Goal: Task Accomplishment & Management: Use online tool/utility

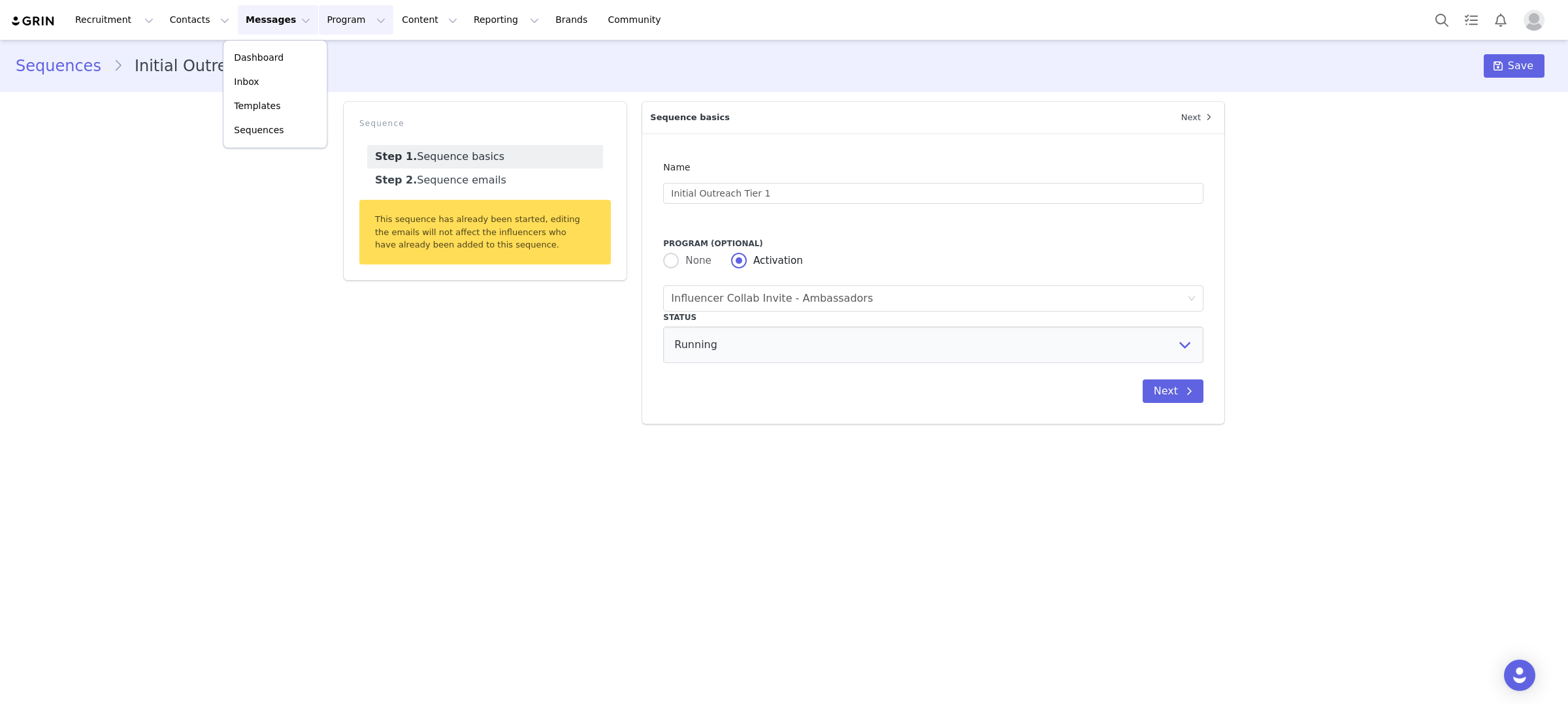
click at [340, 12] on button "Program Program" at bounding box center [356, 19] width 74 height 29
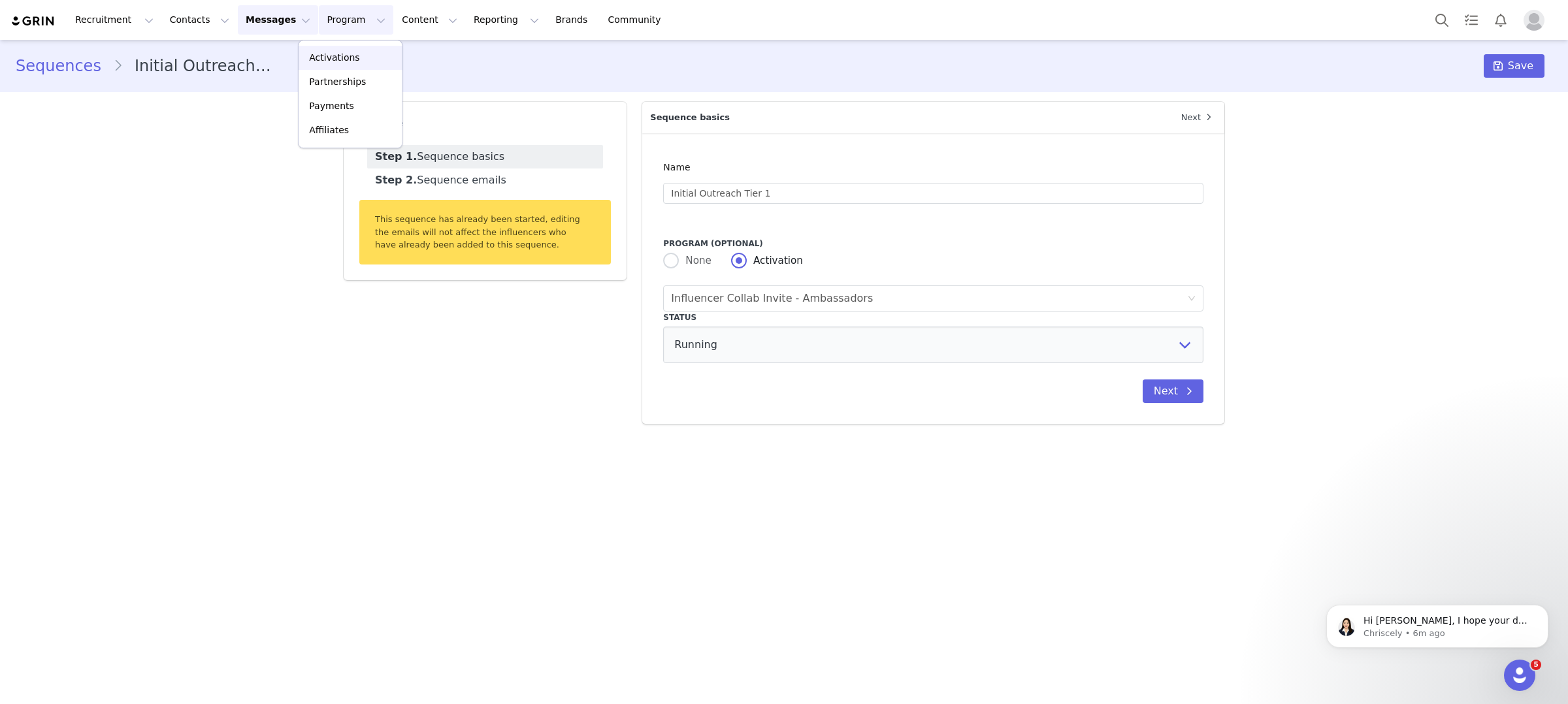
click at [355, 62] on p "Activations" at bounding box center [334, 58] width 50 height 13
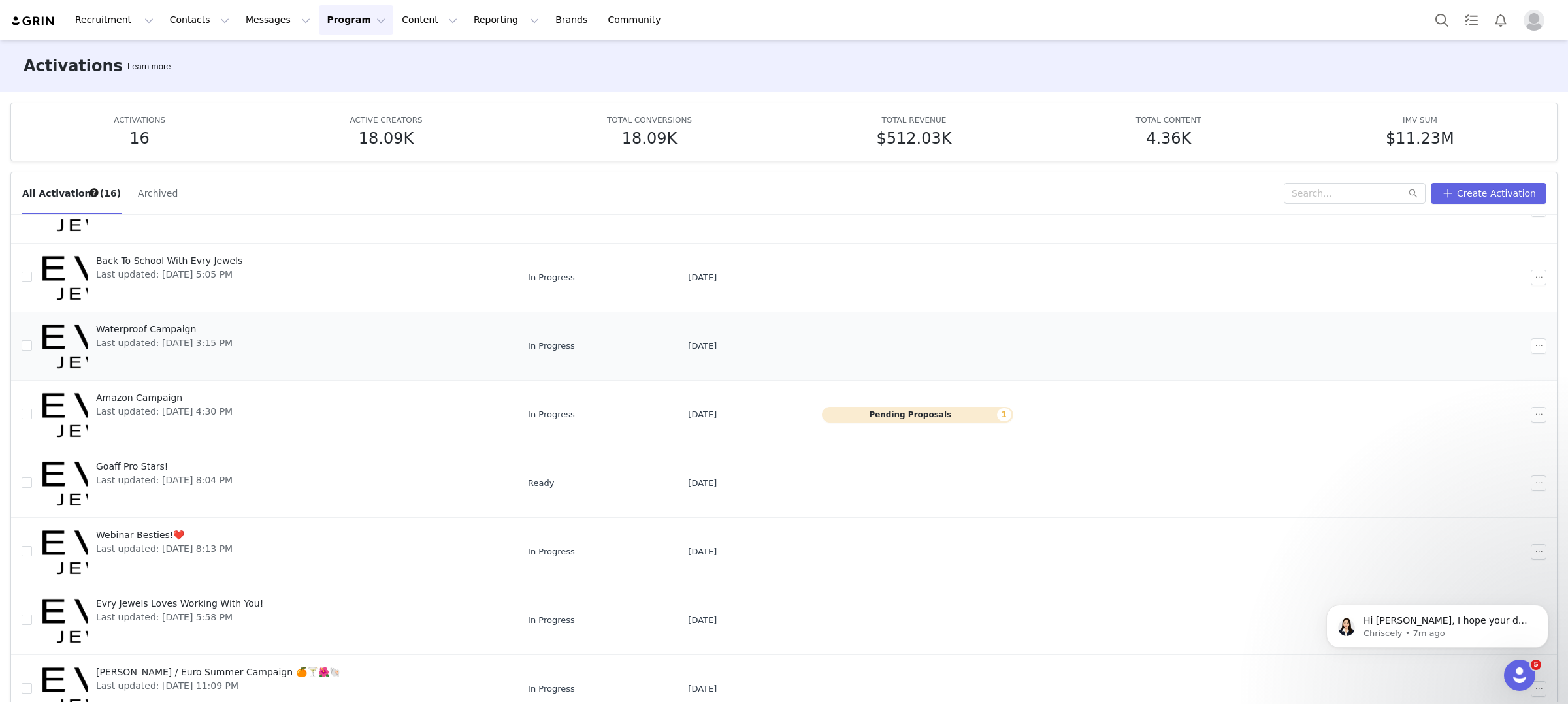
scroll to position [68, 0]
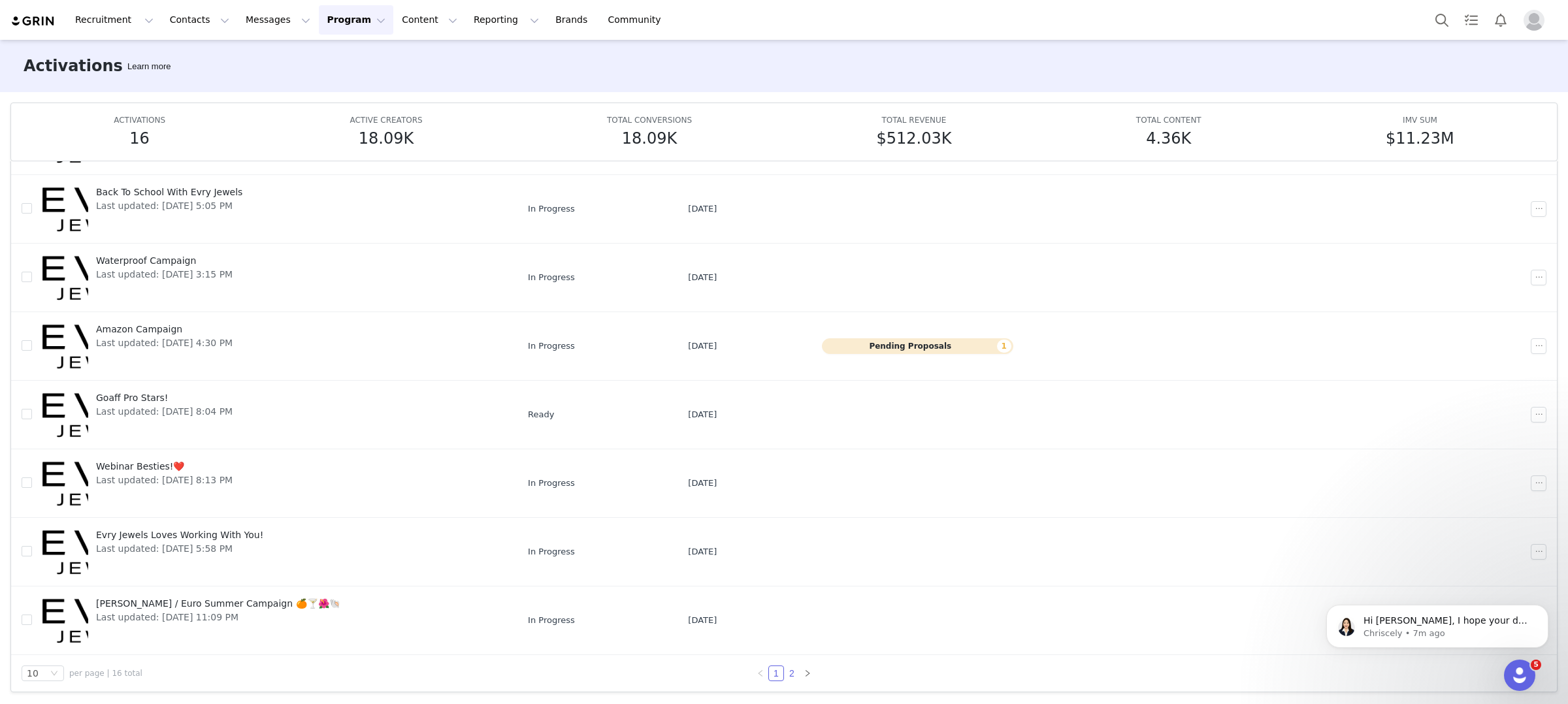
click at [793, 668] on link "2" at bounding box center [791, 673] width 14 height 14
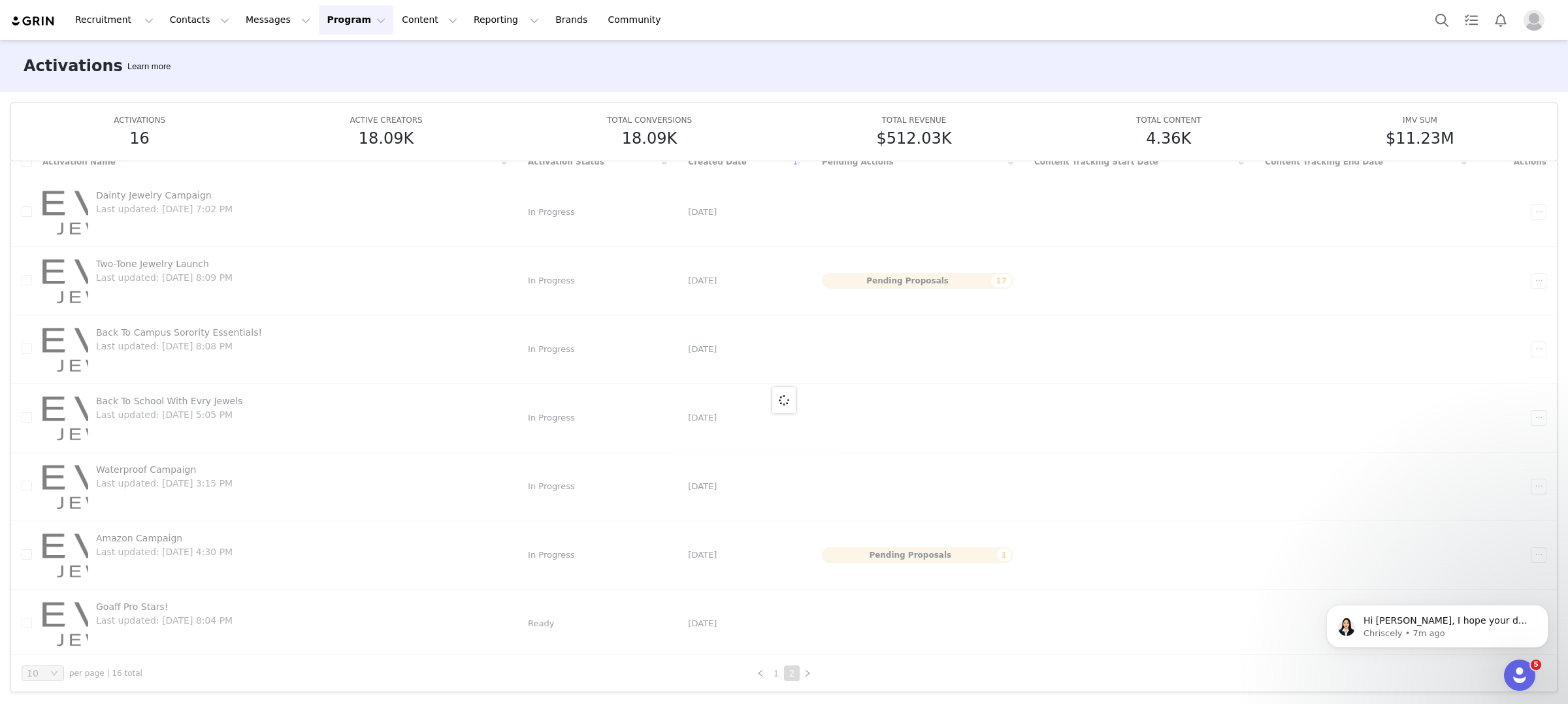
scroll to position [4, 0]
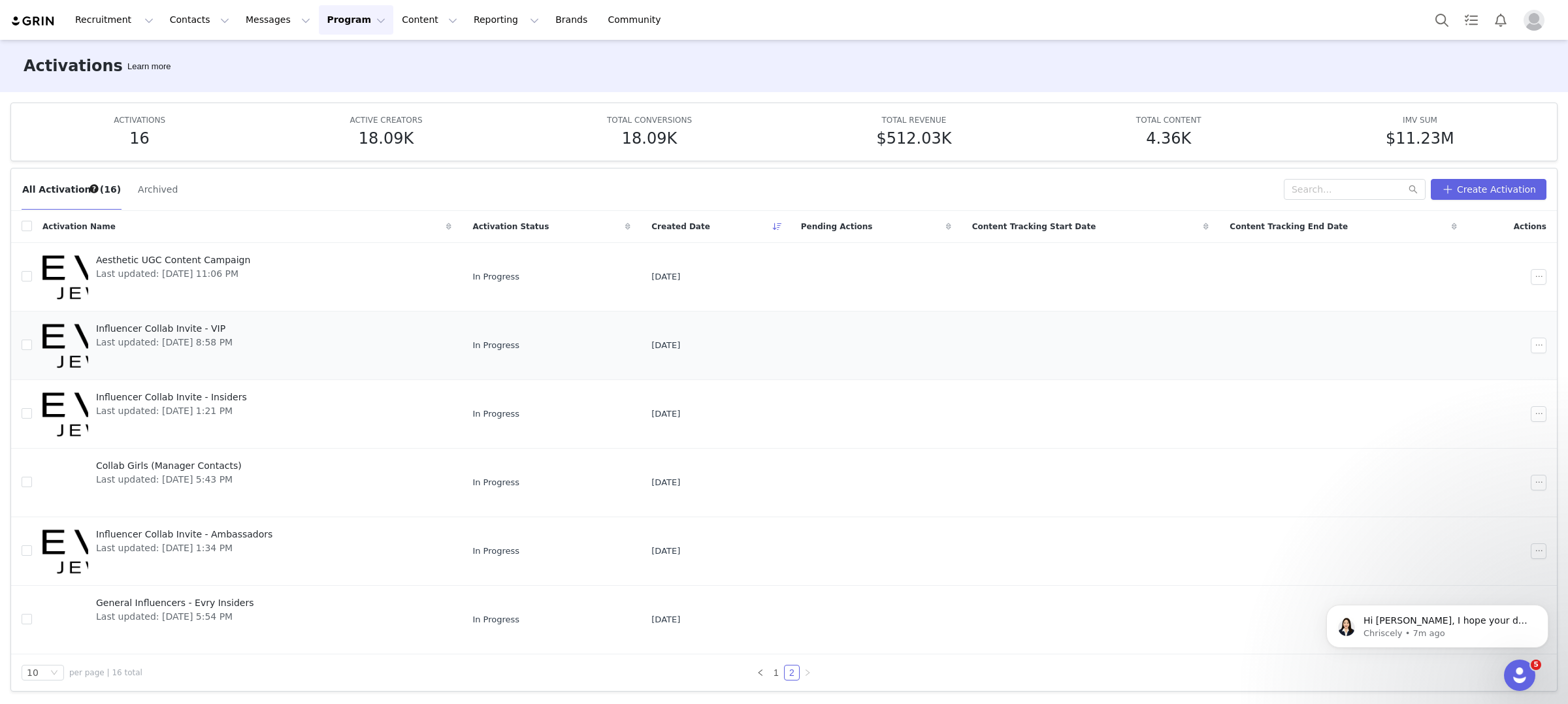
click at [210, 332] on span "Influencer Collab Invite - VIP" at bounding box center [164, 329] width 136 height 13
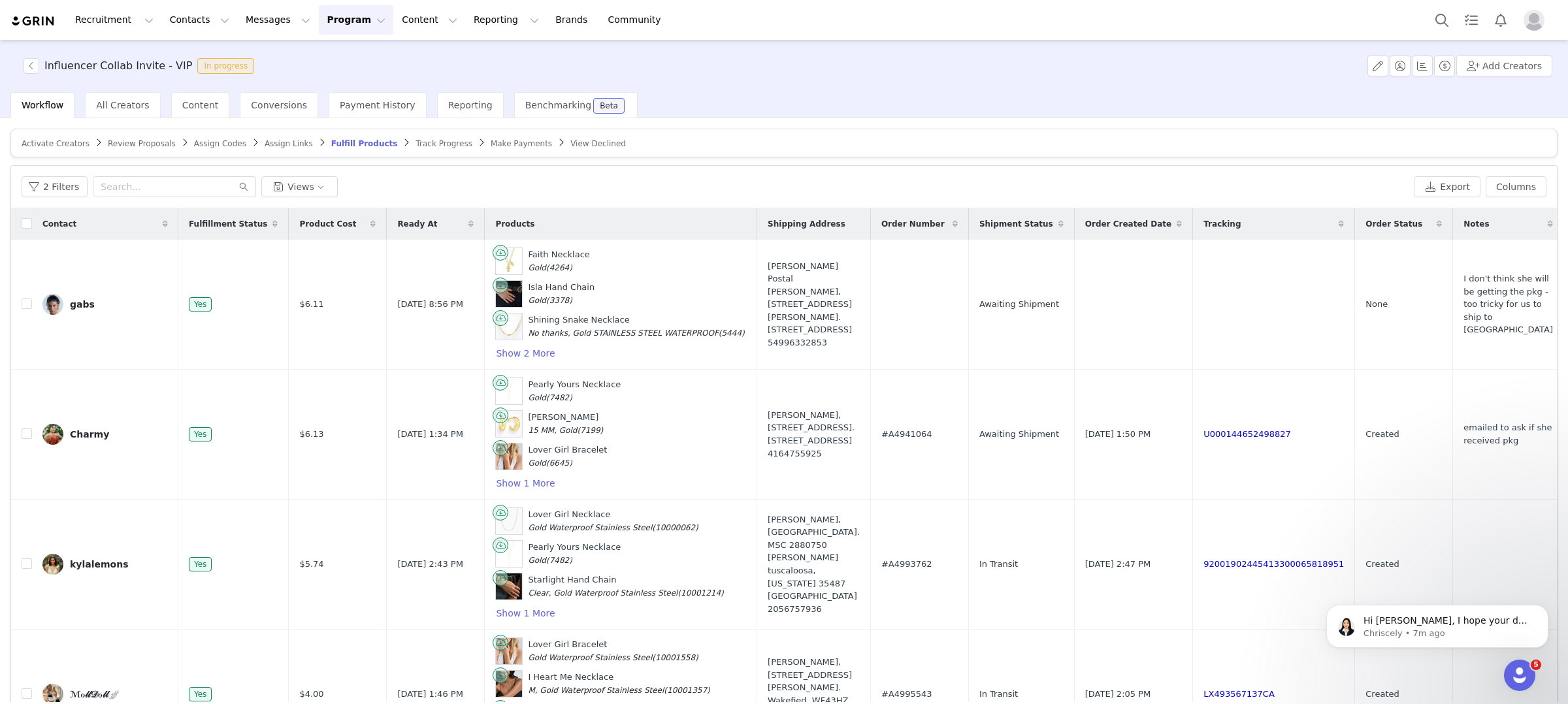
click at [61, 175] on div "2 Filters Views Export Columns" at bounding box center [784, 187] width 1545 height 43
click at [62, 185] on button "2 Filters" at bounding box center [54, 186] width 66 height 21
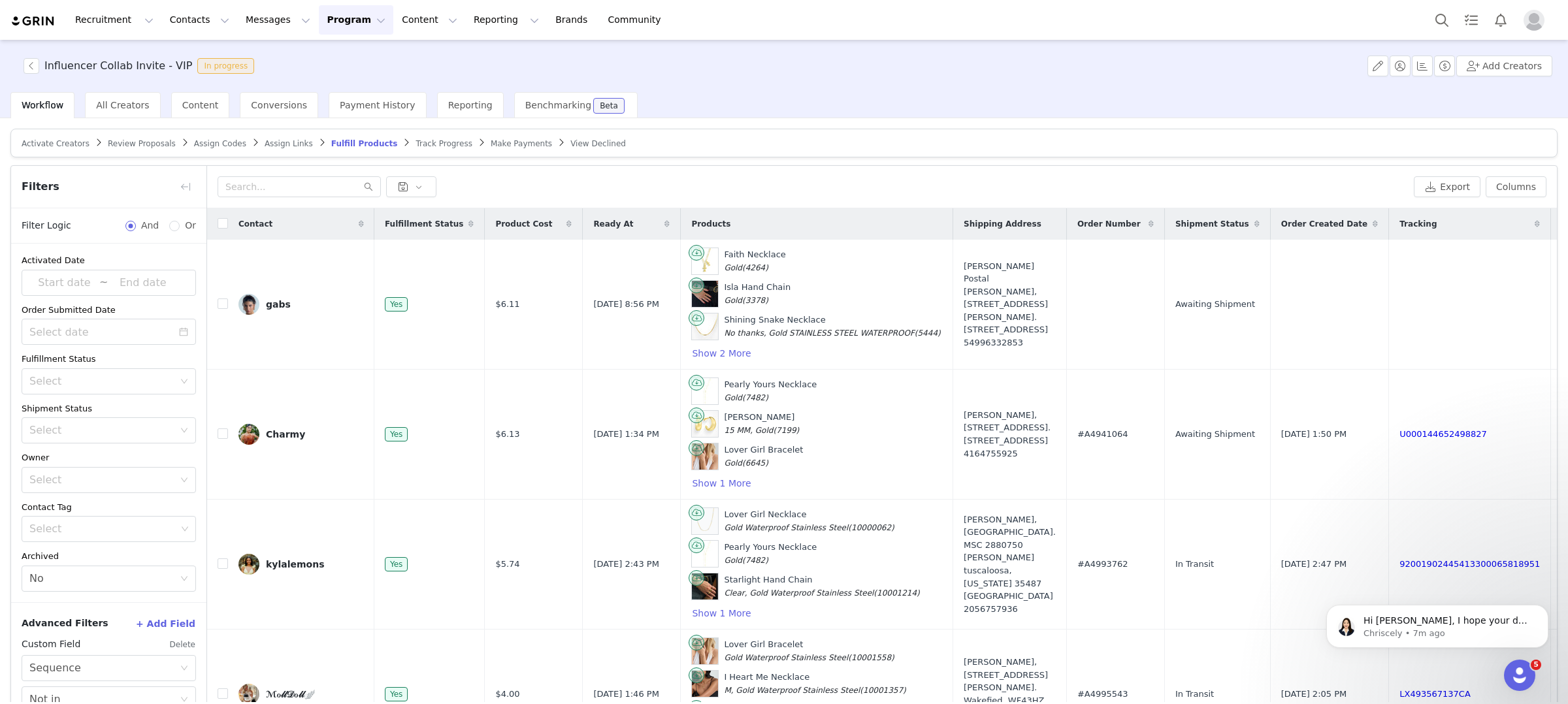
scroll to position [72, 0]
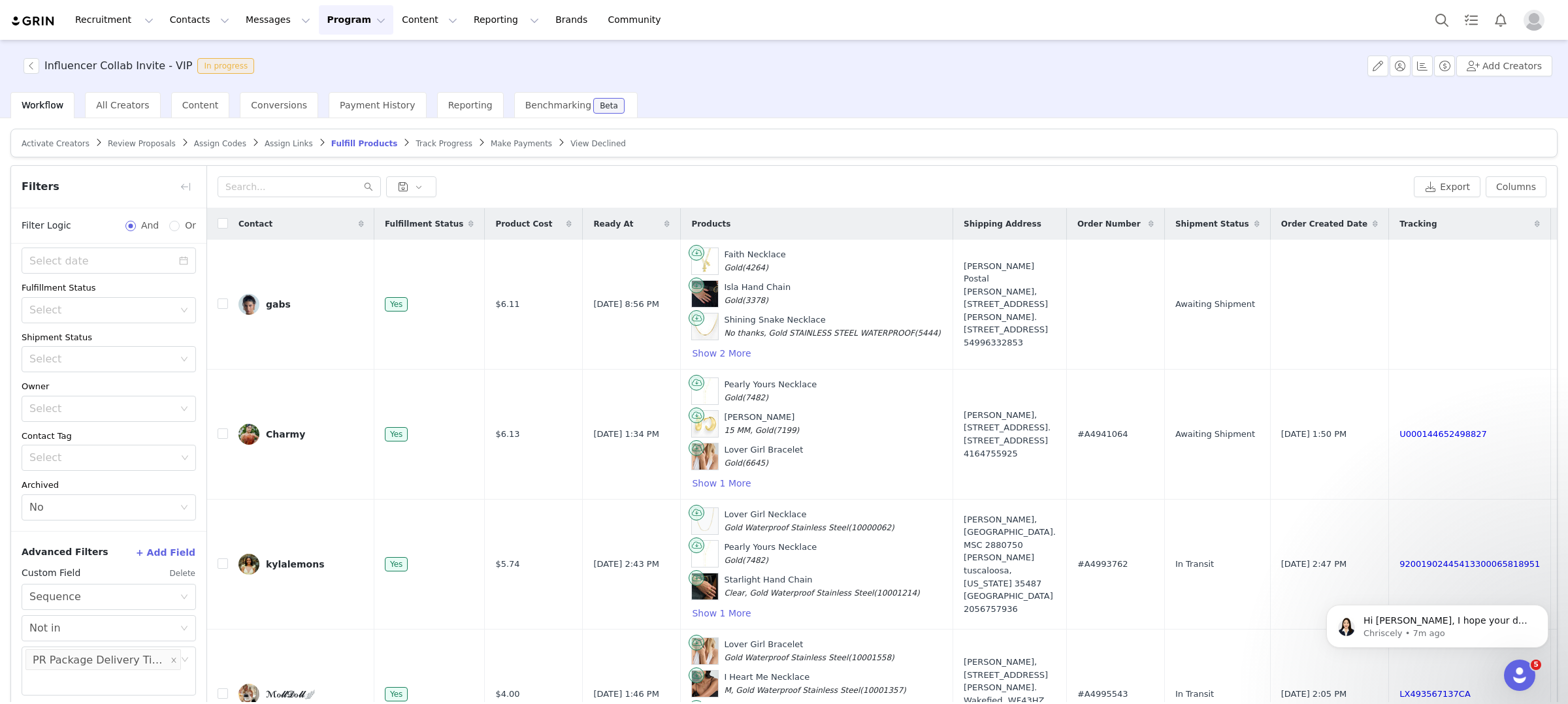
click at [184, 570] on button "Delete" at bounding box center [183, 573] width 27 height 21
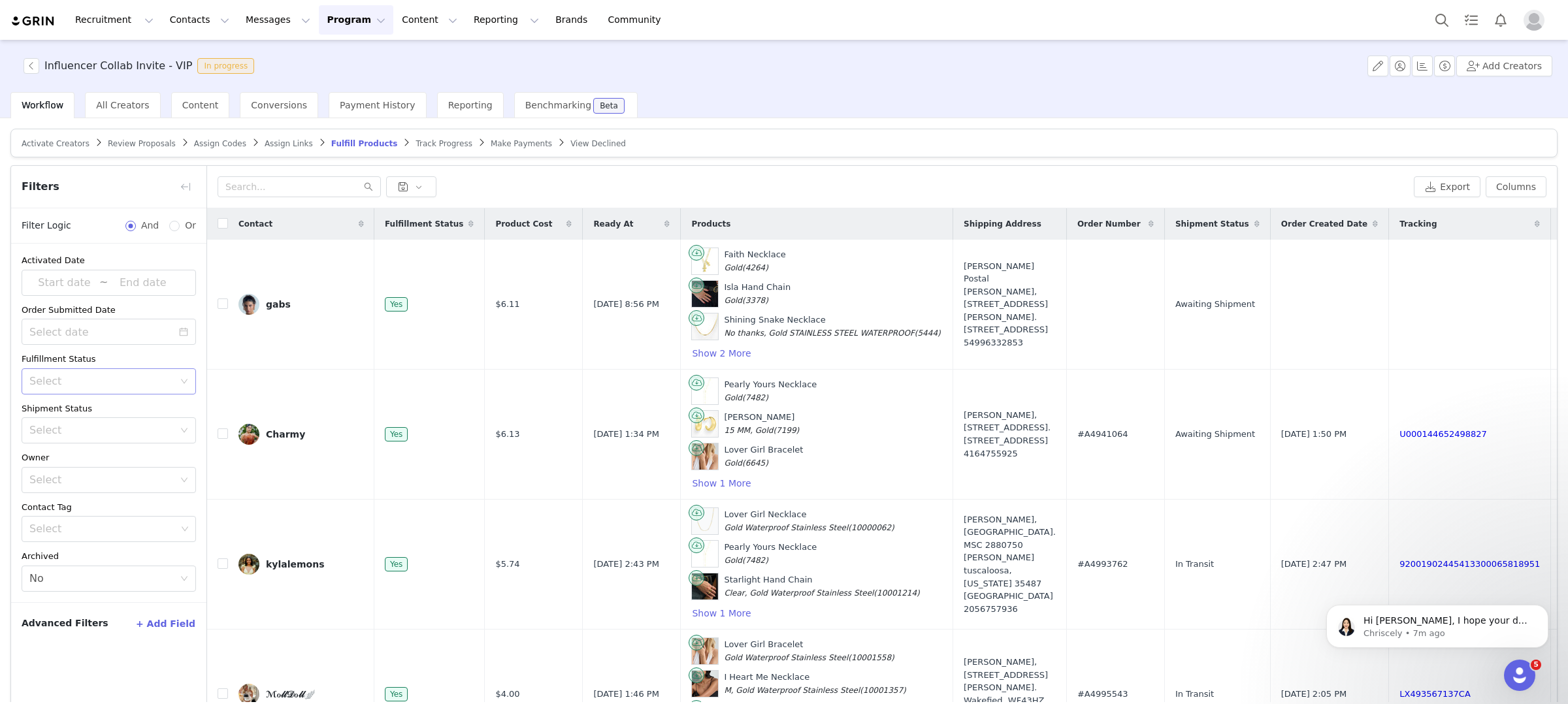
click at [88, 379] on div "Select" at bounding box center [101, 382] width 145 height 13
click at [89, 433] on li "Unfulfilled" at bounding box center [109, 431] width 175 height 21
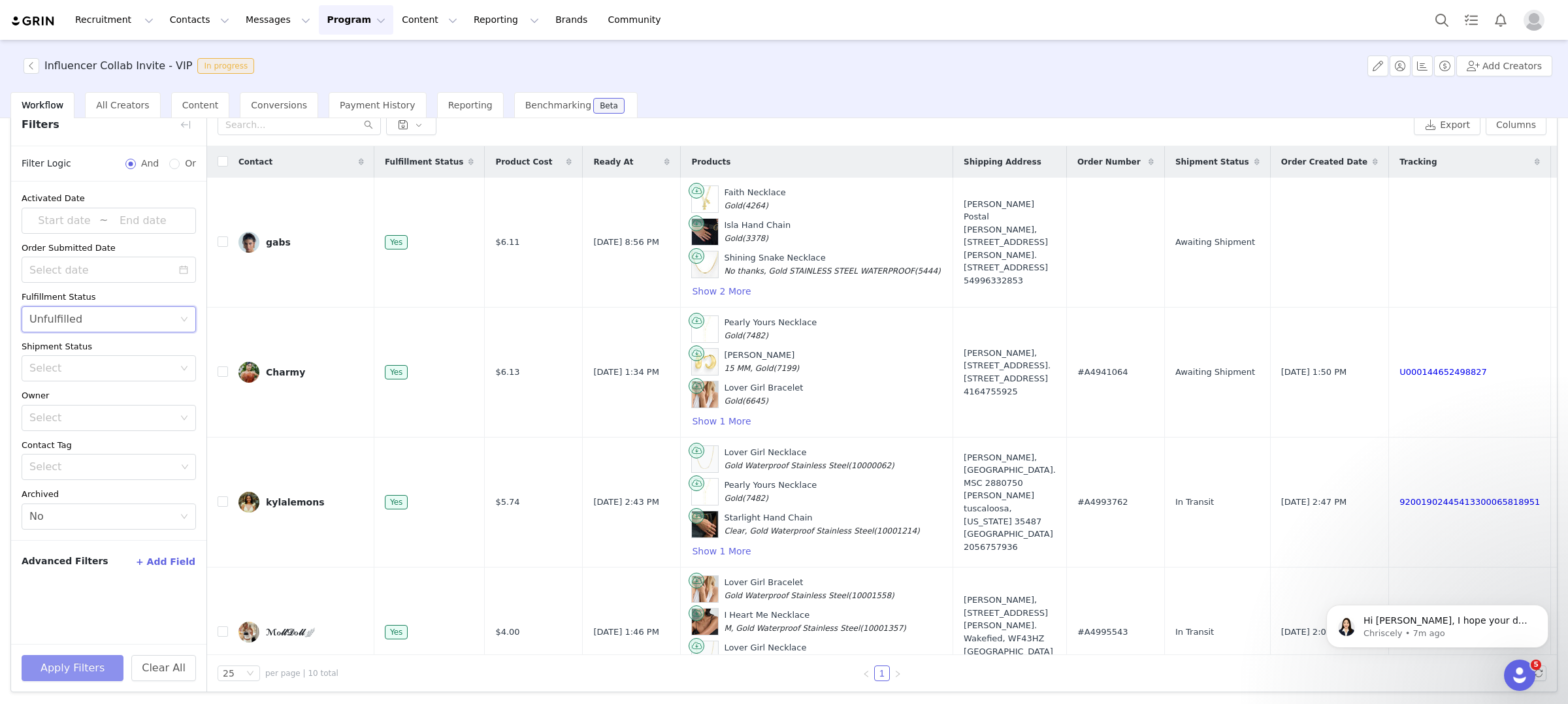
click at [101, 670] on button "Apply Filters" at bounding box center [73, 667] width 102 height 26
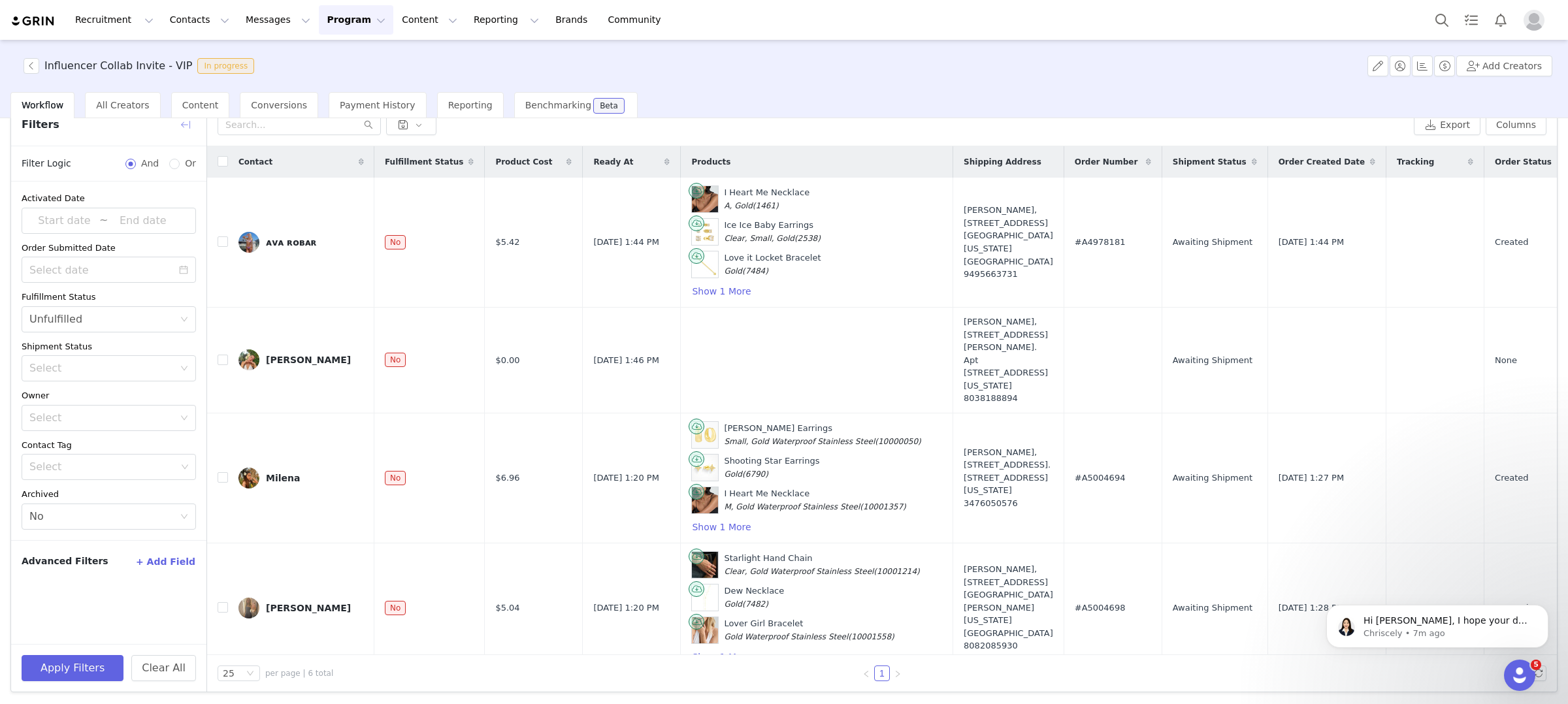
click at [186, 126] on button "button" at bounding box center [185, 124] width 21 height 21
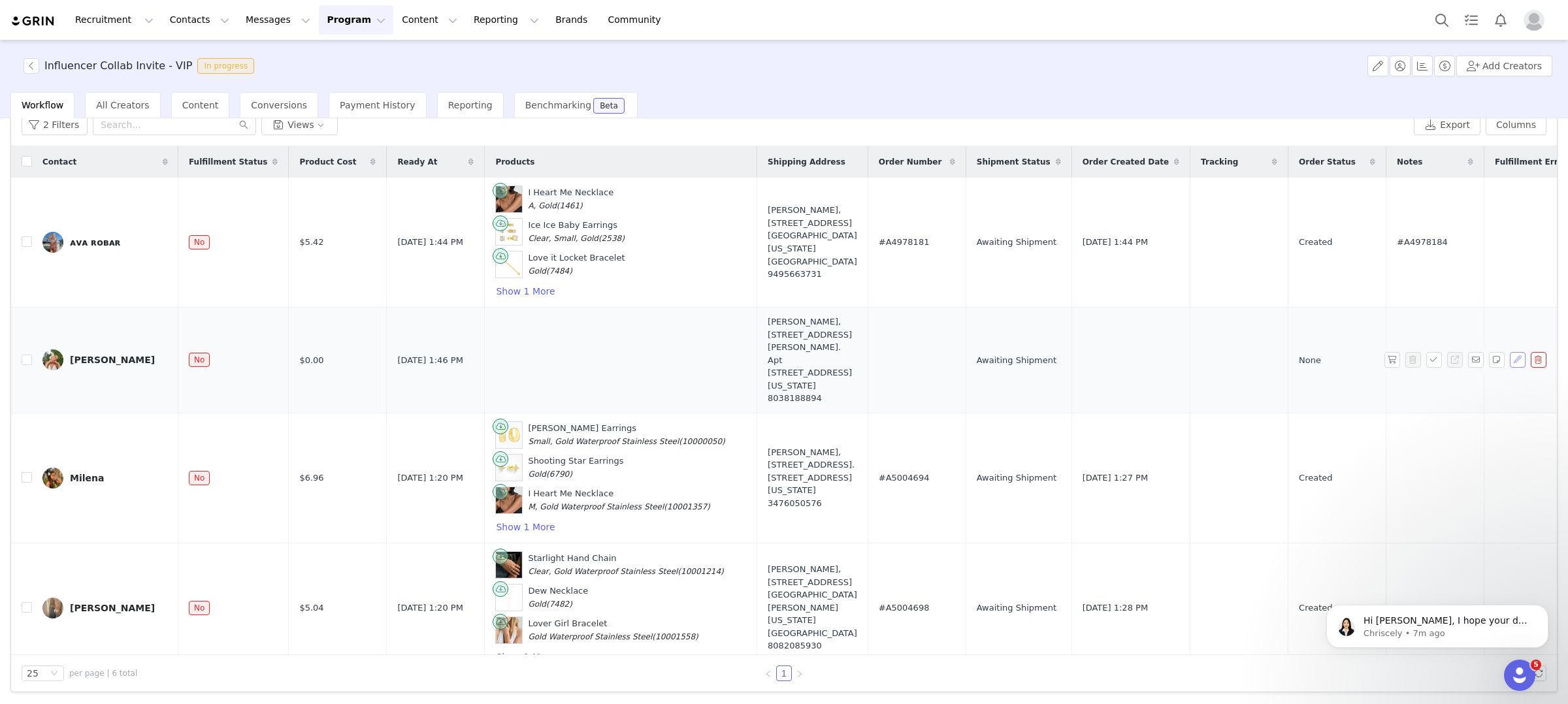
click at [1521, 352] on button "button" at bounding box center [1517, 360] width 16 height 16
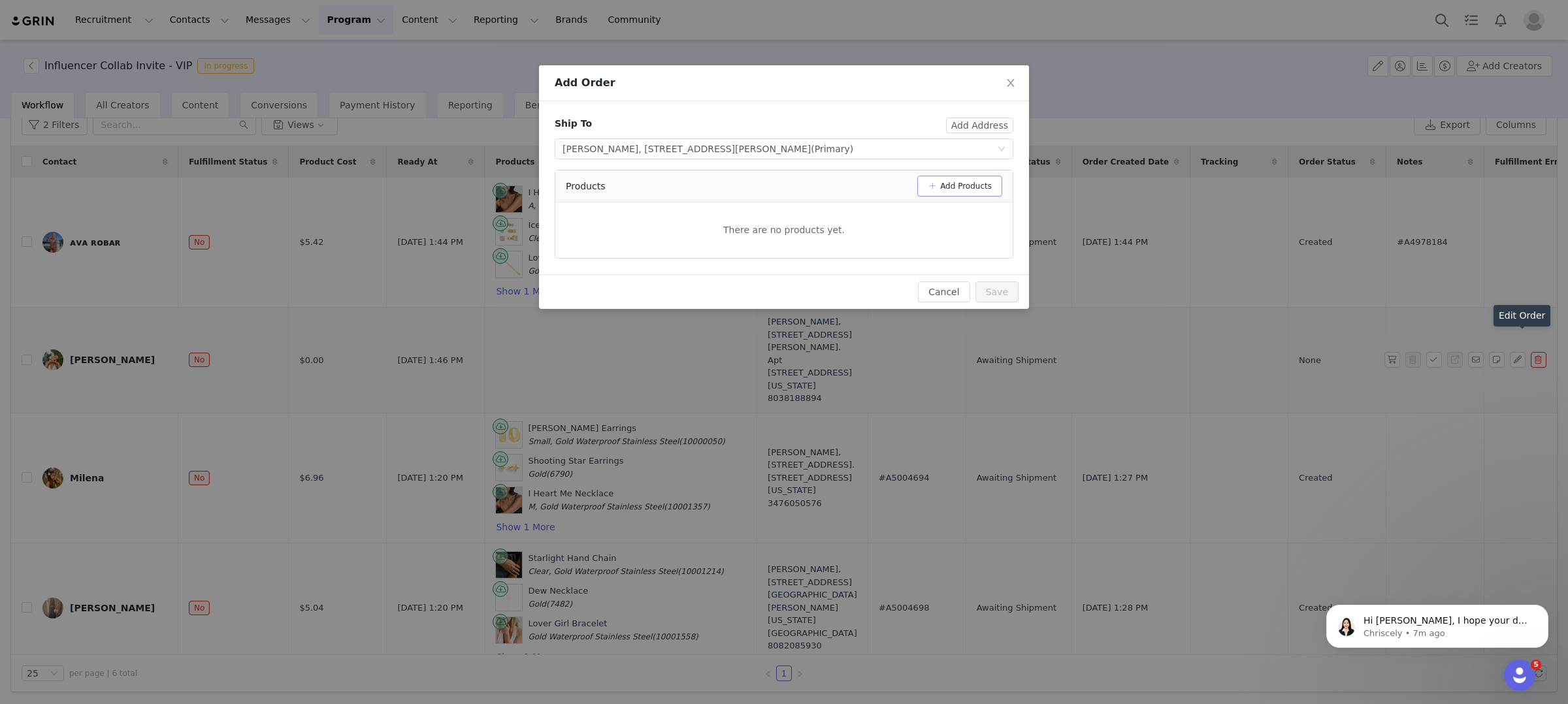
click at [971, 182] on button "Add Products" at bounding box center [960, 185] width 85 height 21
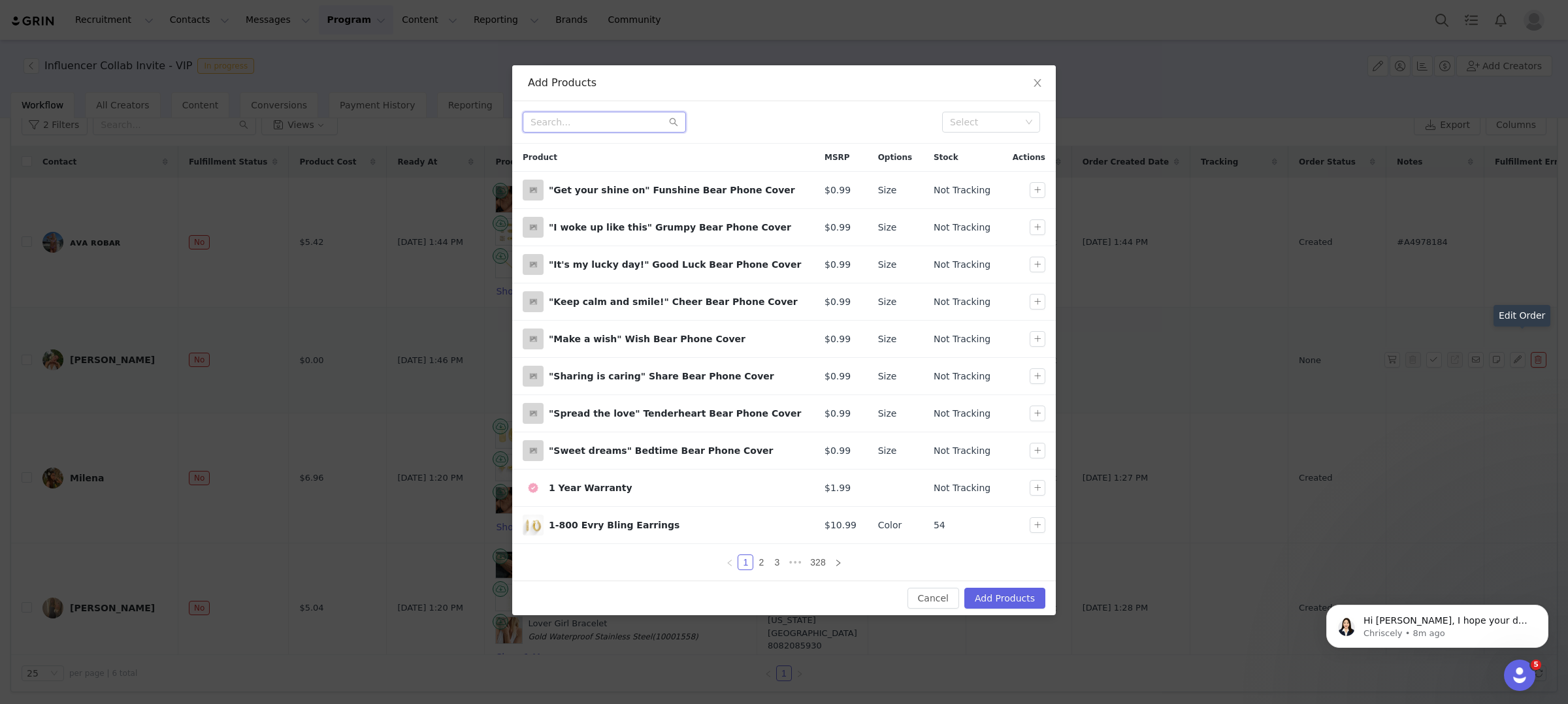
click at [615, 119] on input "text" at bounding box center [605, 122] width 164 height 21
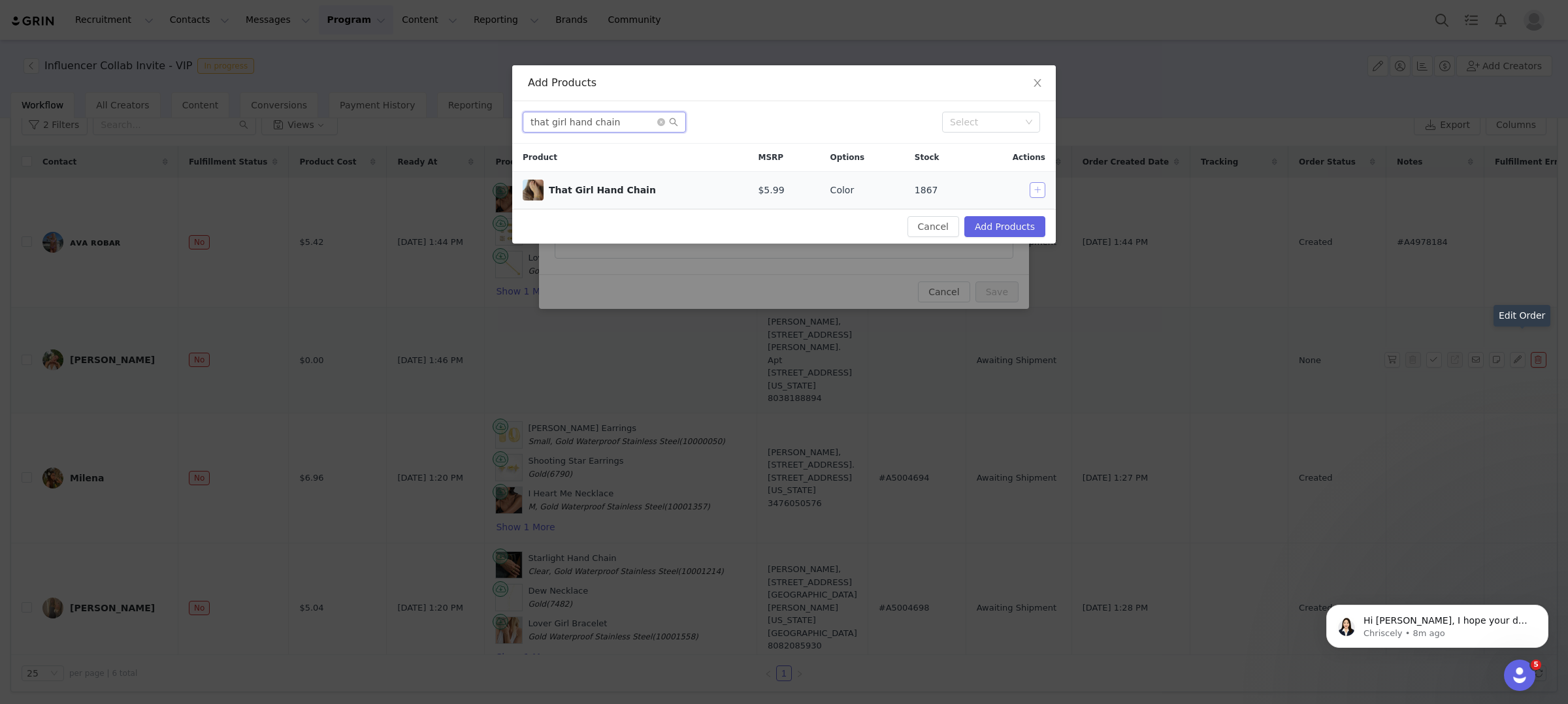
type input "that girl hand chain"
click at [1036, 188] on button "button" at bounding box center [1038, 190] width 16 height 16
click at [1027, 234] on button "Add Products" at bounding box center [1004, 226] width 81 height 21
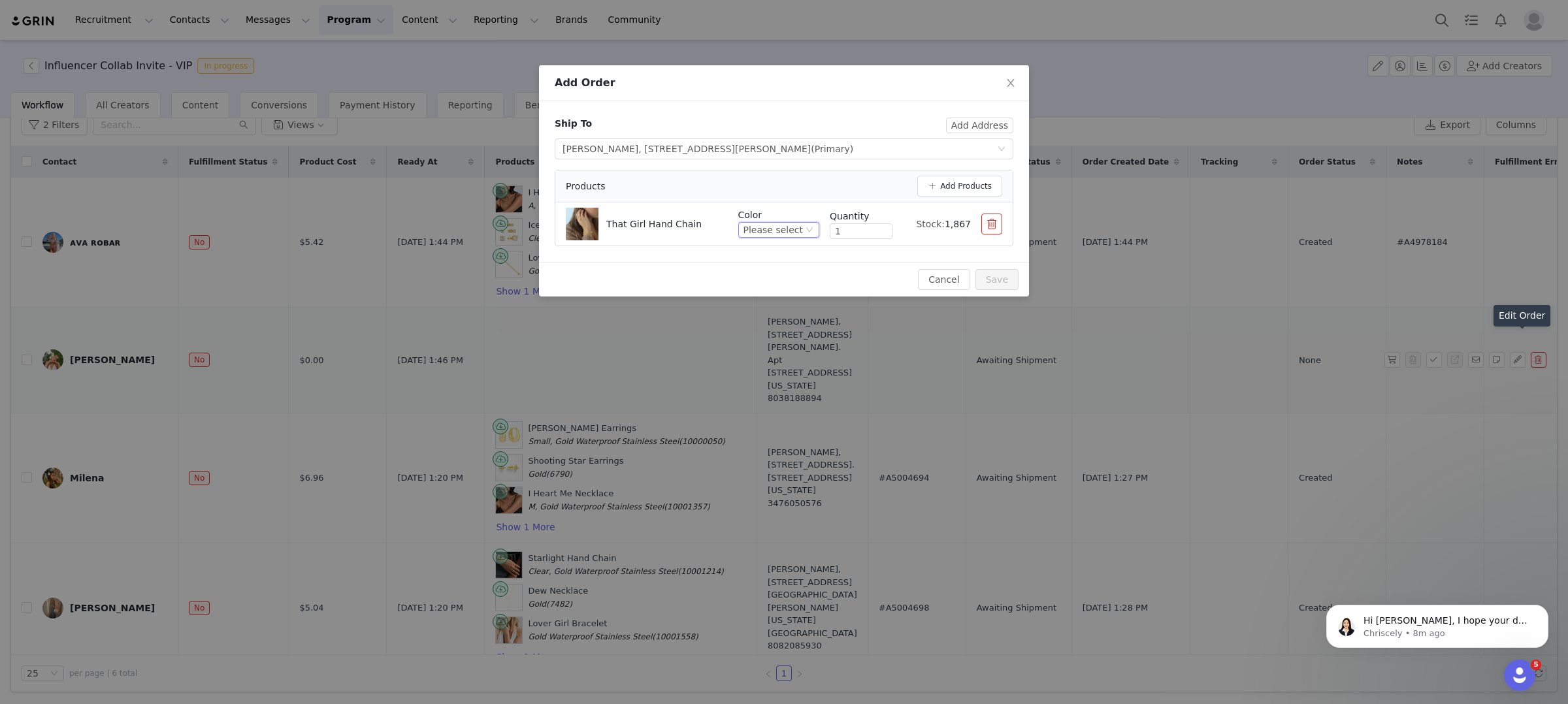
click at [787, 235] on div "Please select" at bounding box center [773, 230] width 59 height 14
click at [787, 314] on li "Gold Waterproof Stainless Steel" at bounding box center [780, 316] width 78 height 21
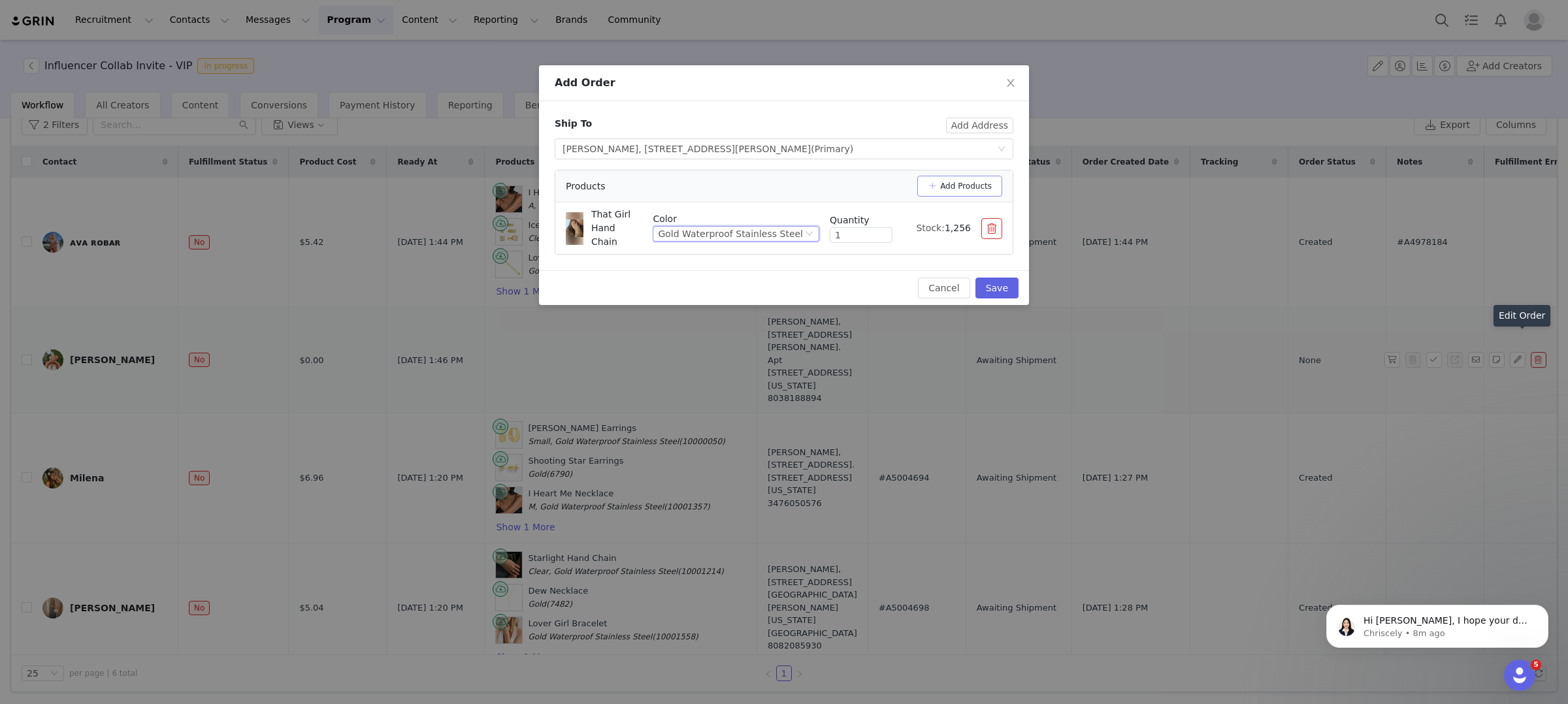
click at [974, 184] on button "Add Products" at bounding box center [960, 185] width 85 height 21
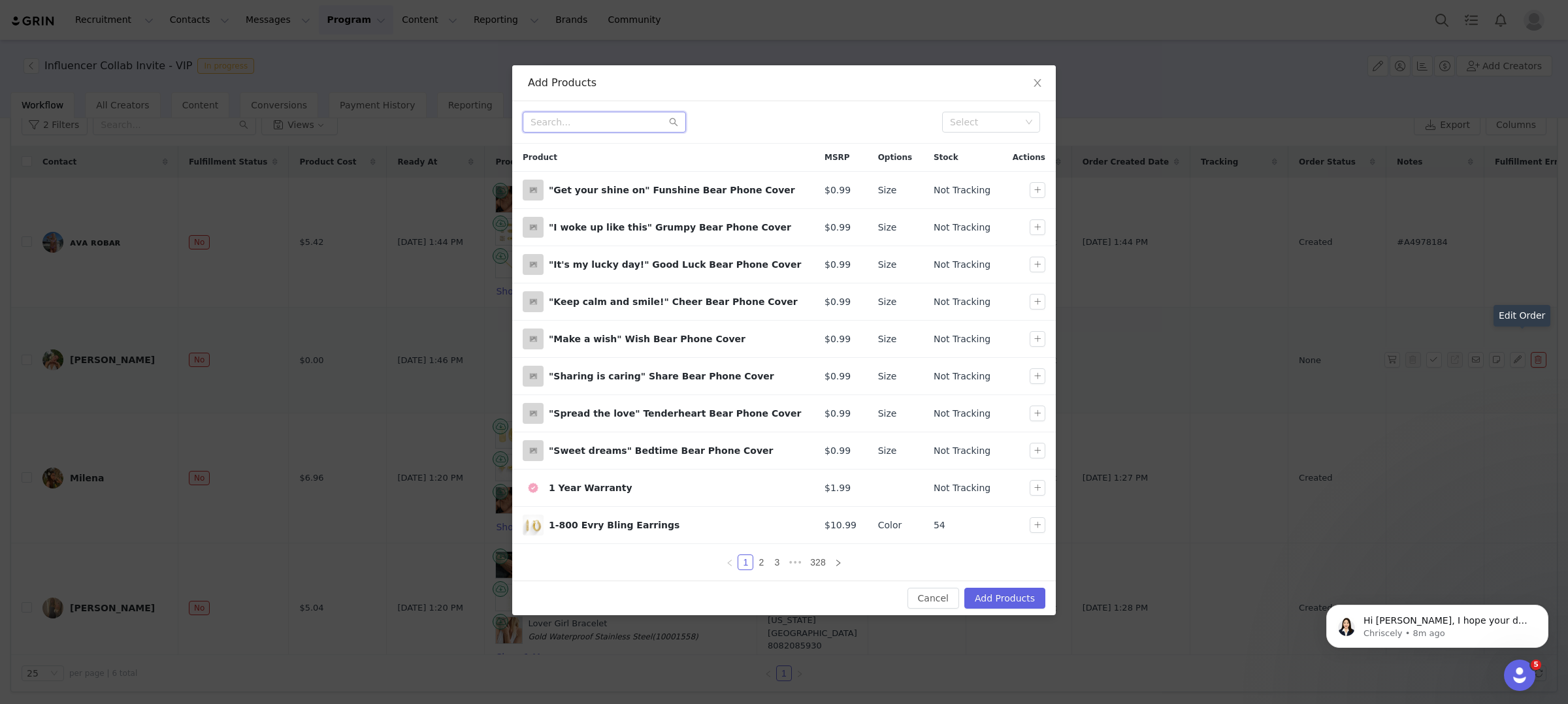
click at [598, 129] on input "text" at bounding box center [605, 122] width 164 height 21
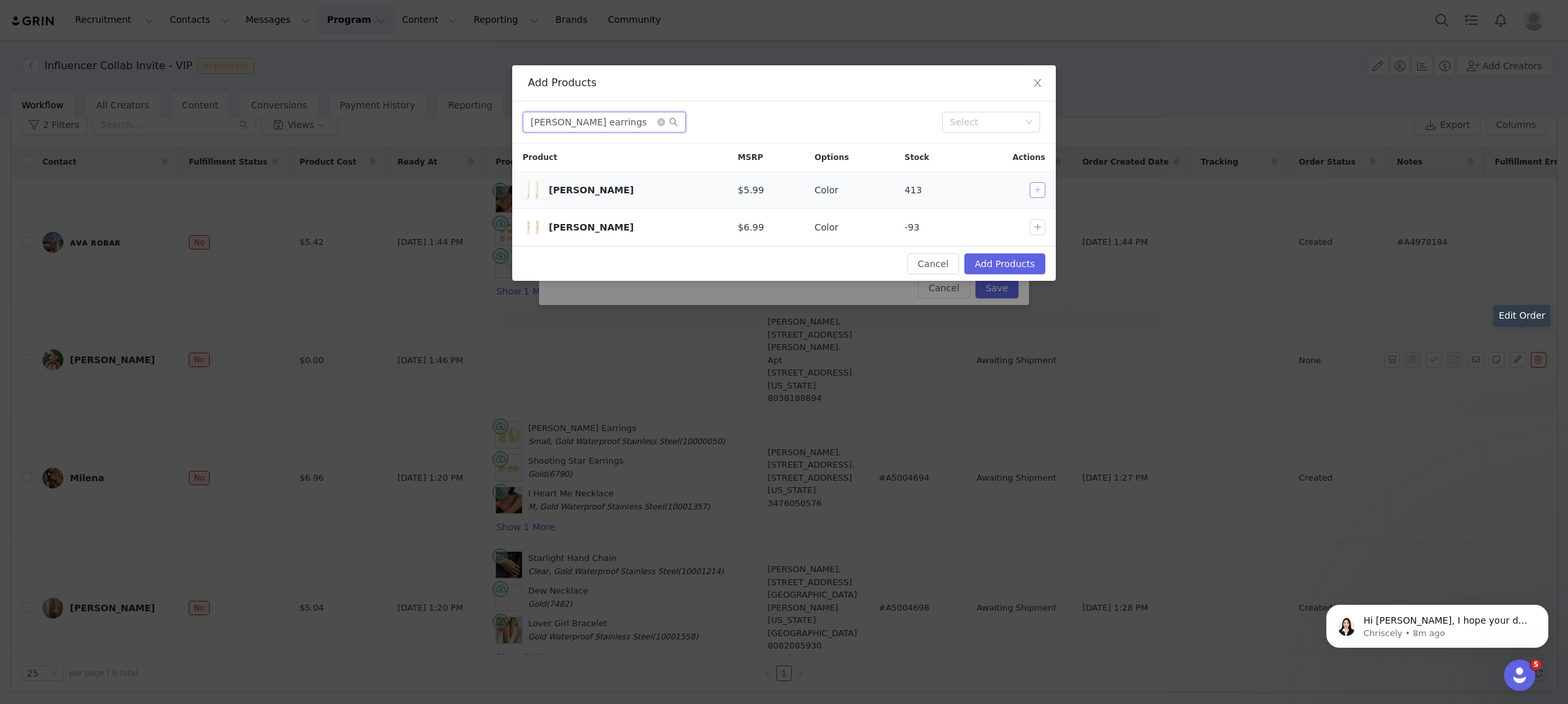
type input "[PERSON_NAME] earrings"
click at [1042, 188] on button "button" at bounding box center [1038, 190] width 16 height 16
click at [1008, 265] on button "Add Products" at bounding box center [1004, 263] width 81 height 21
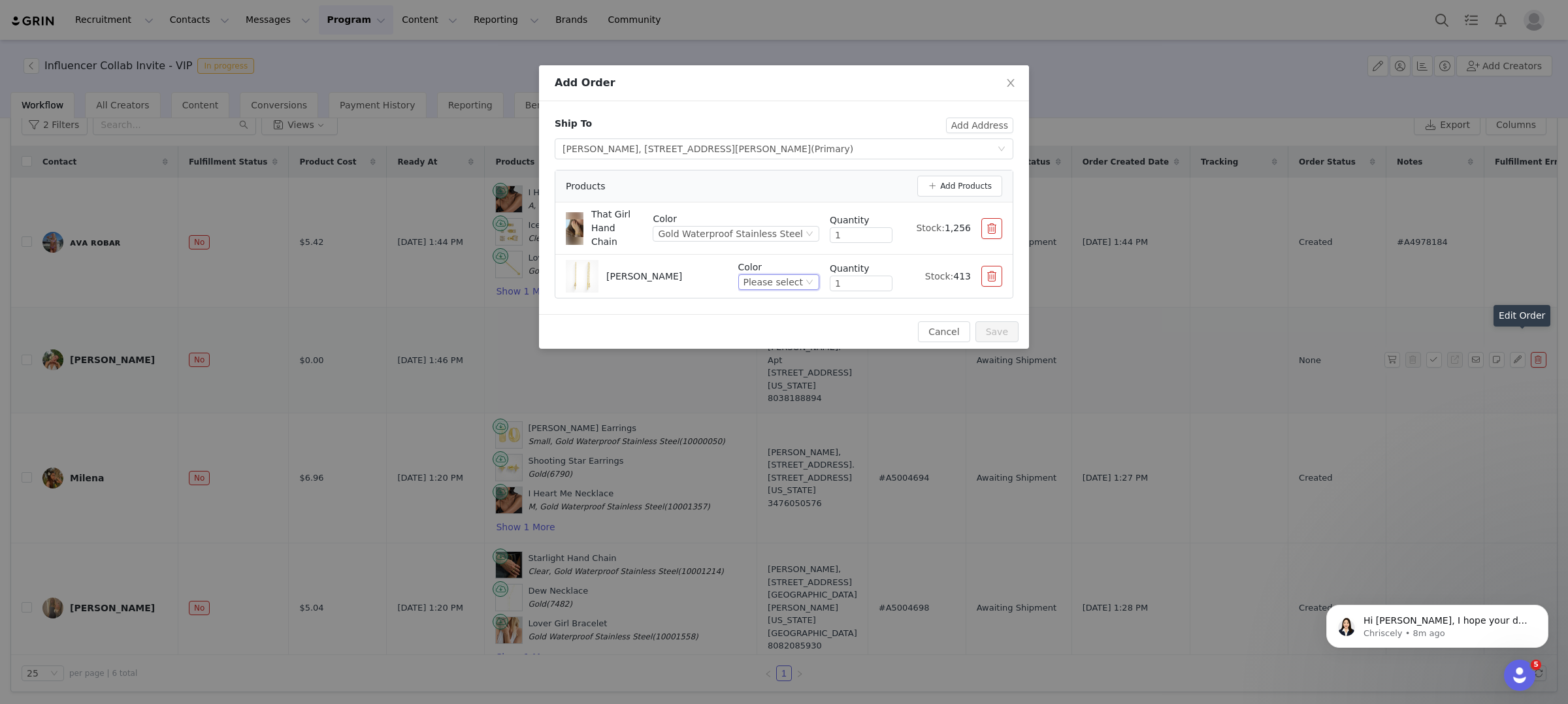
click at [774, 277] on div "Please select" at bounding box center [773, 281] width 59 height 14
click at [778, 322] on li "Gold" at bounding box center [780, 317] width 78 height 21
click at [967, 187] on button "Add Products" at bounding box center [960, 185] width 85 height 21
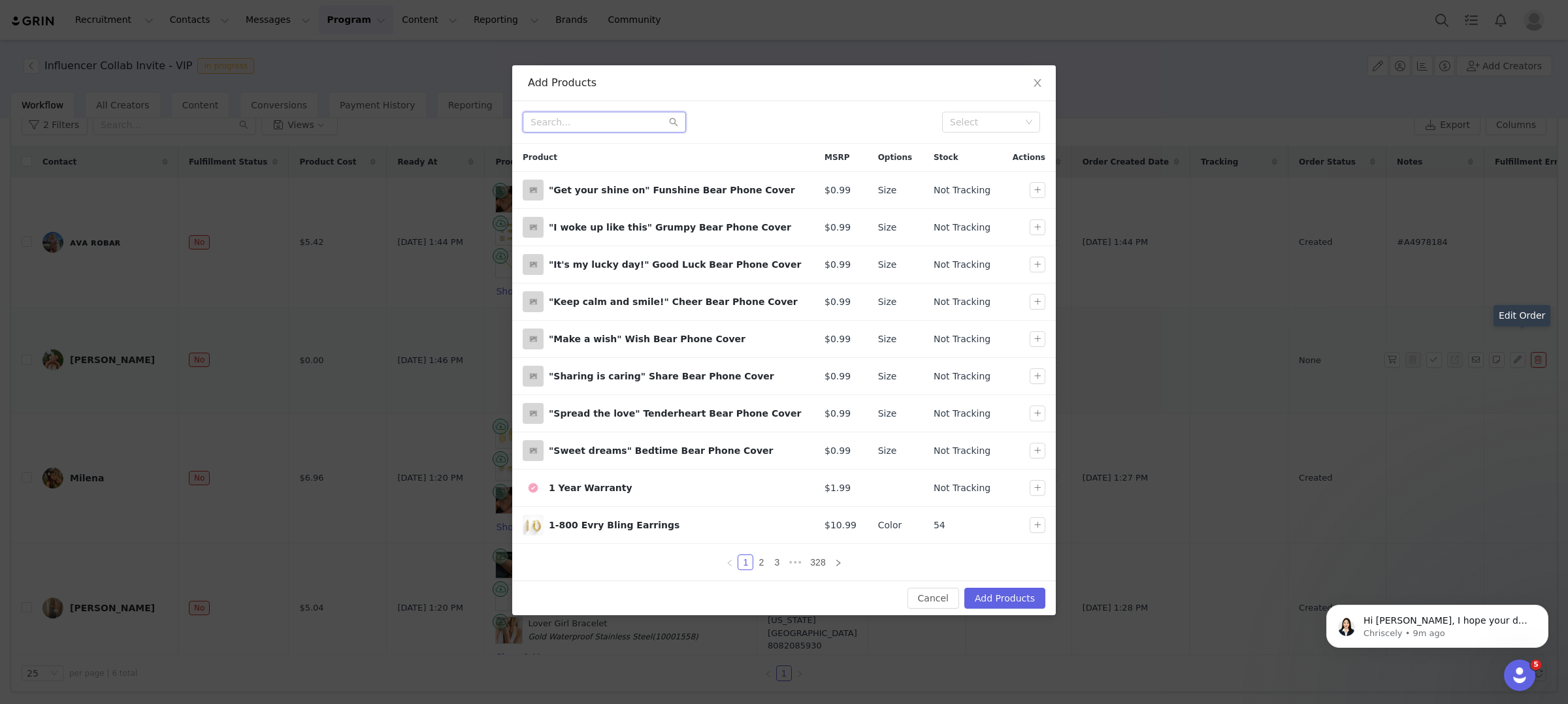
click at [634, 122] on input "text" at bounding box center [605, 122] width 164 height 21
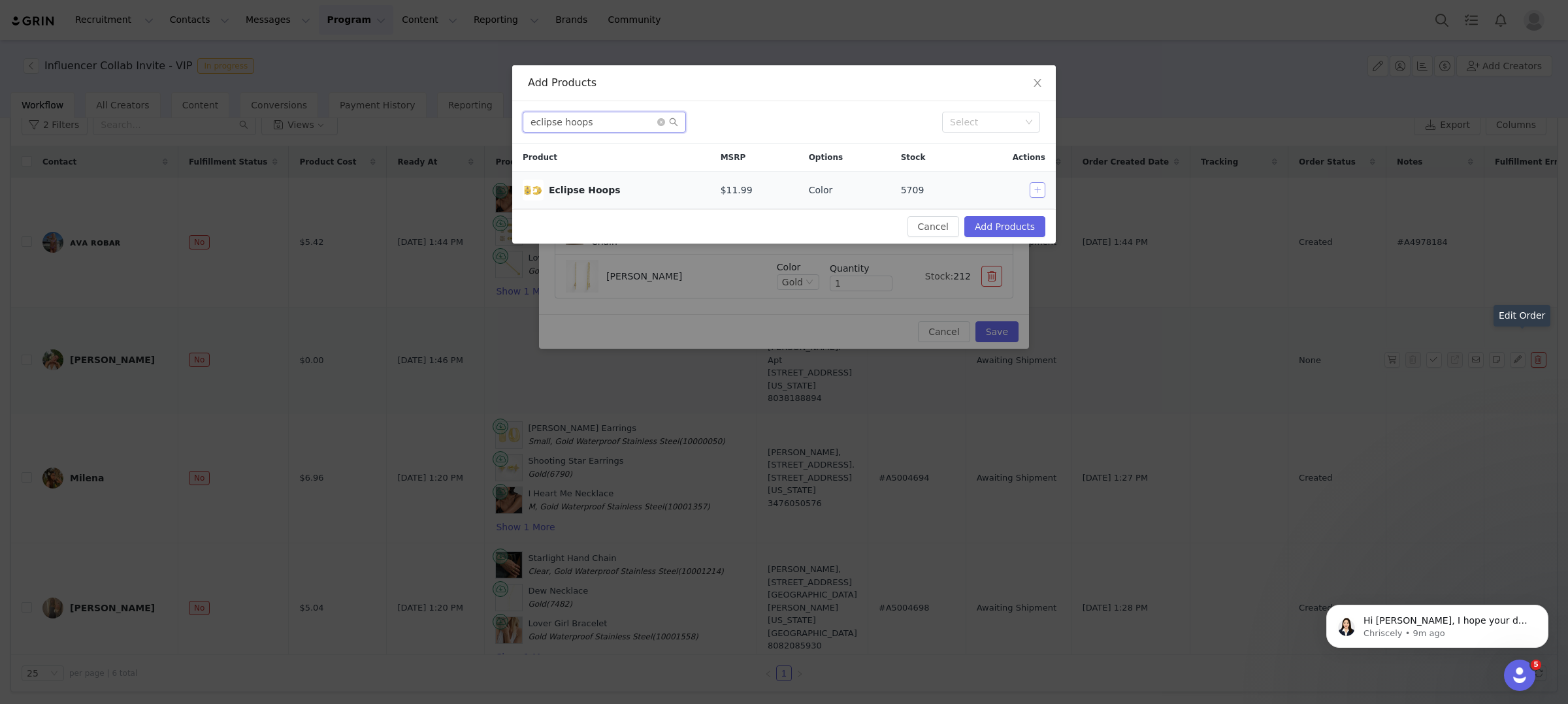
type input "eclipse hoops"
click at [1033, 193] on button "button" at bounding box center [1038, 190] width 16 height 16
click at [1033, 227] on button "Add Products" at bounding box center [1004, 226] width 81 height 21
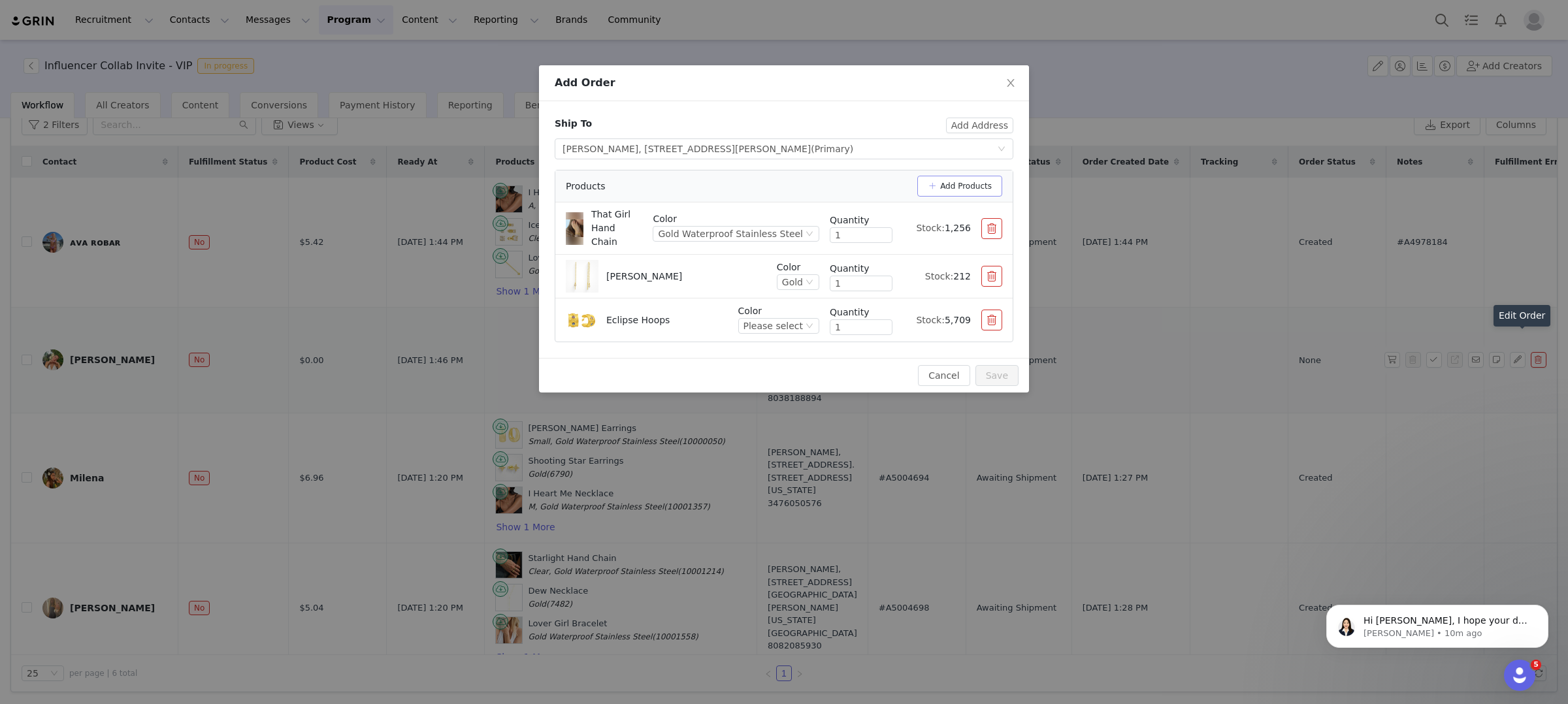
drag, startPoint x: 987, startPoint y: 185, endPoint x: 976, endPoint y: 188, distance: 11.4
click at [987, 185] on button "Add Products" at bounding box center [960, 185] width 85 height 21
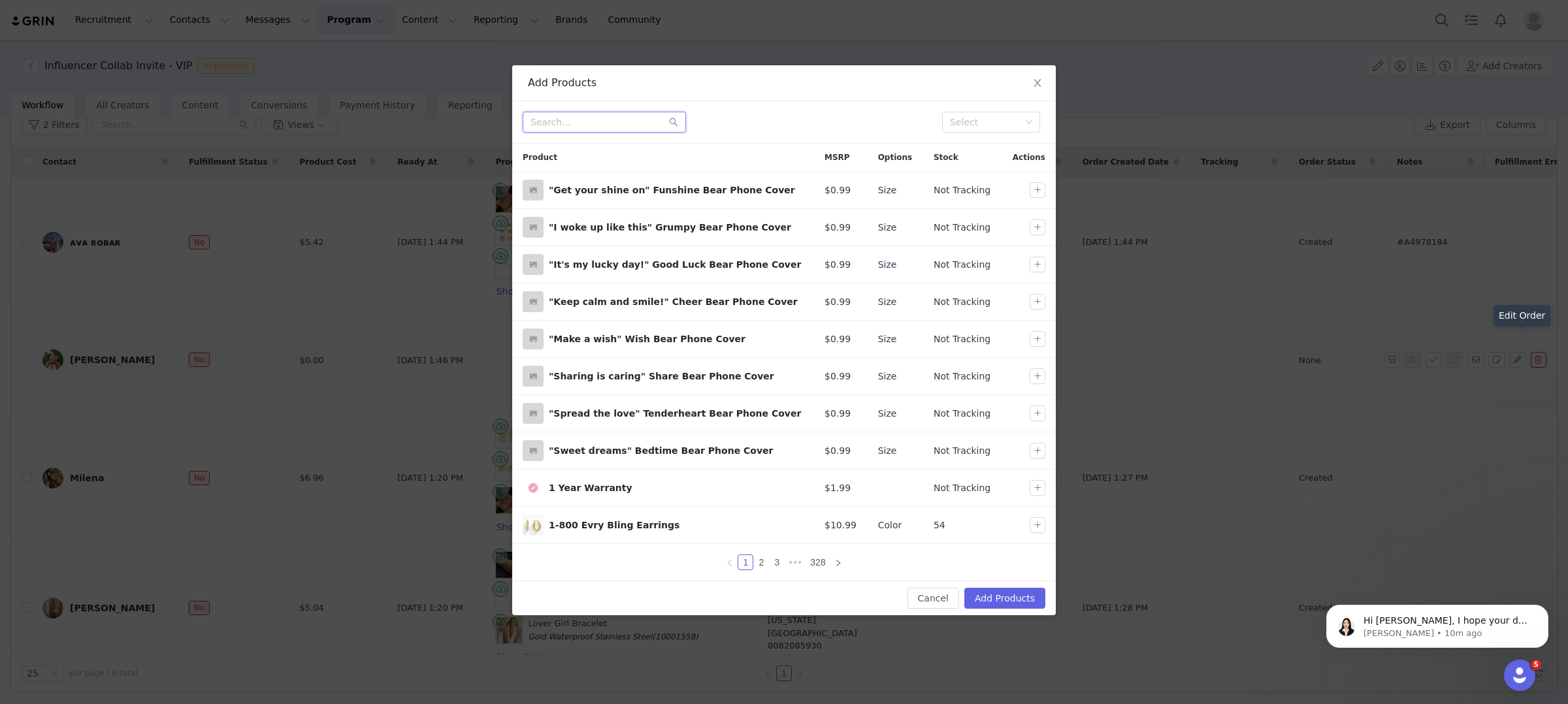
click at [591, 122] on input "text" at bounding box center [605, 122] width 164 height 21
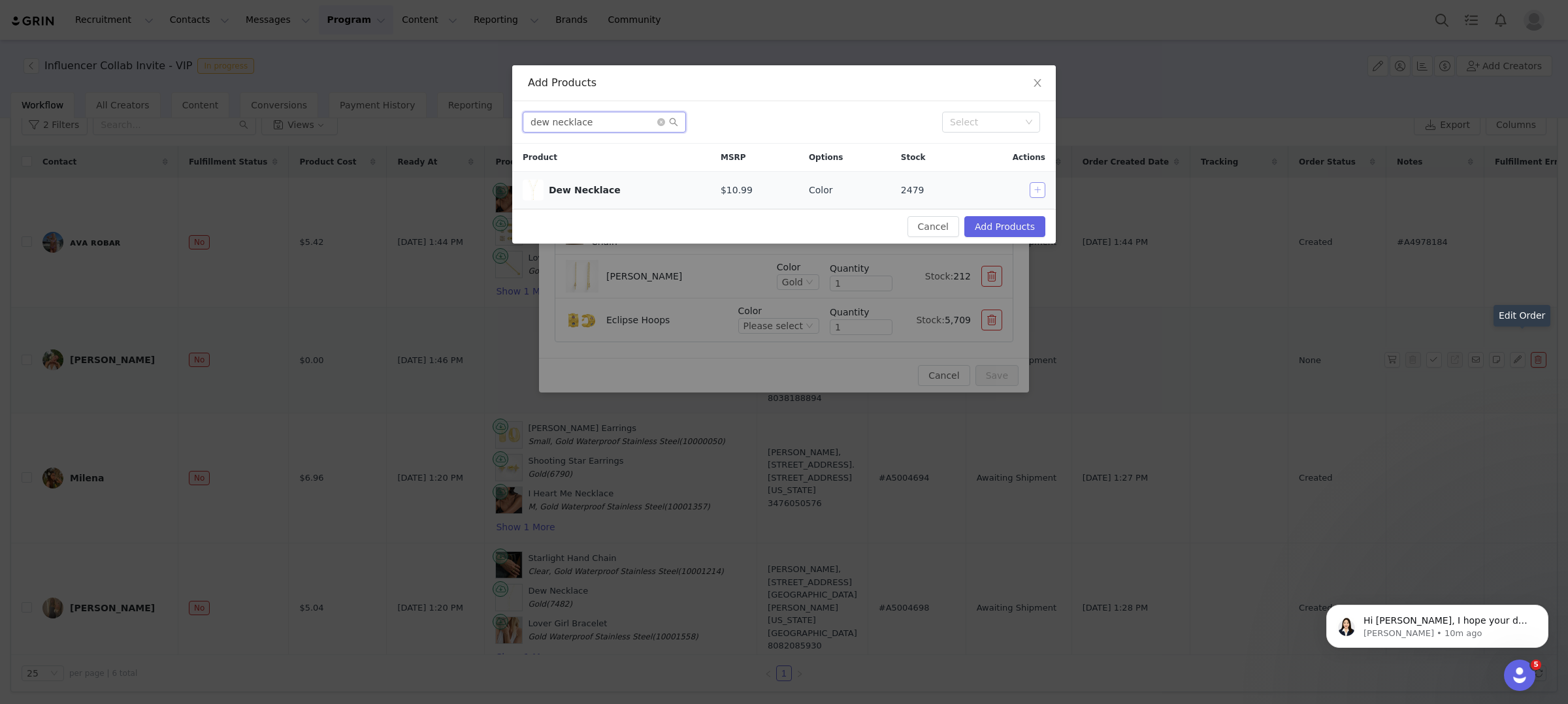
type input "dew necklace"
click at [1041, 195] on button "button" at bounding box center [1038, 190] width 16 height 16
click at [1006, 224] on button "Add Products" at bounding box center [1004, 226] width 81 height 21
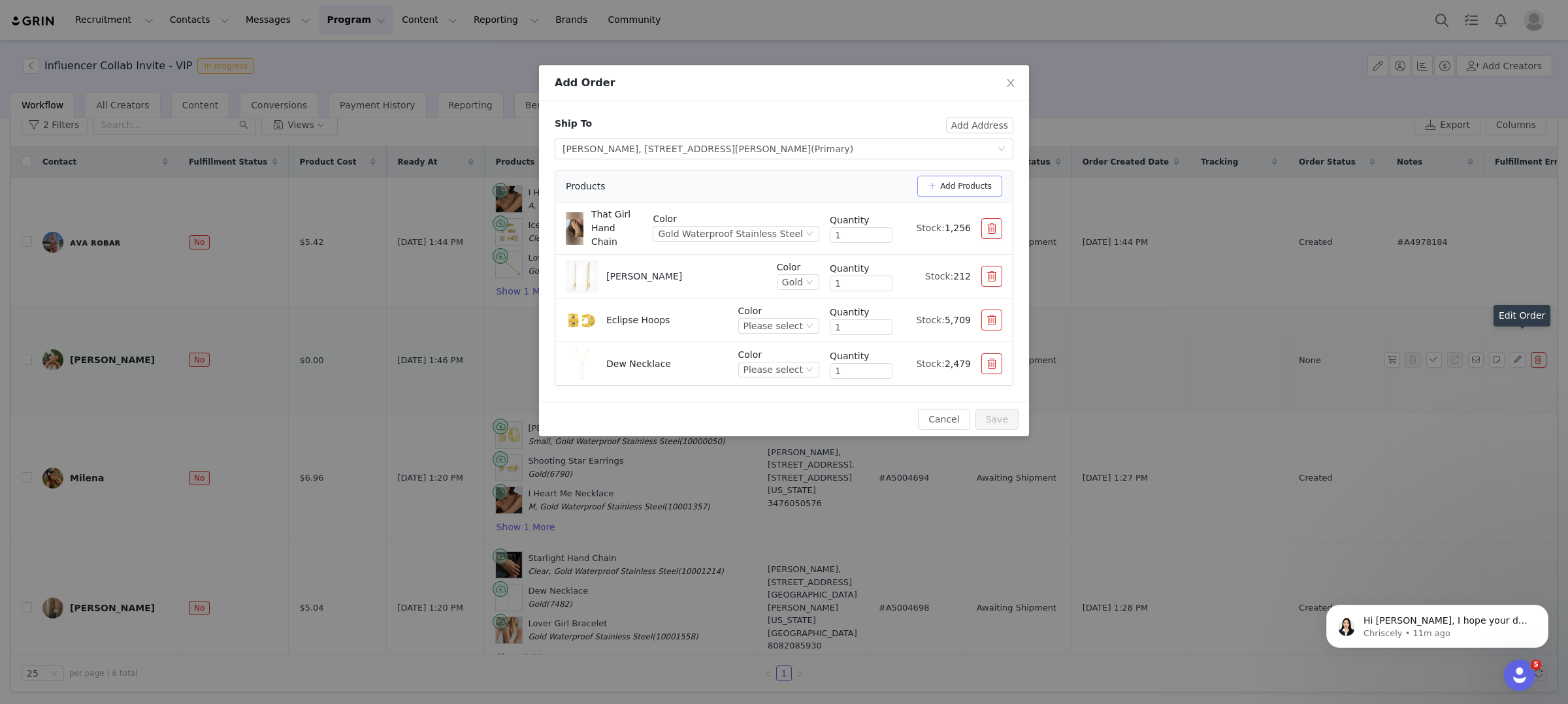
click at [978, 191] on button "Add Products" at bounding box center [960, 185] width 85 height 21
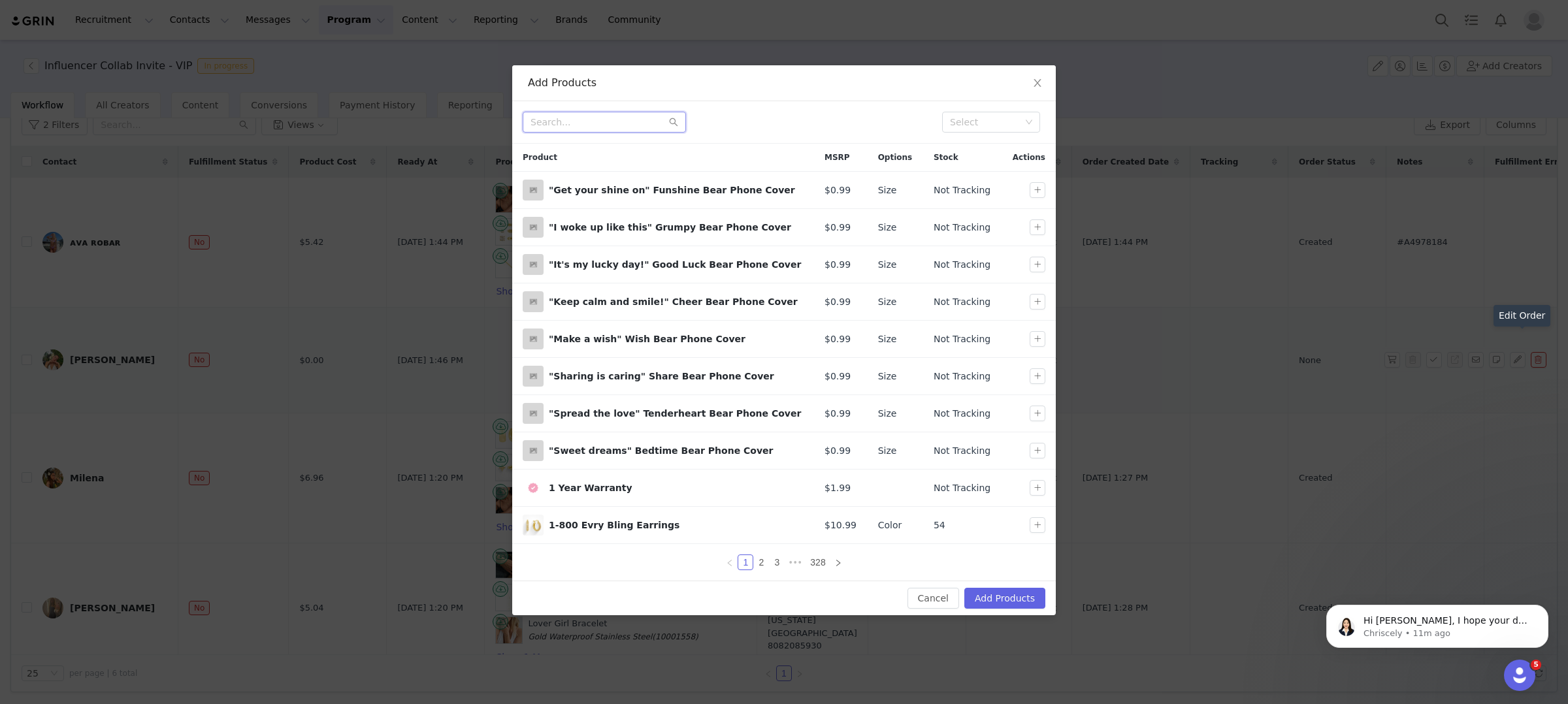
click at [625, 128] on input "text" at bounding box center [605, 122] width 164 height 21
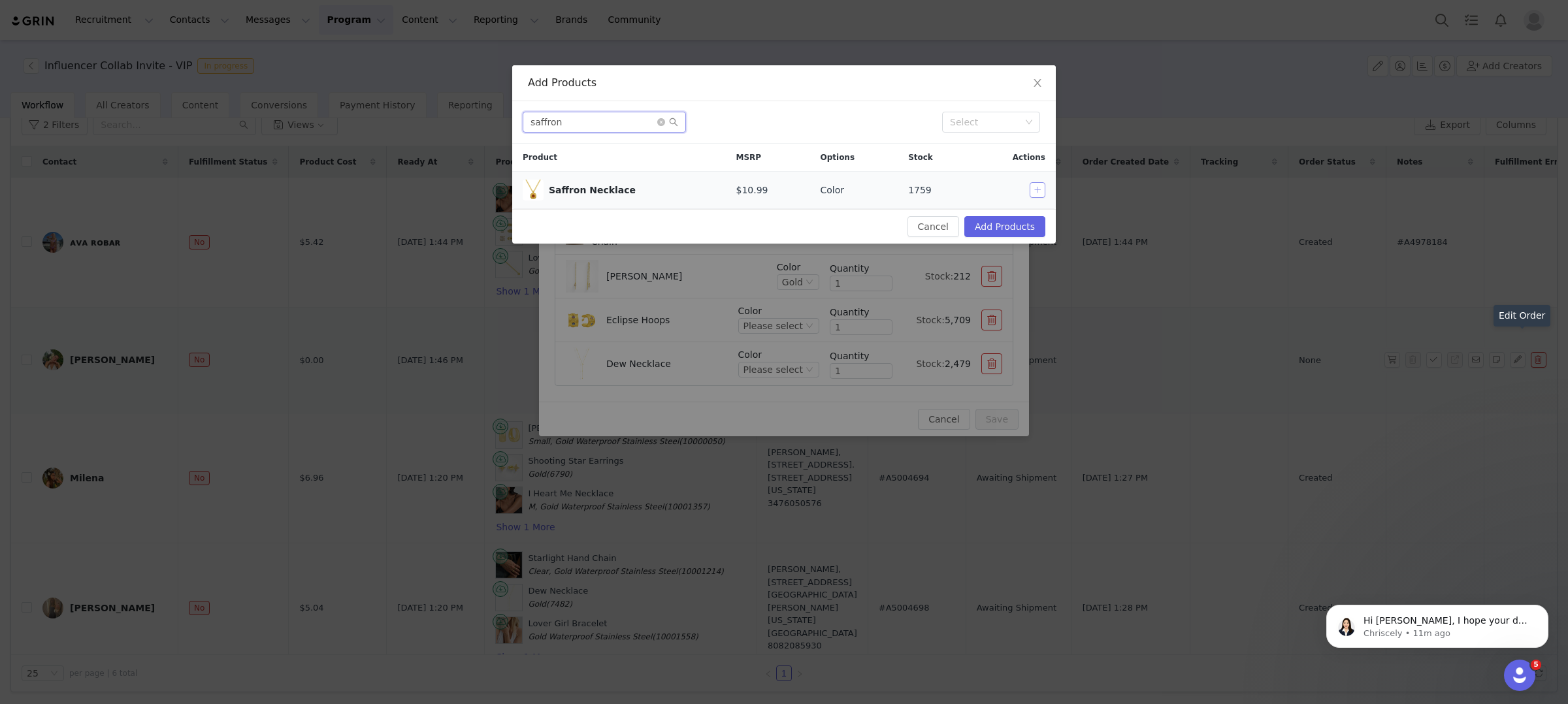
type input "saffron"
click at [1039, 192] on button "button" at bounding box center [1038, 190] width 16 height 16
click at [1014, 229] on button "Add Products" at bounding box center [1004, 226] width 81 height 21
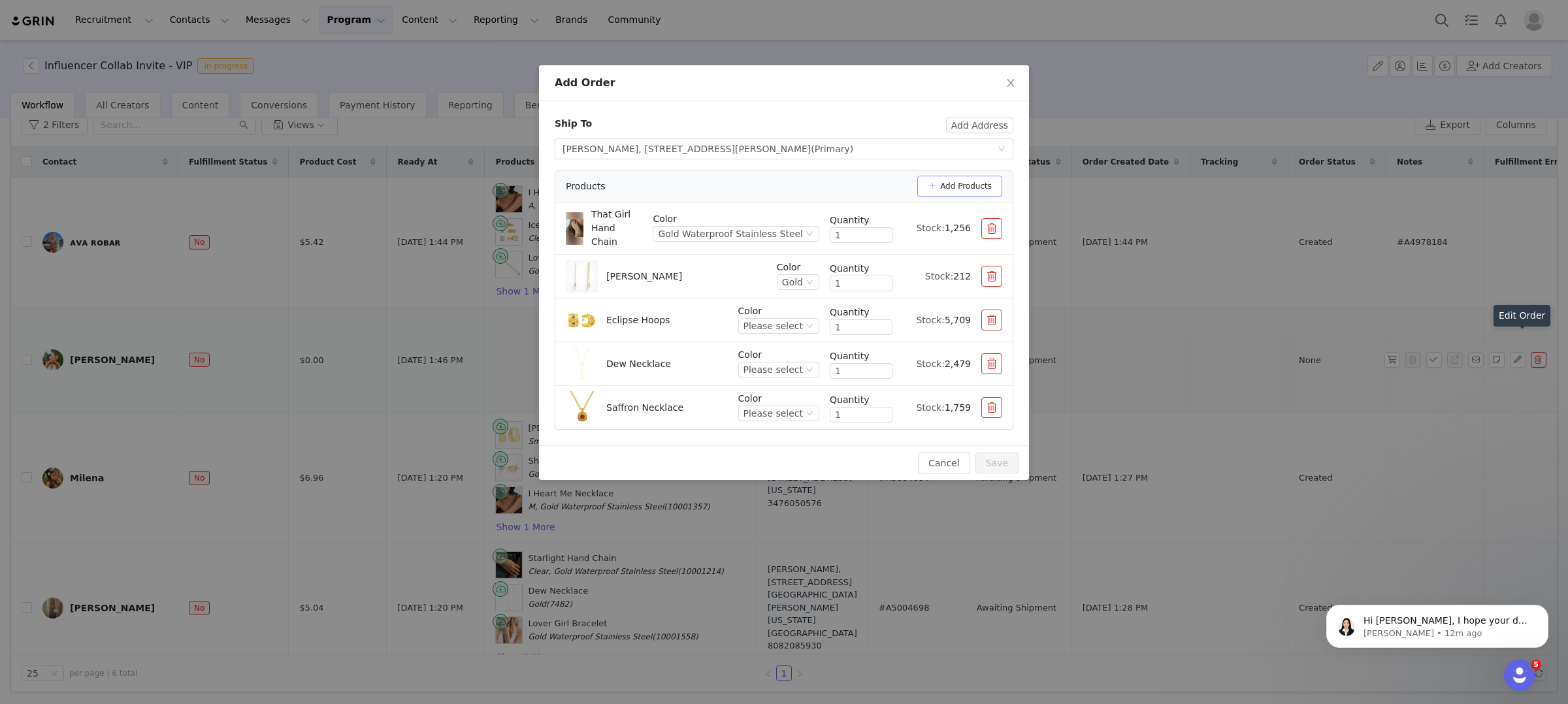
click at [991, 185] on button "Add Products" at bounding box center [960, 185] width 85 height 21
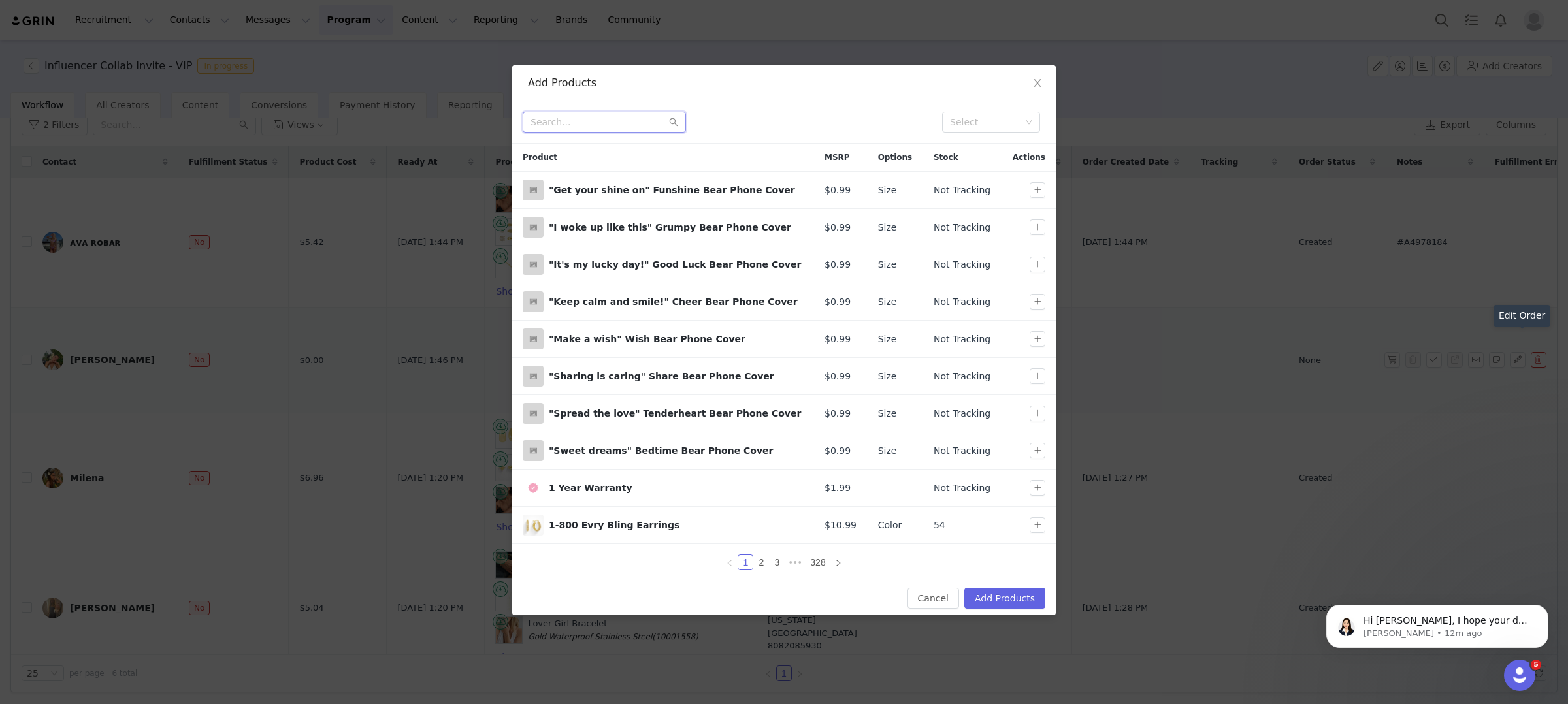
click at [606, 129] on input "text" at bounding box center [605, 122] width 164 height 21
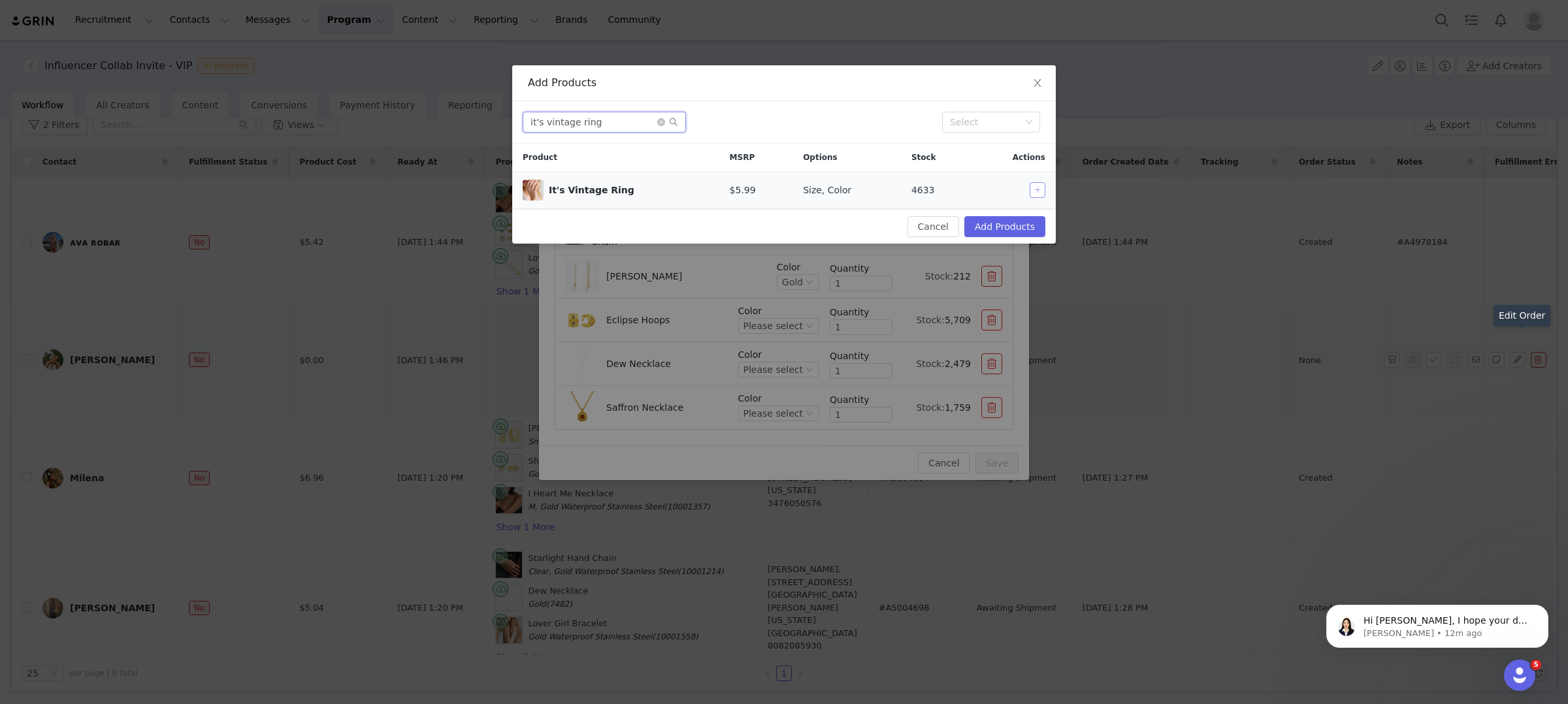
type input "it's vintage ring"
click at [1036, 190] on button "button" at bounding box center [1038, 190] width 16 height 16
click at [1019, 220] on button "Add Products" at bounding box center [1004, 226] width 81 height 21
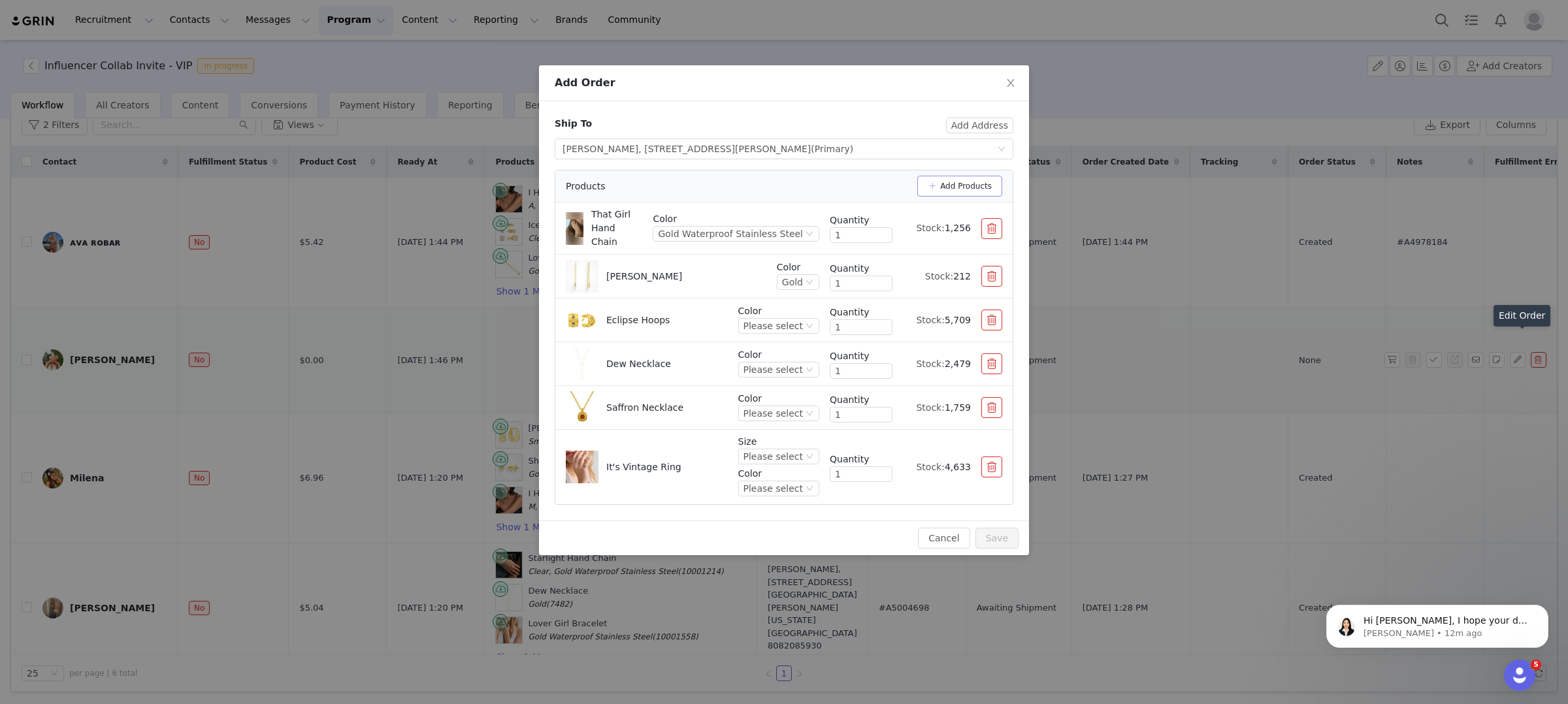
click at [976, 186] on button "Add Products" at bounding box center [960, 185] width 85 height 21
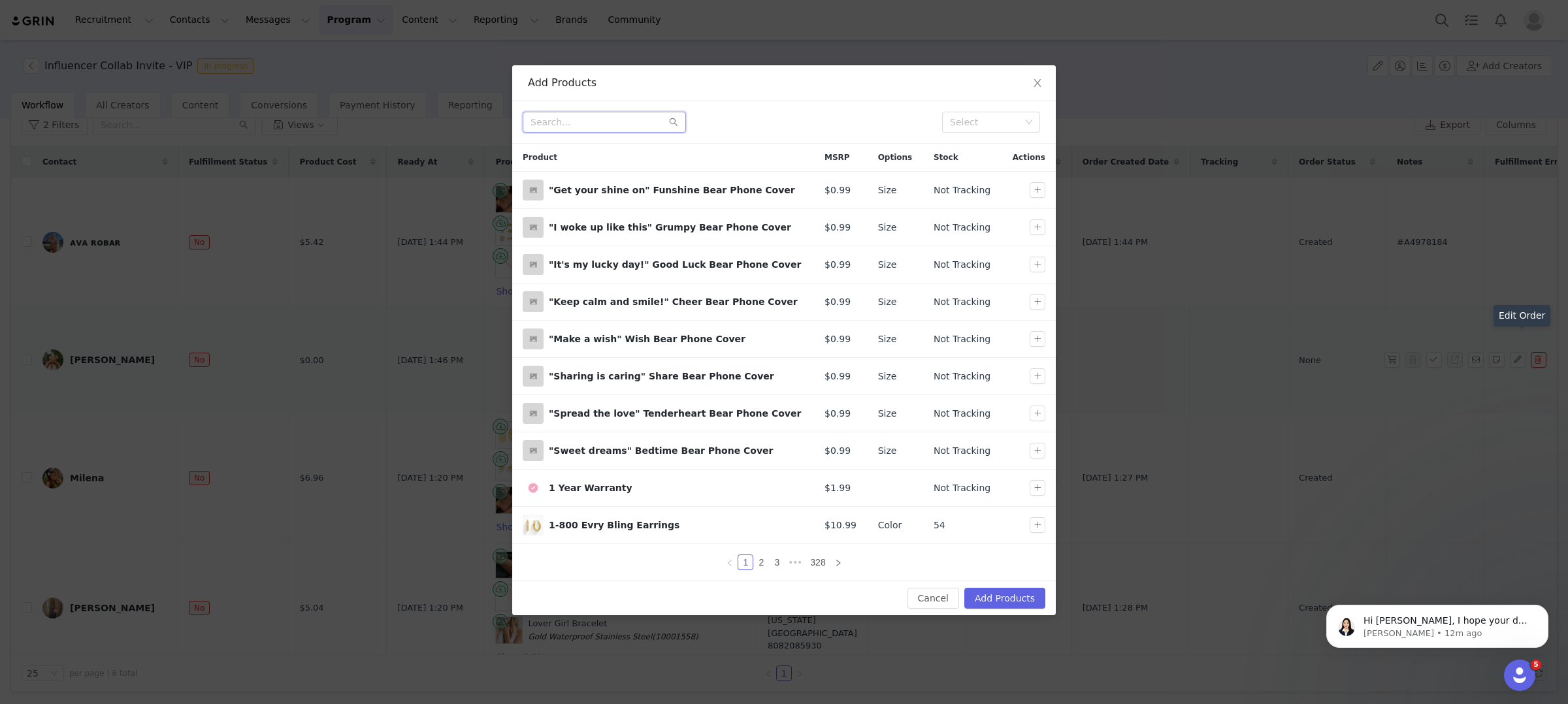
click at [611, 124] on input "text" at bounding box center [605, 122] width 164 height 21
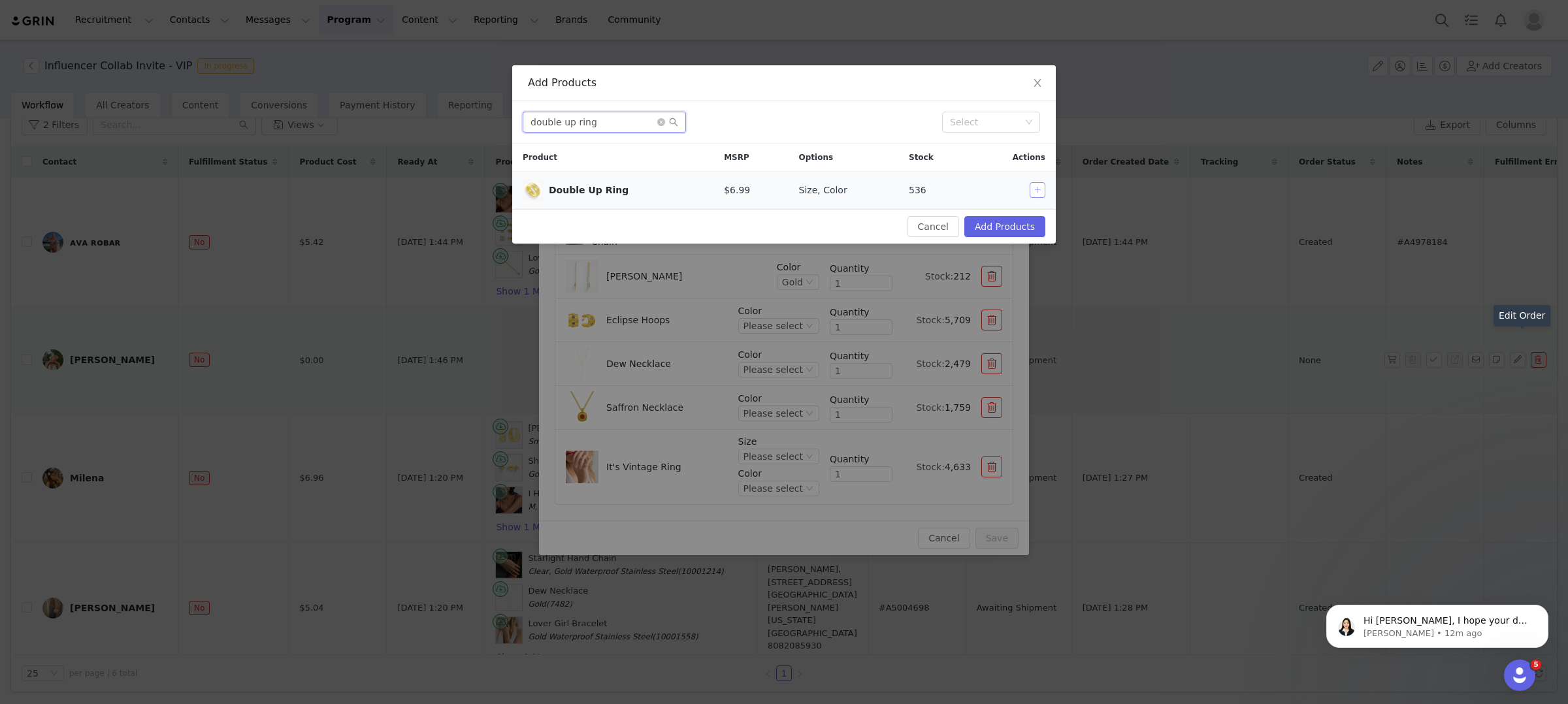
type input "double up ring"
click at [1040, 191] on button "button" at bounding box center [1038, 190] width 16 height 16
click at [1030, 226] on button "Add Products" at bounding box center [1004, 226] width 81 height 21
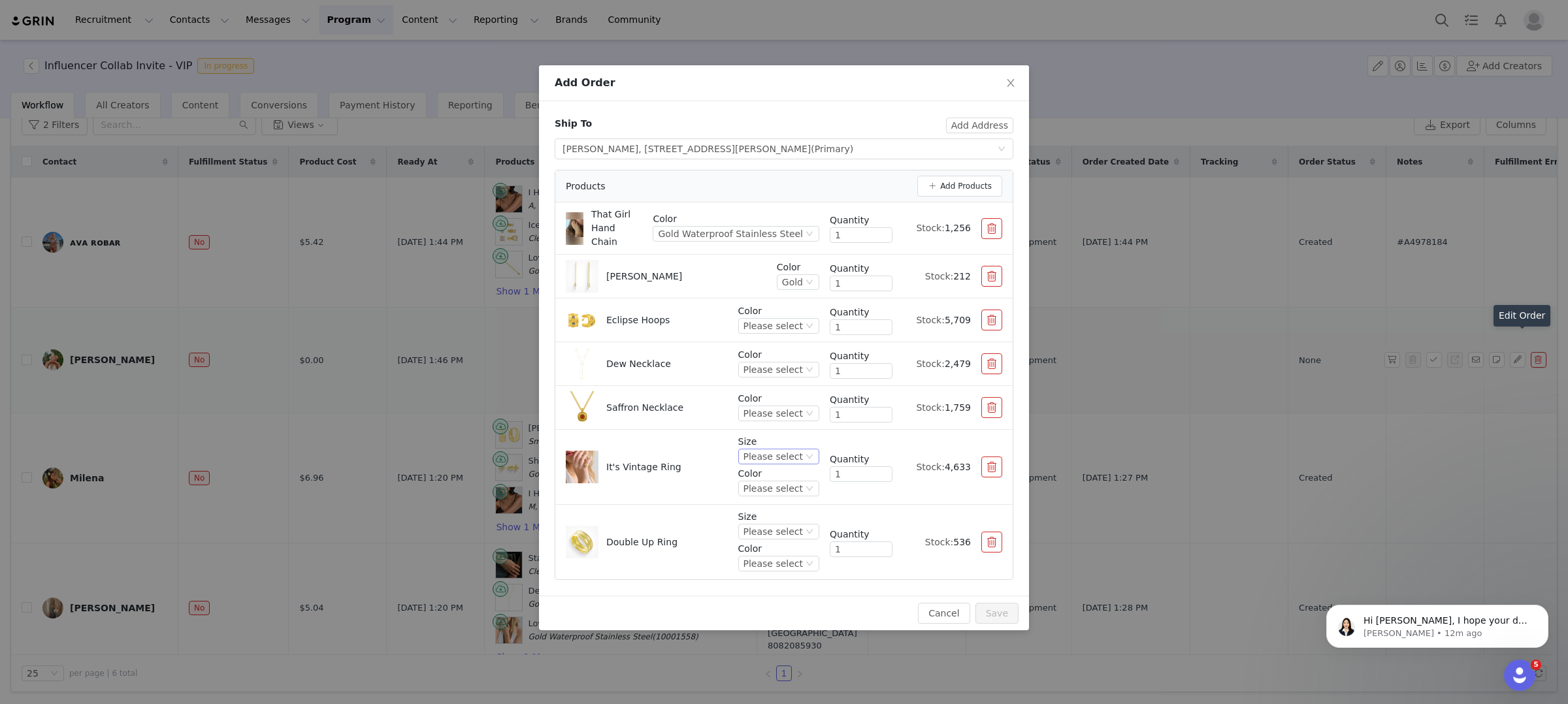
click at [791, 449] on div "Please select" at bounding box center [773, 456] width 59 height 14
click at [758, 520] on li "6" at bounding box center [780, 514] width 78 height 21
click at [769, 481] on div "Please select" at bounding box center [773, 488] width 59 height 14
click at [777, 529] on li "Gold" at bounding box center [780, 525] width 78 height 21
click at [796, 449] on div "6" at bounding box center [792, 456] width 21 height 14
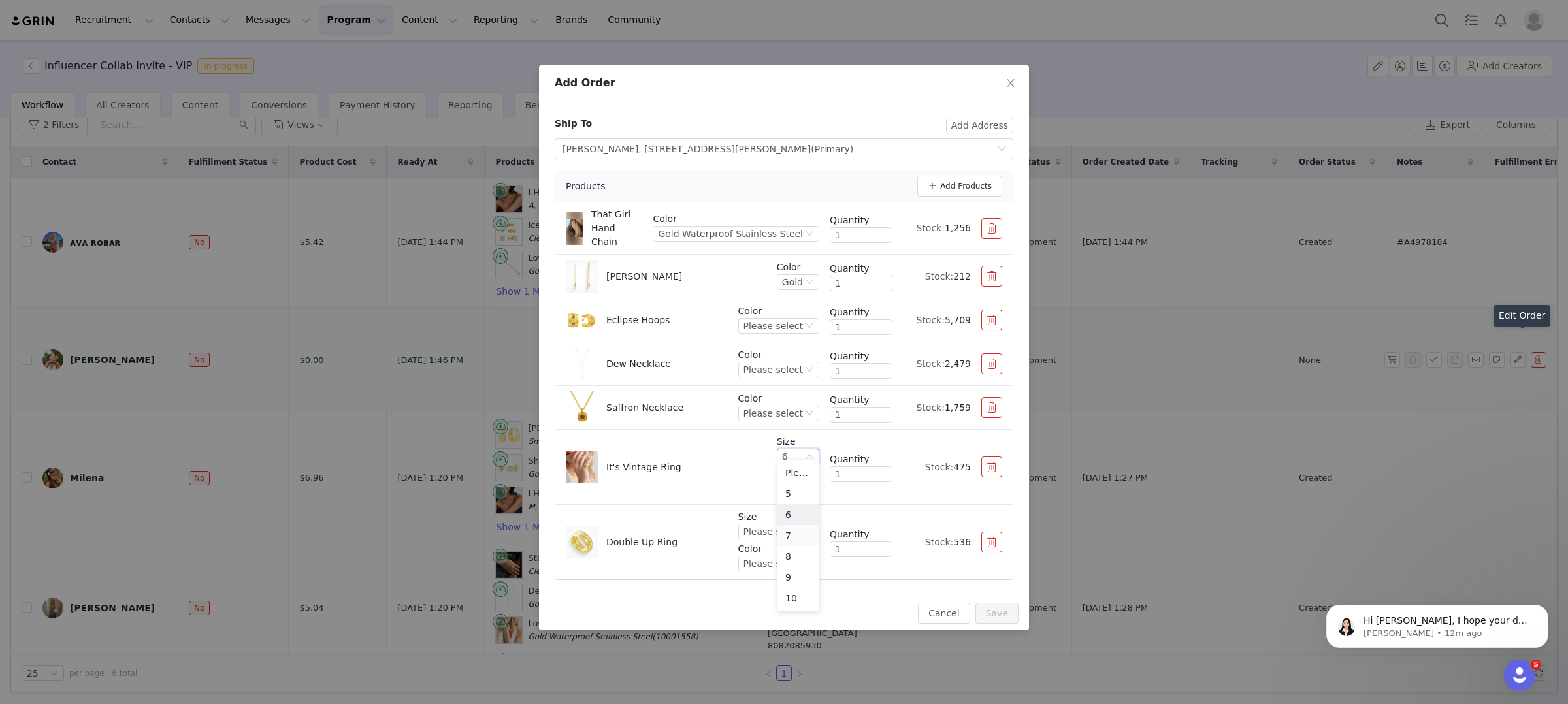
click at [797, 529] on li "7" at bounding box center [799, 535] width 42 height 21
click at [790, 527] on div "Please select" at bounding box center [773, 531] width 59 height 14
click at [772, 614] on li "7" at bounding box center [780, 610] width 78 height 21
click at [781, 561] on div "Please select" at bounding box center [773, 563] width 59 height 14
click at [780, 622] on li "Gold" at bounding box center [780, 621] width 78 height 21
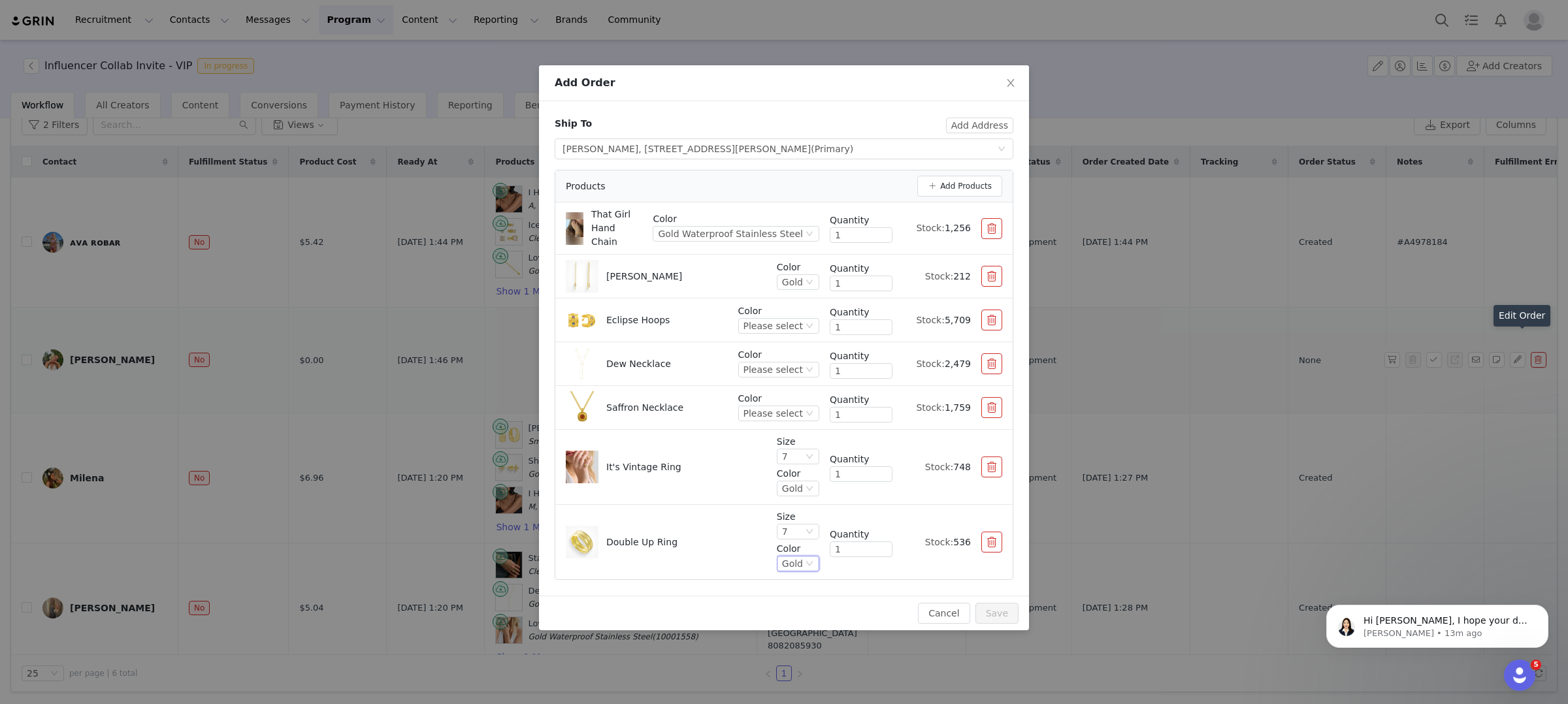
click at [916, 580] on div "Ship To Add Address Select shipping address [PERSON_NAME], [STREET_ADDRESS][PER…" at bounding box center [784, 348] width 490 height 494
click at [784, 406] on div "Please select" at bounding box center [773, 413] width 59 height 14
click at [787, 448] on li "Gold Waterproof Stainless Steel" at bounding box center [780, 449] width 78 height 21
click at [785, 362] on div "Please select" at bounding box center [773, 369] width 59 height 14
click at [785, 443] on li "Gold Waterproof Stainless Steel" at bounding box center [780, 448] width 78 height 21
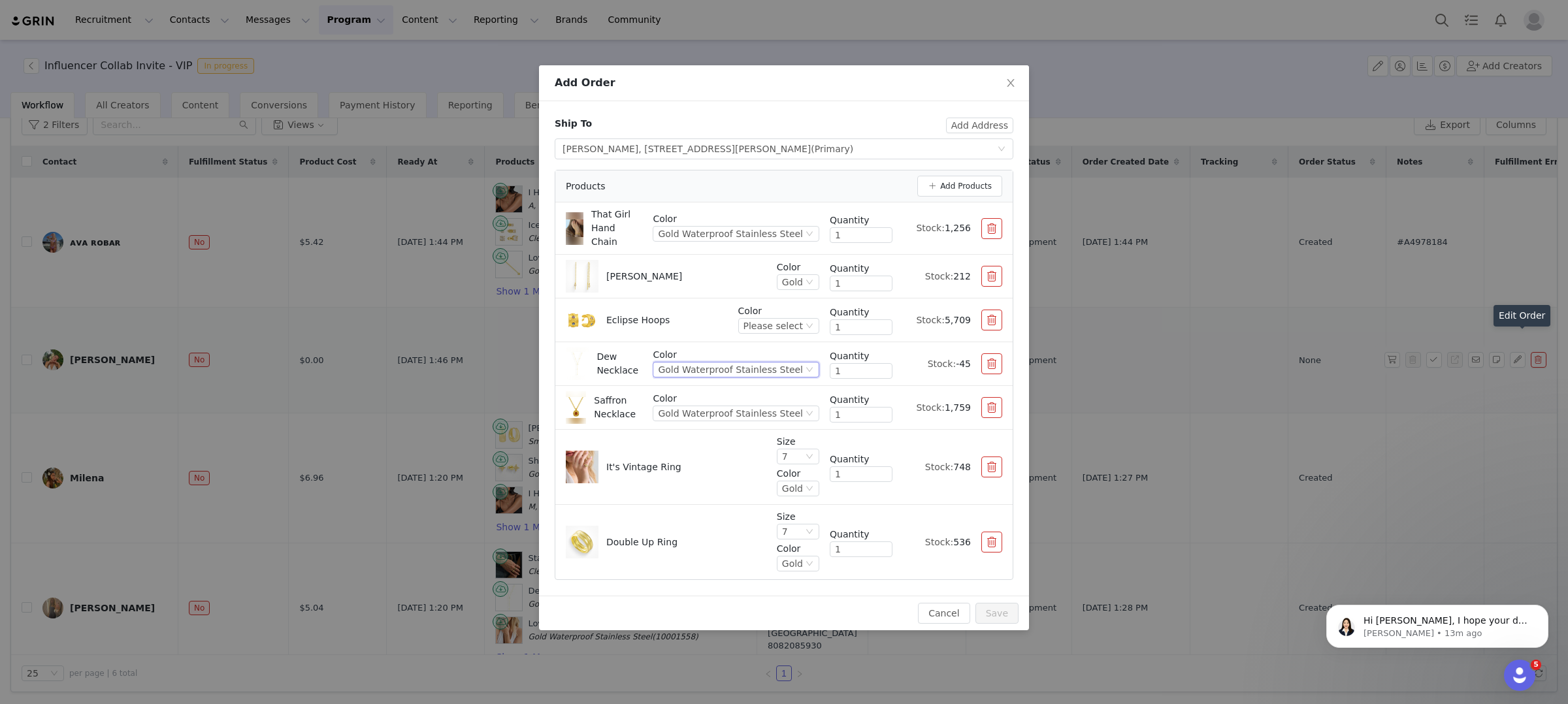
click at [748, 362] on div "Gold Waterproof Stainless Steel" at bounding box center [731, 369] width 145 height 14
click at [728, 413] on li "Gold" at bounding box center [741, 406] width 156 height 21
click at [773, 319] on div "Please select" at bounding box center [773, 326] width 59 height 14
click at [773, 362] on li "Gold" at bounding box center [780, 362] width 78 height 21
click at [1006, 603] on button "Save" at bounding box center [997, 613] width 43 height 21
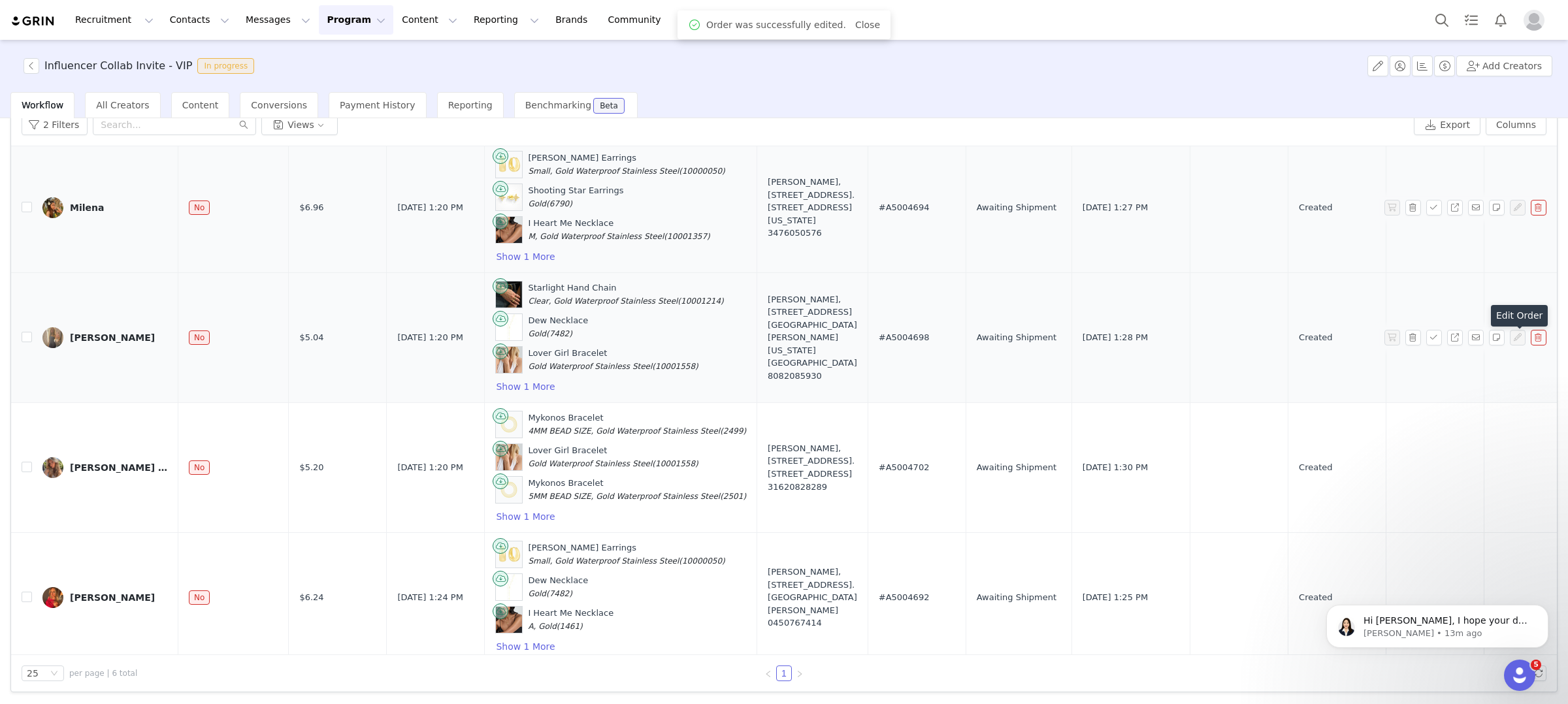
scroll to position [308, 0]
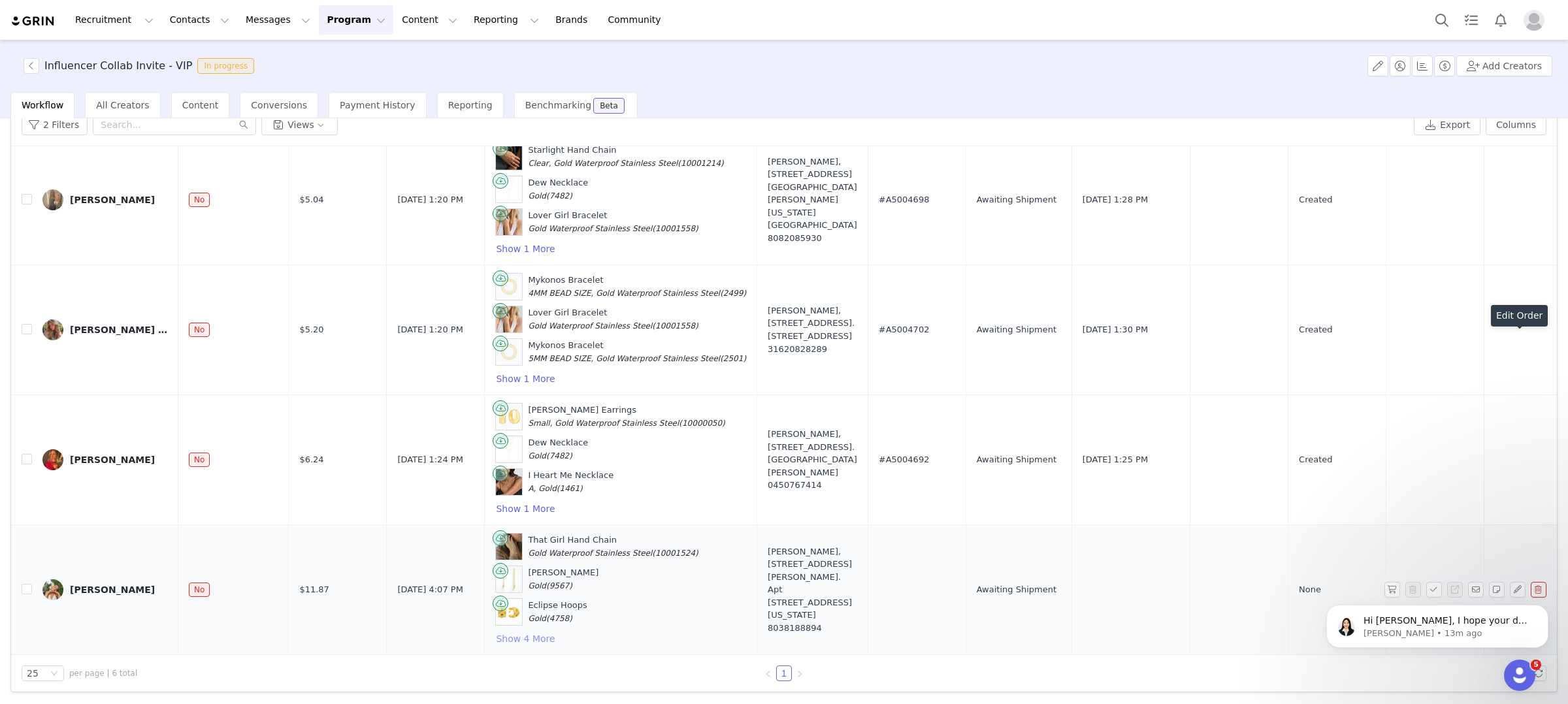
click at [495, 639] on button "Show 4 More" at bounding box center [525, 638] width 60 height 16
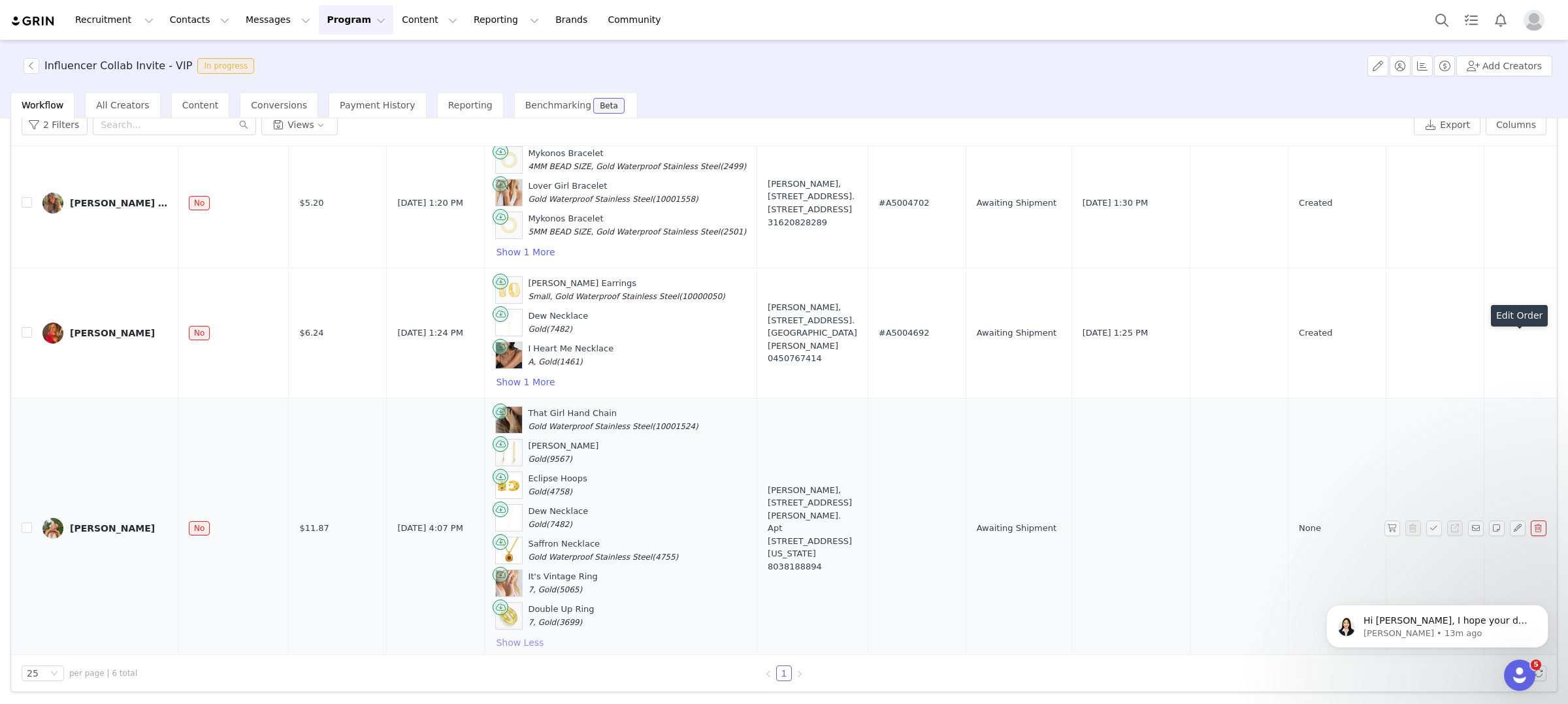
scroll to position [441, 0]
click at [1393, 525] on button "button" at bounding box center [1392, 524] width 16 height 16
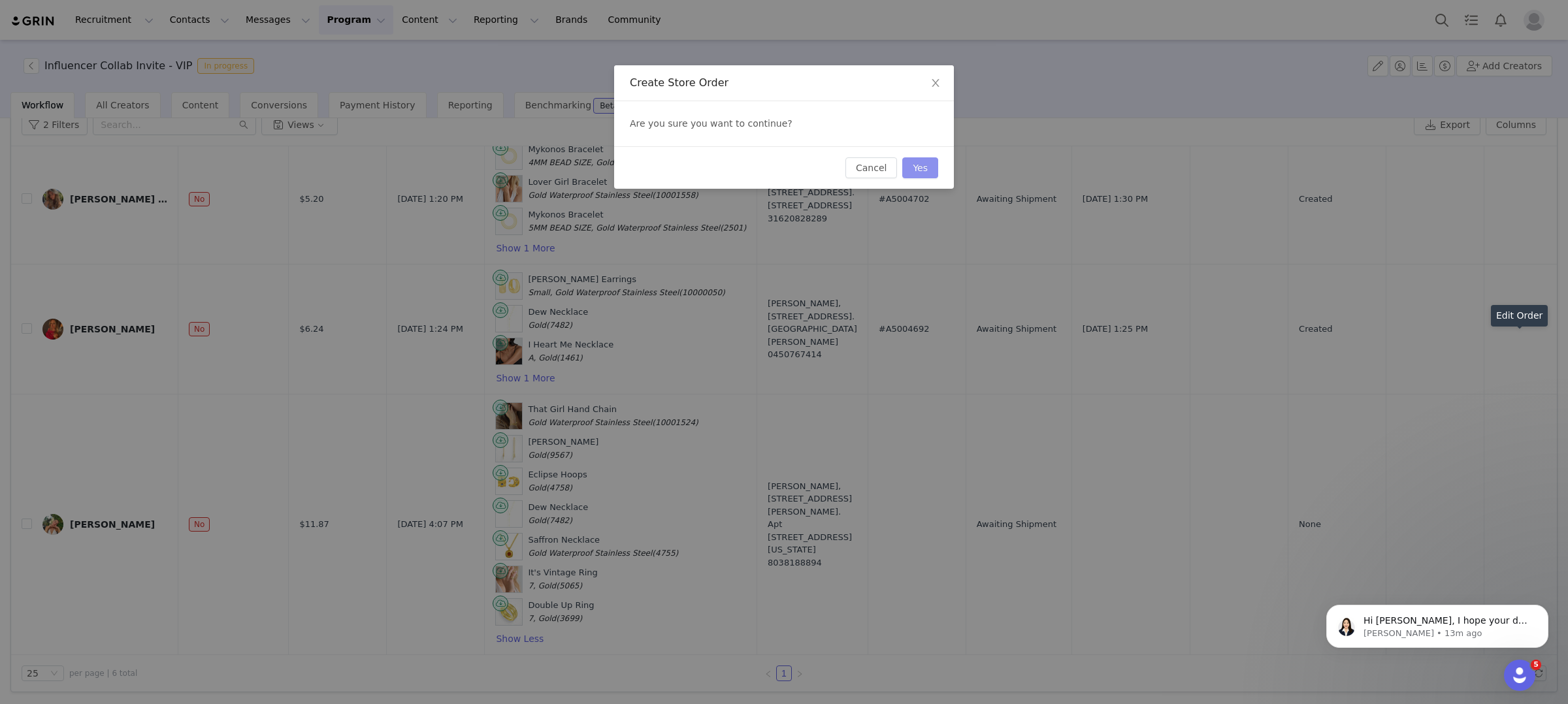
click at [916, 169] on button "Yes" at bounding box center [920, 167] width 36 height 21
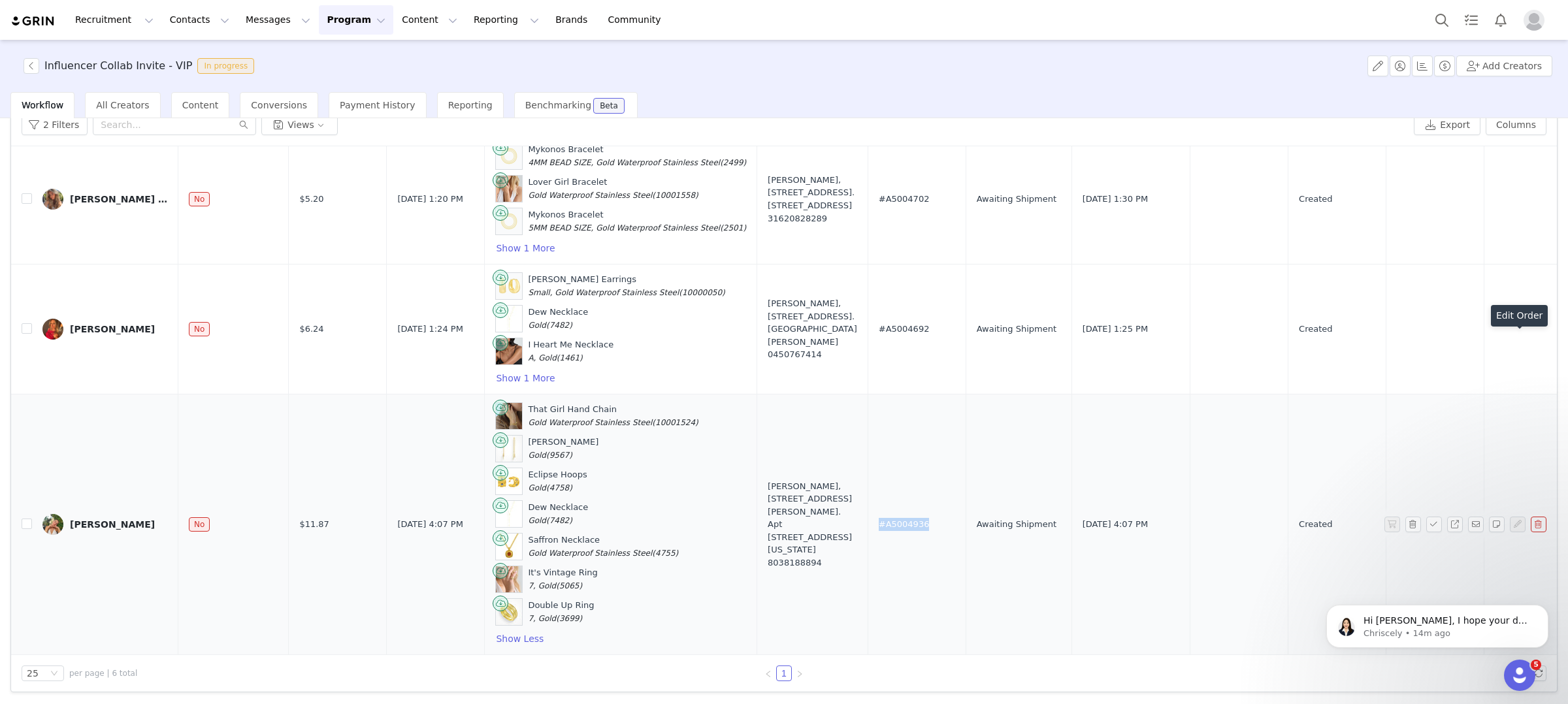
drag, startPoint x: 944, startPoint y: 526, endPoint x: 864, endPoint y: 519, distance: 80.3
click at [868, 520] on td "#A5004936" at bounding box center [916, 524] width 98 height 261
copy span "#A5004936"
click at [1498, 526] on button "button" at bounding box center [1496, 524] width 16 height 16
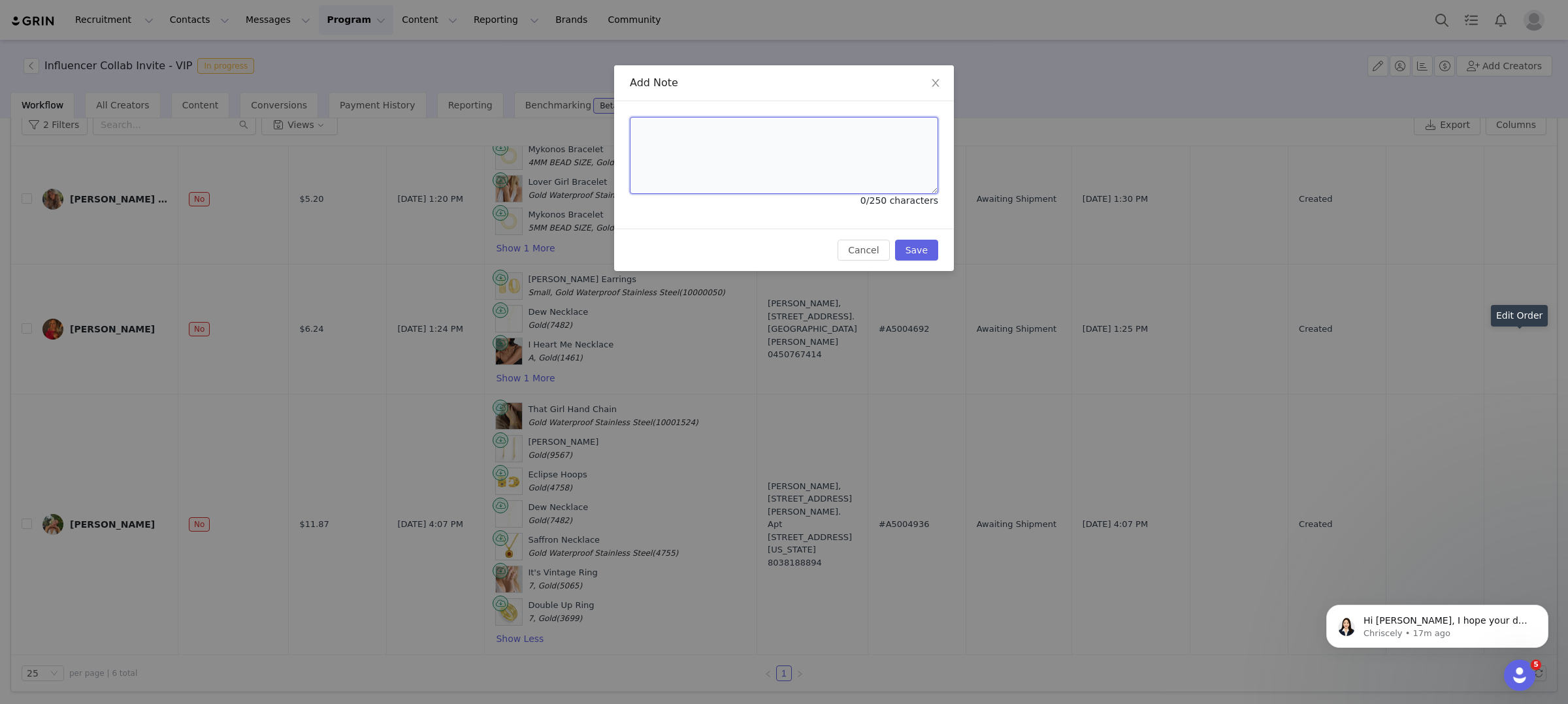
click at [750, 159] on textarea at bounding box center [784, 155] width 308 height 77
paste textarea "#A5004938"
type textarea "#A5004938"
click at [925, 247] on button "Save" at bounding box center [916, 250] width 43 height 21
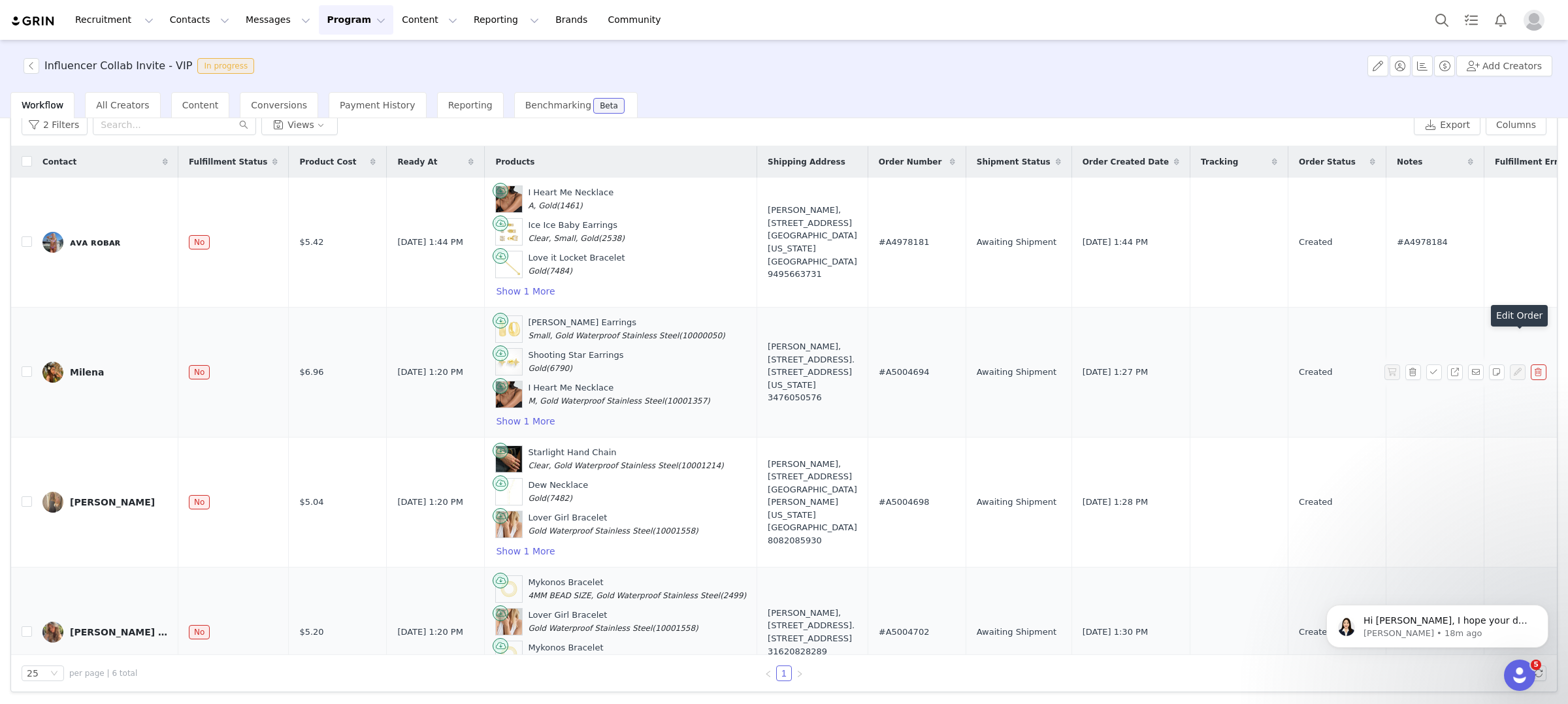
scroll to position [0, 0]
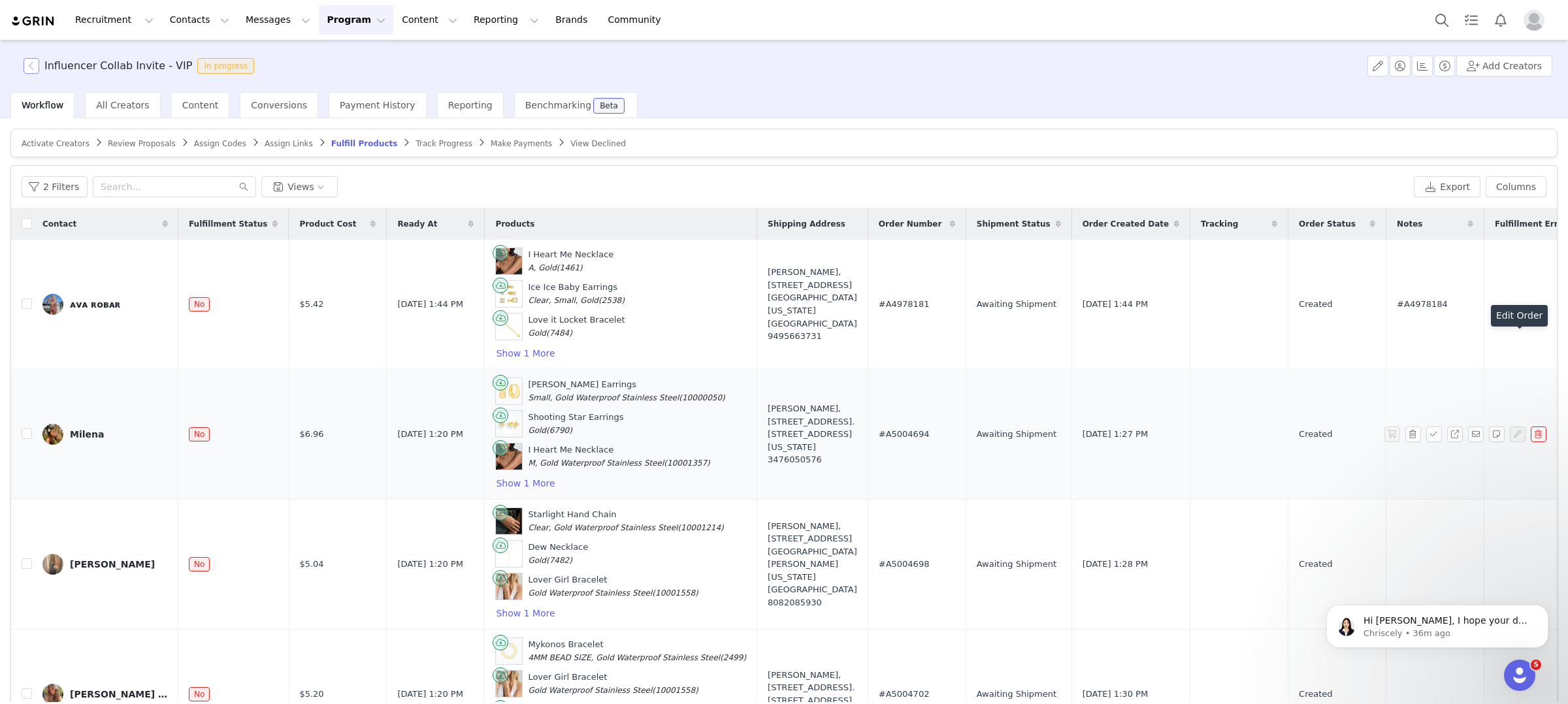
click at [31, 68] on button "button" at bounding box center [31, 66] width 16 height 16
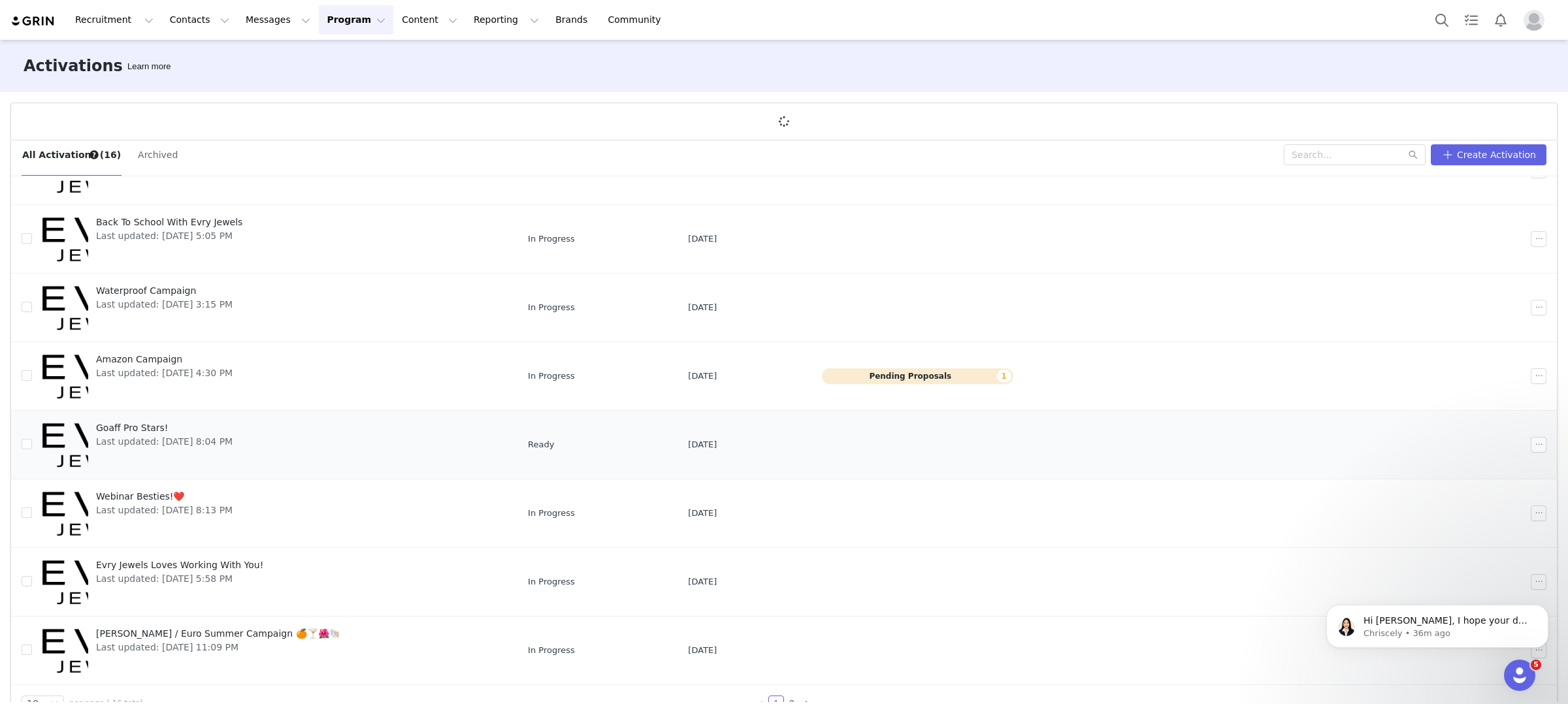
scroll to position [34, 0]
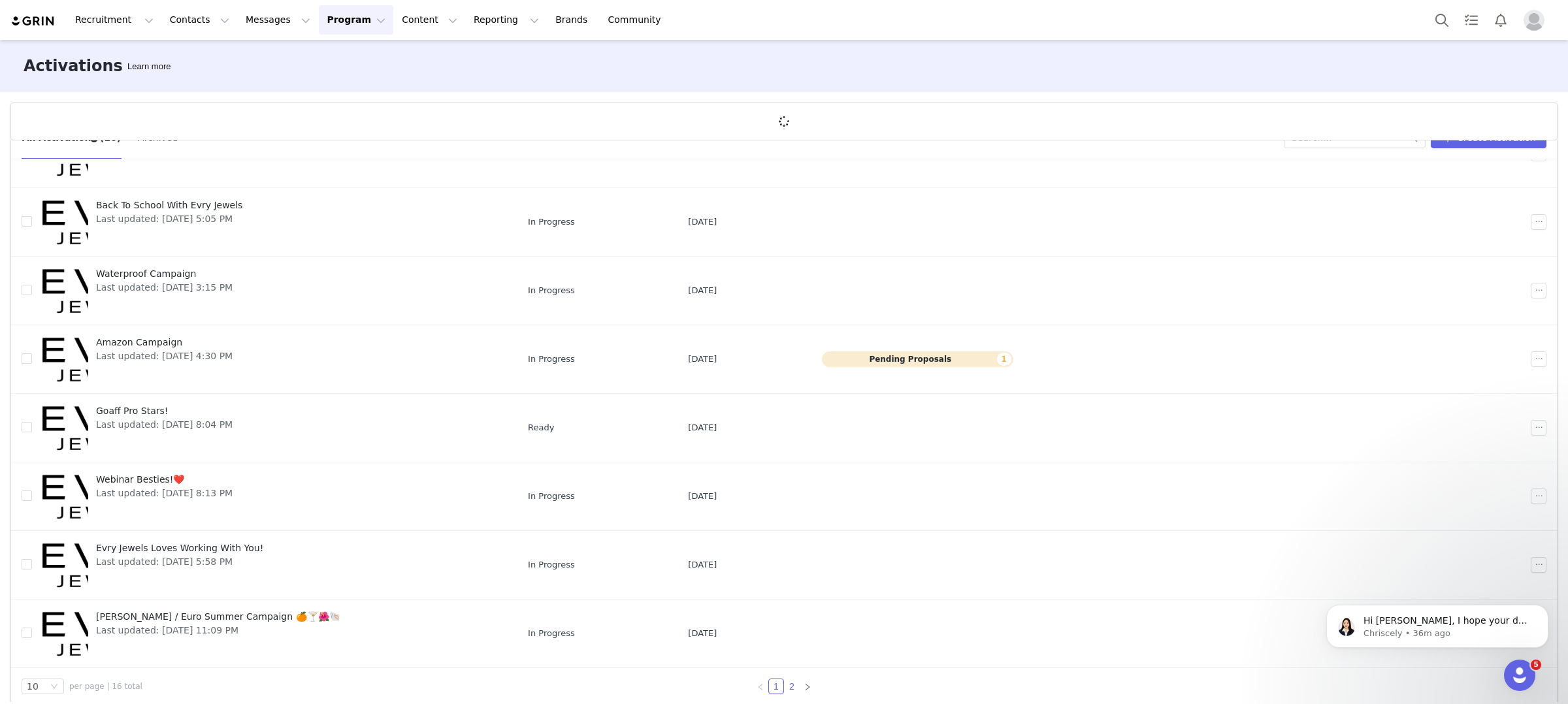
click at [792, 682] on link "2" at bounding box center [791, 686] width 14 height 14
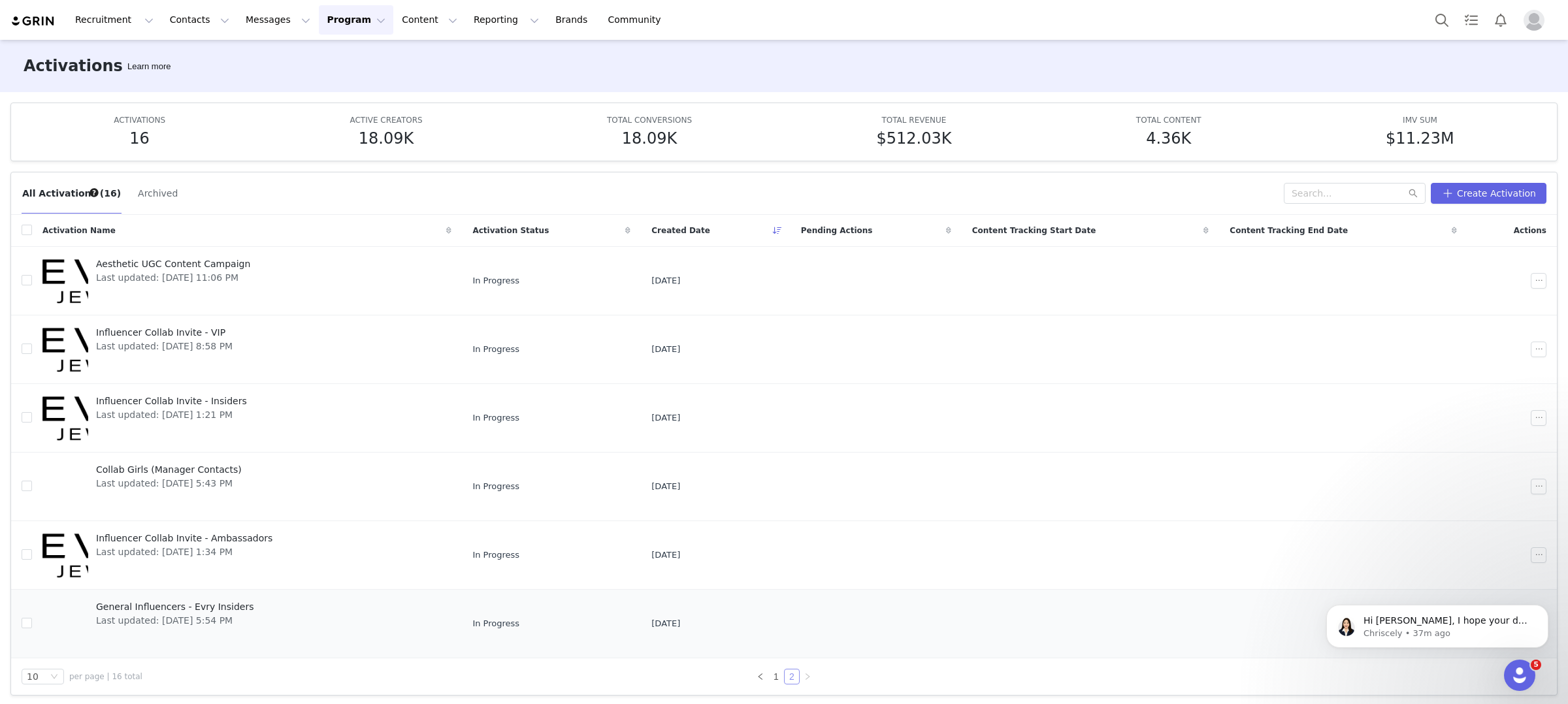
scroll to position [4, 0]
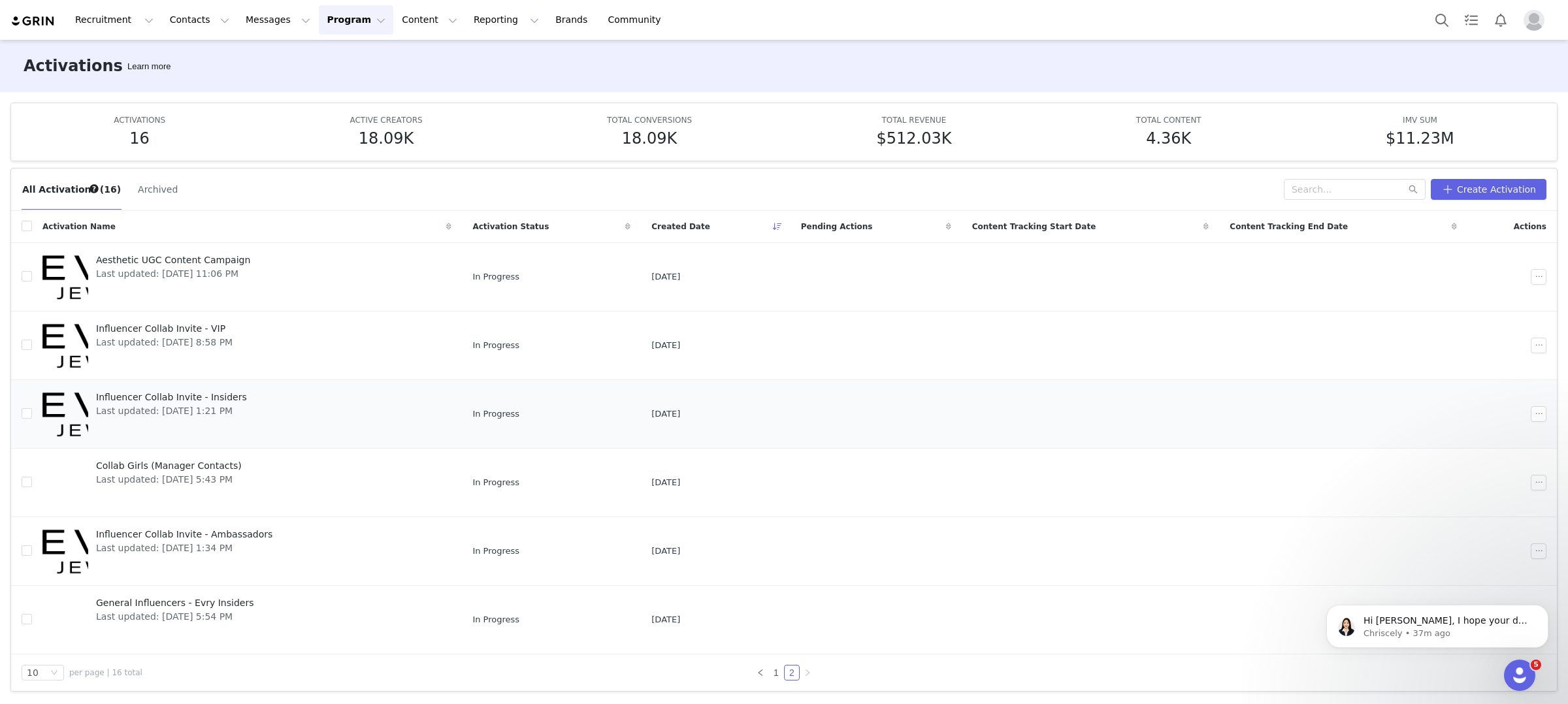
click at [229, 397] on span "Influencer Collab Invite - Insiders" at bounding box center [171, 398] width 151 height 13
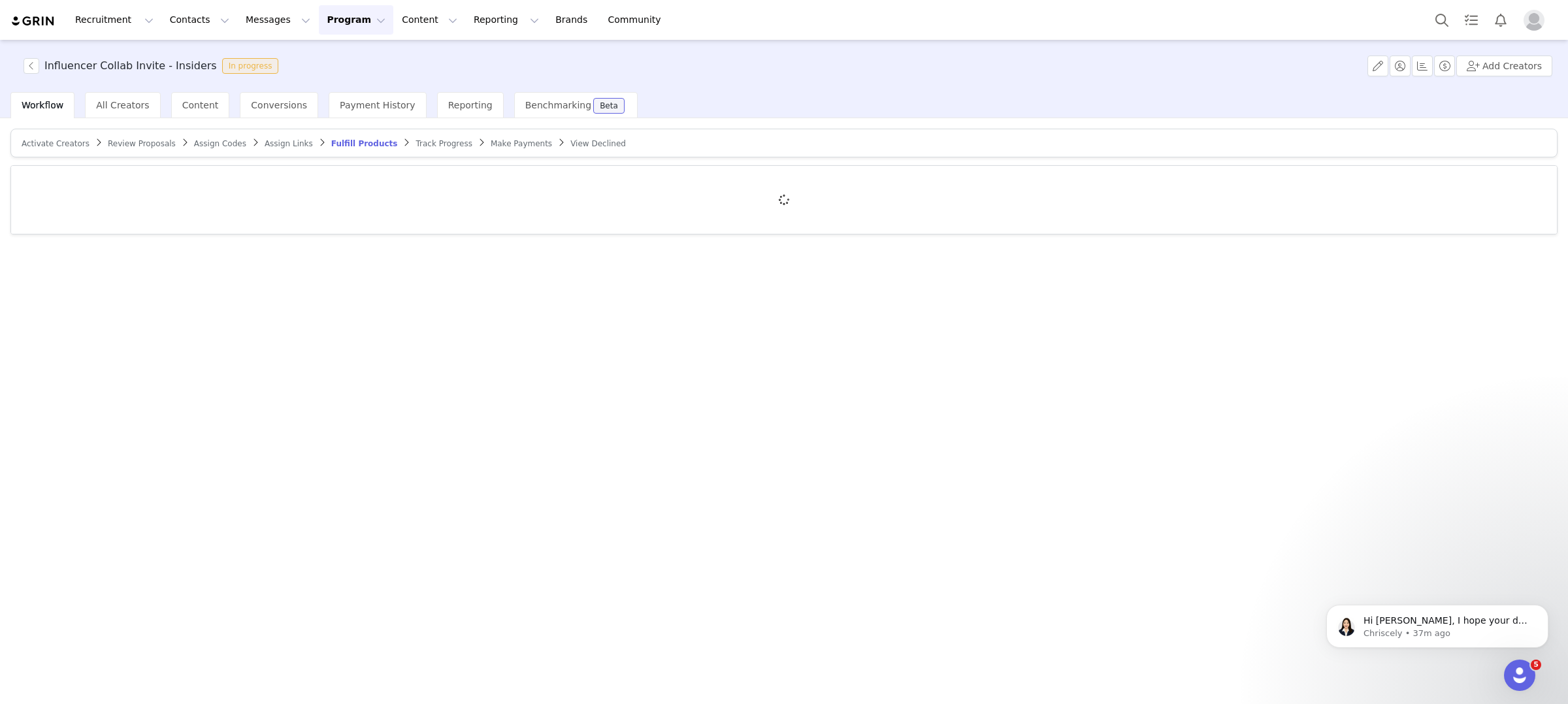
drag, startPoint x: 424, startPoint y: 140, endPoint x: 434, endPoint y: 141, distance: 10.0
click at [424, 140] on span "Track Progress" at bounding box center [443, 144] width 56 height 9
click at [1513, 620] on p "Hi [PERSON_NAME], I hope your day is going well! I'm following up to see if you…" at bounding box center [1448, 621] width 169 height 13
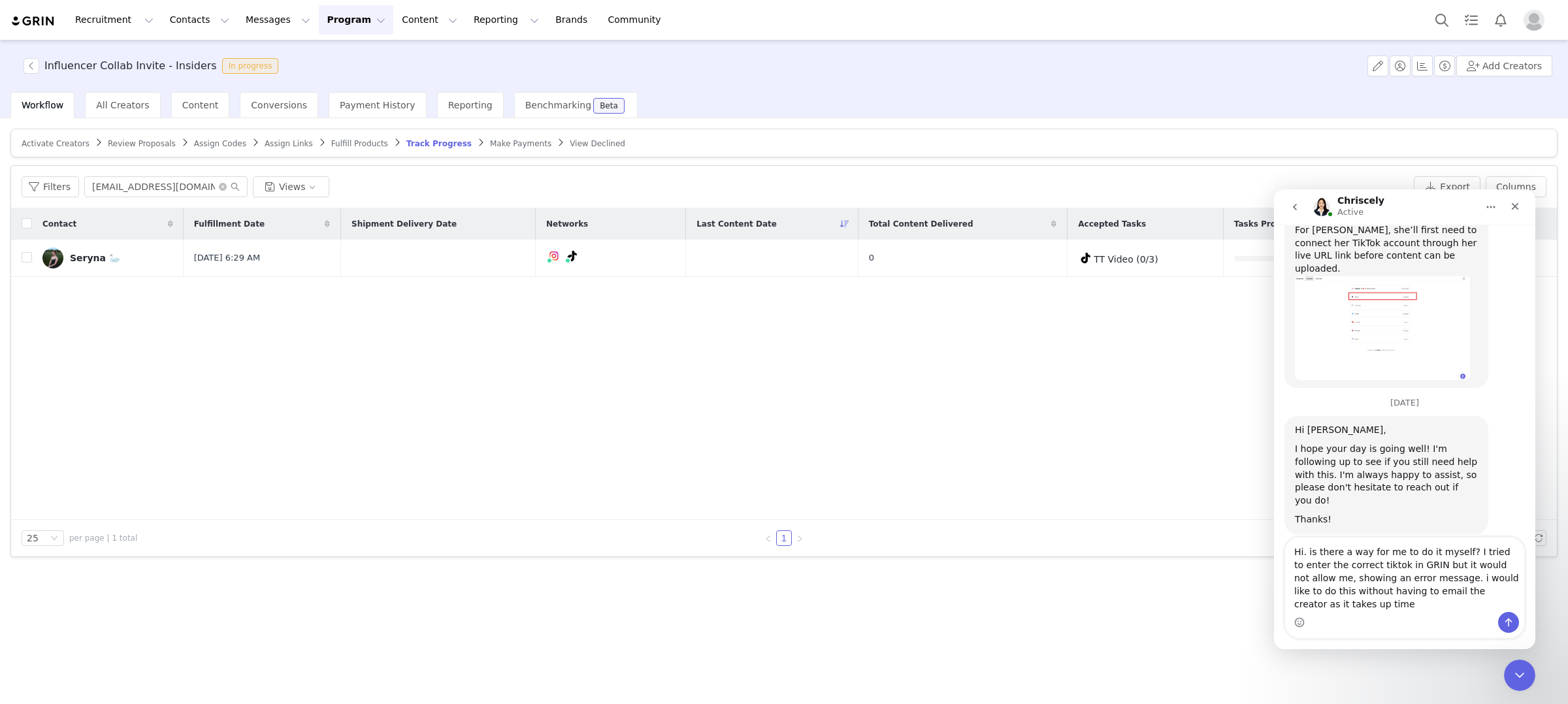
scroll to position [2143, 0]
drag, startPoint x: 1487, startPoint y: 604, endPoint x: 2817, endPoint y: 798, distance: 1344.1
click at [1487, 604] on textarea "Hi. is there a way for me to do it myself? I tried to enter the correct tiktok …" at bounding box center [1404, 568] width 239 height 88
click at [1408, 602] on textarea "Hi. is there a way for me to do it myself? I tried to enter the correct tiktok …" at bounding box center [1404, 568] width 239 height 88
click at [1404, 603] on textarea "Hi. is there a way for me to do it myself? I tried to enter the correct tiktok …" at bounding box center [1404, 568] width 239 height 88
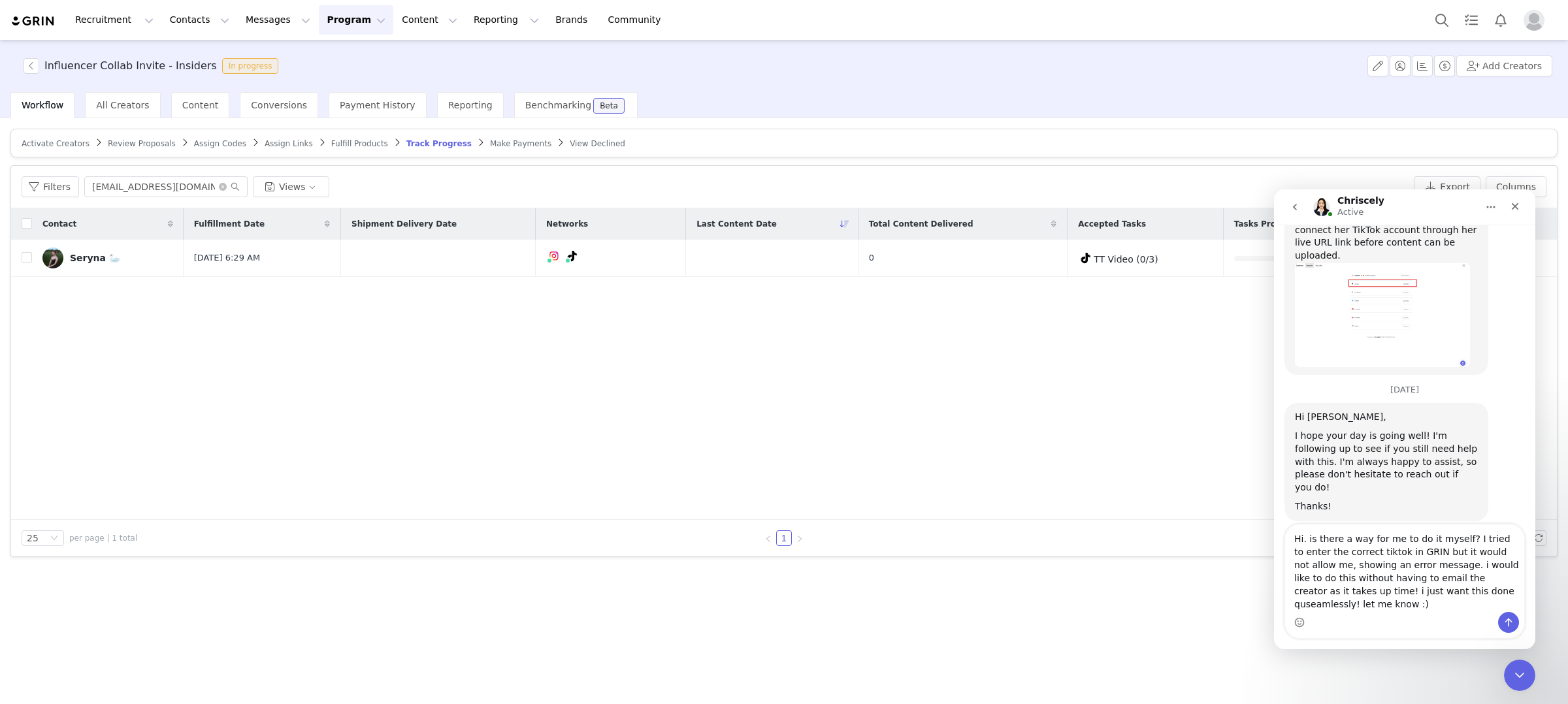
scroll to position [2156, 0]
type textarea "Hi. is there a way for me to do it myself? I tried to enter the correct tiktok …"
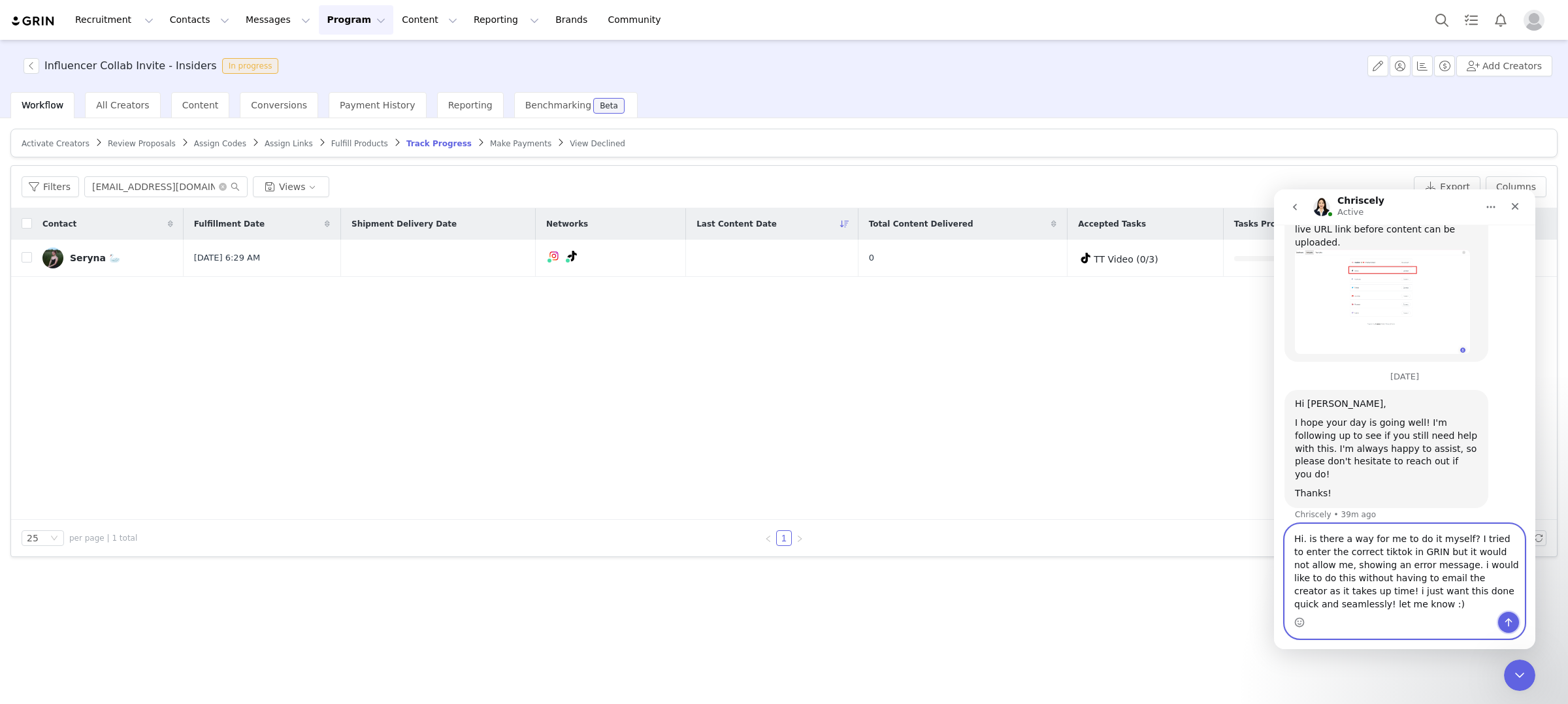
click at [1505, 621] on icon "Send a message…" at bounding box center [1509, 622] width 11 height 11
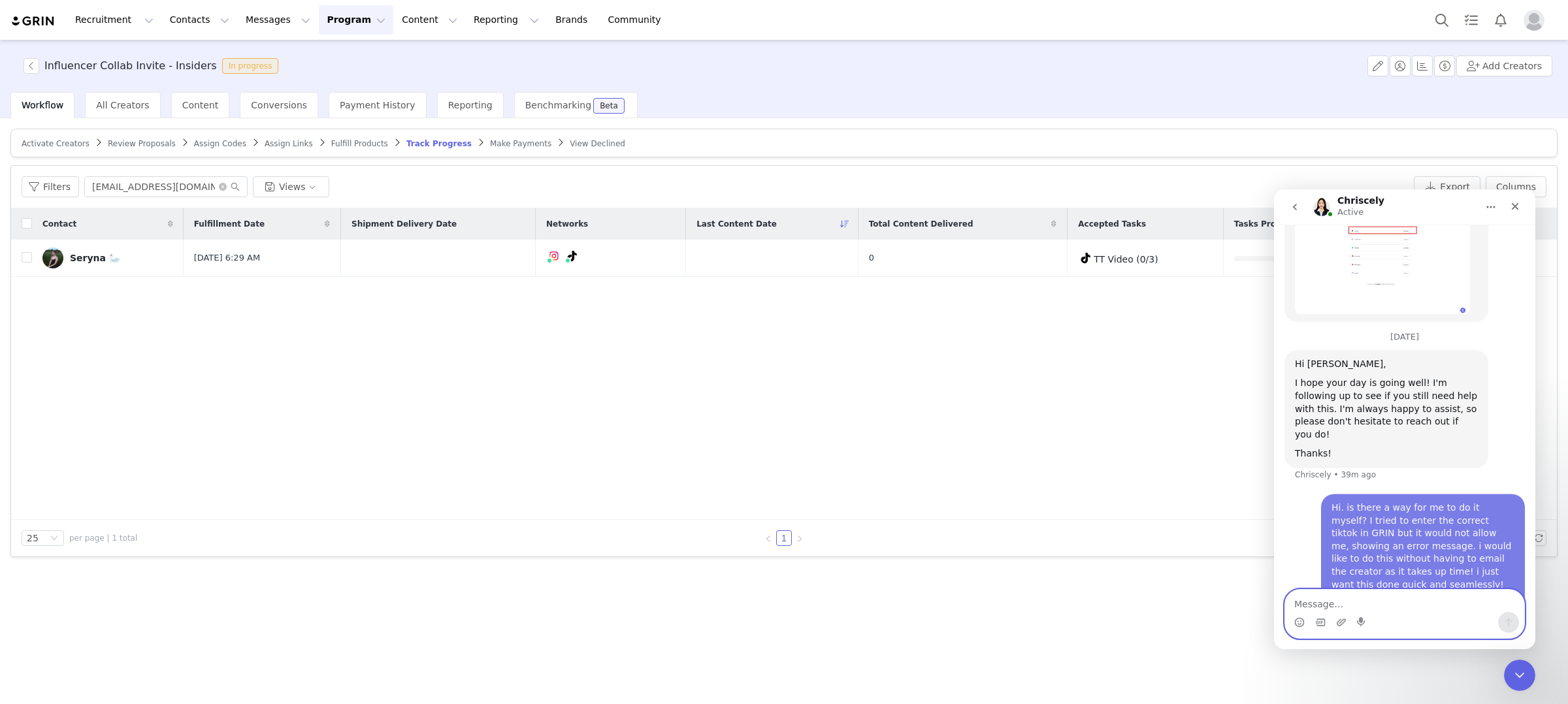
scroll to position [2206, 0]
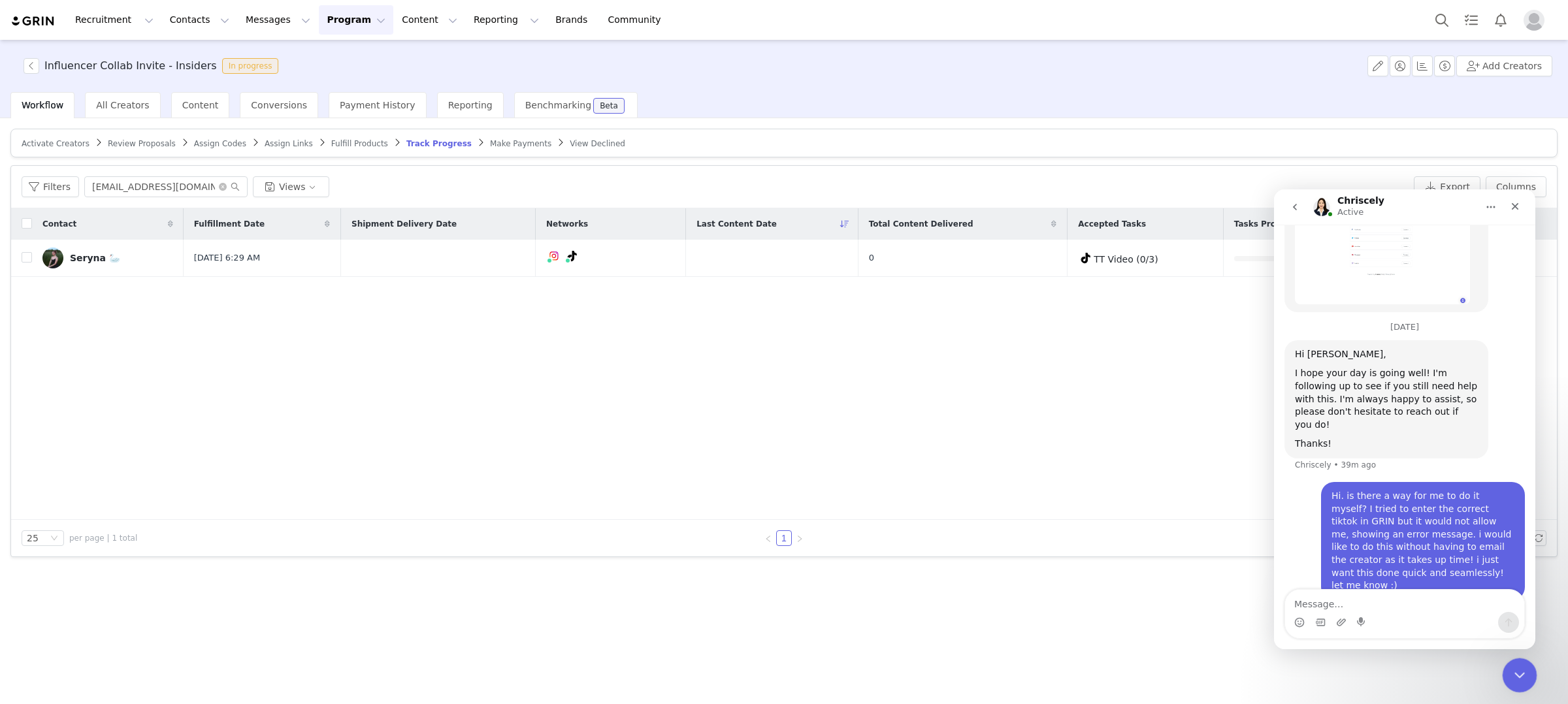
click at [1507, 673] on div "Close Intercom Messenger" at bounding box center [1518, 674] width 32 height 32
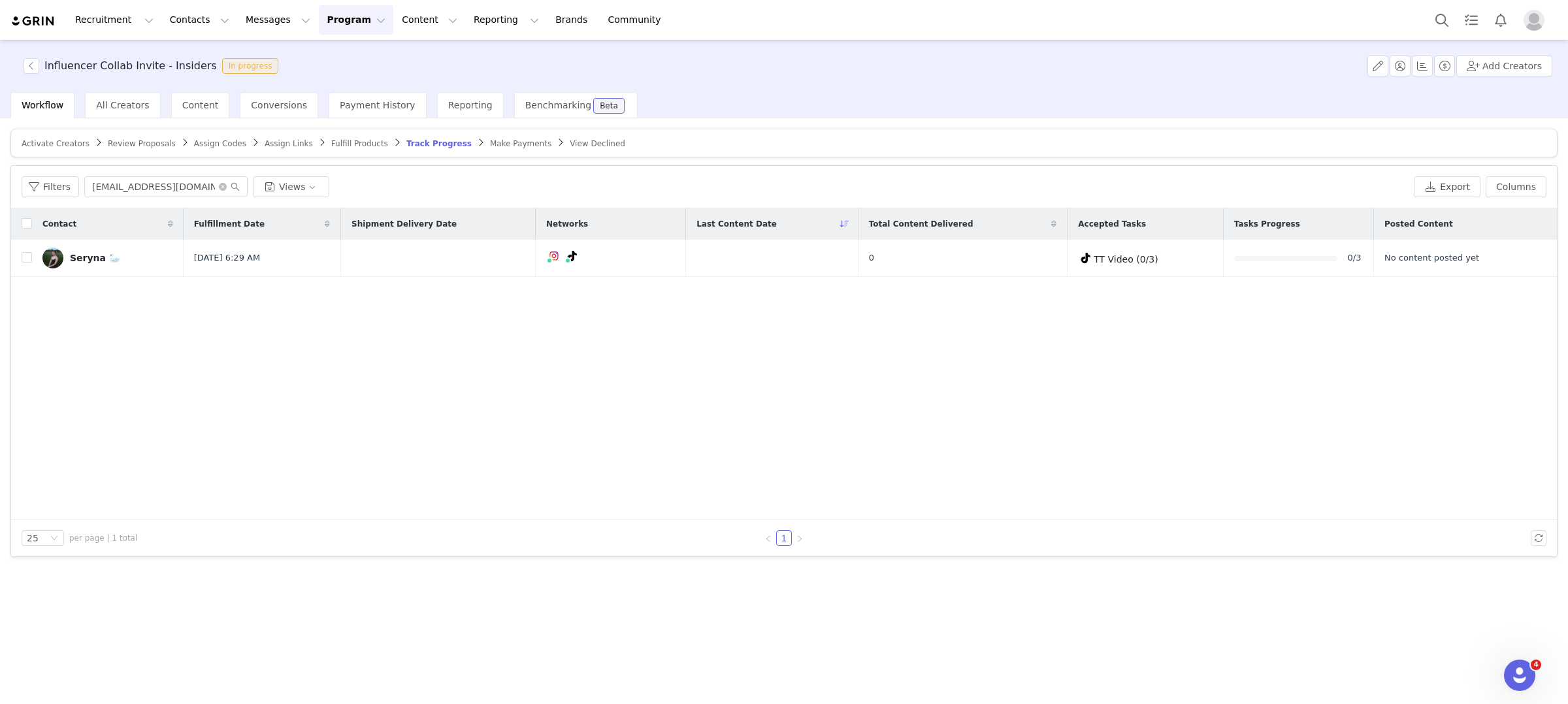
click at [412, 395] on div "Contact Fulfillment Date Shipment Delivery Date Networks Last Content Date Tota…" at bounding box center [784, 363] width 1545 height 311
click at [96, 256] on div "Seryna 🦢" at bounding box center [95, 258] width 50 height 11
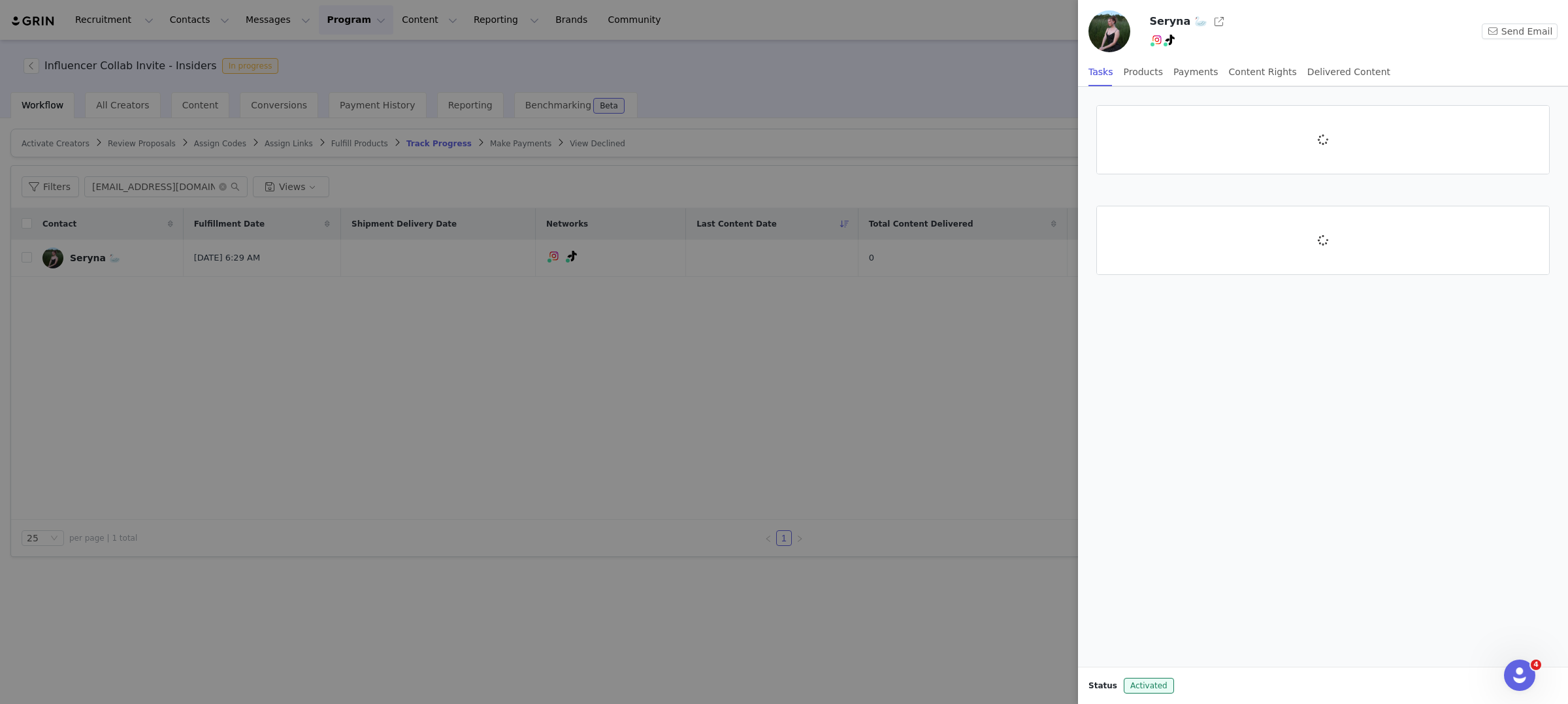
click at [1217, 334] on div "Seryna 🦢 Send Email Tasks Products Payments Content Rights Delivered Content St…" at bounding box center [784, 352] width 1568 height 704
drag, startPoint x: 769, startPoint y: 522, endPoint x: 840, endPoint y: 500, distance: 74.3
click at [769, 523] on div at bounding box center [784, 352] width 1568 height 704
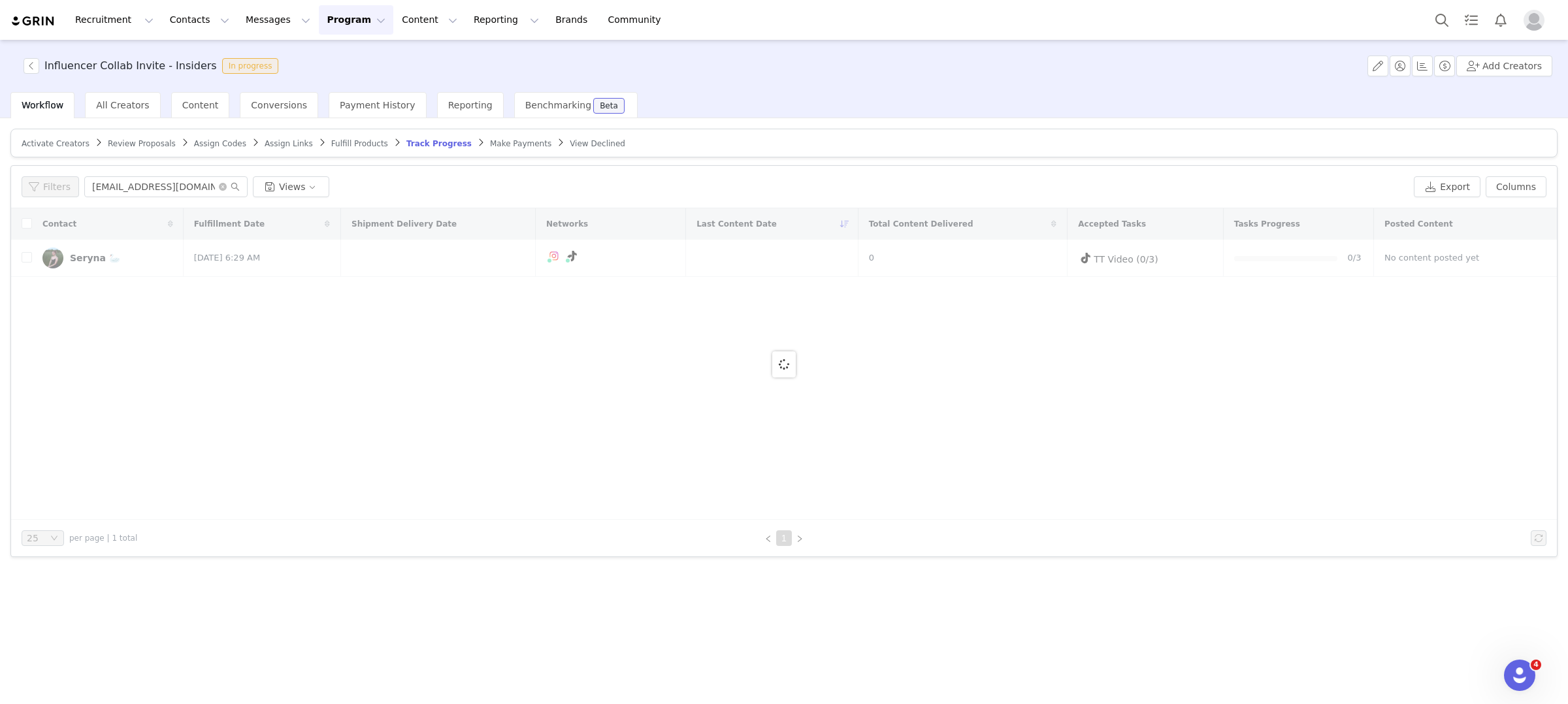
click at [1168, 416] on div at bounding box center [784, 363] width 1545 height 311
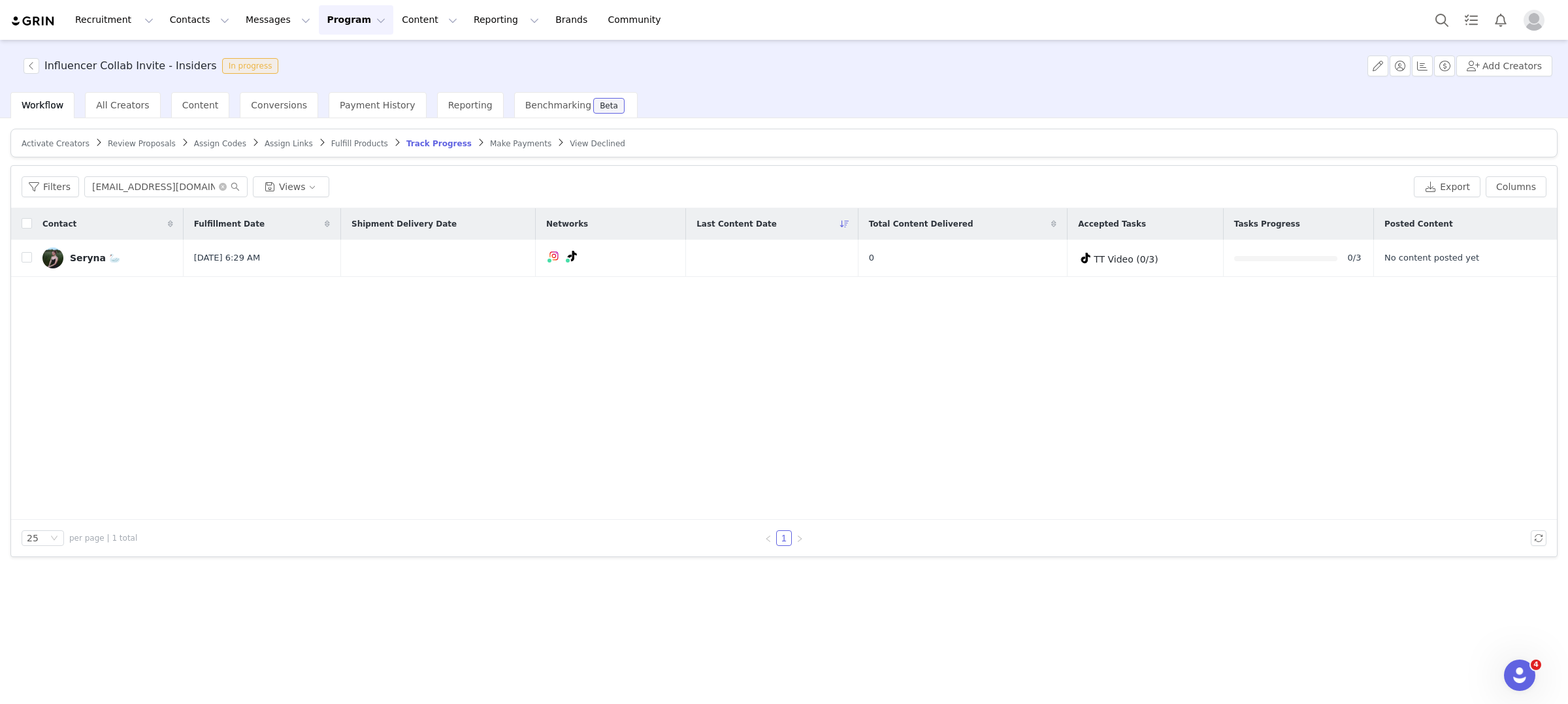
click at [1468, 340] on div "Contact Fulfillment Date Shipment Delivery Date Networks Last Content Date Tota…" at bounding box center [784, 363] width 1545 height 311
click at [1456, 260] on button "button" at bounding box center [1454, 258] width 16 height 16
click at [1334, 252] on div "Select Task" at bounding box center [1342, 256] width 160 height 19
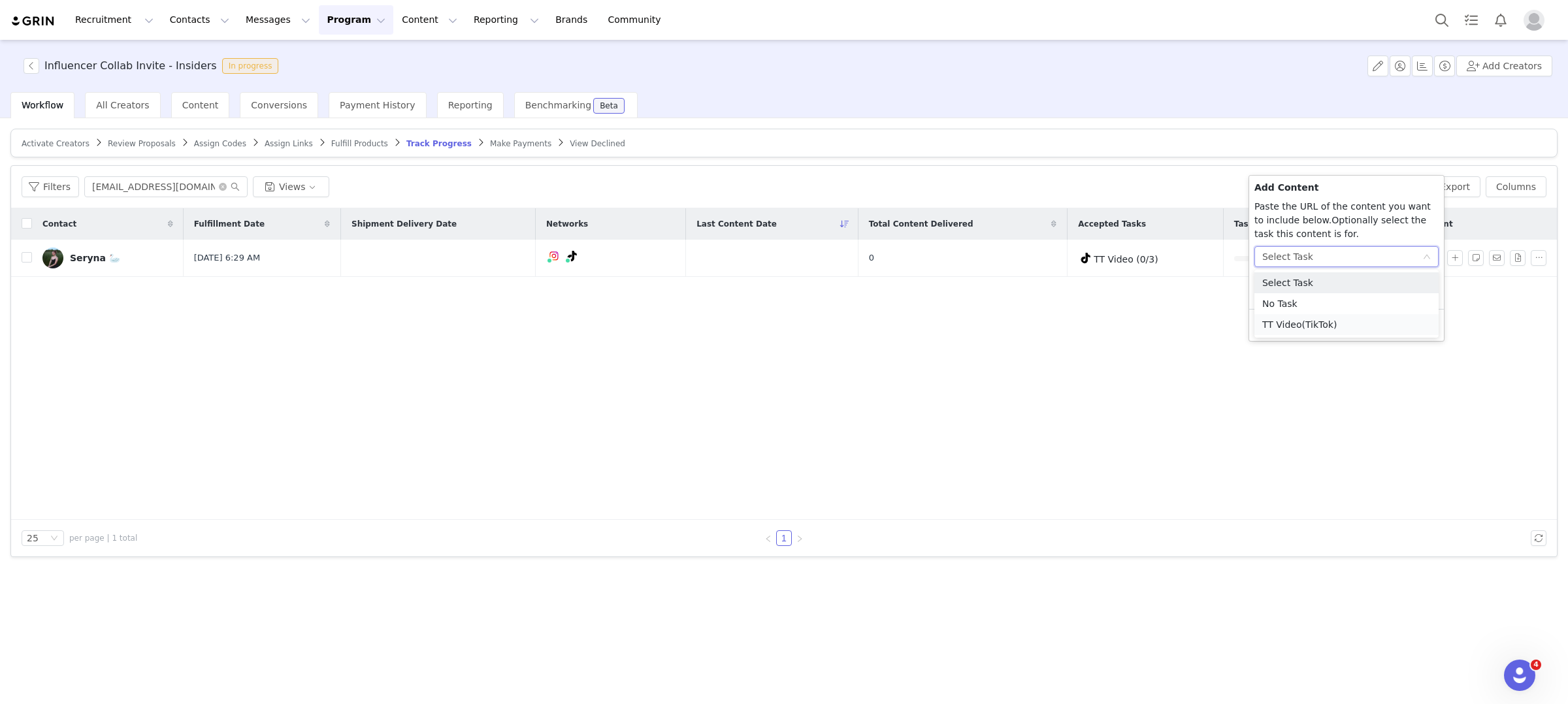
click at [1327, 317] on li "TT Video (TikTok)" at bounding box center [1347, 324] width 185 height 21
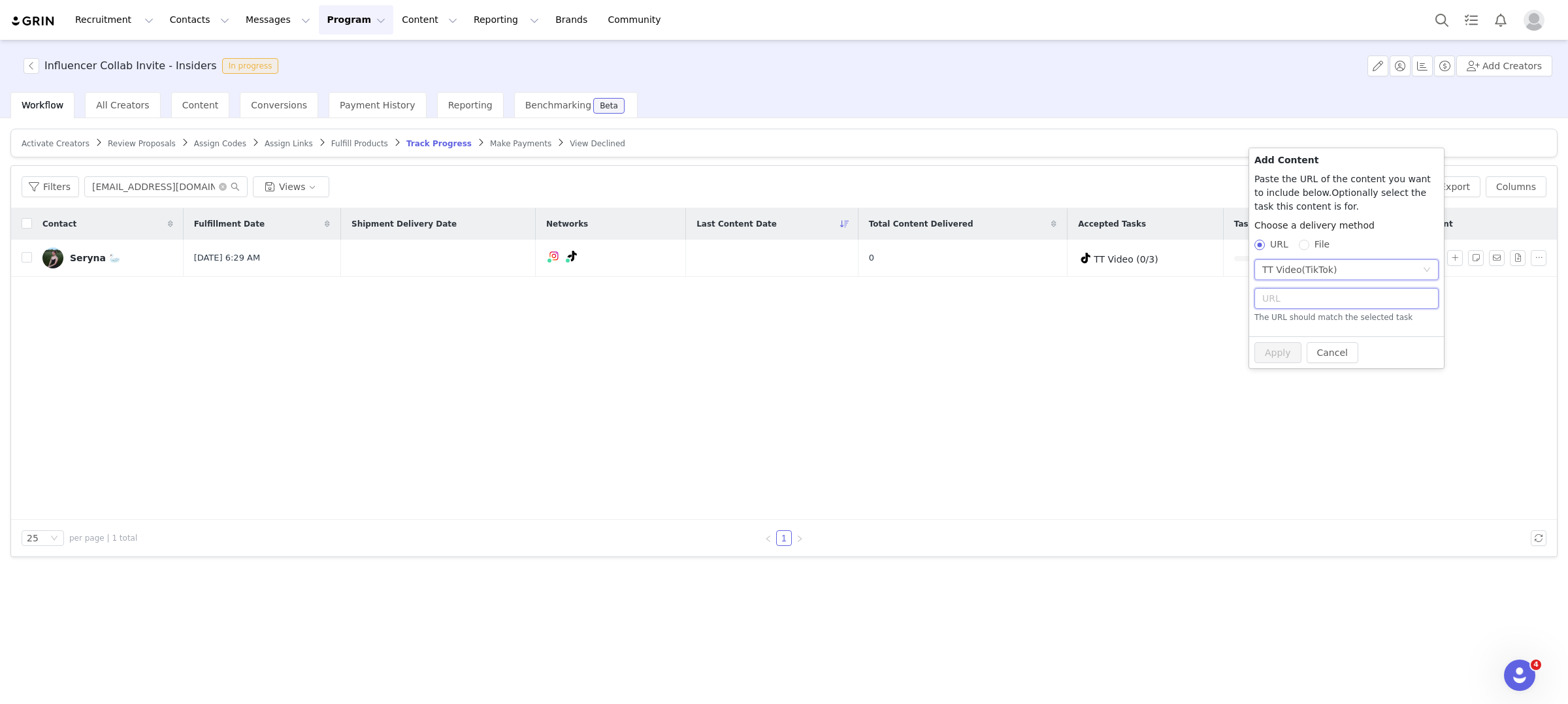
click at [1321, 307] on input "text" at bounding box center [1347, 298] width 185 height 21
paste input "[URL][DOMAIN_NAME]"
type input "[URL][DOMAIN_NAME]"
click at [1294, 340] on button "Apply" at bounding box center [1278, 345] width 47 height 21
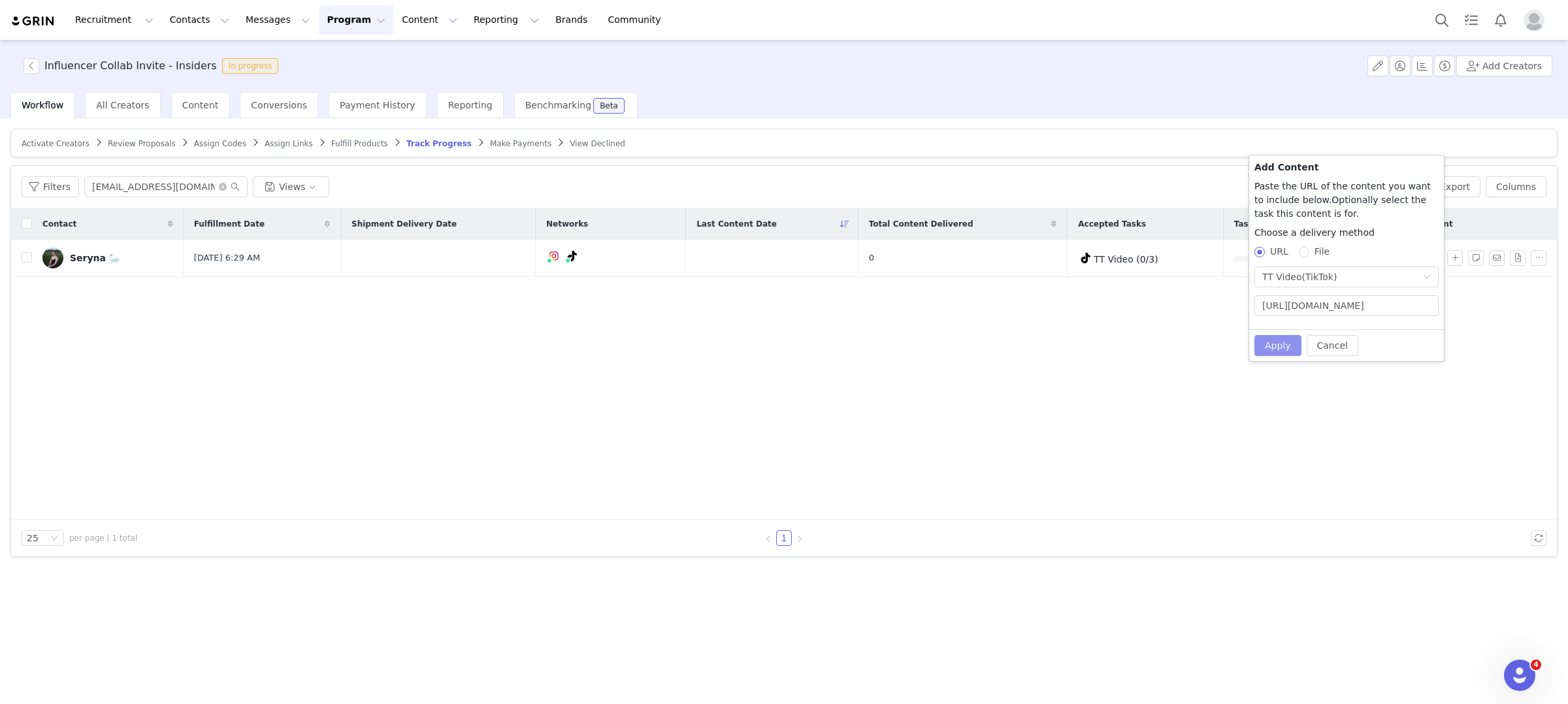
scroll to position [0, 0]
click at [1283, 352] on button "Apply" at bounding box center [1278, 345] width 47 height 21
click at [1519, 669] on icon "Open Intercom Messenger" at bounding box center [1518, 674] width 22 height 22
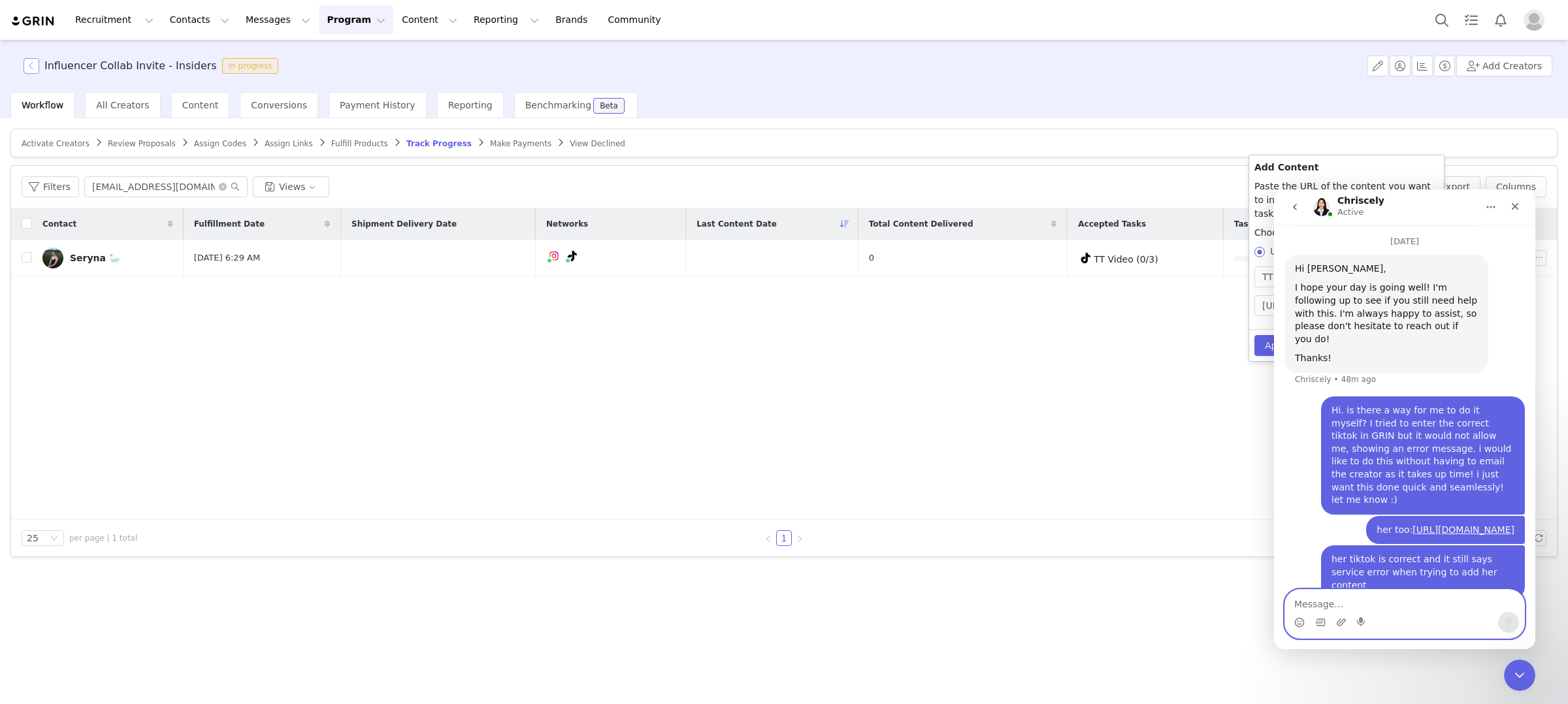
scroll to position [2317, 0]
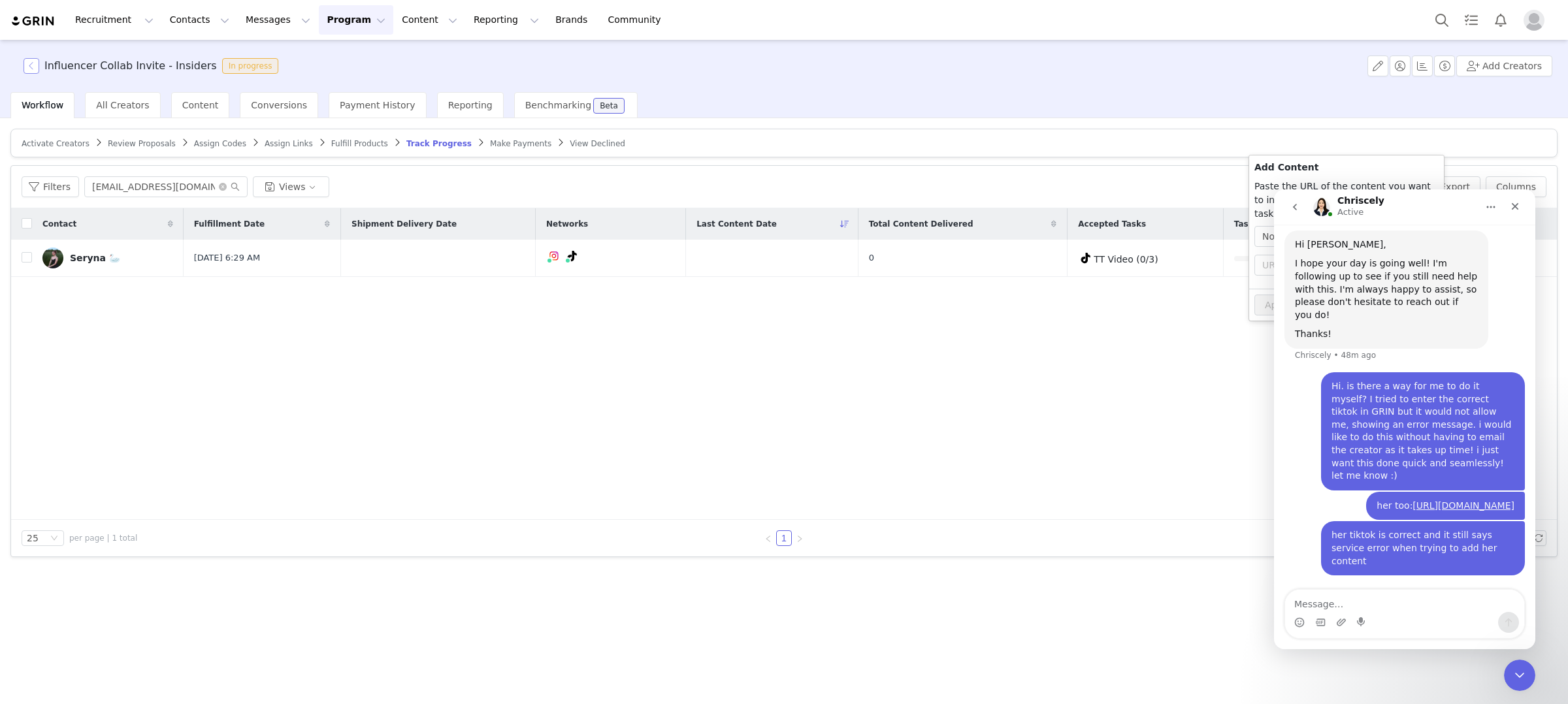
click at [37, 71] on button "button" at bounding box center [31, 66] width 16 height 16
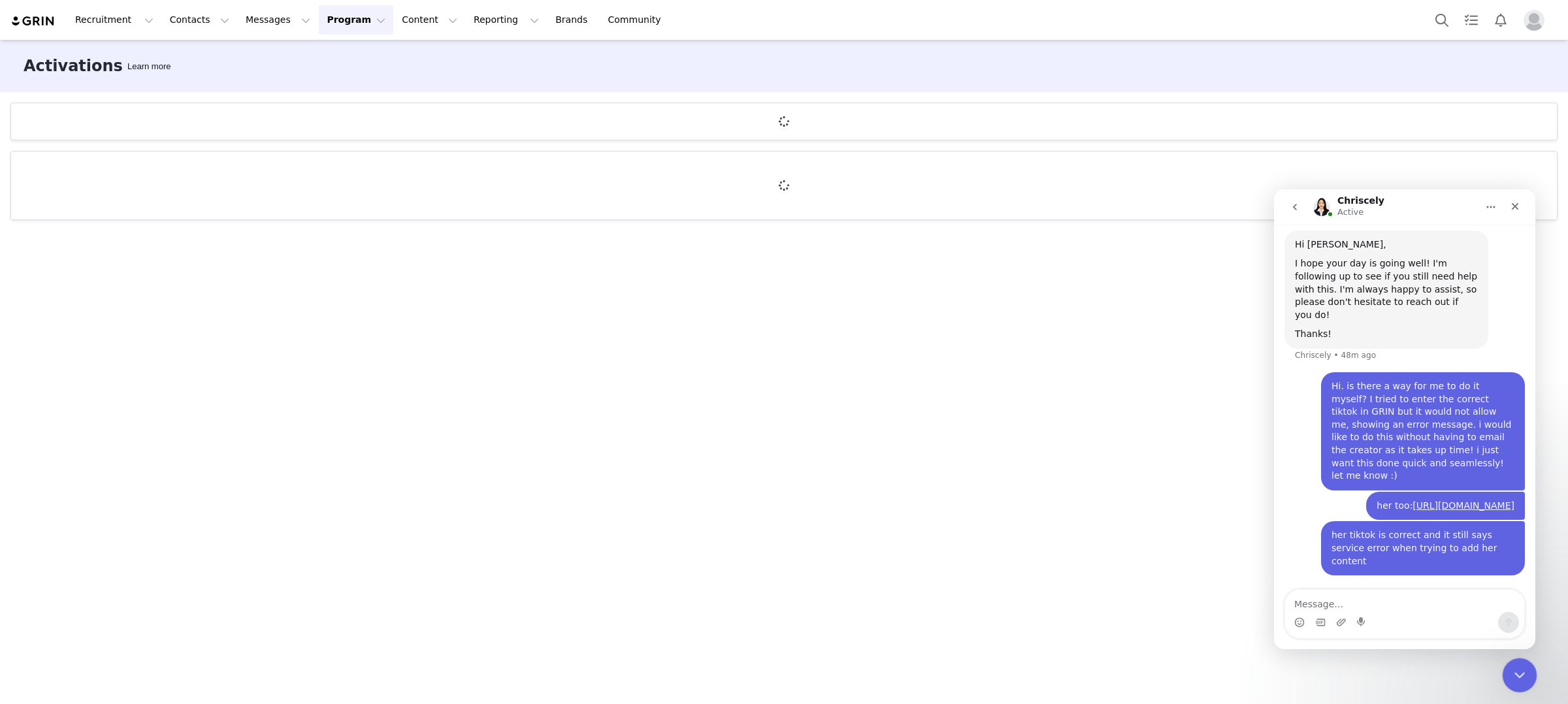
click at [1523, 668] on icon "Close Intercom Messenger" at bounding box center [1517, 673] width 16 height 16
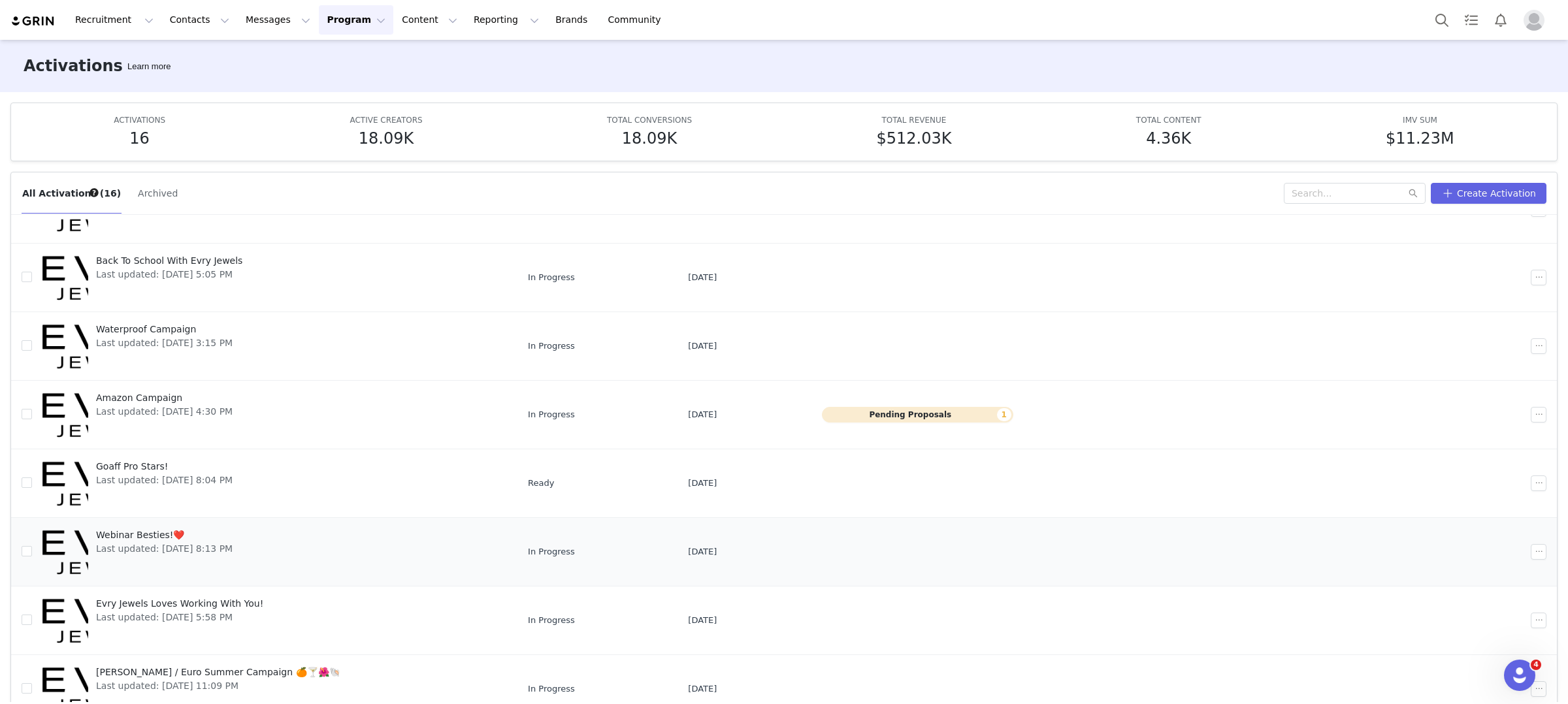
scroll to position [68, 0]
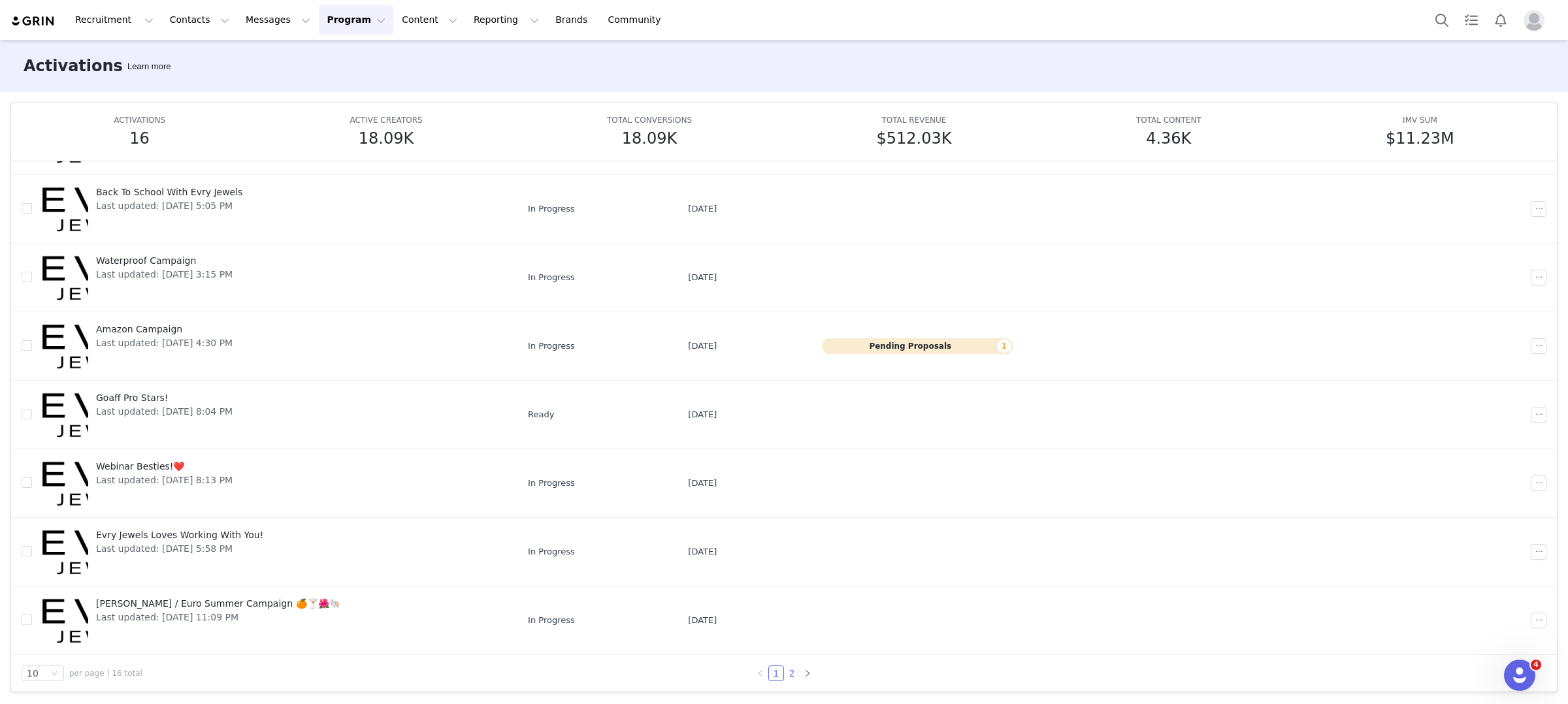
click at [788, 673] on link "2" at bounding box center [791, 673] width 14 height 14
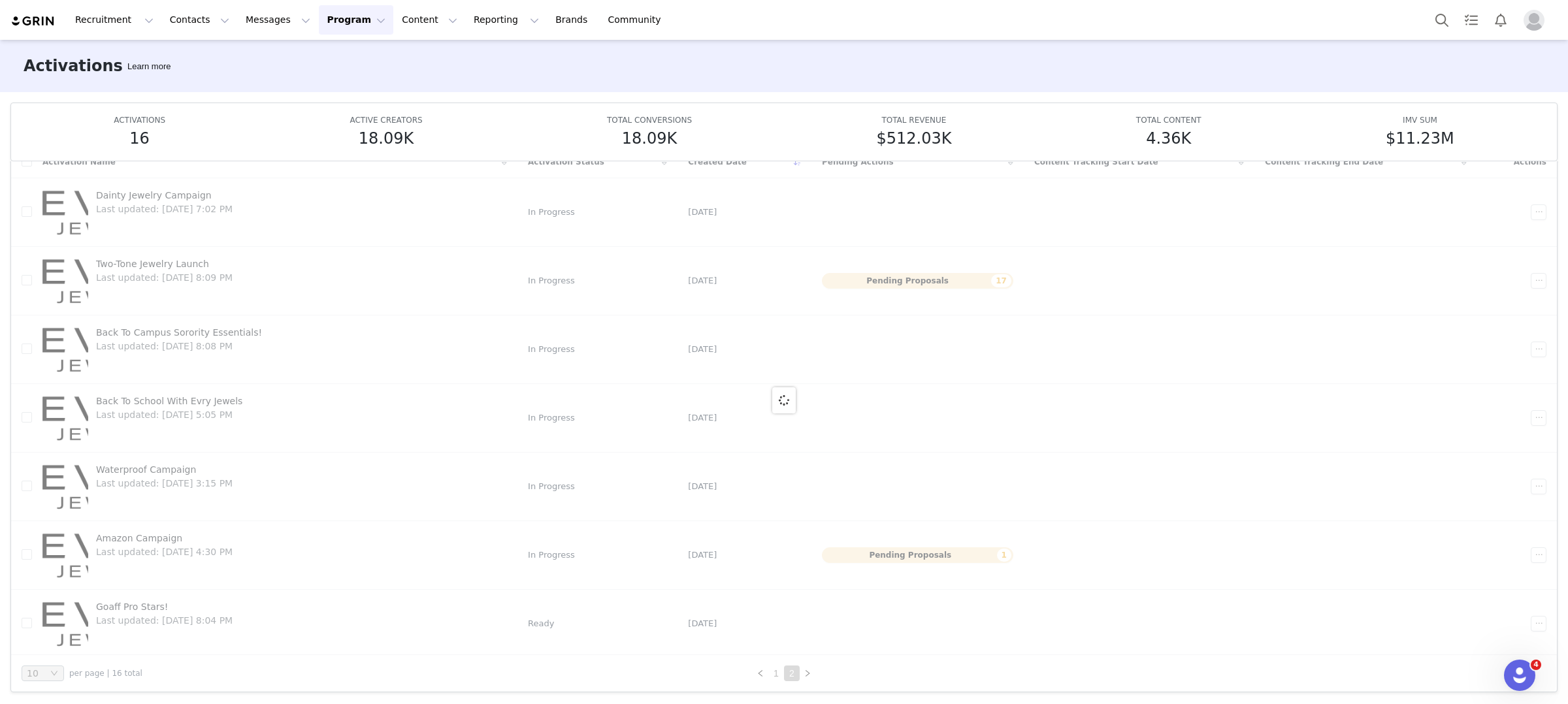
scroll to position [4, 0]
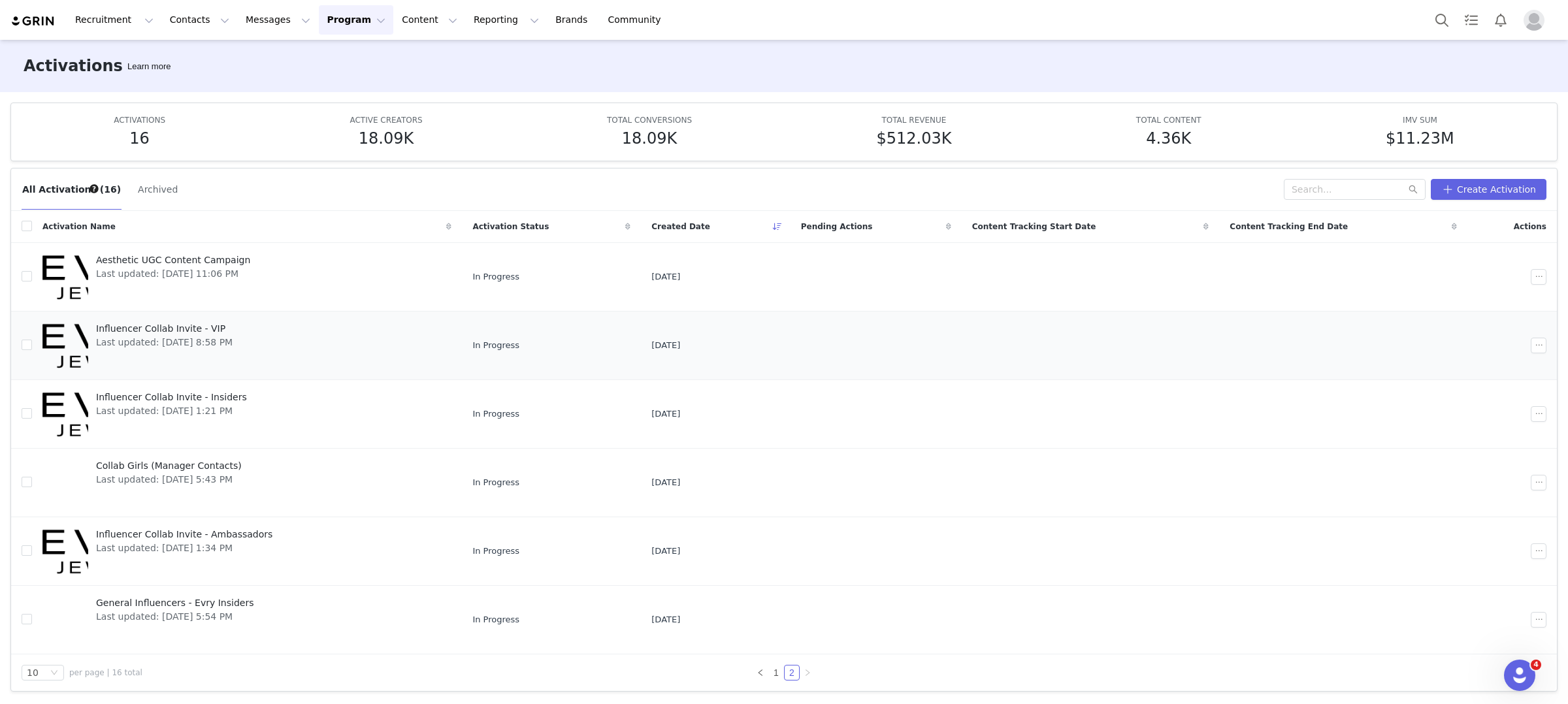
click at [226, 324] on span "Influencer Collab Invite - VIP" at bounding box center [164, 329] width 136 height 13
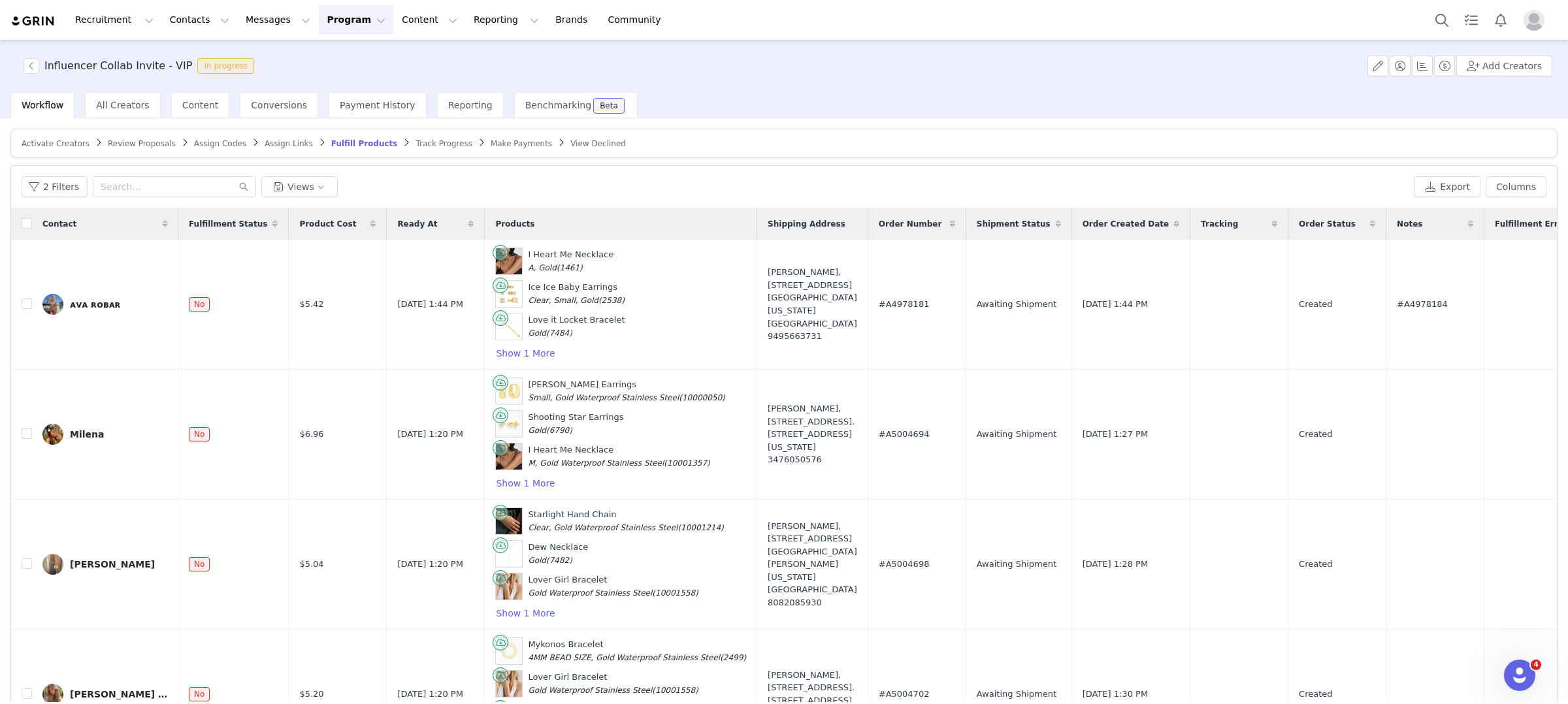
click at [415, 145] on span "Track Progress" at bounding box center [443, 144] width 56 height 9
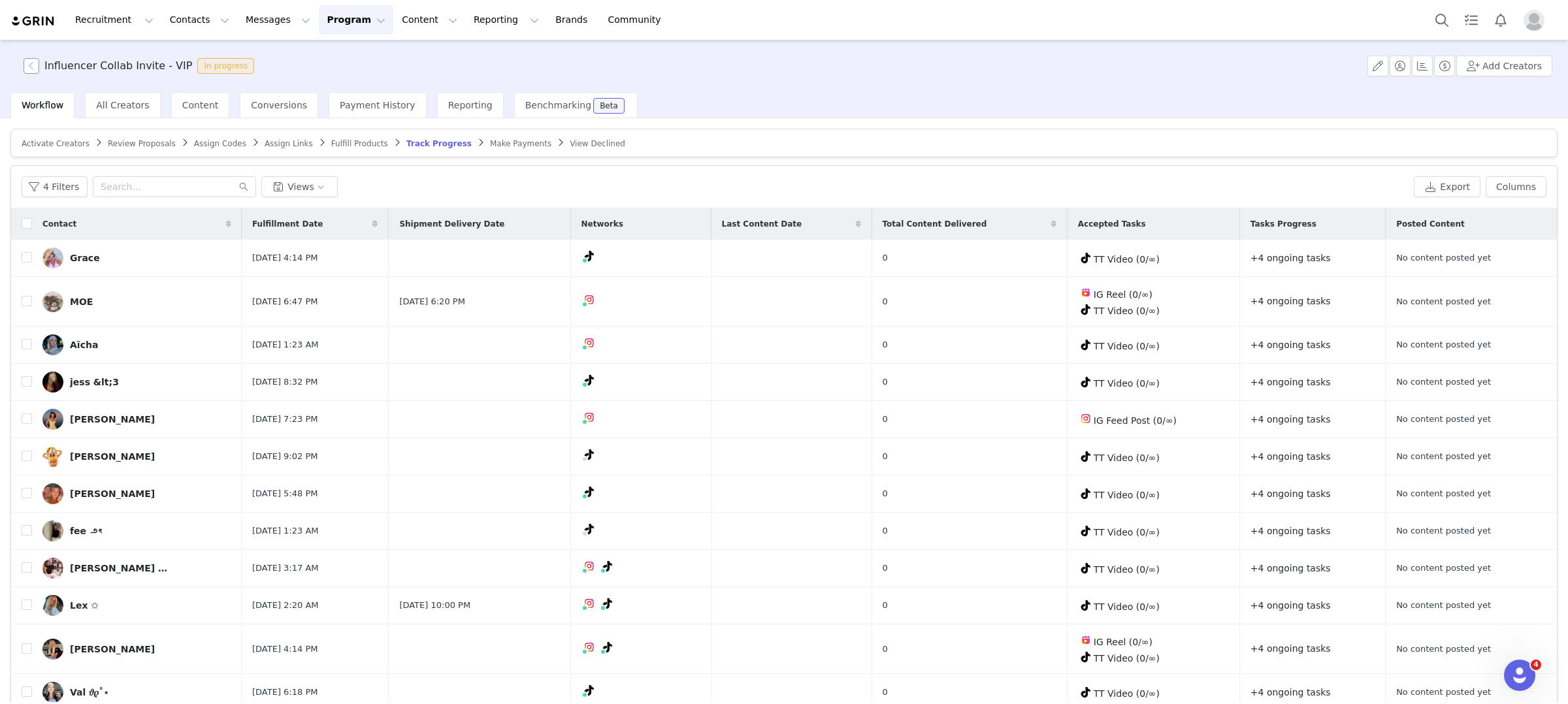
click at [34, 64] on button "button" at bounding box center [31, 66] width 16 height 16
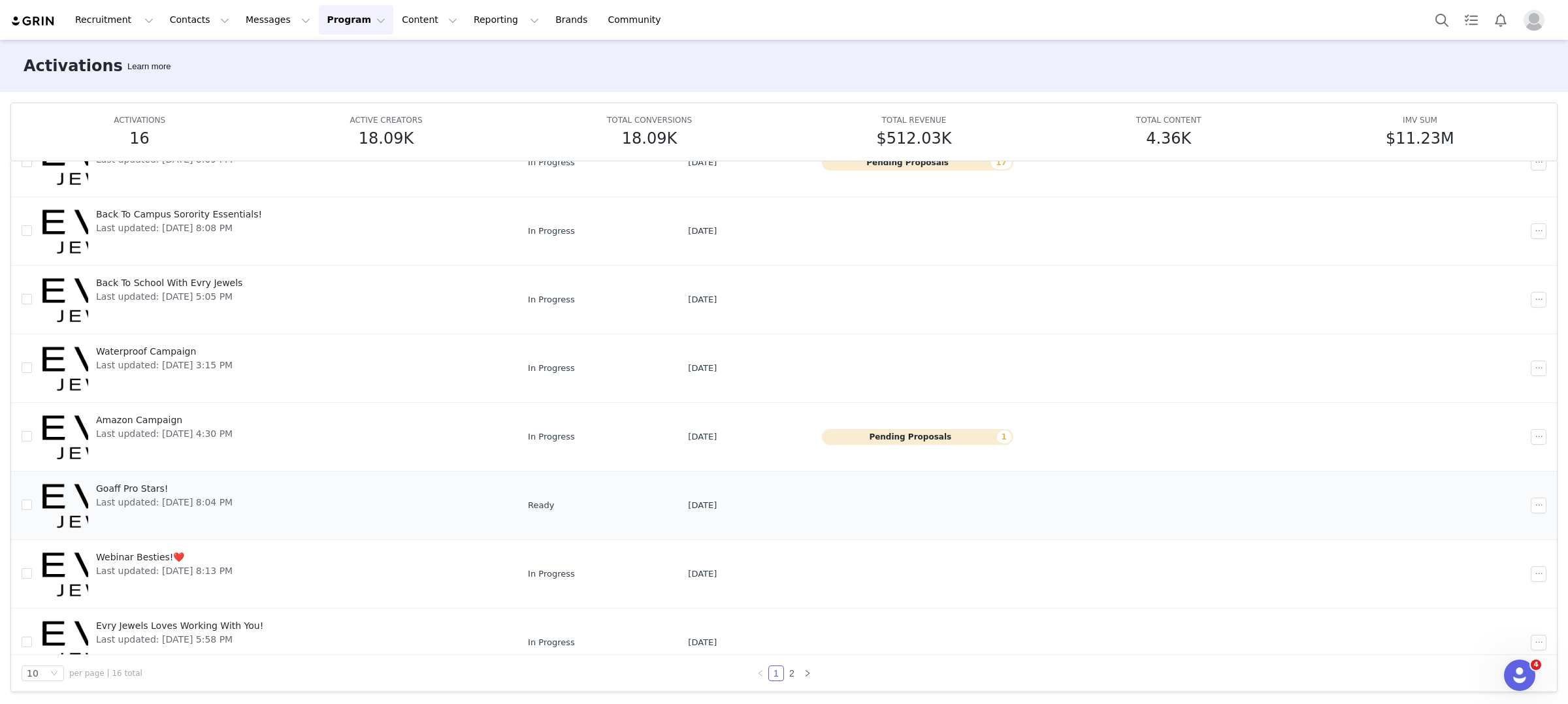
scroll to position [210, 0]
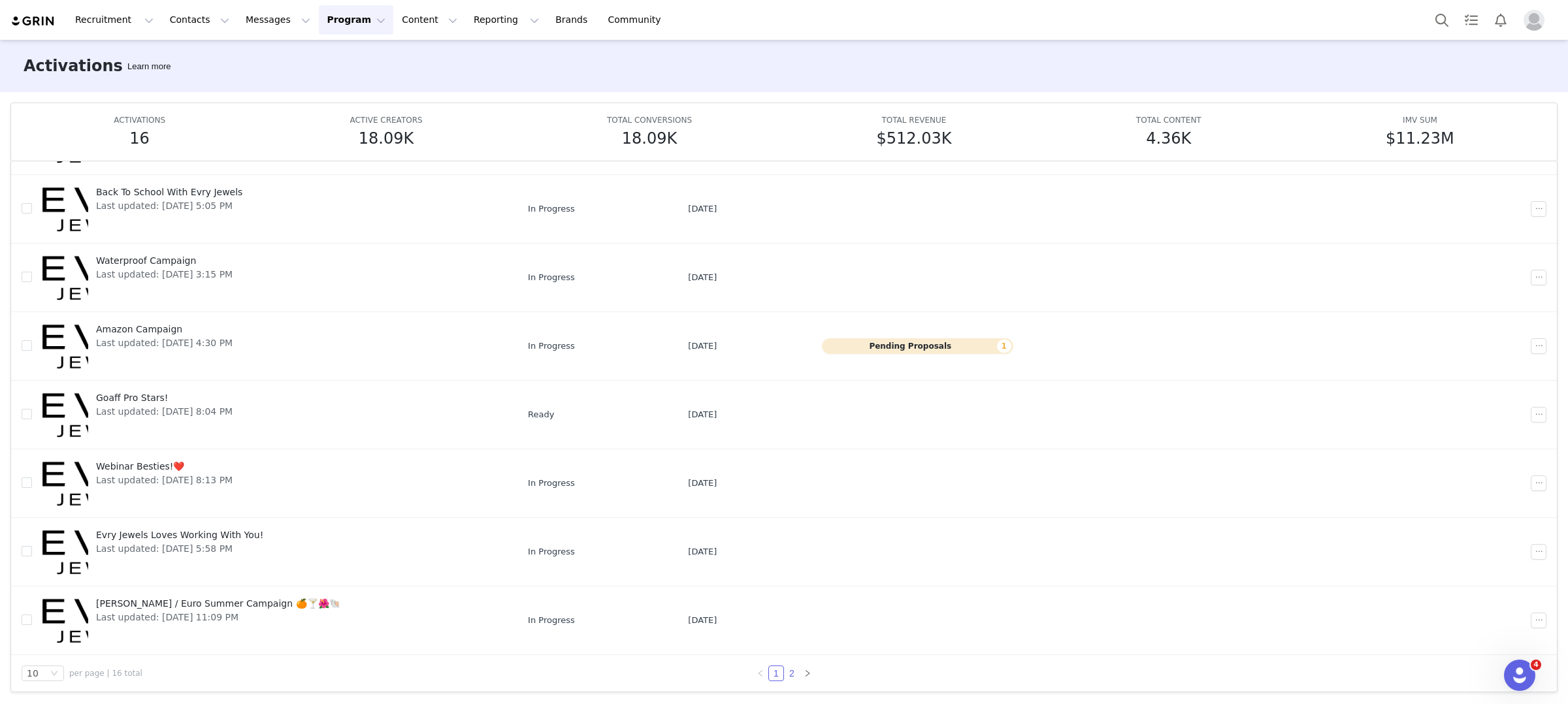
click at [791, 674] on link "2" at bounding box center [791, 673] width 14 height 14
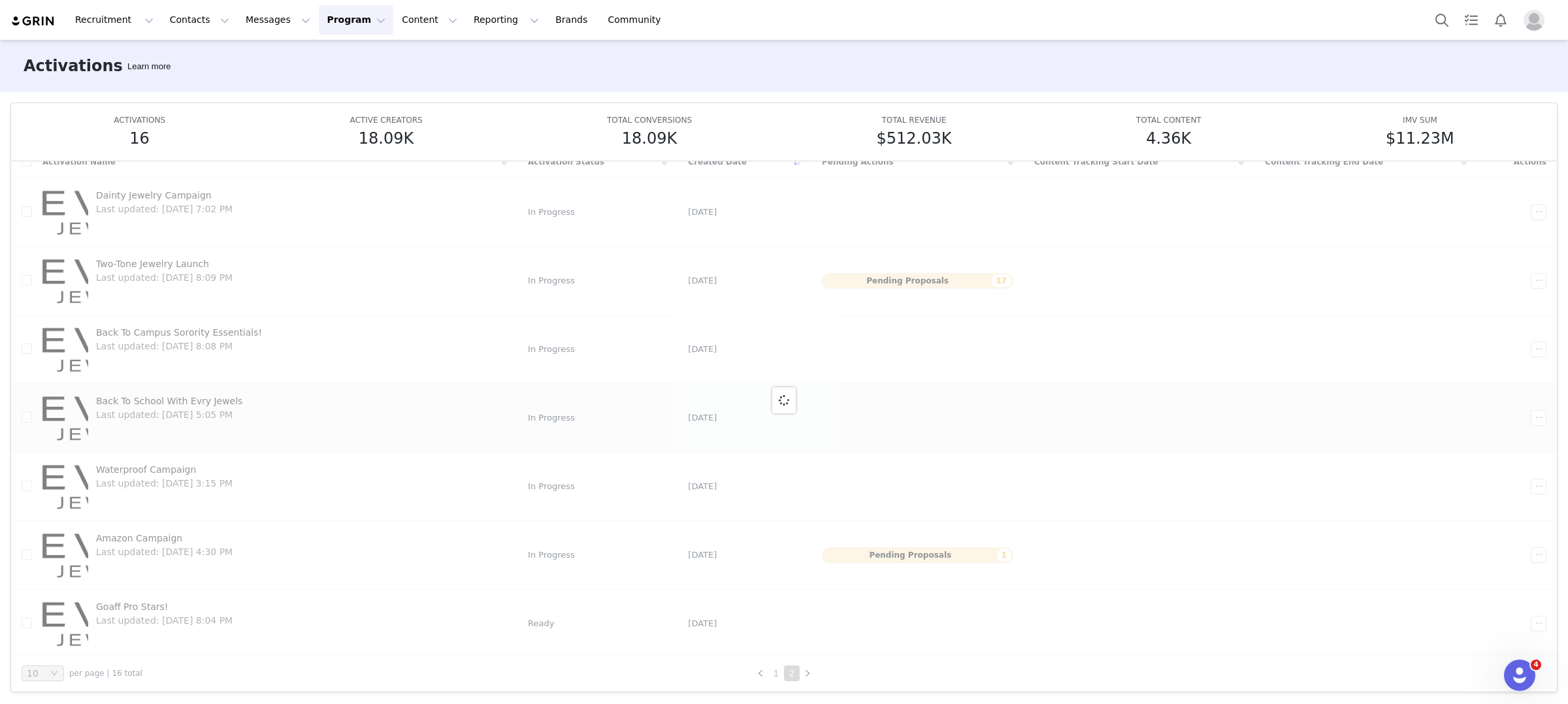
scroll to position [4, 0]
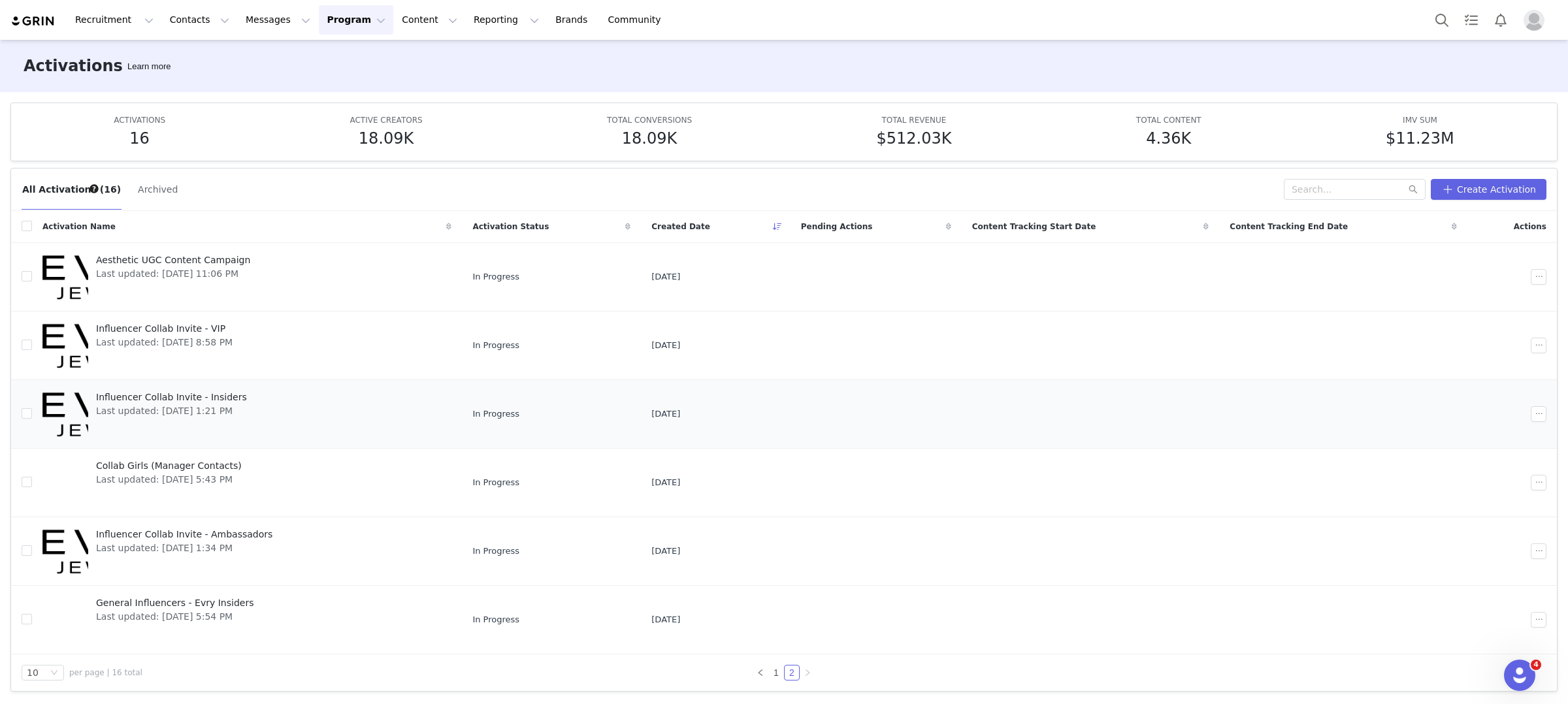
click at [224, 402] on span "Influencer Collab Invite - Insiders" at bounding box center [171, 398] width 151 height 13
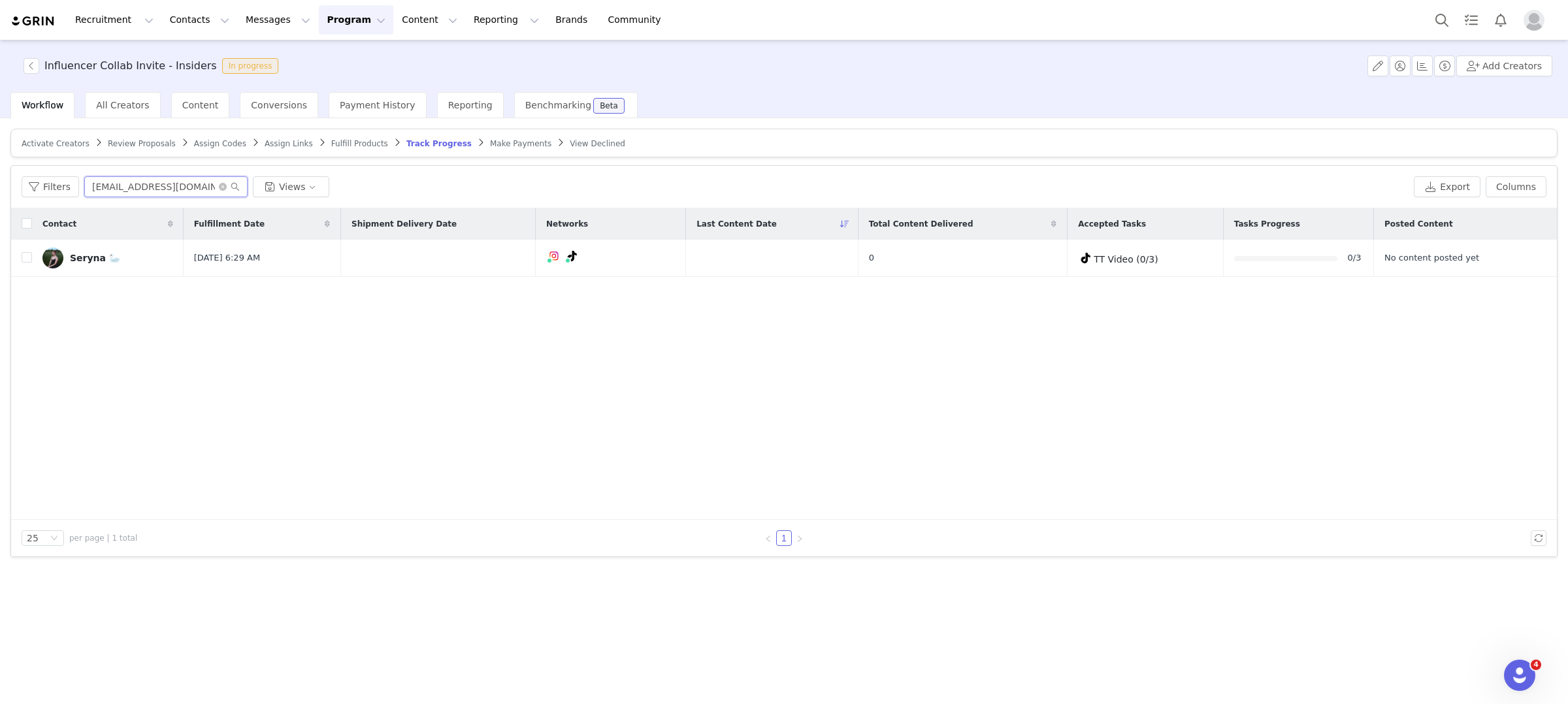
drag, startPoint x: 208, startPoint y: 190, endPoint x: 0, endPoint y: 169, distance: 209.1
click at [0, 169] on div "Activate Creators Review Proposals Assign Codes Assign Links Fulfill Products T…" at bounding box center [784, 410] width 1568 height 584
paste input "ayannabozeman7"
type input "[EMAIL_ADDRESS][DOMAIN_NAME]"
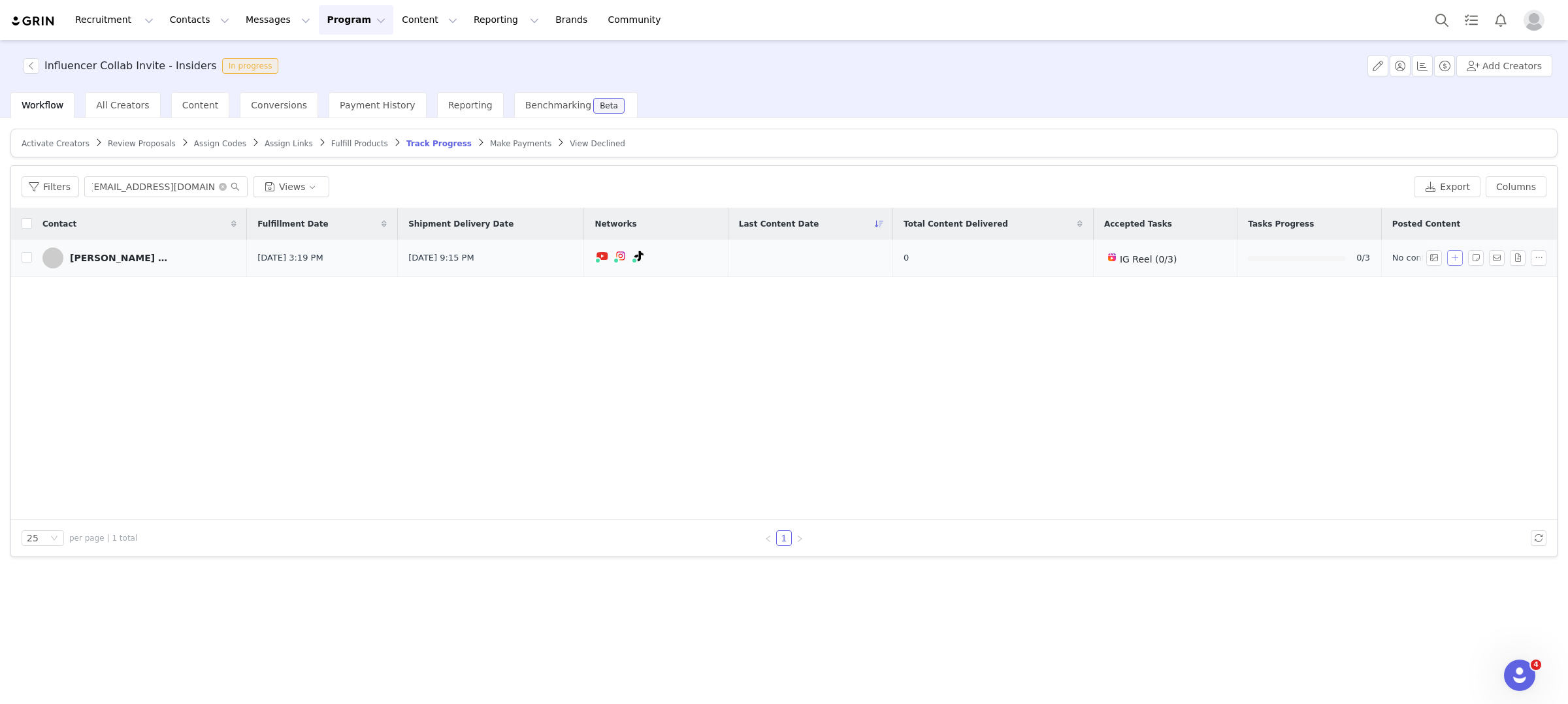
scroll to position [0, 0]
click at [1455, 260] on button "button" at bounding box center [1454, 258] width 16 height 16
click at [1358, 253] on div "Select Task" at bounding box center [1342, 256] width 160 height 19
click at [1332, 401] on div "Contact Fulfillment Date Shipment Delivery Date Networks Last Content Date Tota…" at bounding box center [784, 363] width 1545 height 311
click at [1538, 259] on button "button" at bounding box center [1538, 258] width 16 height 16
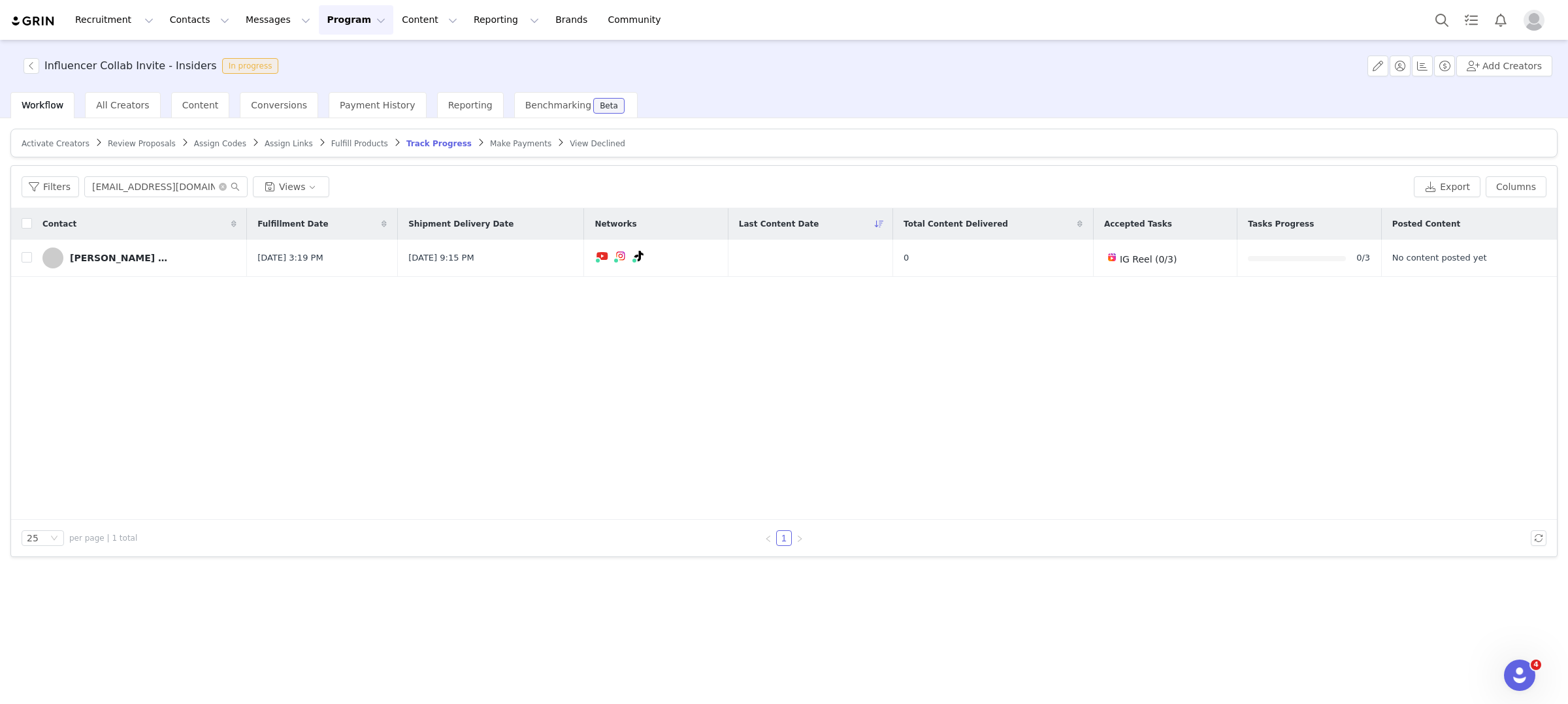
click at [1211, 315] on div "Contact Fulfillment Date Shipment Delivery Date Networks Last Content Date Tota…" at bounding box center [784, 363] width 1545 height 311
click at [63, 255] on span at bounding box center [53, 257] width 21 height 21
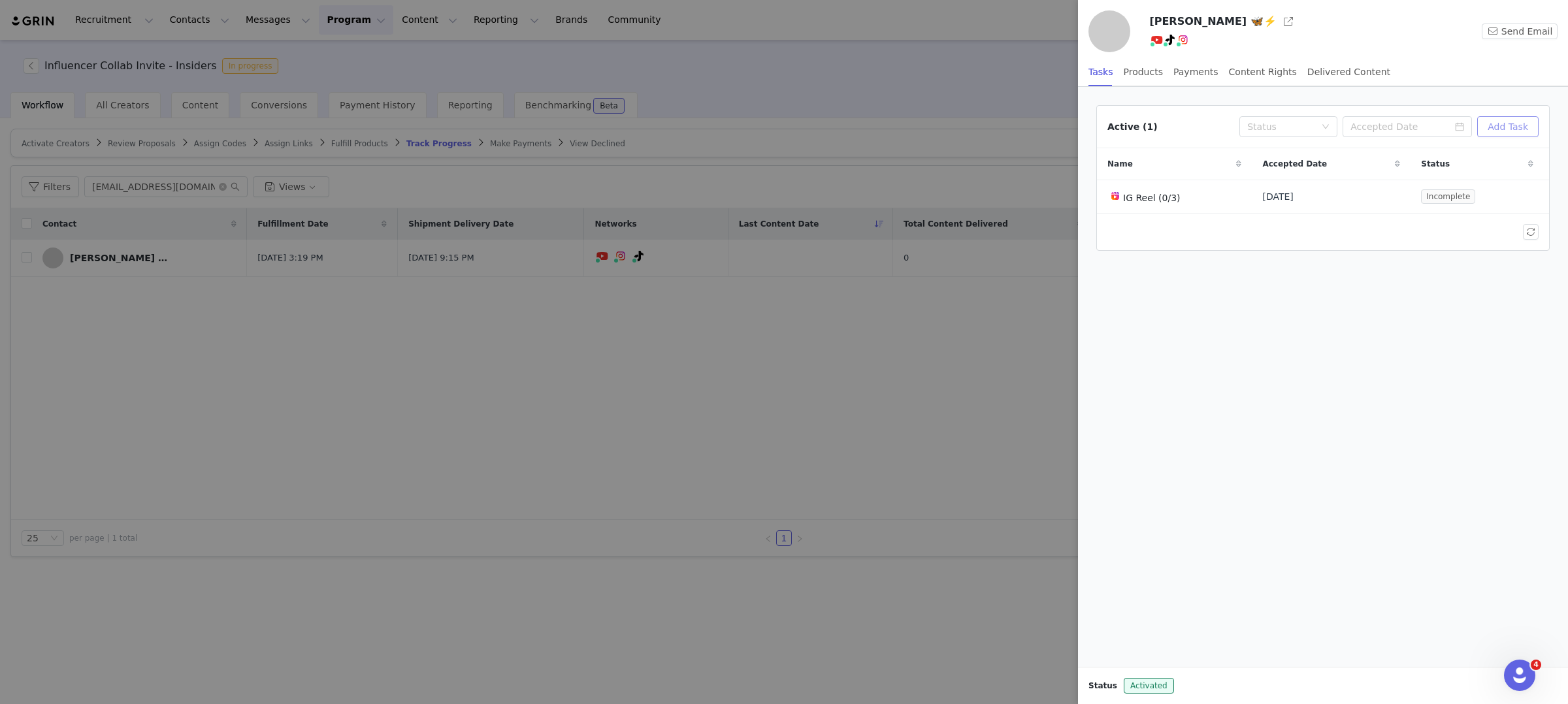
click at [1514, 126] on button "Add Task" at bounding box center [1508, 126] width 62 height 21
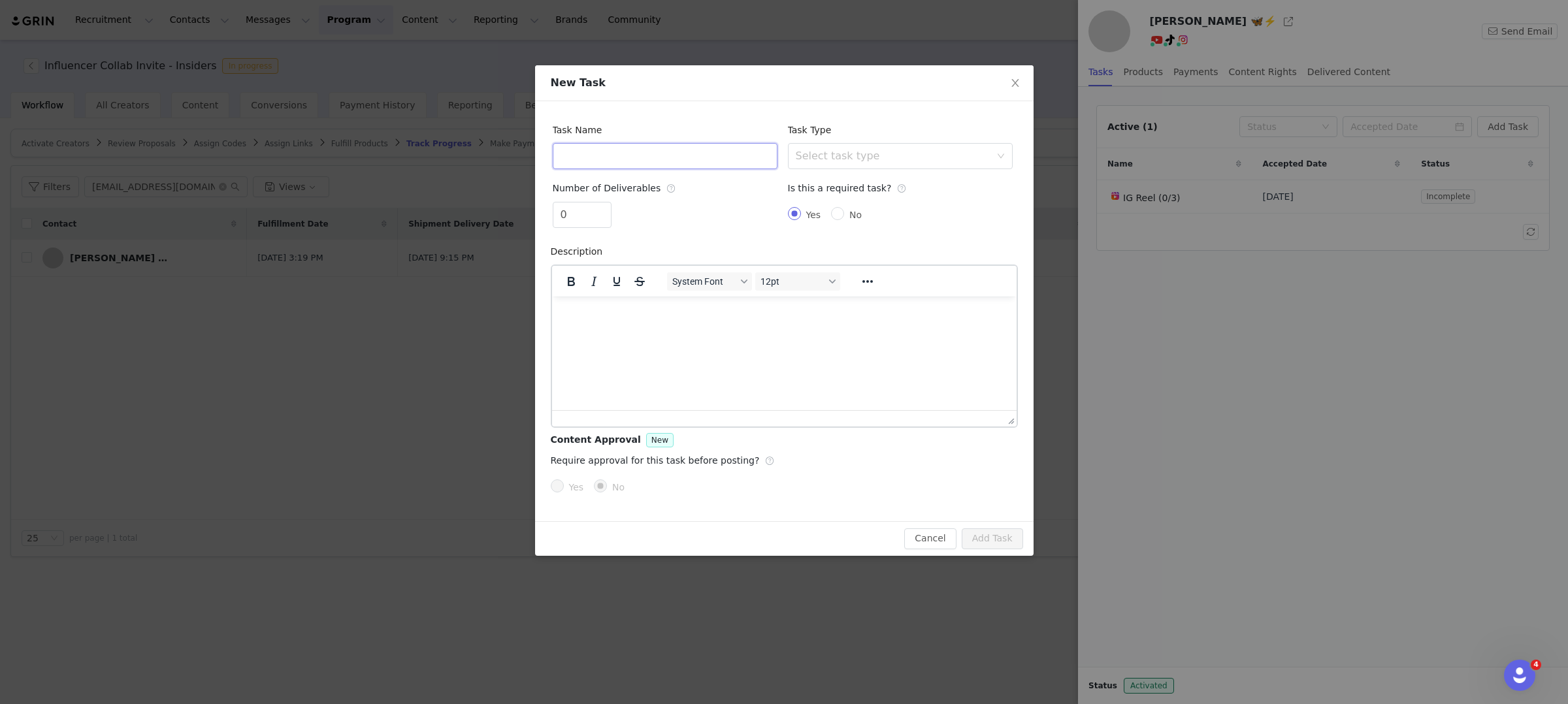
click at [662, 154] on input "text" at bounding box center [665, 155] width 225 height 26
type input "TikTok Post"
click at [909, 166] on div "Select task type" at bounding box center [896, 156] width 200 height 25
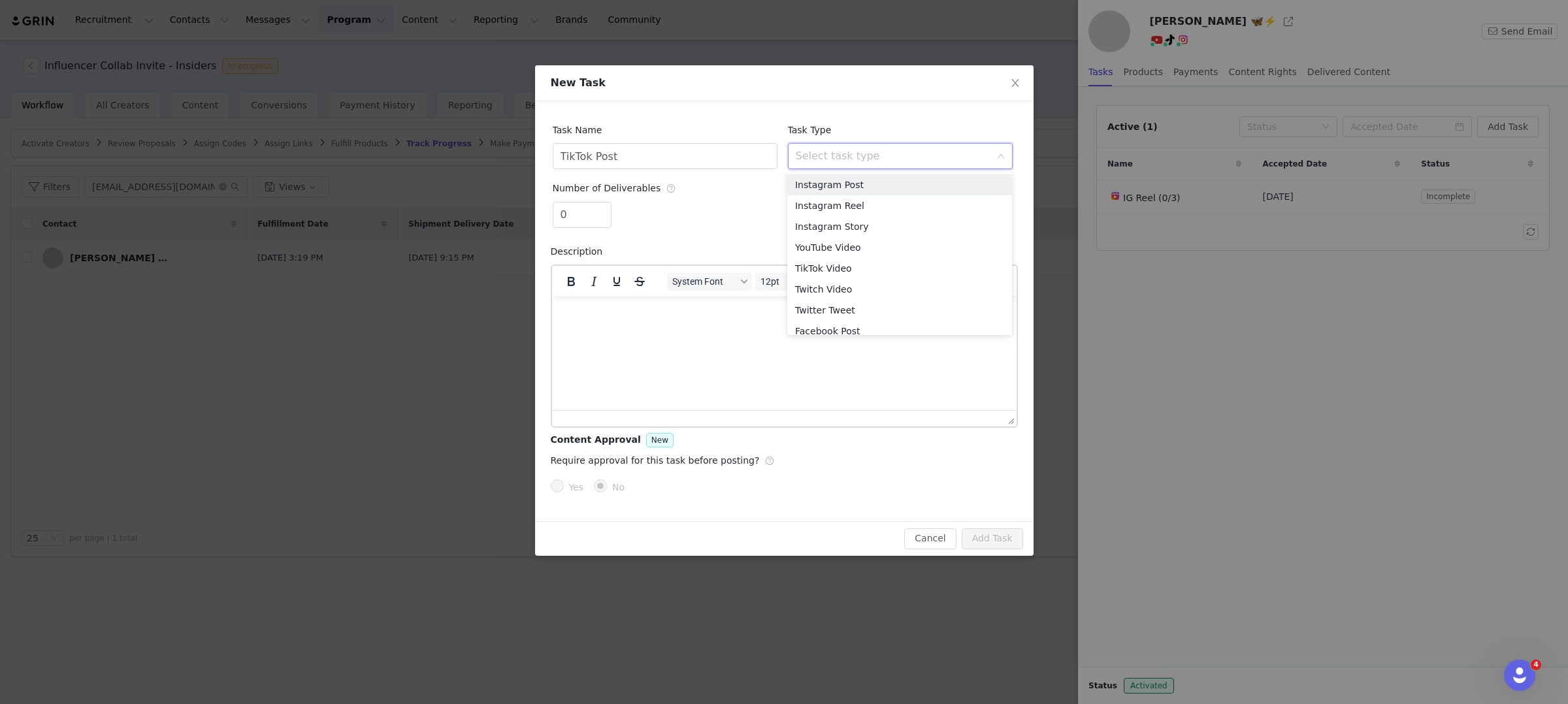
scroll to position [7, 0]
click at [850, 263] on li "TikTok Video" at bounding box center [899, 261] width 225 height 21
click at [1005, 544] on button "Add Task" at bounding box center [992, 539] width 62 height 21
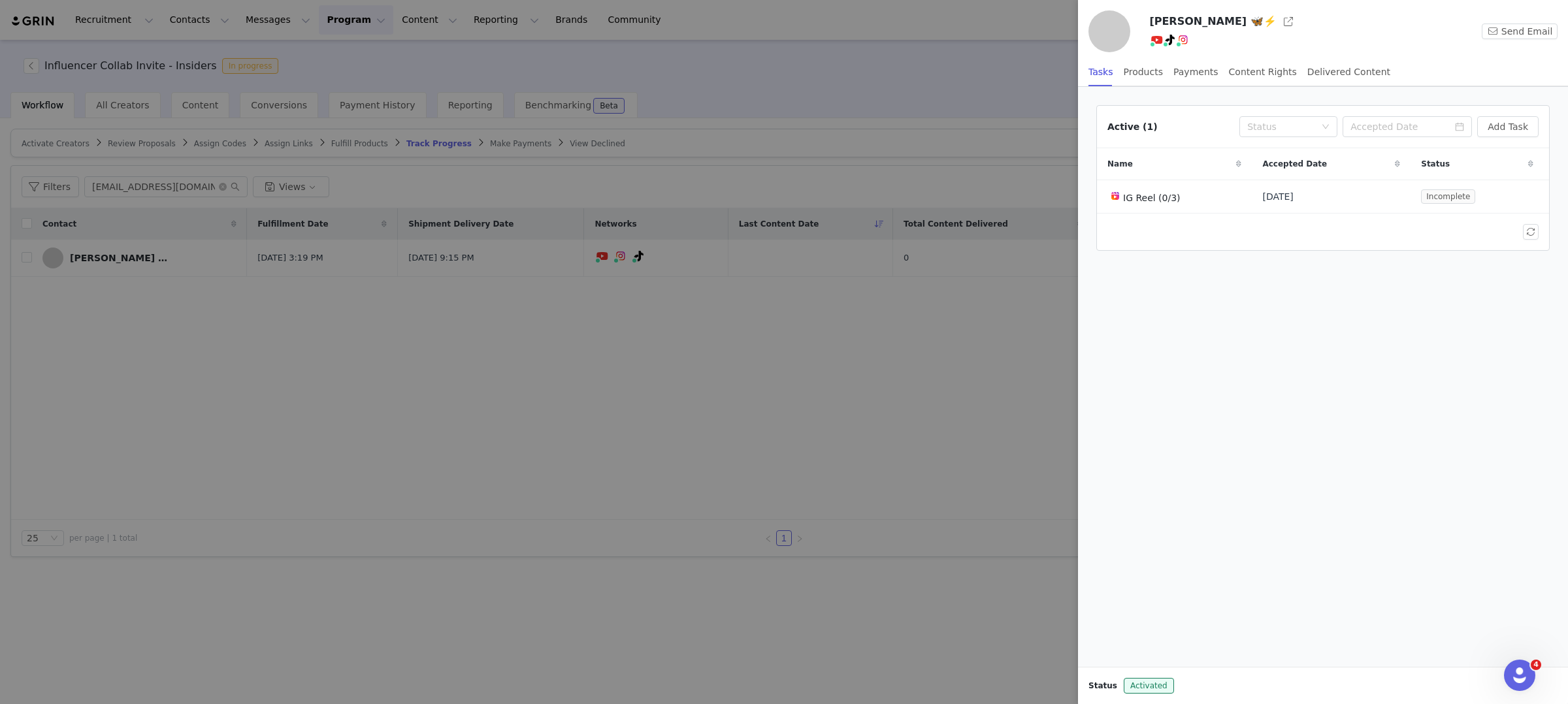
click at [646, 387] on div at bounding box center [784, 352] width 1568 height 704
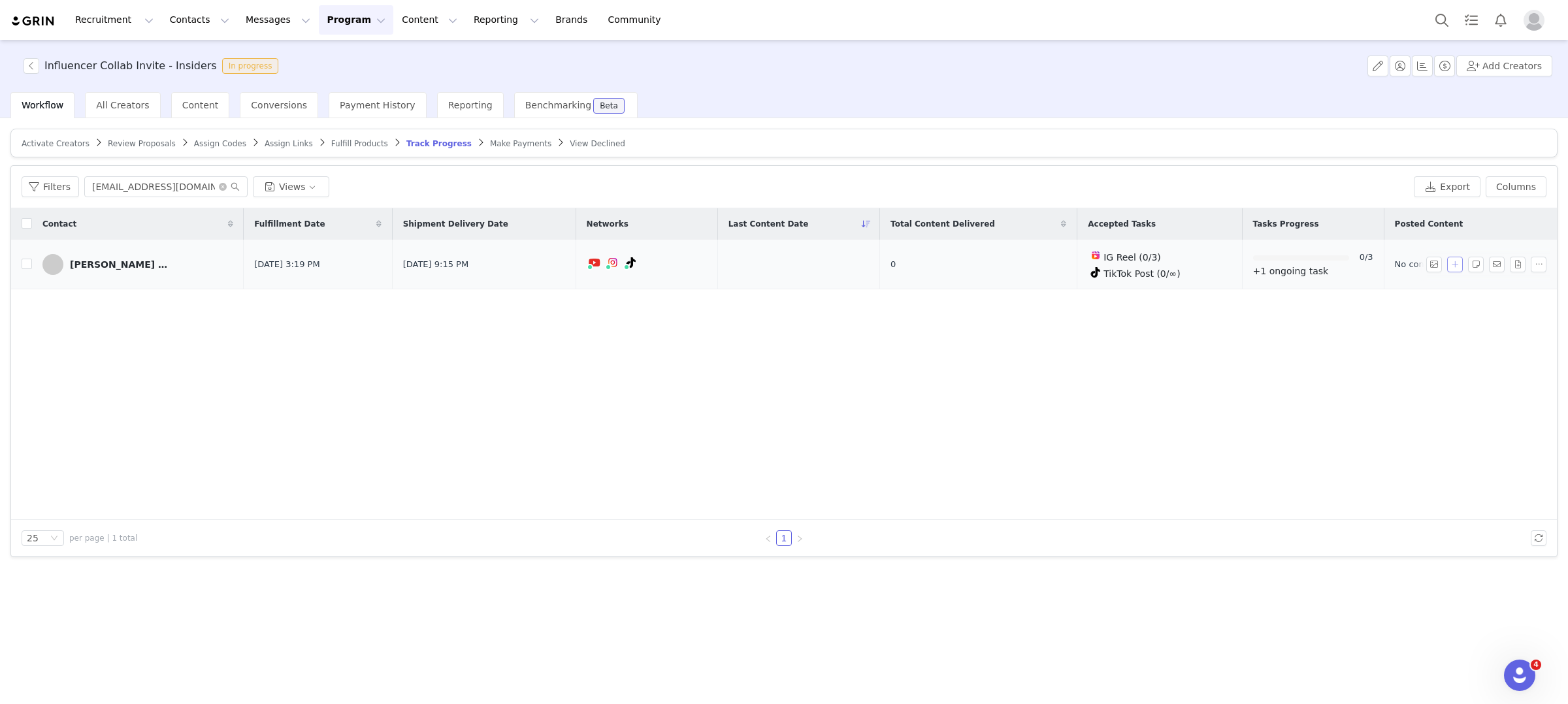
click at [1455, 261] on button "button" at bounding box center [1454, 264] width 16 height 16
click at [1291, 262] on div "No Task" at bounding box center [1280, 262] width 35 height 19
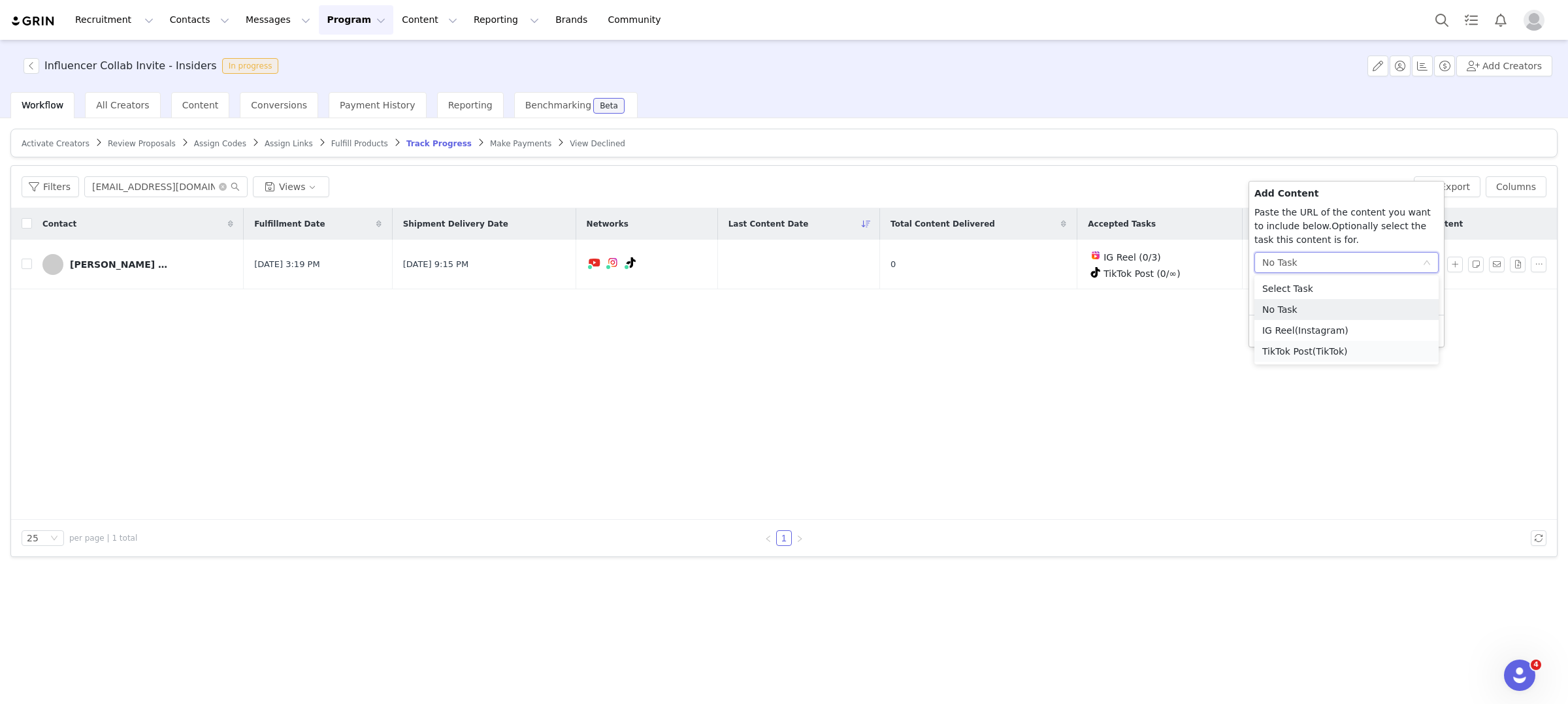
click at [1291, 352] on li "TikTok Post (TikTok)" at bounding box center [1347, 351] width 185 height 21
click at [1309, 301] on input "text" at bounding box center [1347, 304] width 185 height 21
paste input "[URL][DOMAIN_NAME]"
type input "[URL][DOMAIN_NAME]"
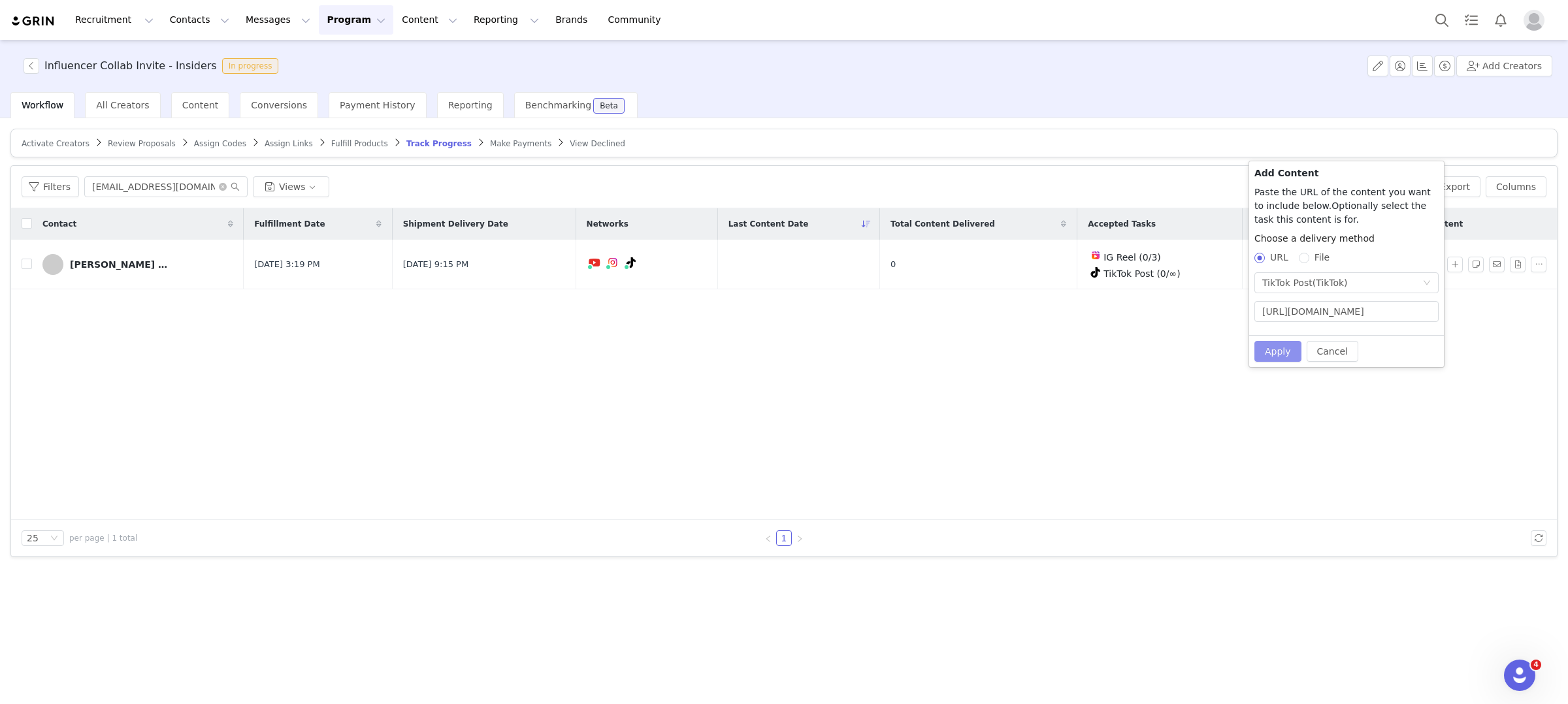
click at [1292, 346] on button "Apply" at bounding box center [1278, 351] width 47 height 21
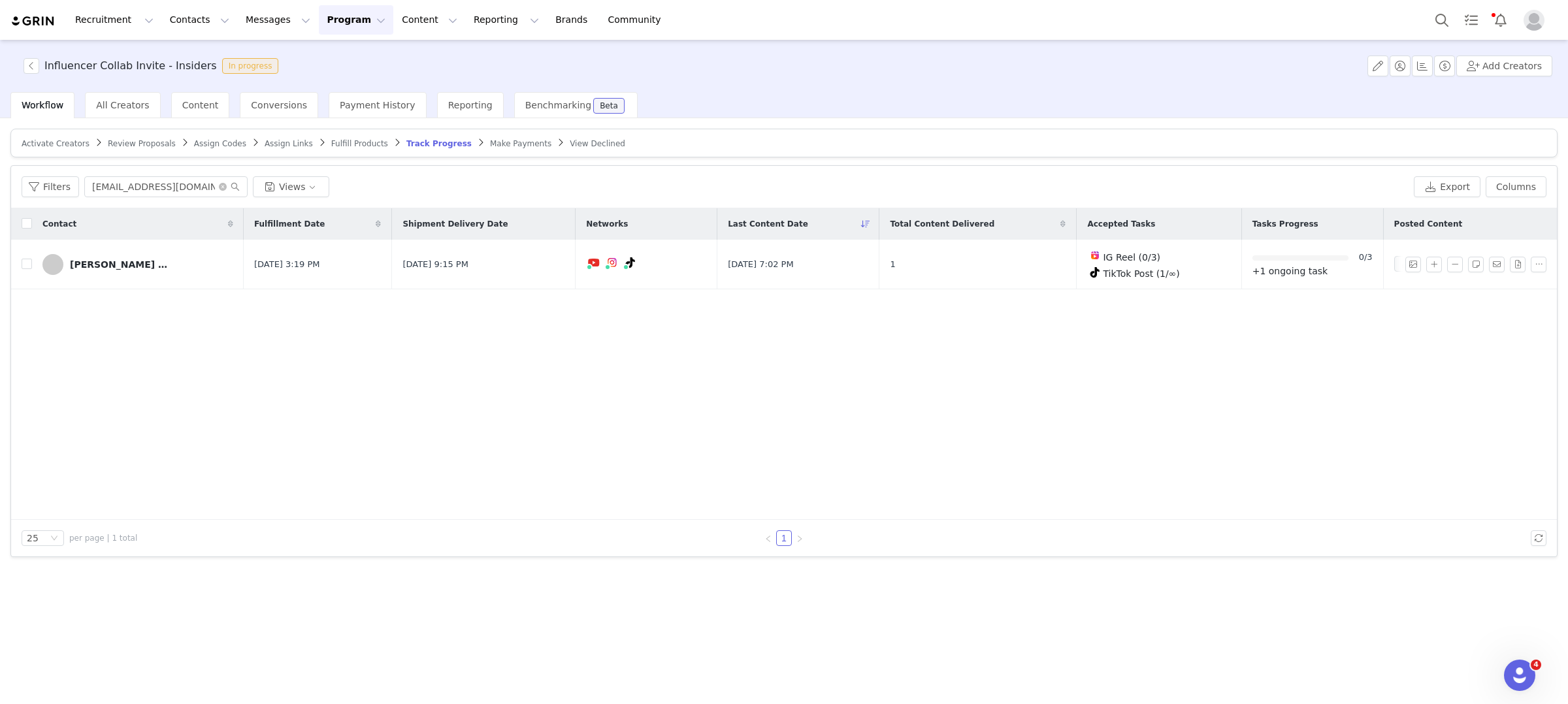
scroll to position [2317, 0]
click at [33, 64] on button "button" at bounding box center [31, 66] width 16 height 16
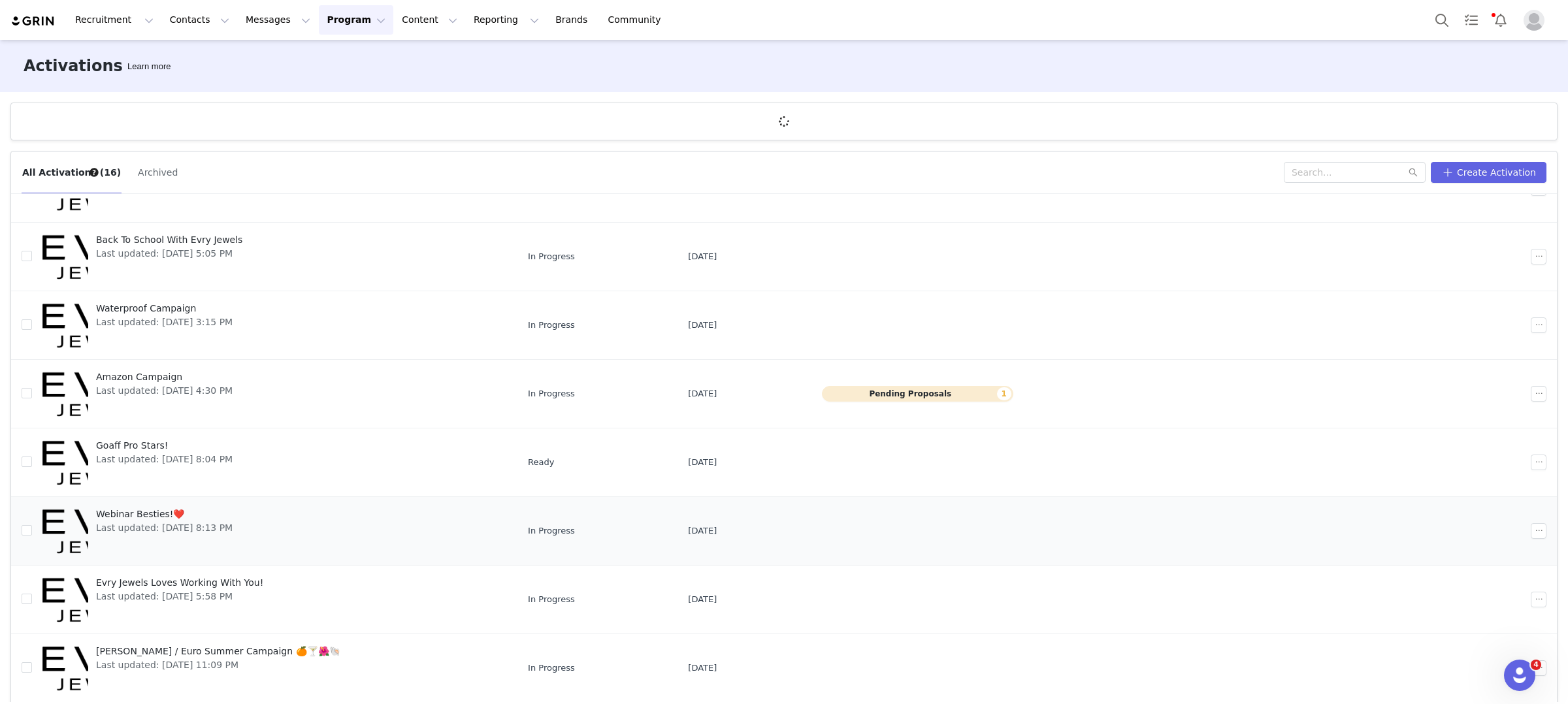
scroll to position [48, 0]
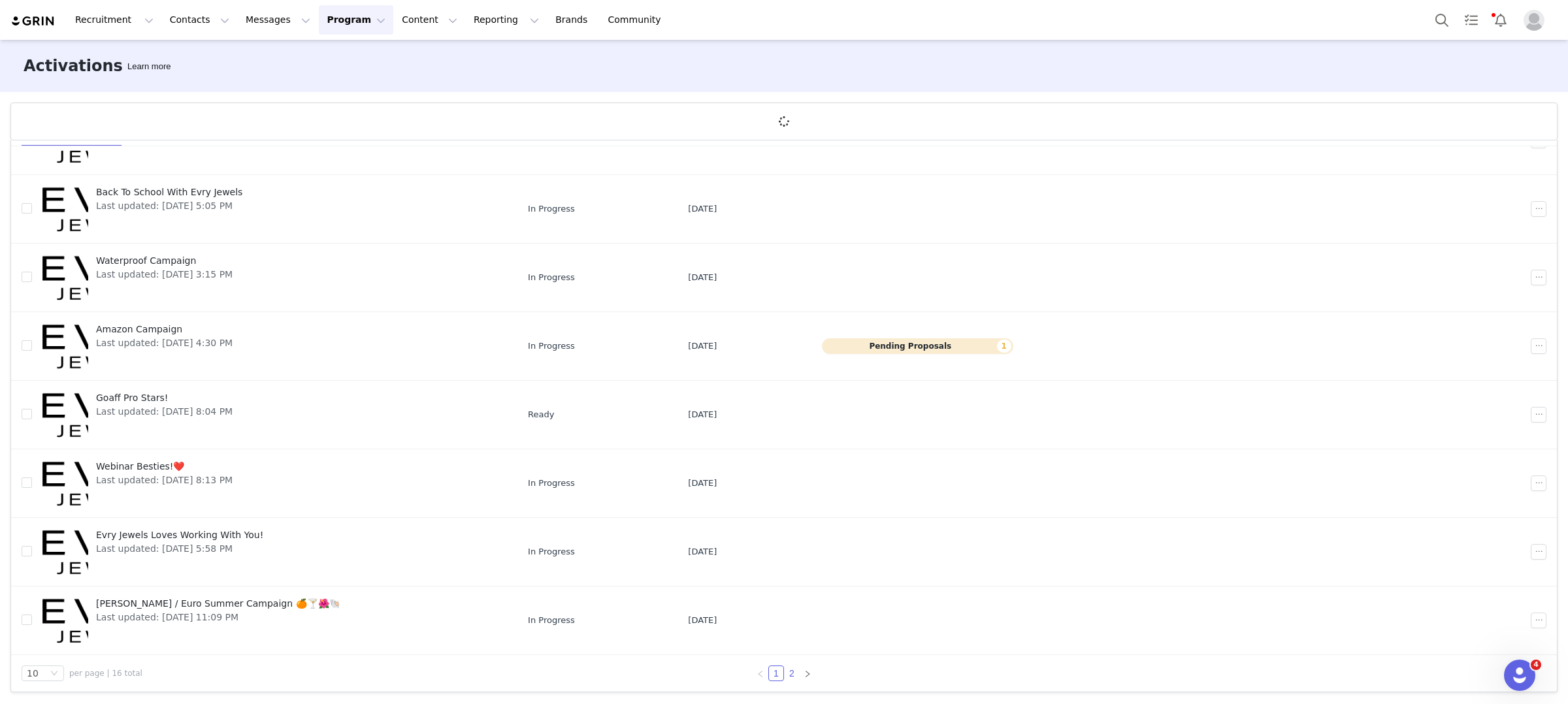
click at [794, 676] on link "2" at bounding box center [791, 673] width 14 height 14
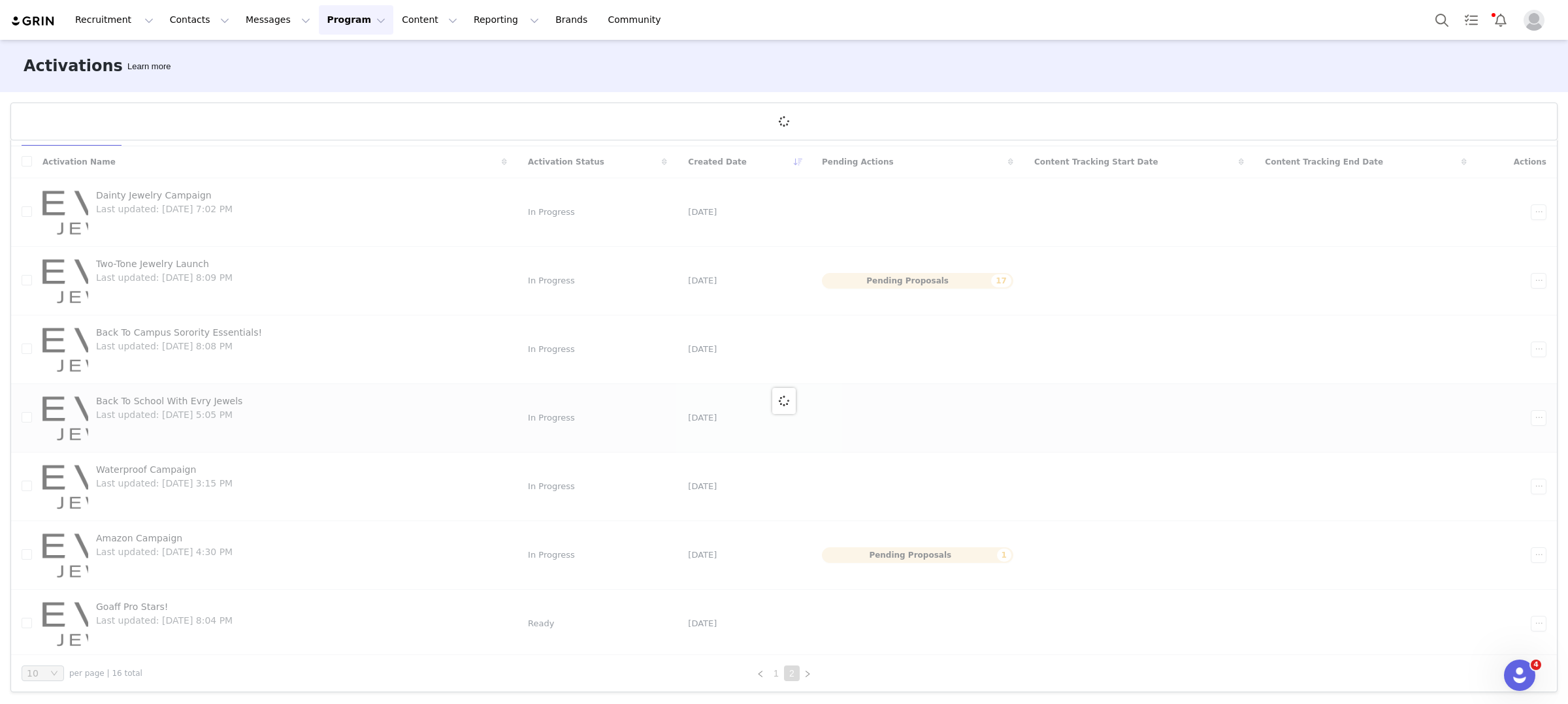
scroll to position [0, 0]
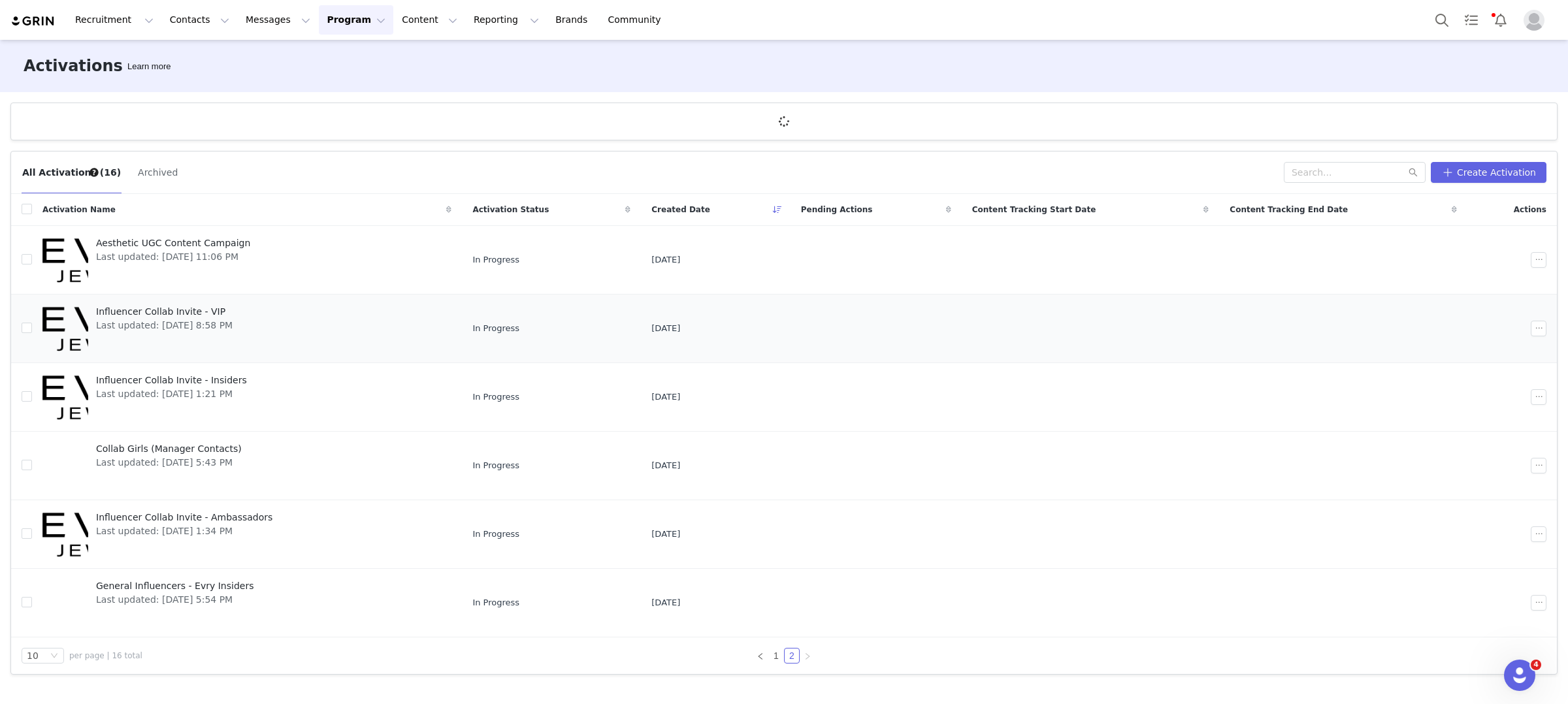
click at [160, 314] on span "Influencer Collab Invite - VIP" at bounding box center [164, 311] width 136 height 13
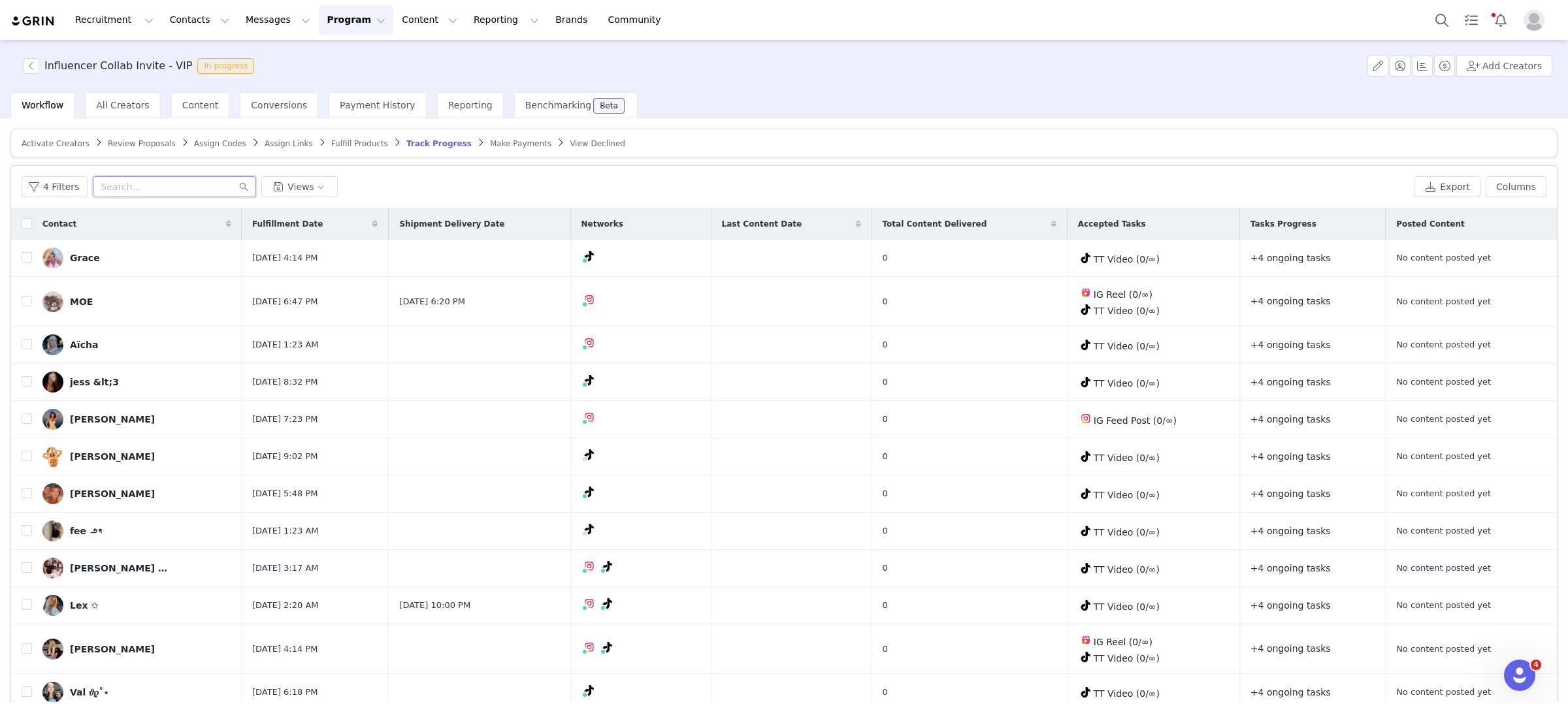
click at [186, 185] on input "text" at bounding box center [175, 186] width 164 height 21
paste input "[EMAIL_ADDRESS][DOMAIN_NAME]"
type input "[EMAIL_ADDRESS][DOMAIN_NAME]"
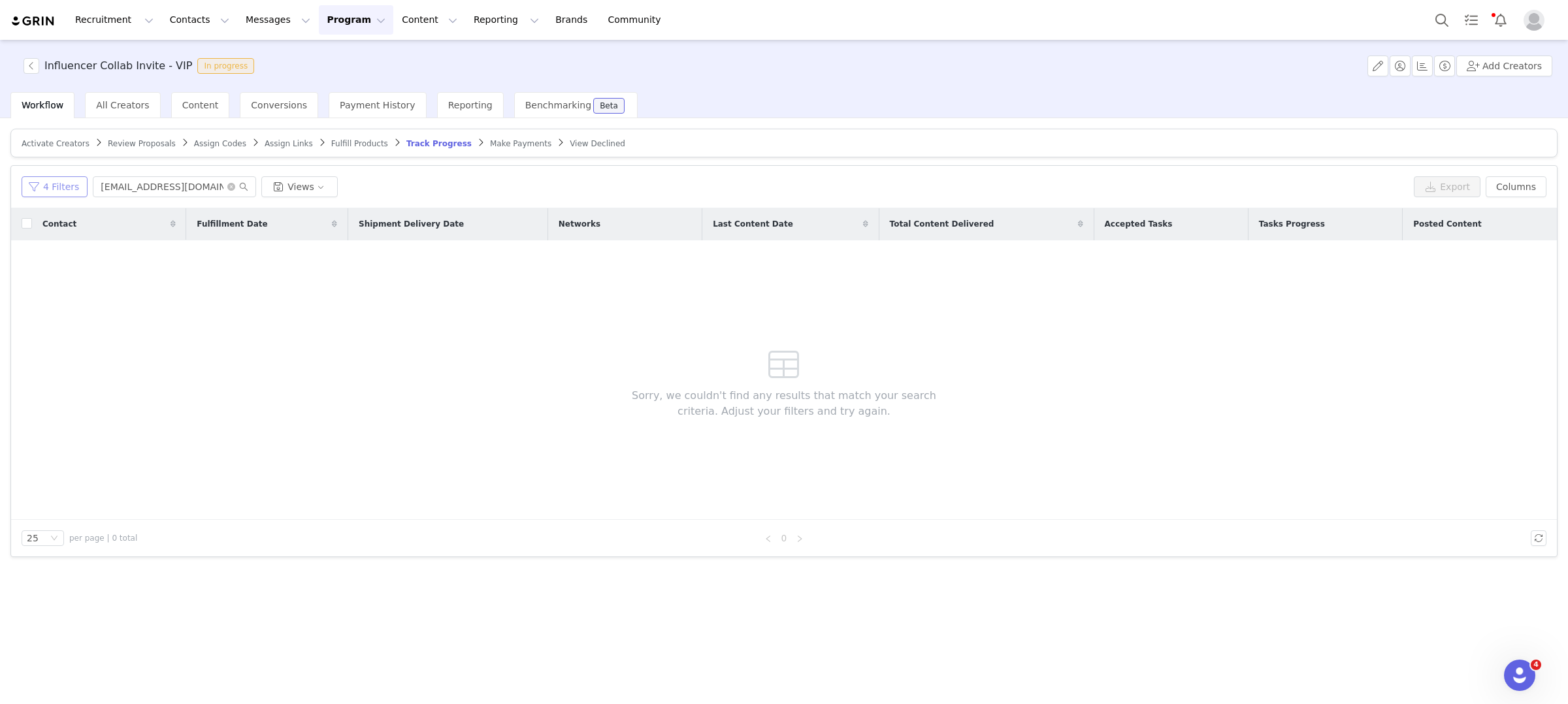
click at [64, 190] on button "4 Filters" at bounding box center [54, 186] width 66 height 21
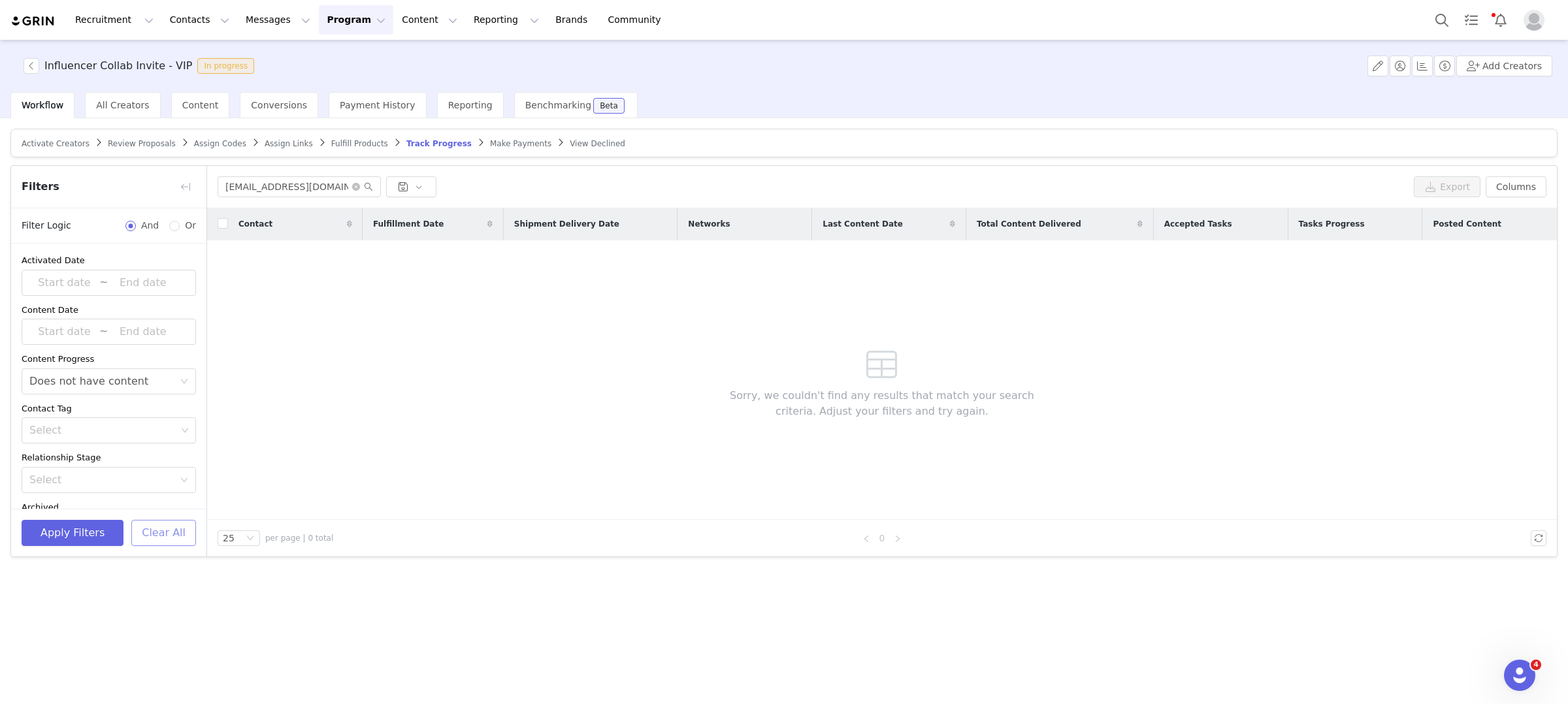
click at [168, 540] on button "Clear All" at bounding box center [163, 533] width 64 height 26
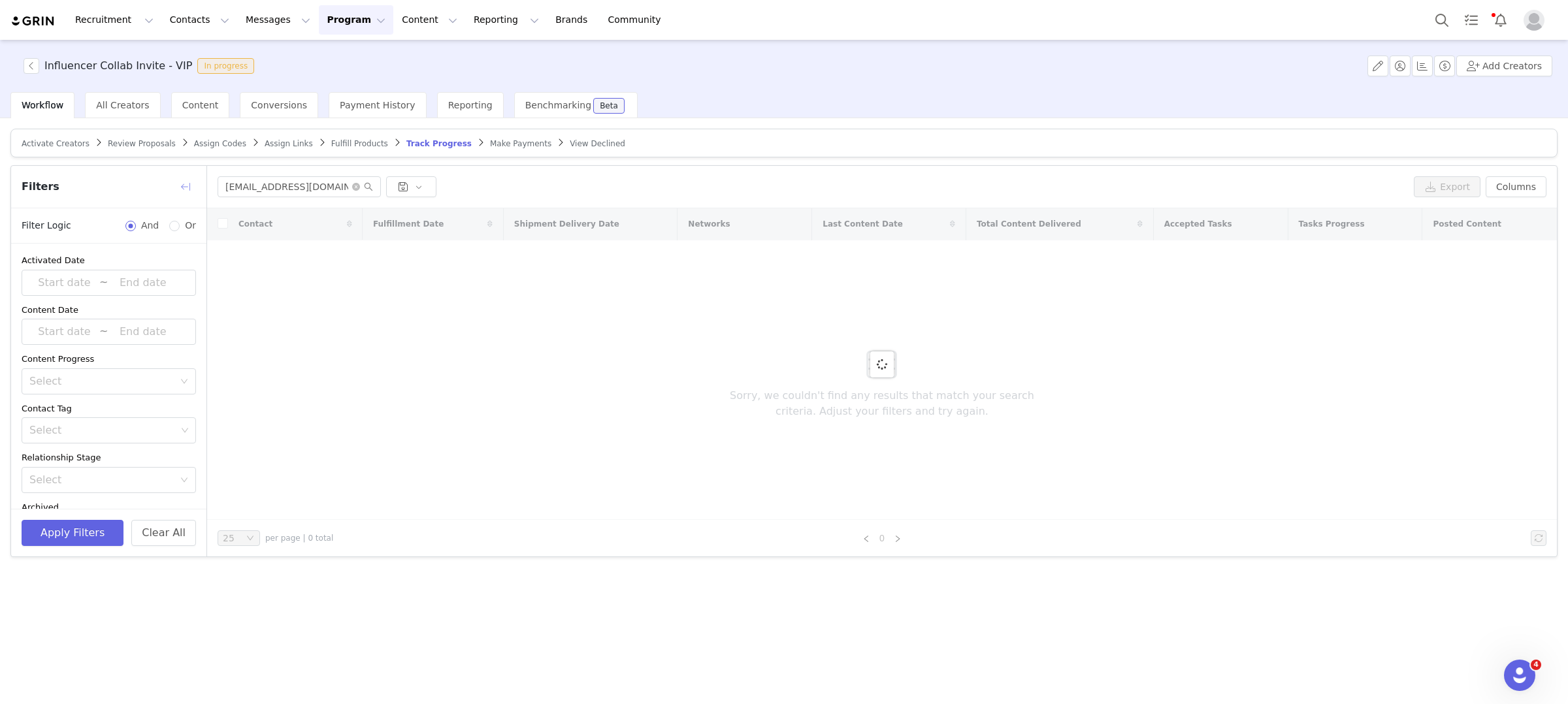
click at [180, 183] on button "button" at bounding box center [185, 186] width 21 height 21
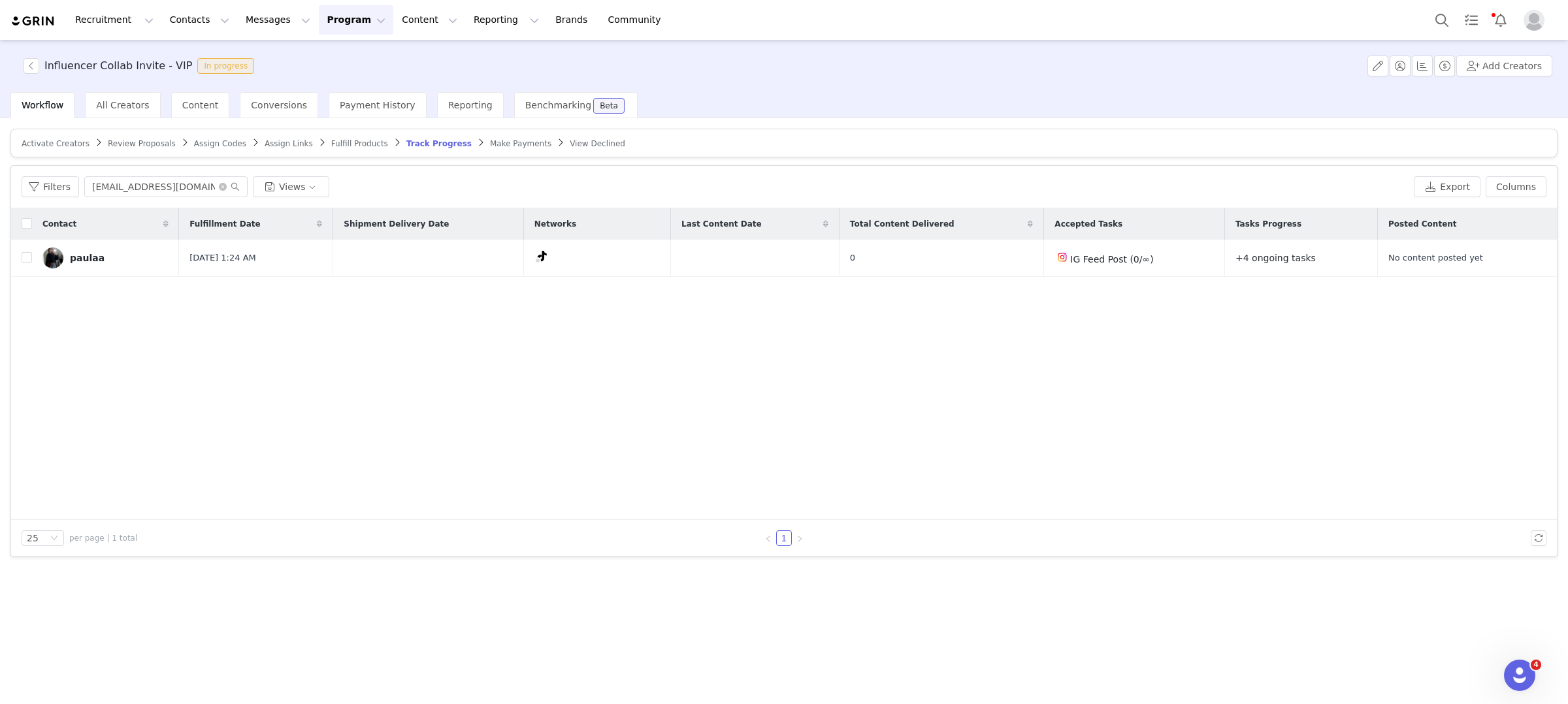
click at [211, 385] on div "Contact Fulfillment Date Shipment Delivery Date Networks Last Content Date Tota…" at bounding box center [784, 363] width 1545 height 311
click at [100, 259] on link "paulaa" at bounding box center [105, 257] width 126 height 21
click at [1456, 261] on button "button" at bounding box center [1454, 258] width 16 height 16
click at [1335, 256] on div "Select Task" at bounding box center [1342, 256] width 160 height 19
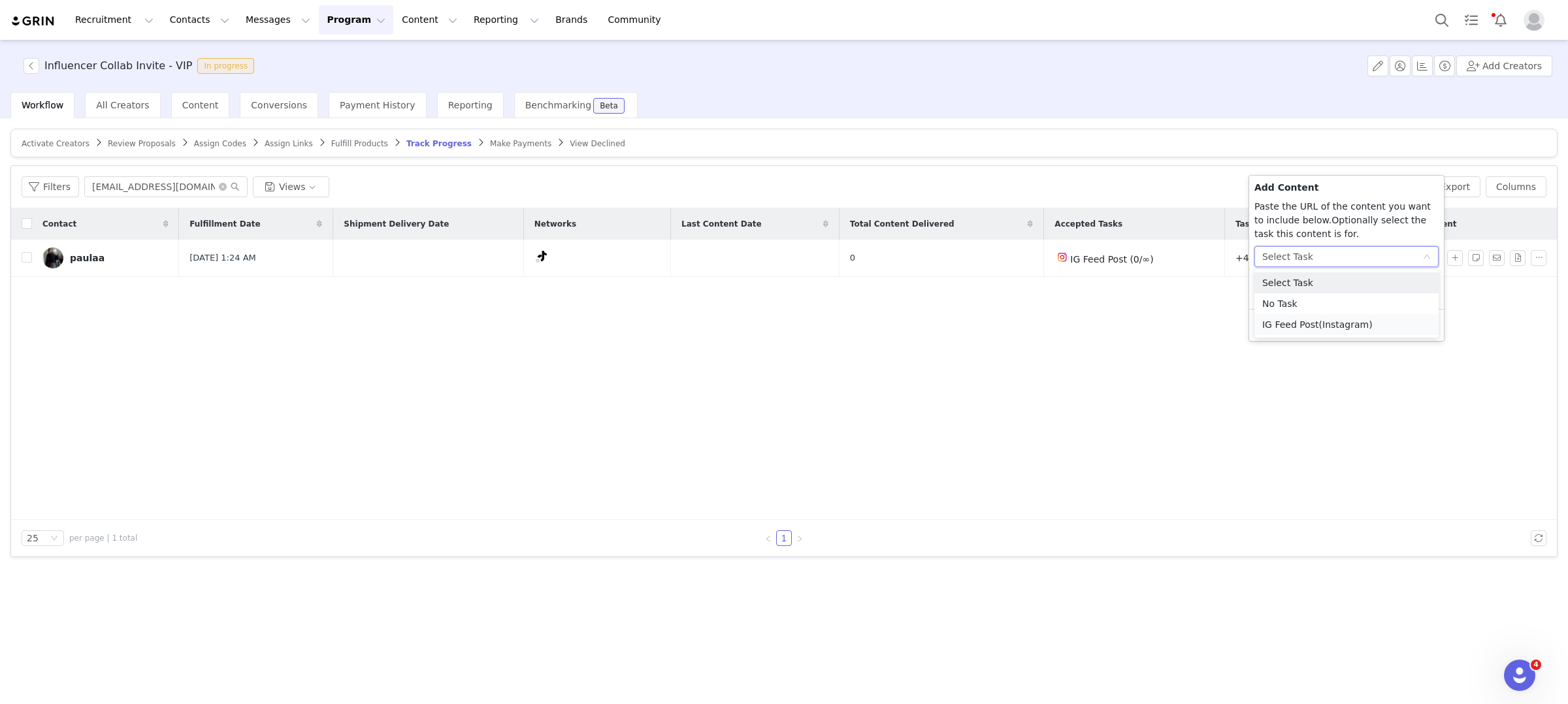
click at [1317, 326] on li "IG Feed Post (Instagram)" at bounding box center [1347, 324] width 185 height 21
radio input "false"
radio input "true"
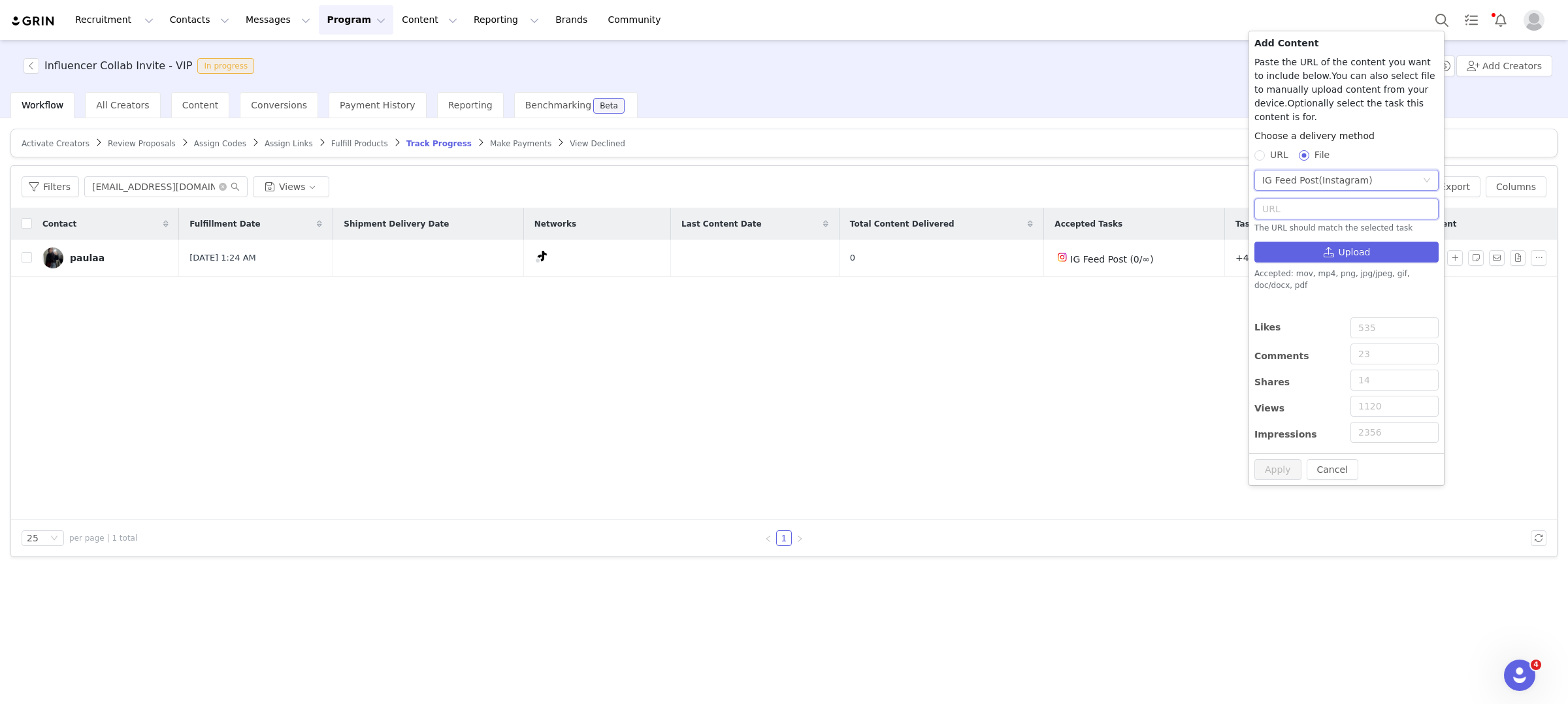
click at [1332, 200] on input "text" at bounding box center [1347, 209] width 185 height 21
click at [1259, 155] on input "URL" at bounding box center [1259, 154] width 9 height 9
radio input "true"
radio input "false"
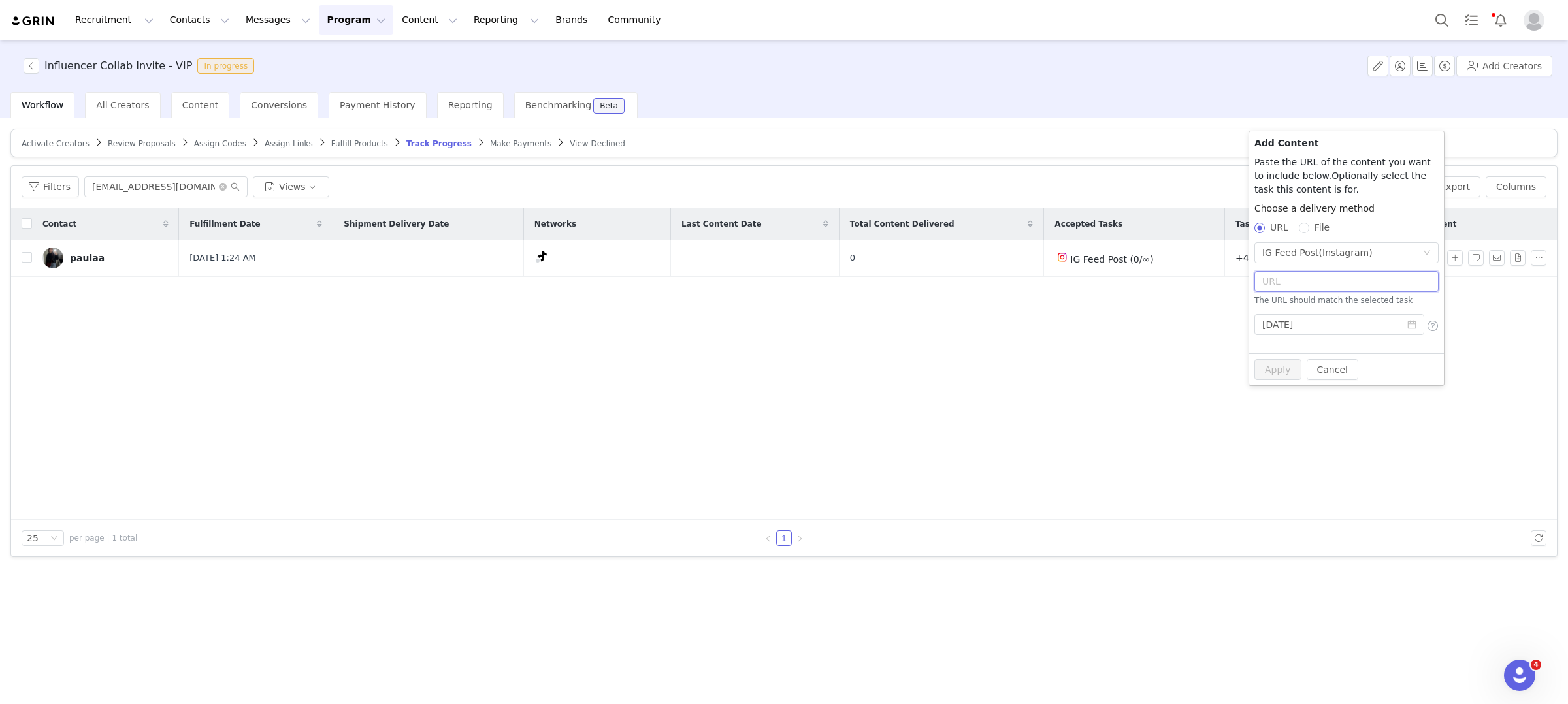
click at [1306, 277] on input "text" at bounding box center [1347, 281] width 185 height 21
paste input "[URL][DOMAIN_NAME]"
type input "[URL][DOMAIN_NAME]"
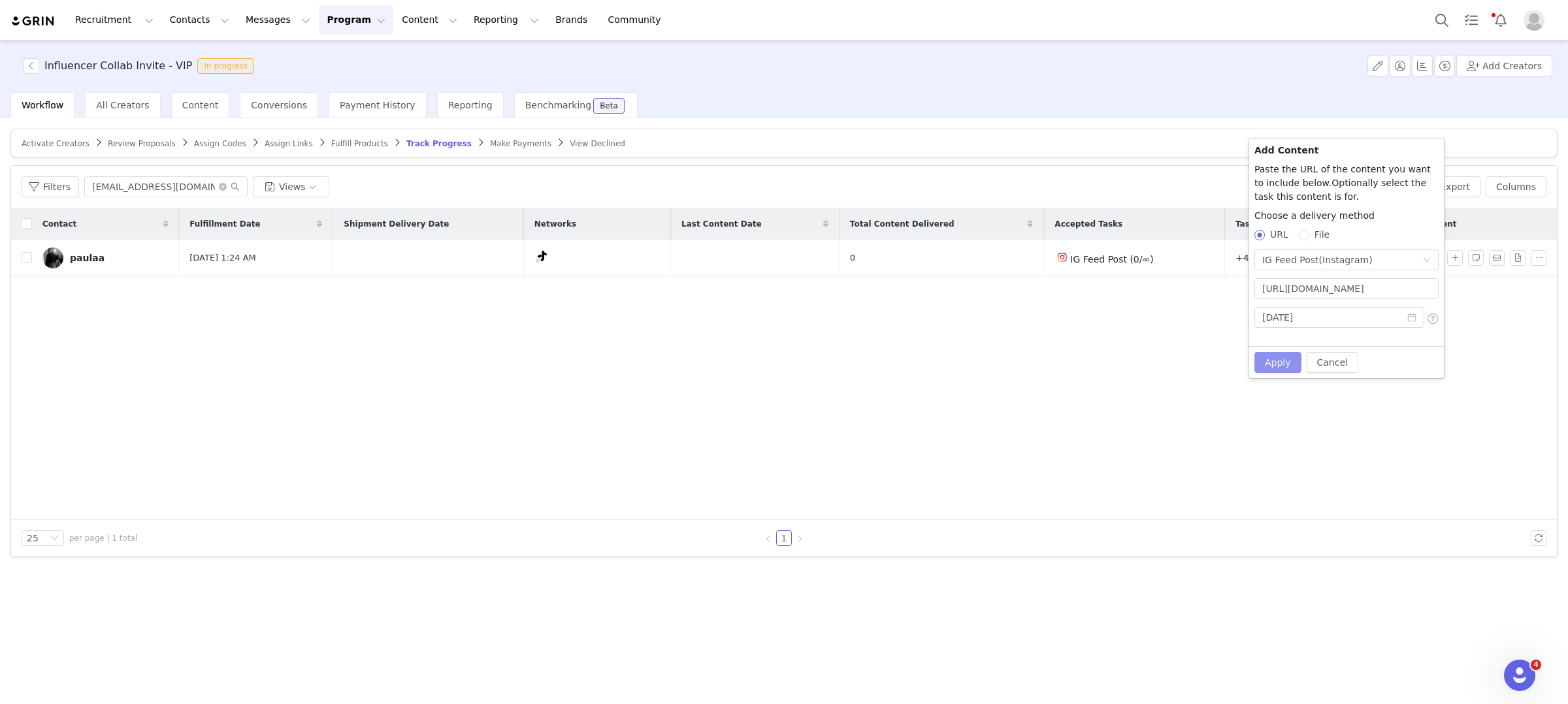
click at [1280, 369] on button "Apply" at bounding box center [1278, 362] width 47 height 21
click at [1276, 352] on button "Apply" at bounding box center [1278, 362] width 47 height 21
click at [921, 465] on div "Contact Fulfillment Date Shipment Delivery Date Networks Last Content Date Tota…" at bounding box center [784, 363] width 1545 height 311
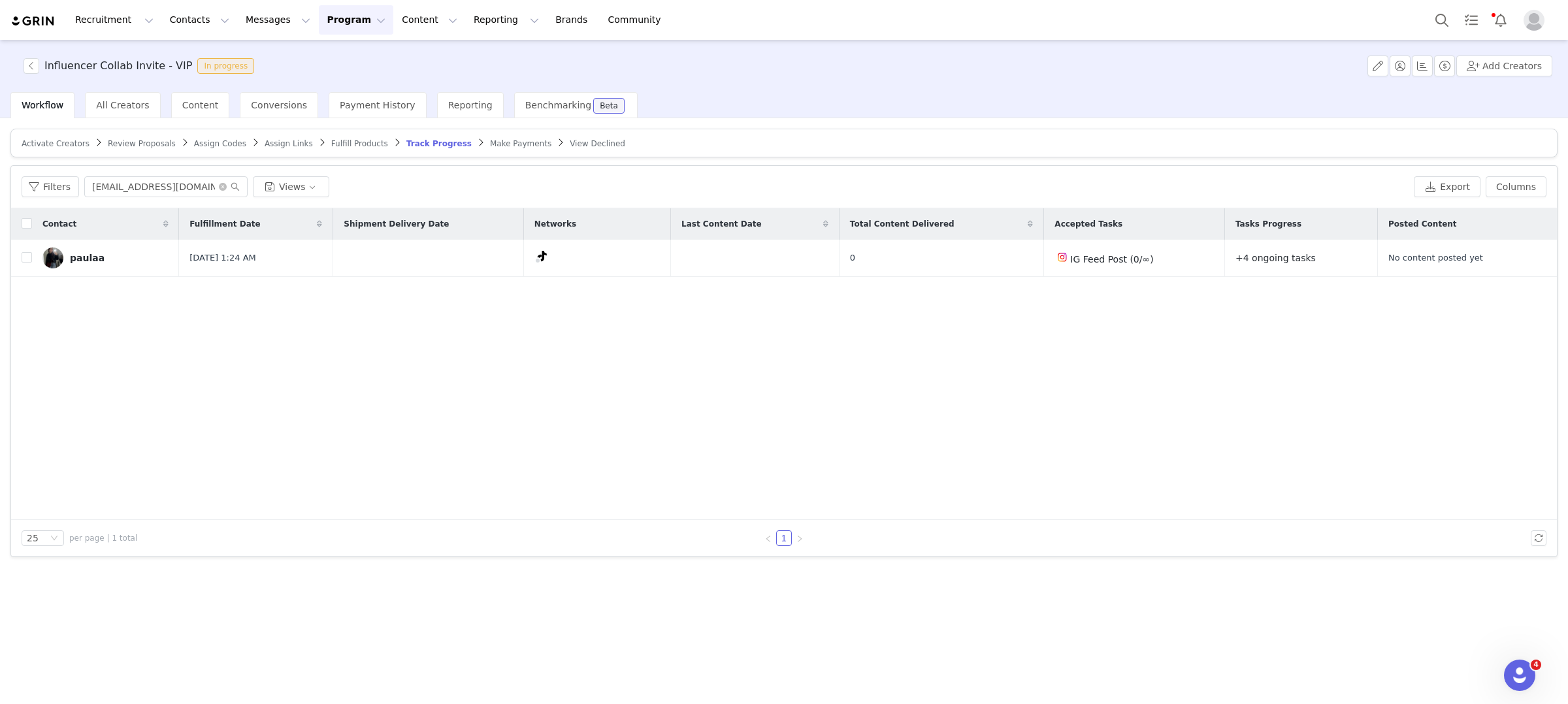
scroll to position [2317, 0]
click at [1454, 259] on button "button" at bounding box center [1454, 258] width 16 height 16
click at [1314, 250] on div "No Task" at bounding box center [1342, 256] width 160 height 19
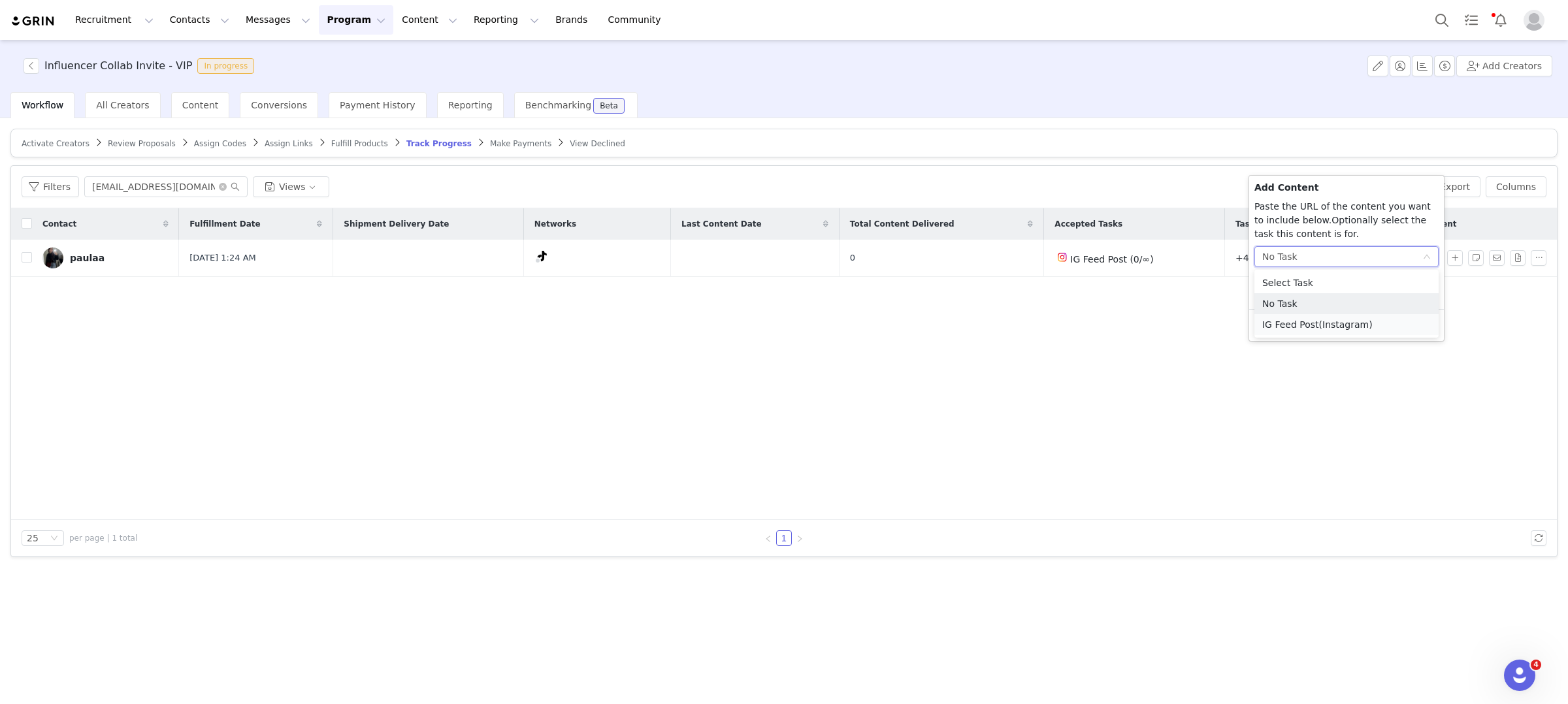
click at [1324, 320] on span "(Instagram)" at bounding box center [1346, 324] width 53 height 11
radio input "true"
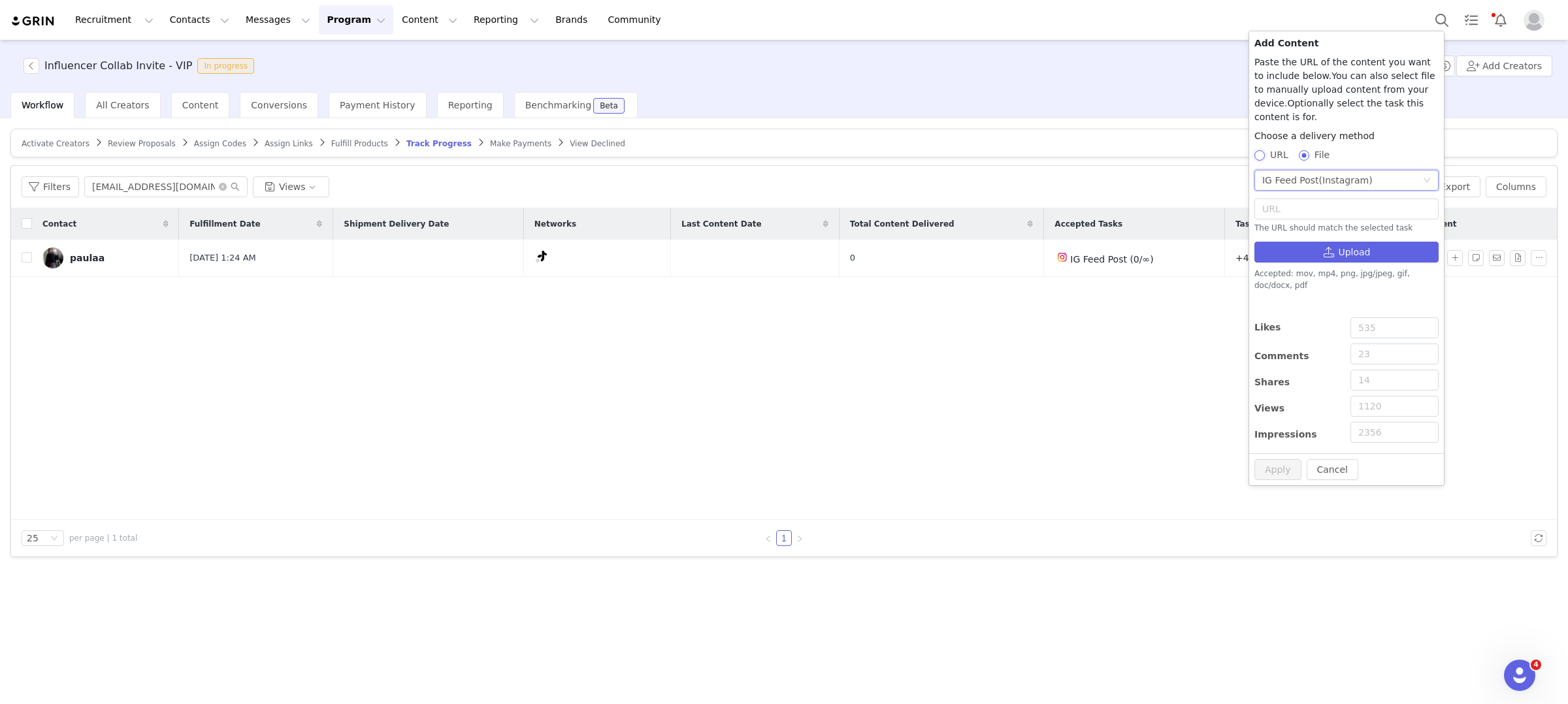
click at [1263, 154] on input "URL" at bounding box center [1259, 154] width 9 height 9
radio input "true"
radio input "false"
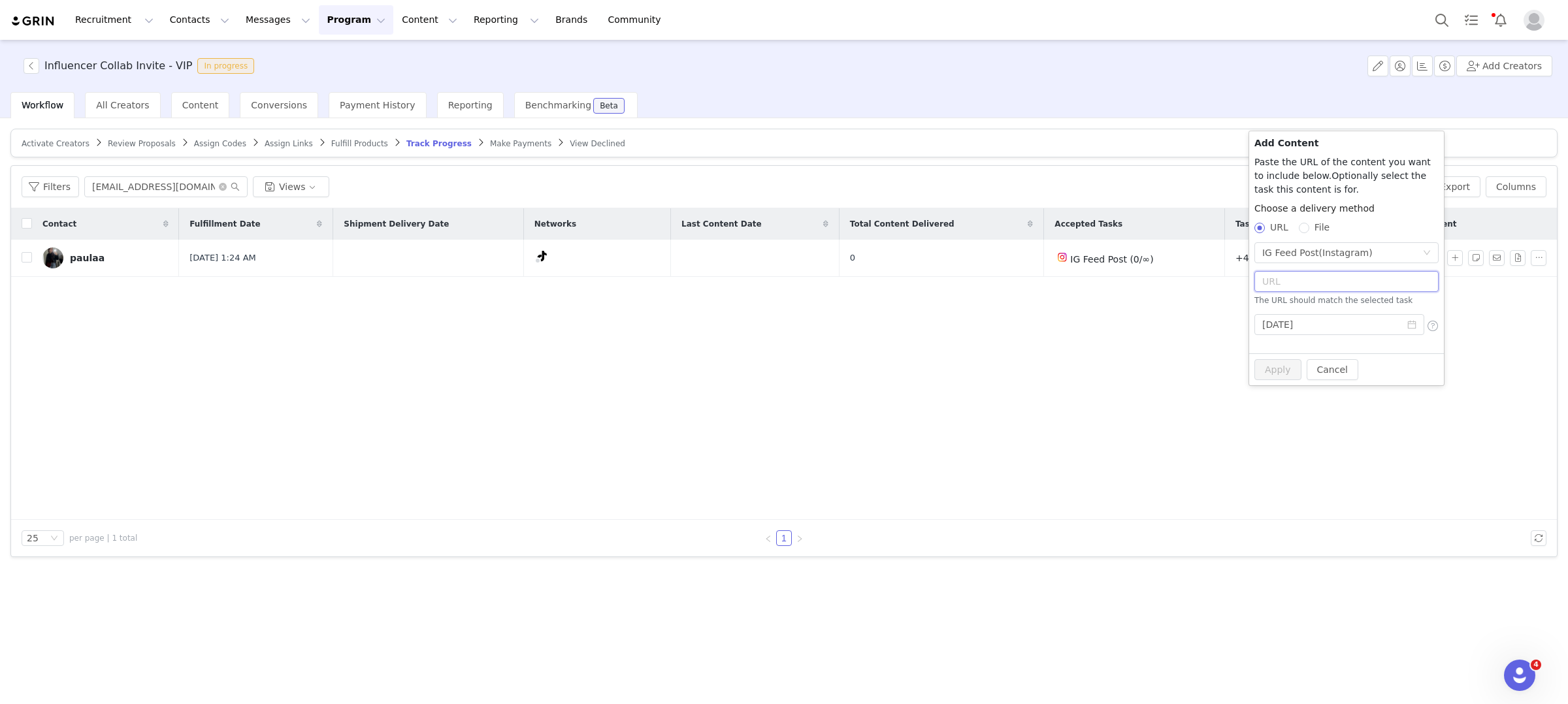
click at [1315, 283] on input "text" at bounding box center [1347, 281] width 185 height 21
paste input "[URL][DOMAIN_NAME]"
type input "[URL][DOMAIN_NAME]"
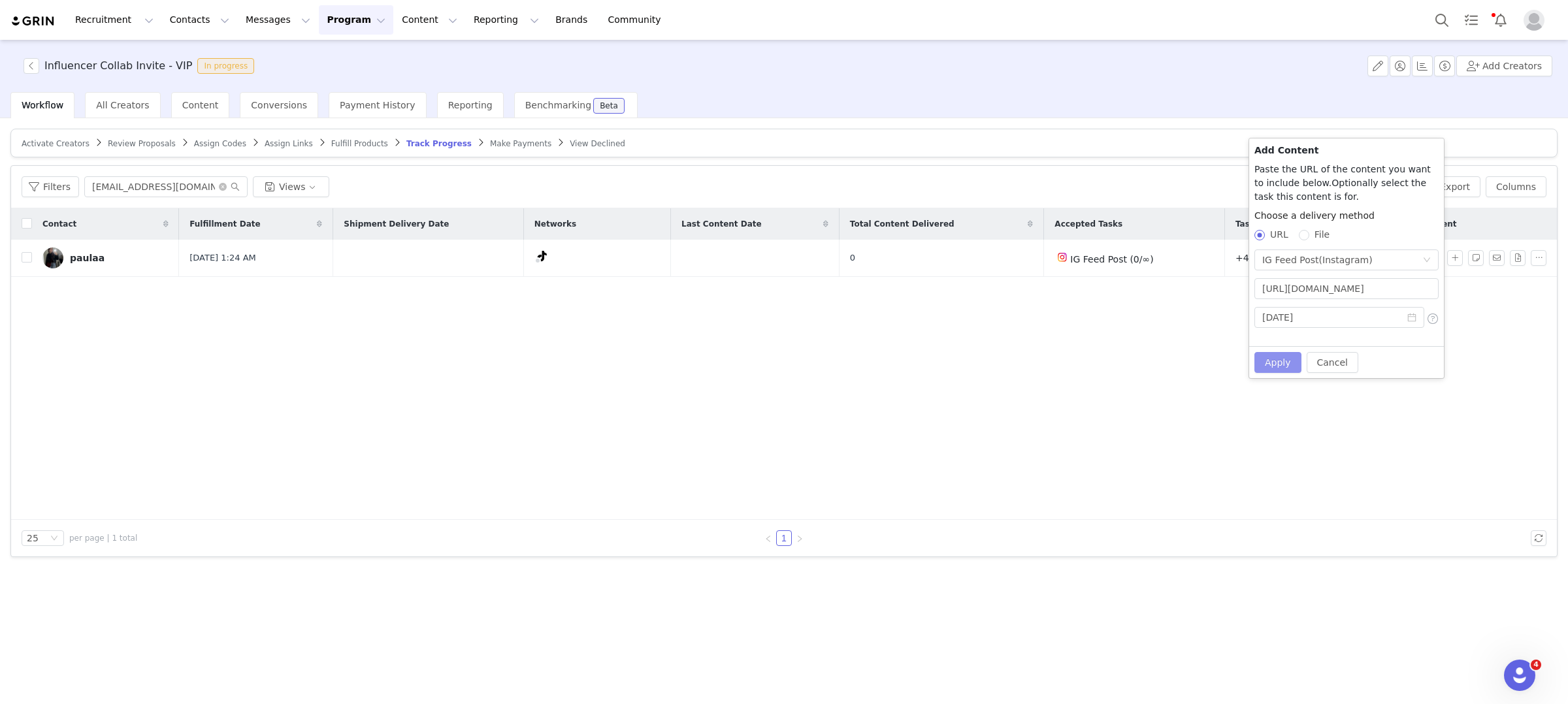
click at [1266, 363] on button "Apply" at bounding box center [1278, 362] width 47 height 21
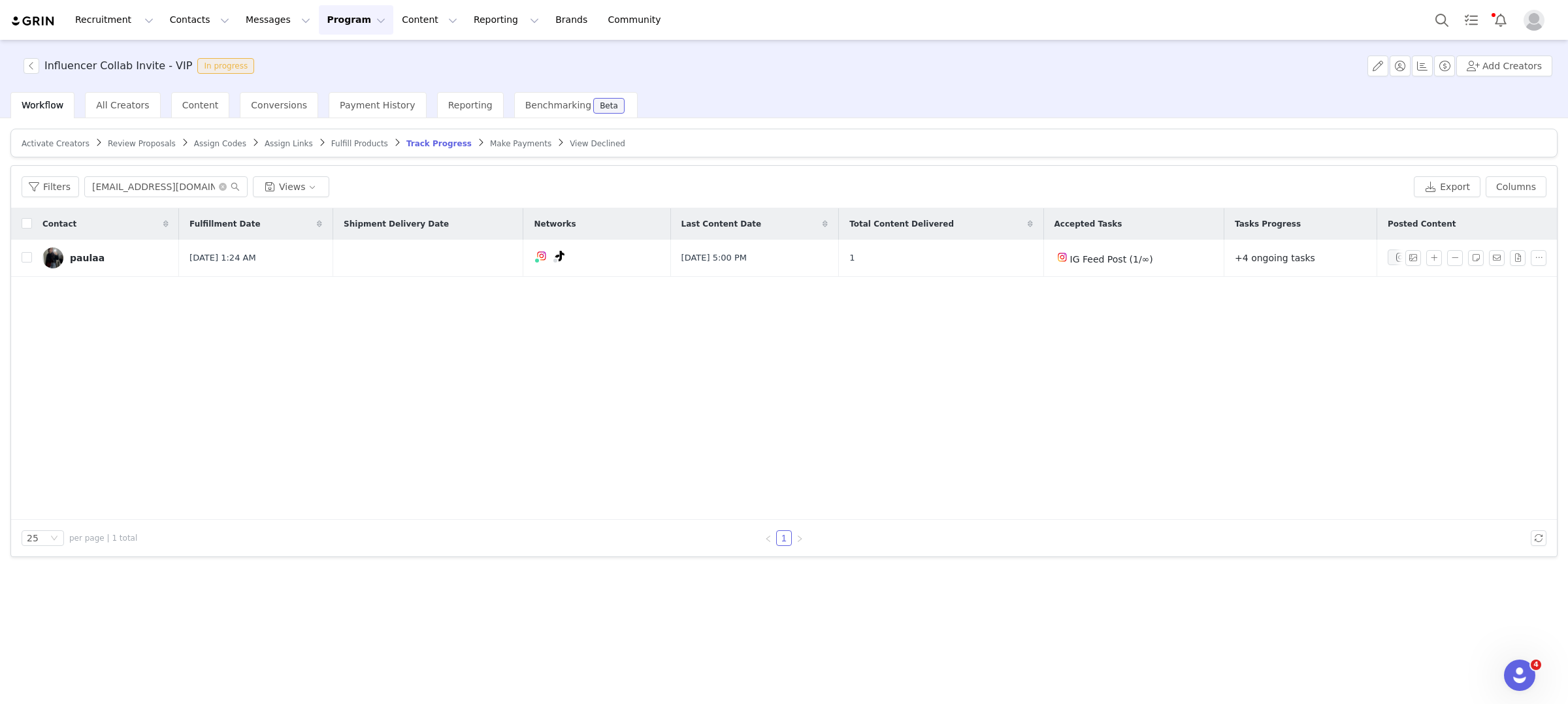
click at [348, 358] on div "Contact Fulfillment Date Shipment Delivery Date Networks Last Content Date Tota…" at bounding box center [784, 363] width 1545 height 311
click at [221, 187] on icon "icon: close-circle" at bounding box center [222, 186] width 8 height 8
click at [168, 187] on input "text" at bounding box center [166, 186] width 164 height 21
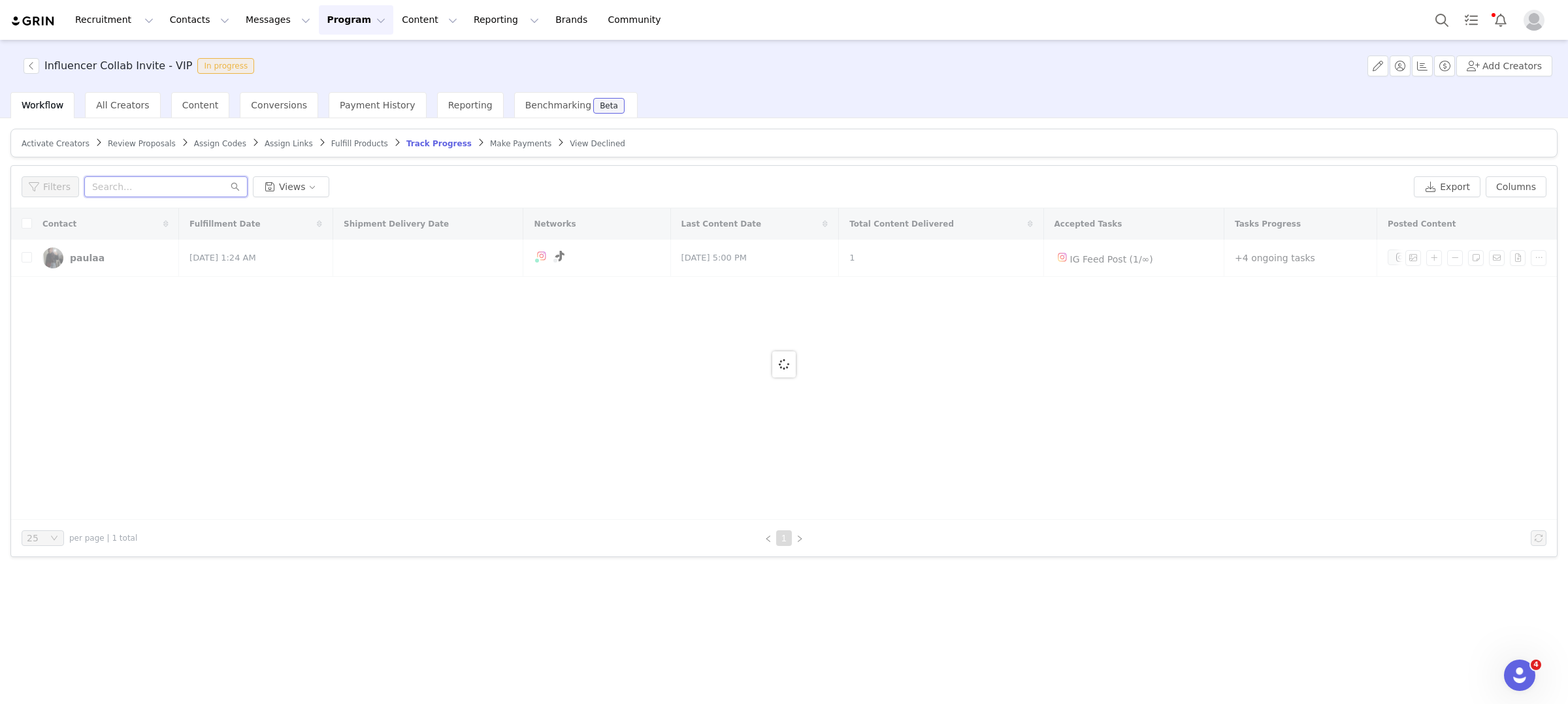
paste input "[EMAIL_ADDRESS][DOMAIN_NAME]"
type input "[EMAIL_ADDRESS][DOMAIN_NAME]"
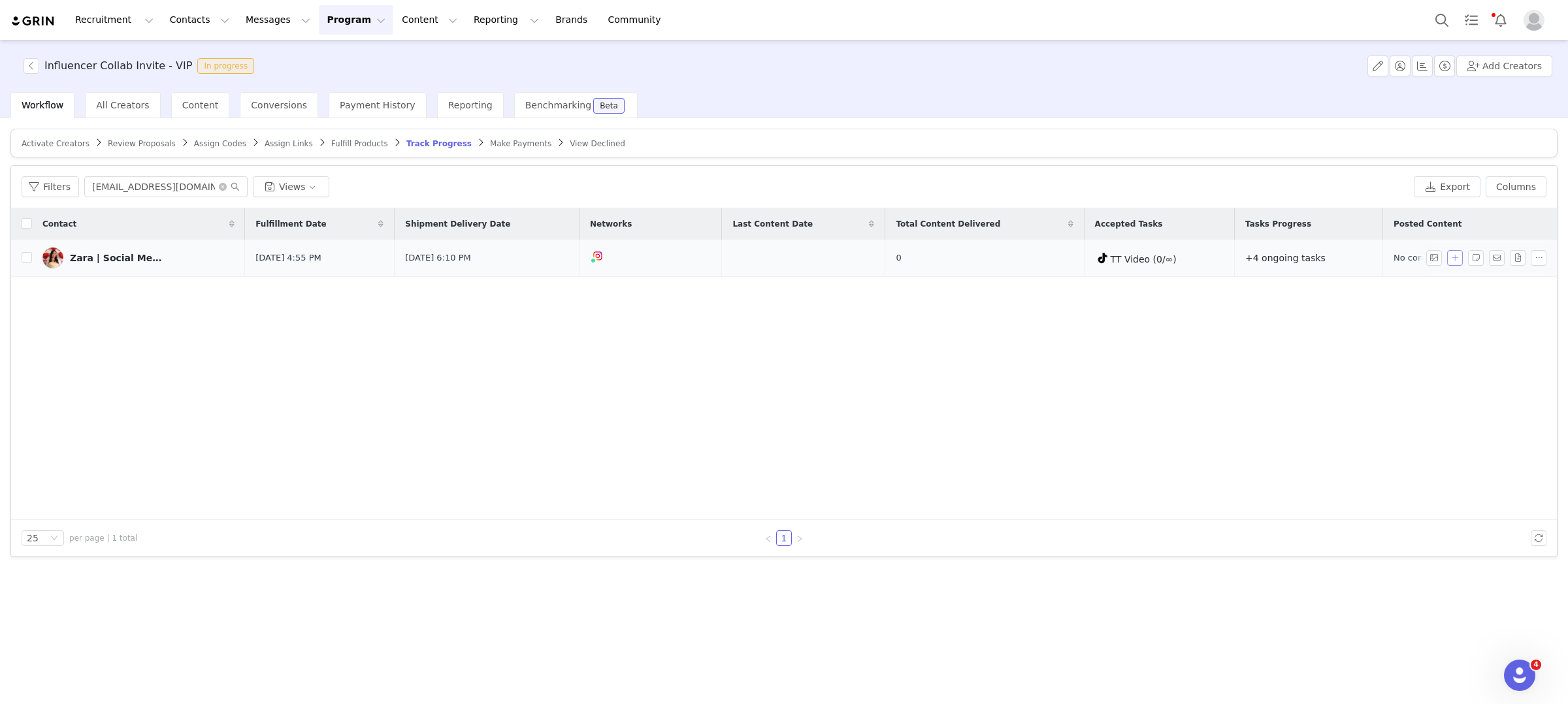
click at [1455, 260] on button "button" at bounding box center [1454, 258] width 16 height 16
click at [1315, 251] on div "No Task" at bounding box center [1342, 256] width 160 height 19
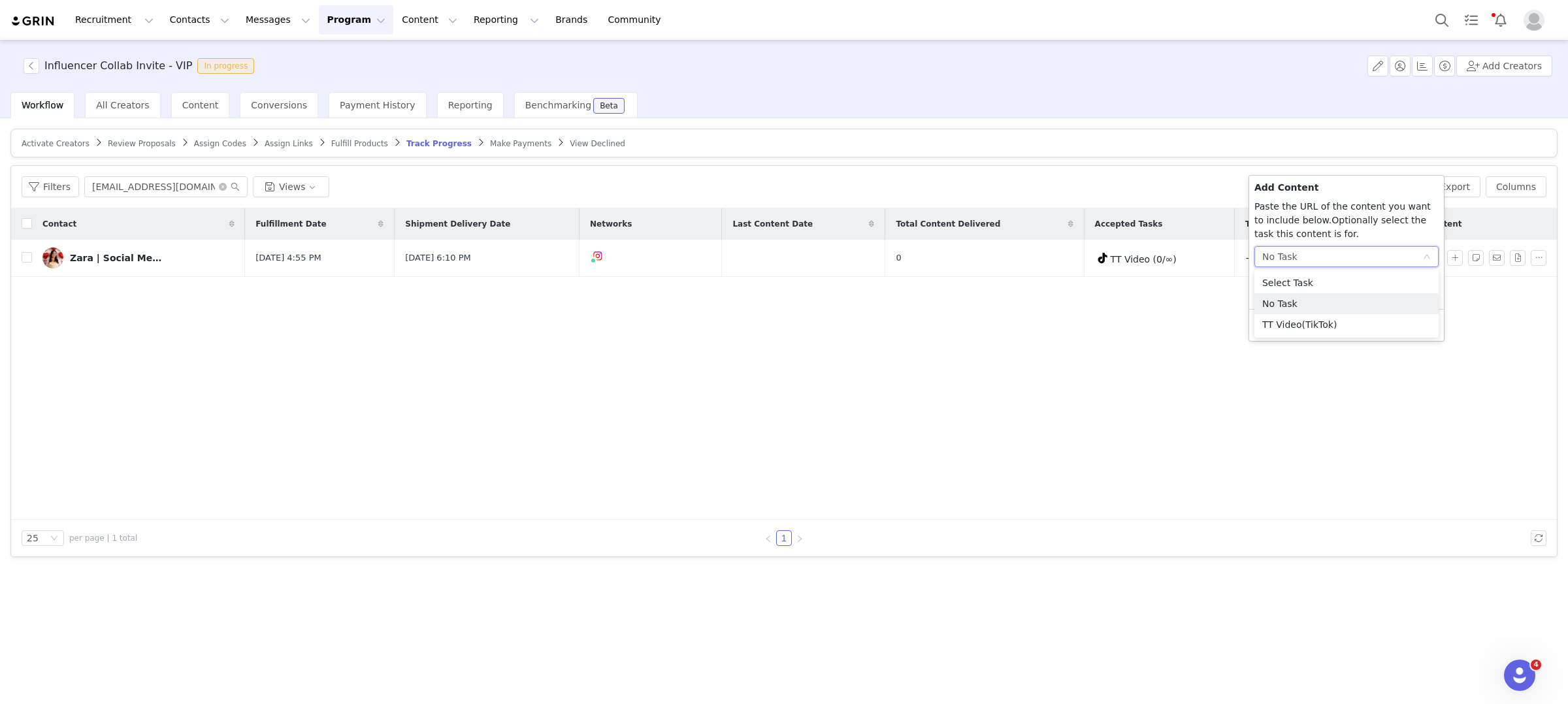
drag, startPoint x: 1175, startPoint y: 336, endPoint x: 1391, endPoint y: 301, distance: 218.8
click at [1175, 336] on div "Contact Fulfillment Date Shipment Delivery Date Networks Last Content Date Tota…" at bounding box center [784, 363] width 1545 height 311
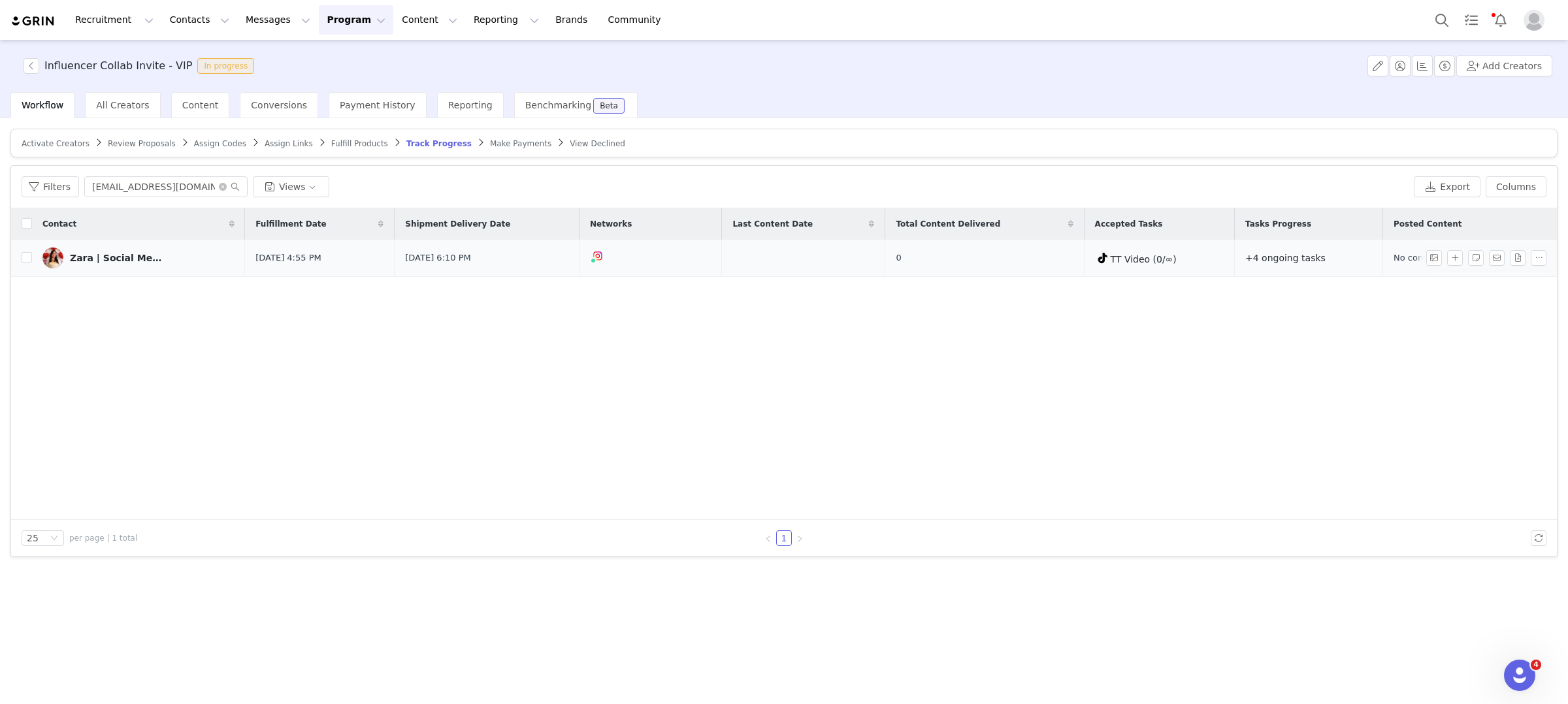
click at [116, 259] on div "Zara | Social Media Manager" at bounding box center [119, 258] width 98 height 11
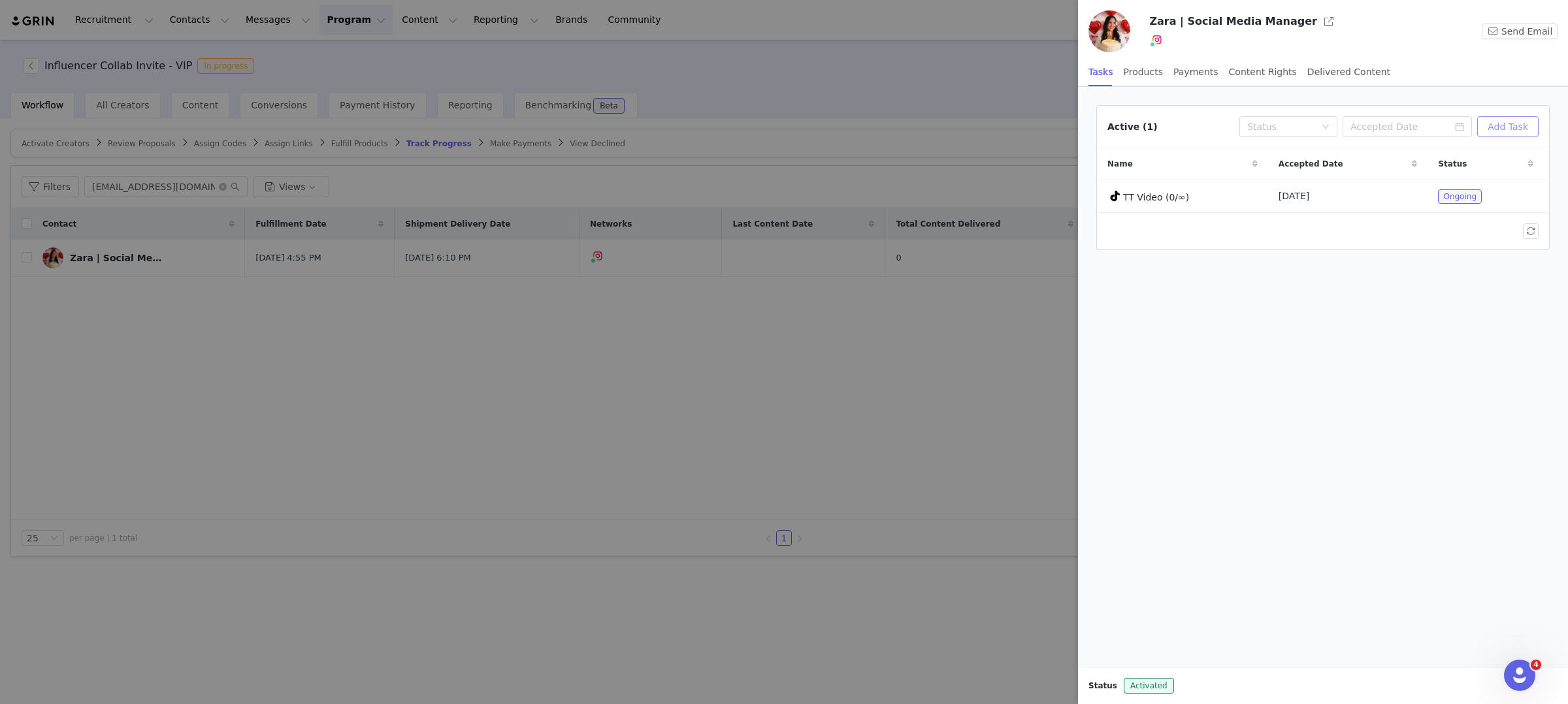
click at [1501, 128] on button "Add Task" at bounding box center [1508, 126] width 62 height 21
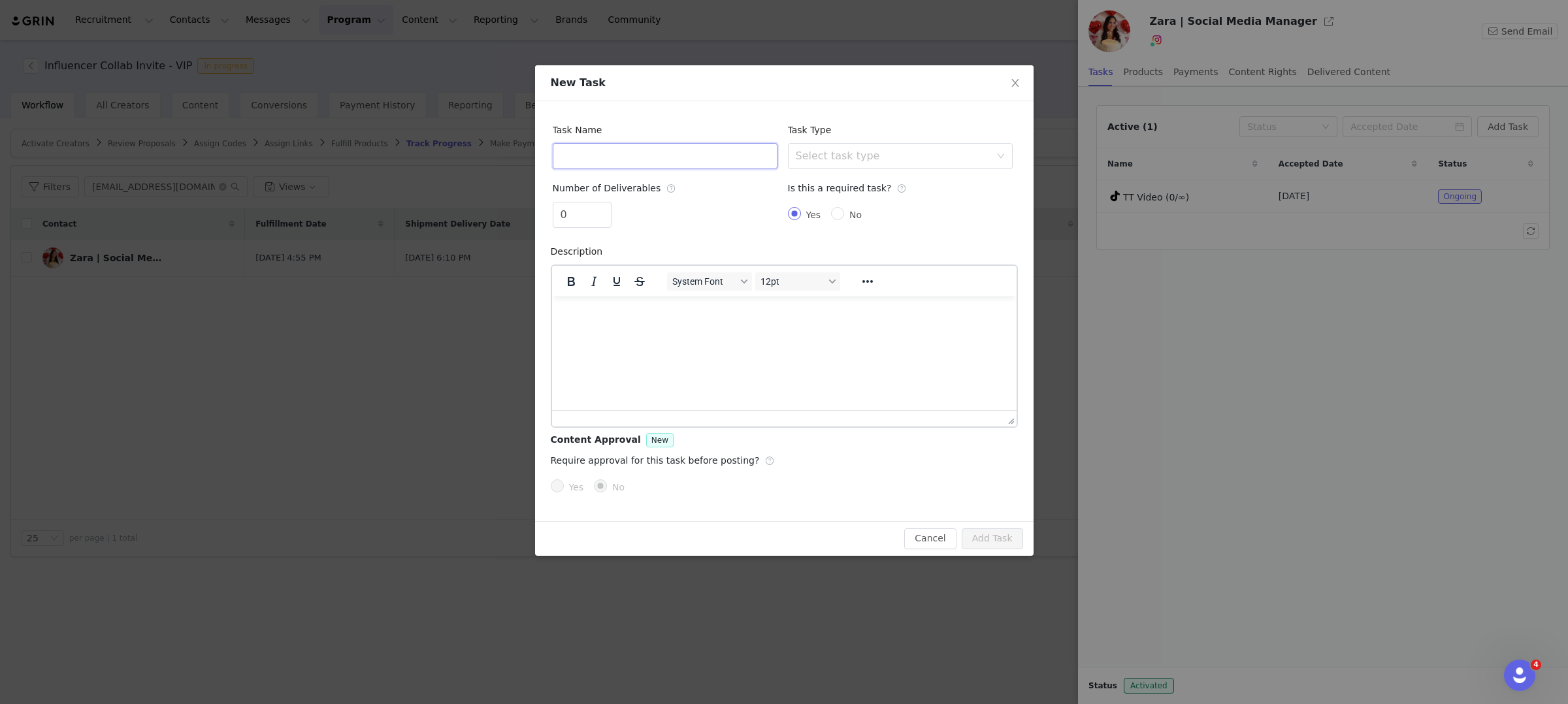
click at [632, 157] on input "text" at bounding box center [665, 155] width 225 height 26
click at [832, 163] on div "Select task type" at bounding box center [893, 156] width 195 height 13
type input "IG Post"
click at [867, 186] on li "Instagram Post" at bounding box center [899, 185] width 225 height 21
click at [1004, 544] on button "Add Task" at bounding box center [992, 539] width 62 height 21
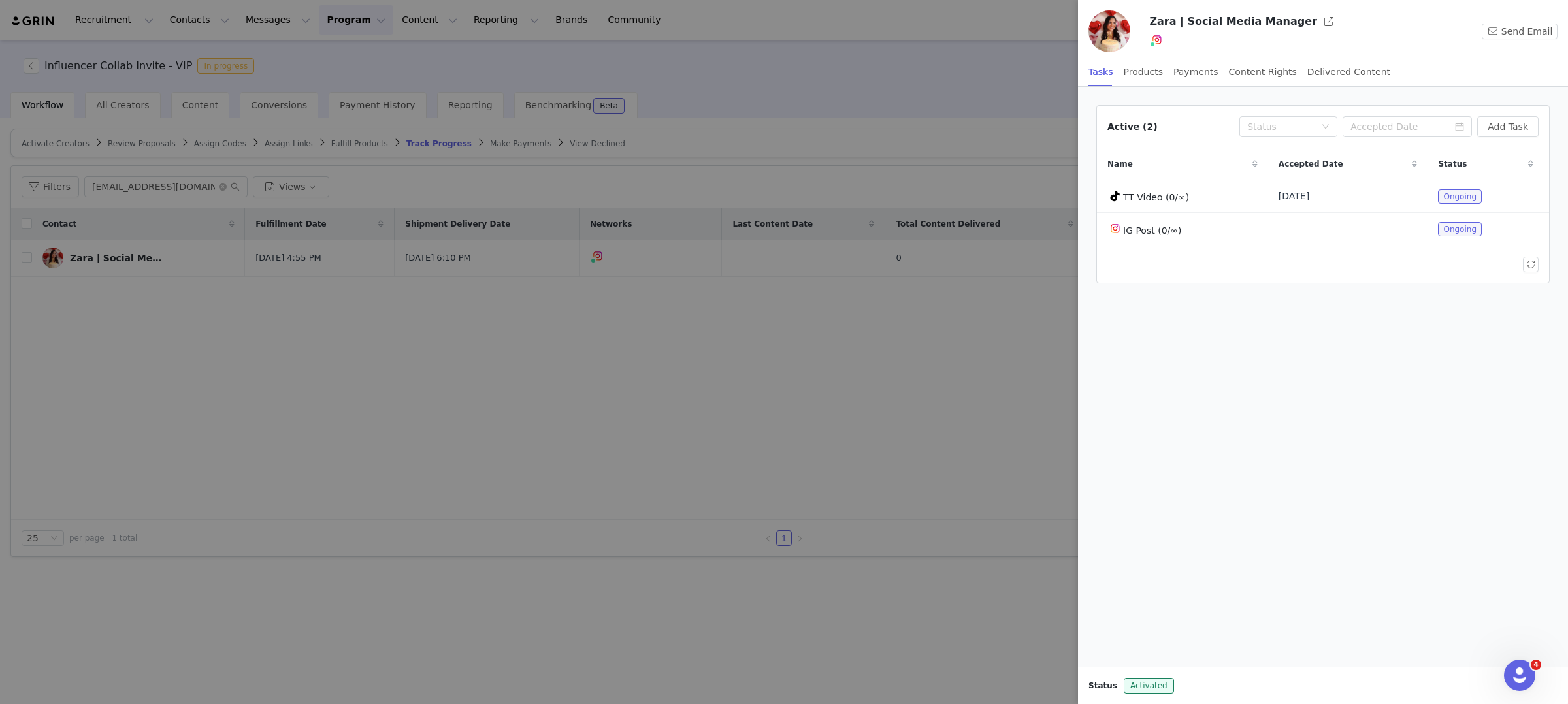
click at [706, 452] on div at bounding box center [784, 352] width 1568 height 704
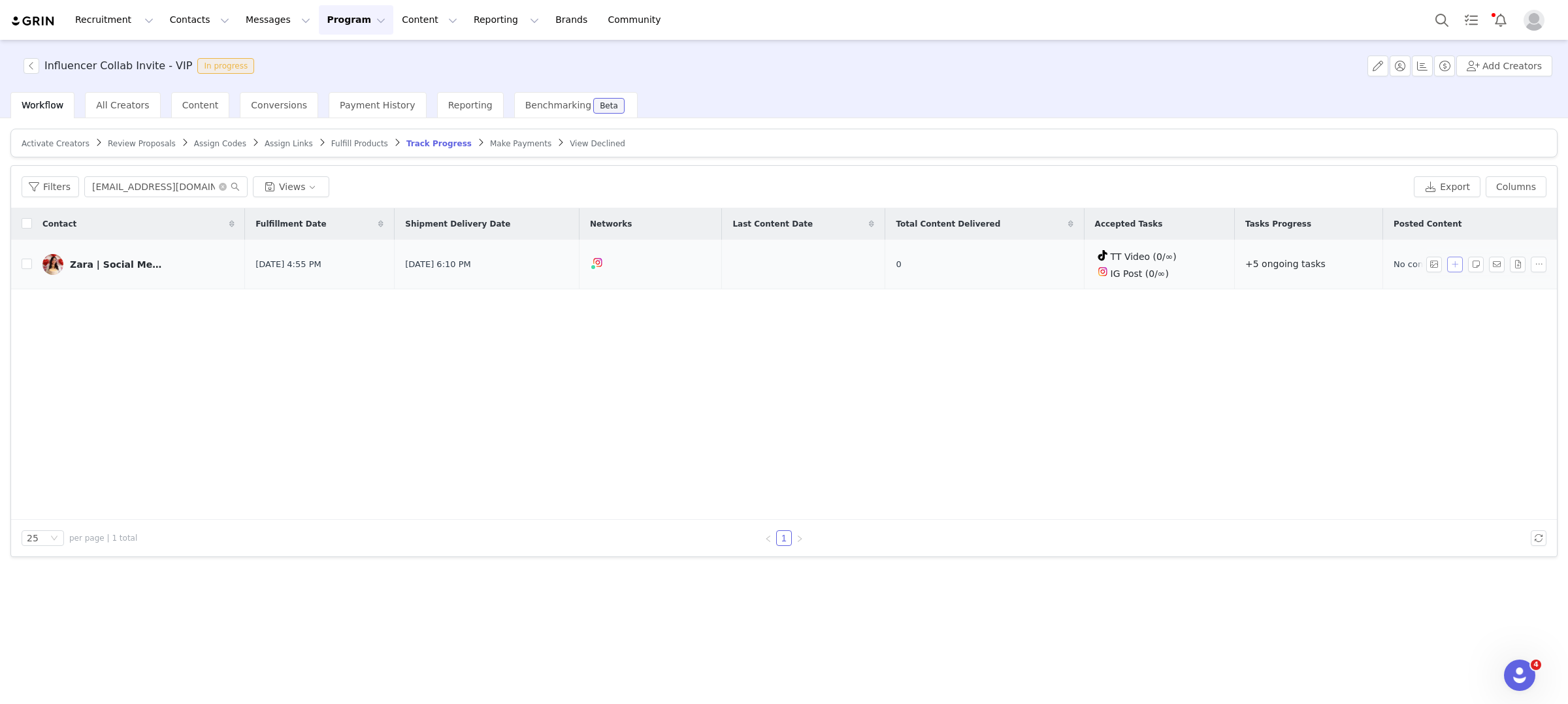
click at [1457, 267] on button "button" at bounding box center [1454, 264] width 16 height 16
click at [1349, 269] on div "No Task" at bounding box center [1342, 262] width 160 height 19
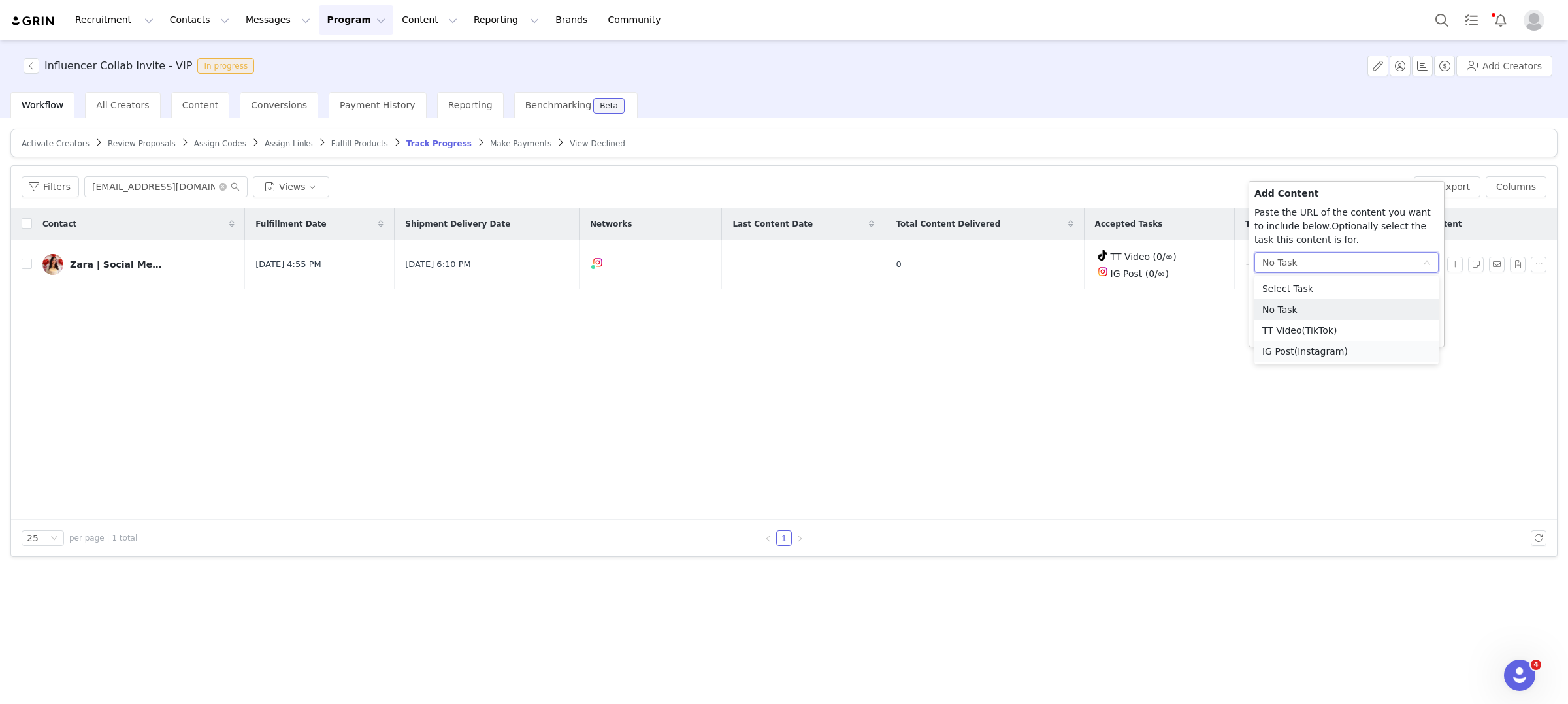
click at [1315, 351] on span "(Instagram)" at bounding box center [1321, 352] width 53 height 11
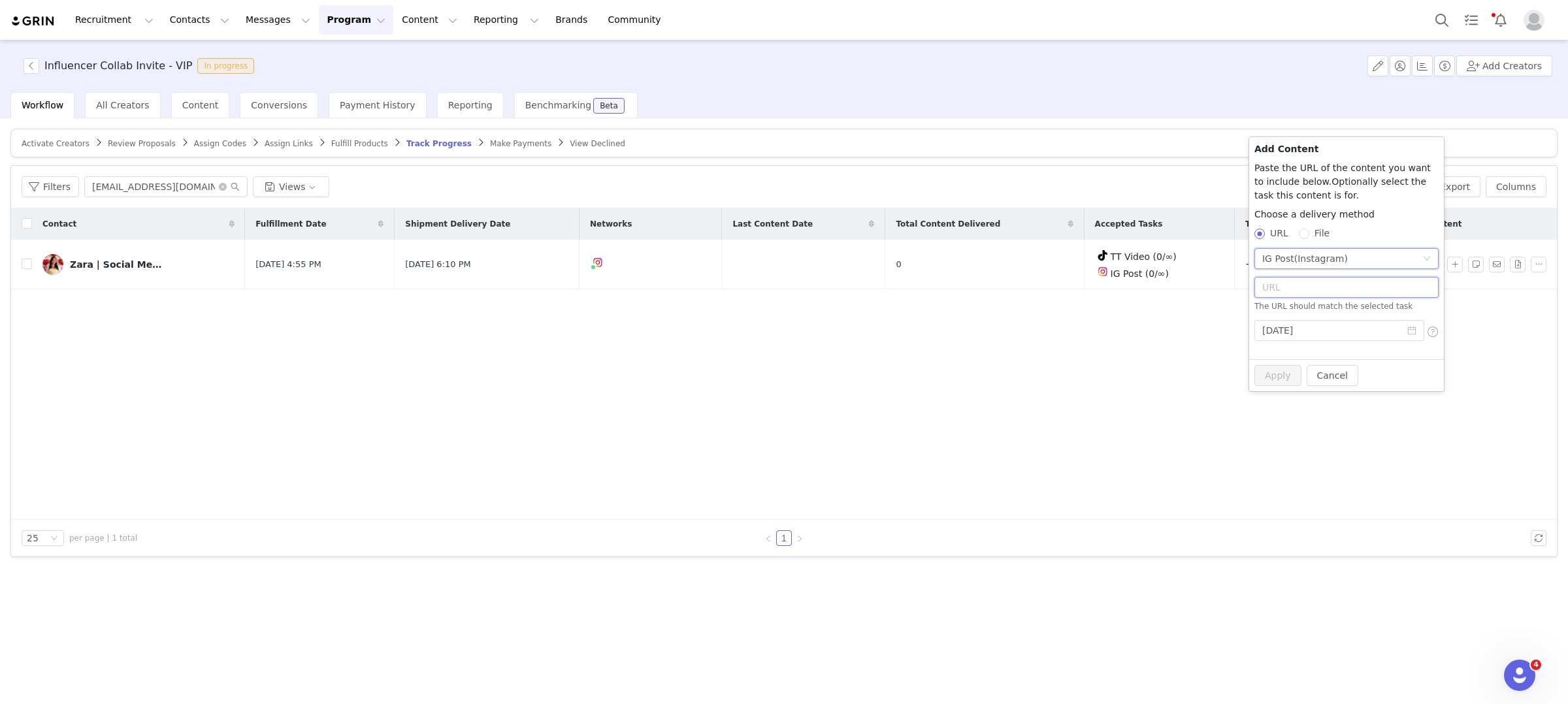
click at [1293, 298] on div "The URL should match the selected task" at bounding box center [1347, 295] width 185 height 35
paste input "[URL][DOMAIN_NAME]"
type input "[URL][DOMAIN_NAME]"
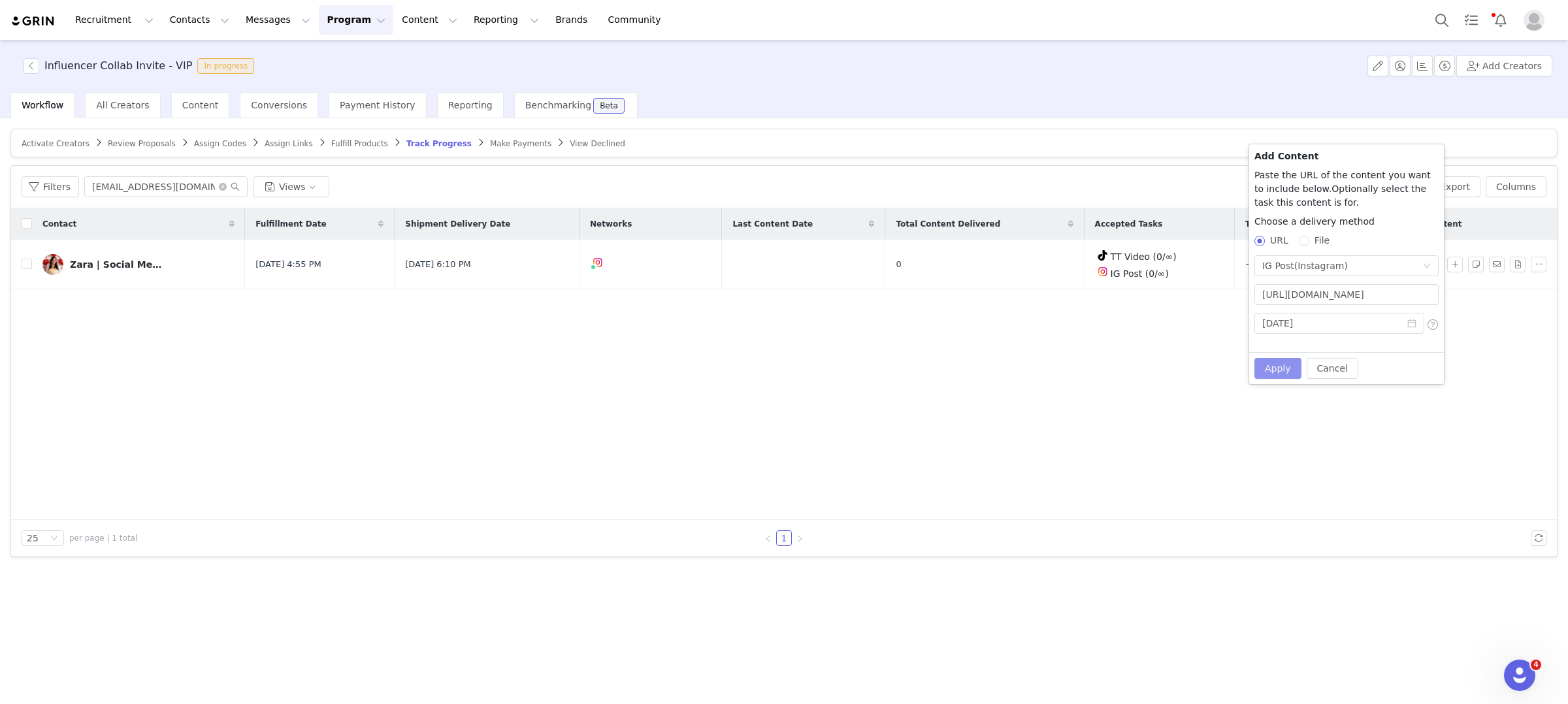
click at [1275, 370] on button "Apply" at bounding box center [1278, 368] width 47 height 21
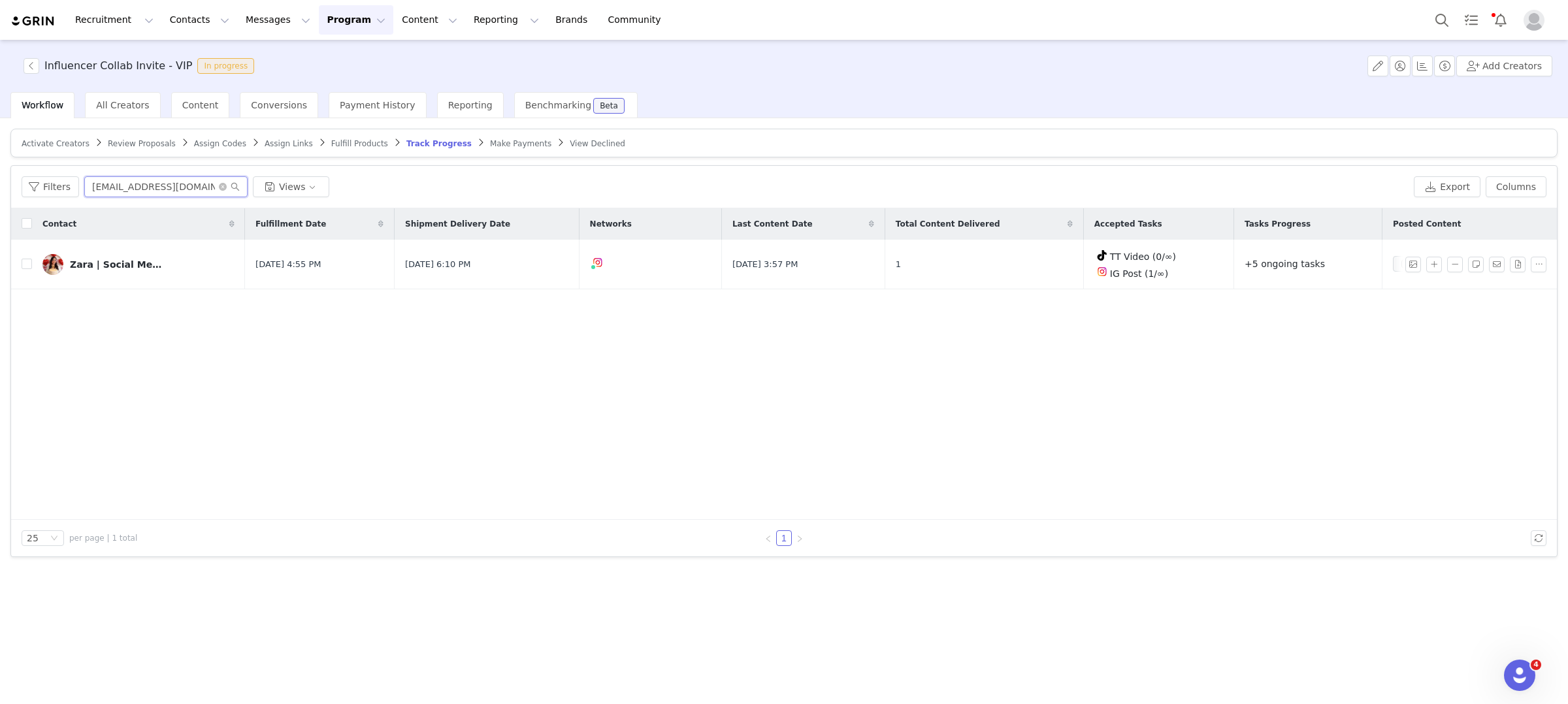
click at [219, 182] on span at bounding box center [229, 186] width 21 height 9
click at [220, 183] on icon "icon: close-circle" at bounding box center [222, 186] width 8 height 8
click at [193, 187] on input "text" at bounding box center [166, 186] width 164 height 21
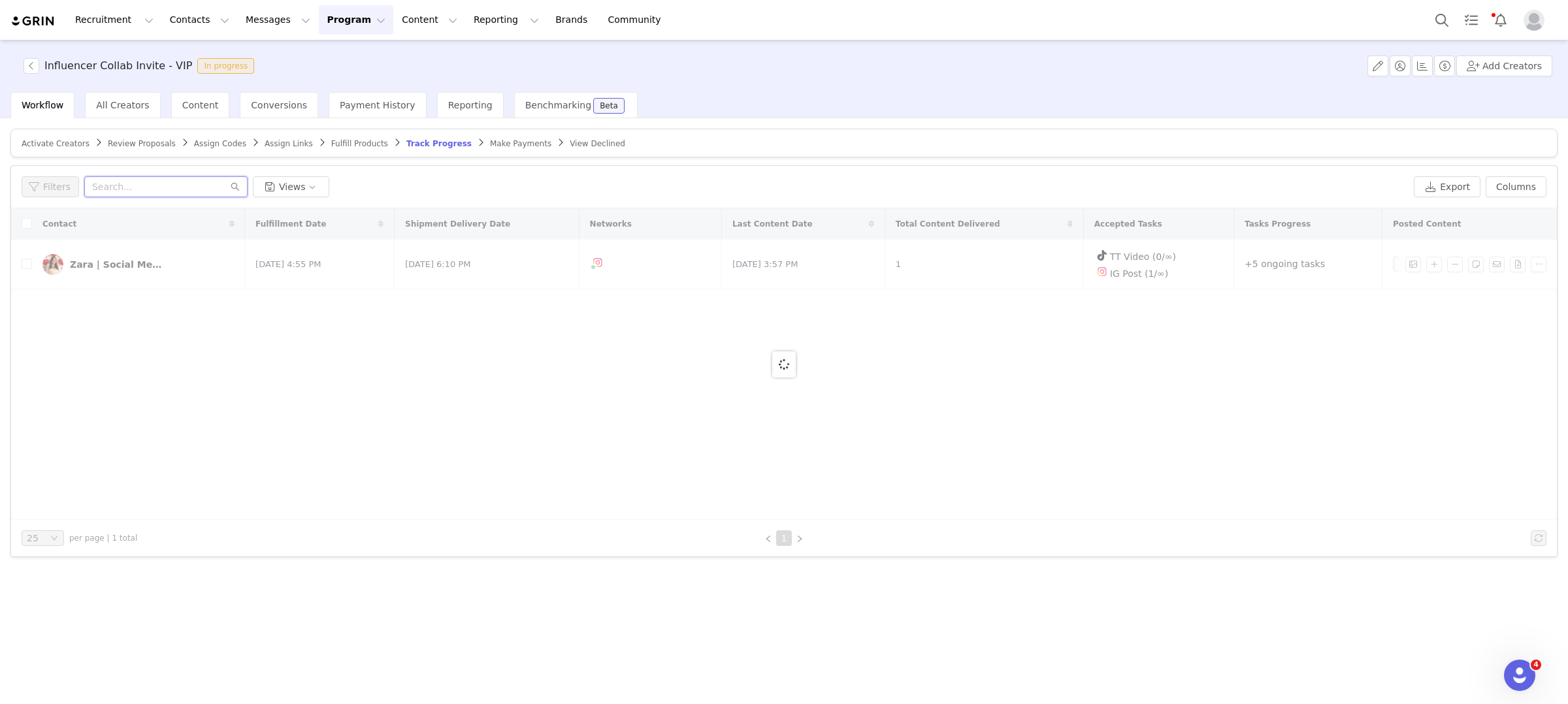
paste input "[EMAIL_ADDRESS][DOMAIN_NAME]"
type input "[EMAIL_ADDRESS][DOMAIN_NAME]"
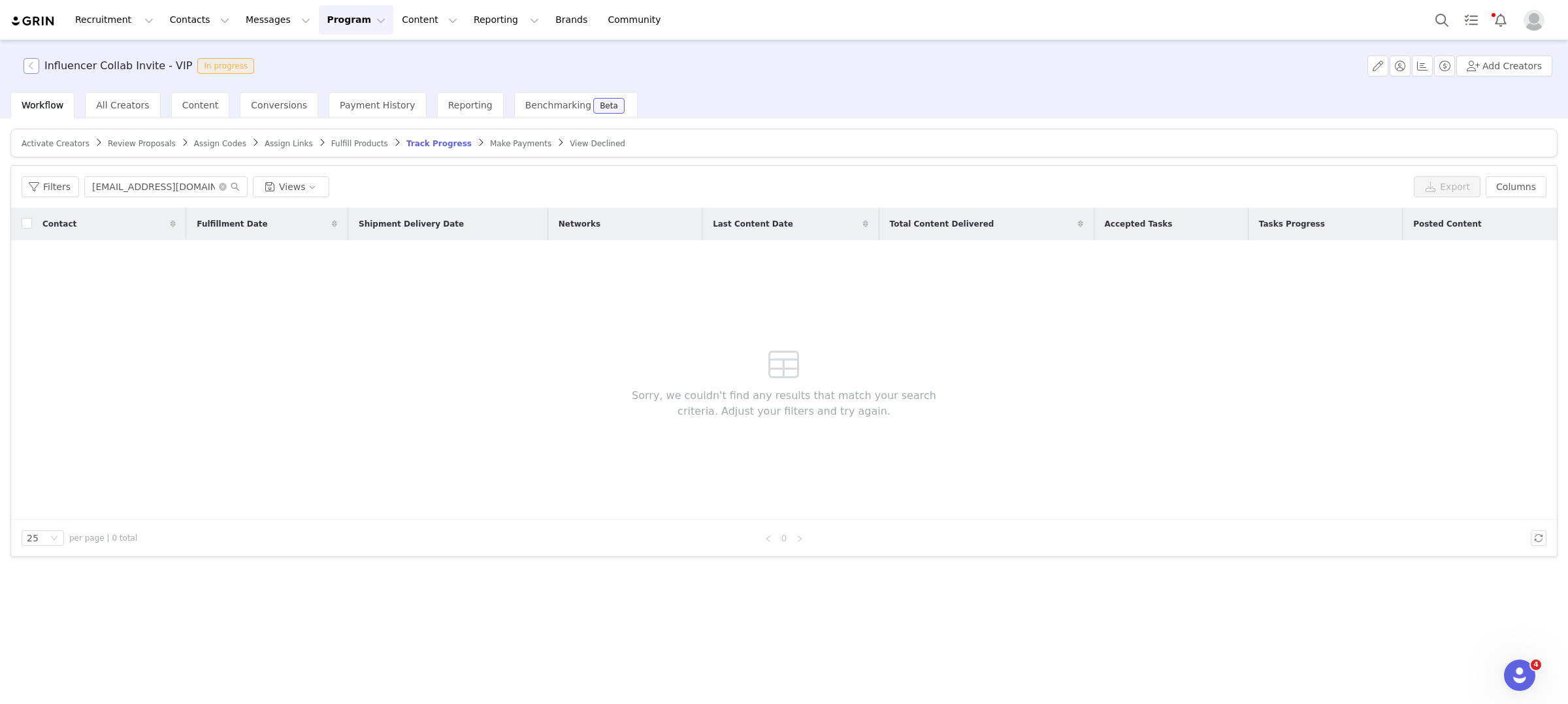
click at [35, 70] on button "button" at bounding box center [31, 66] width 16 height 16
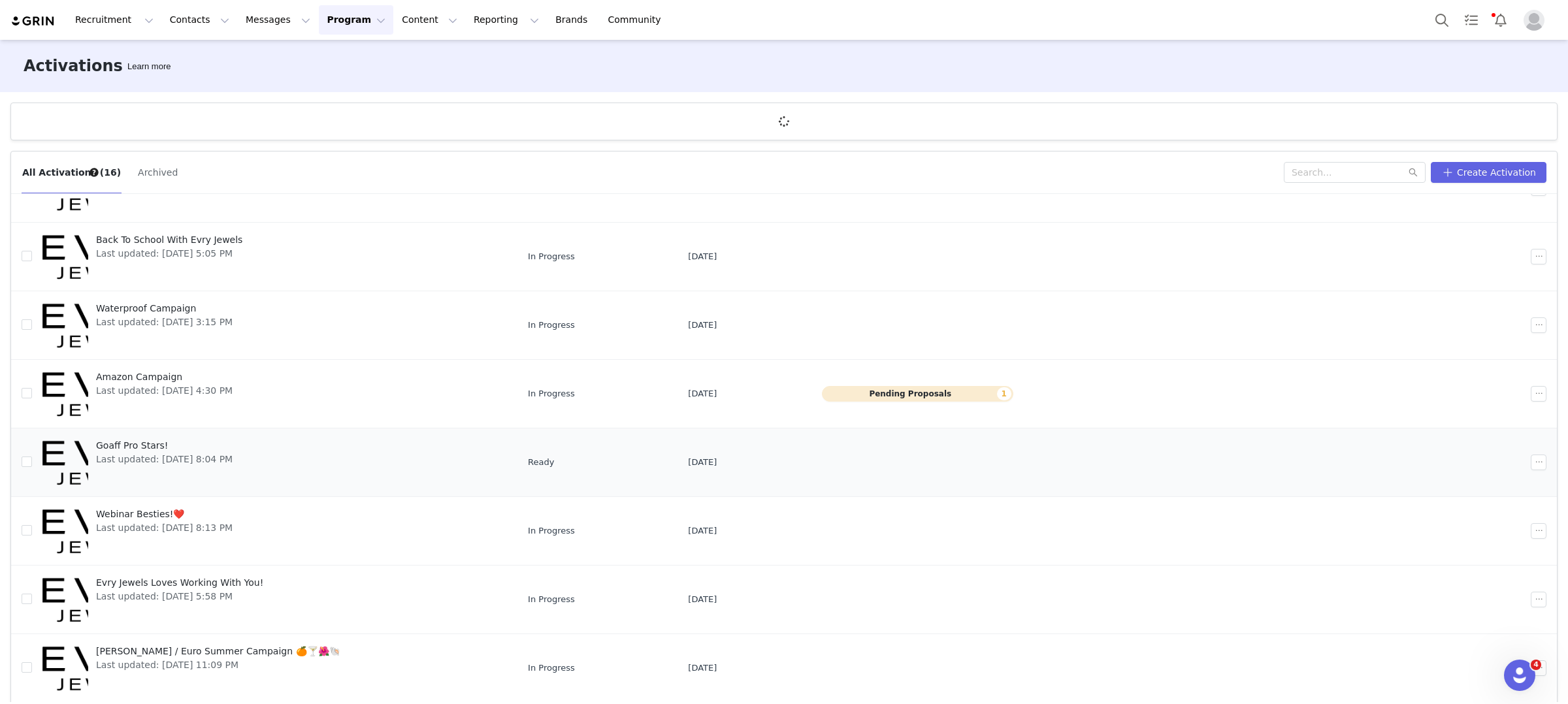
scroll to position [48, 0]
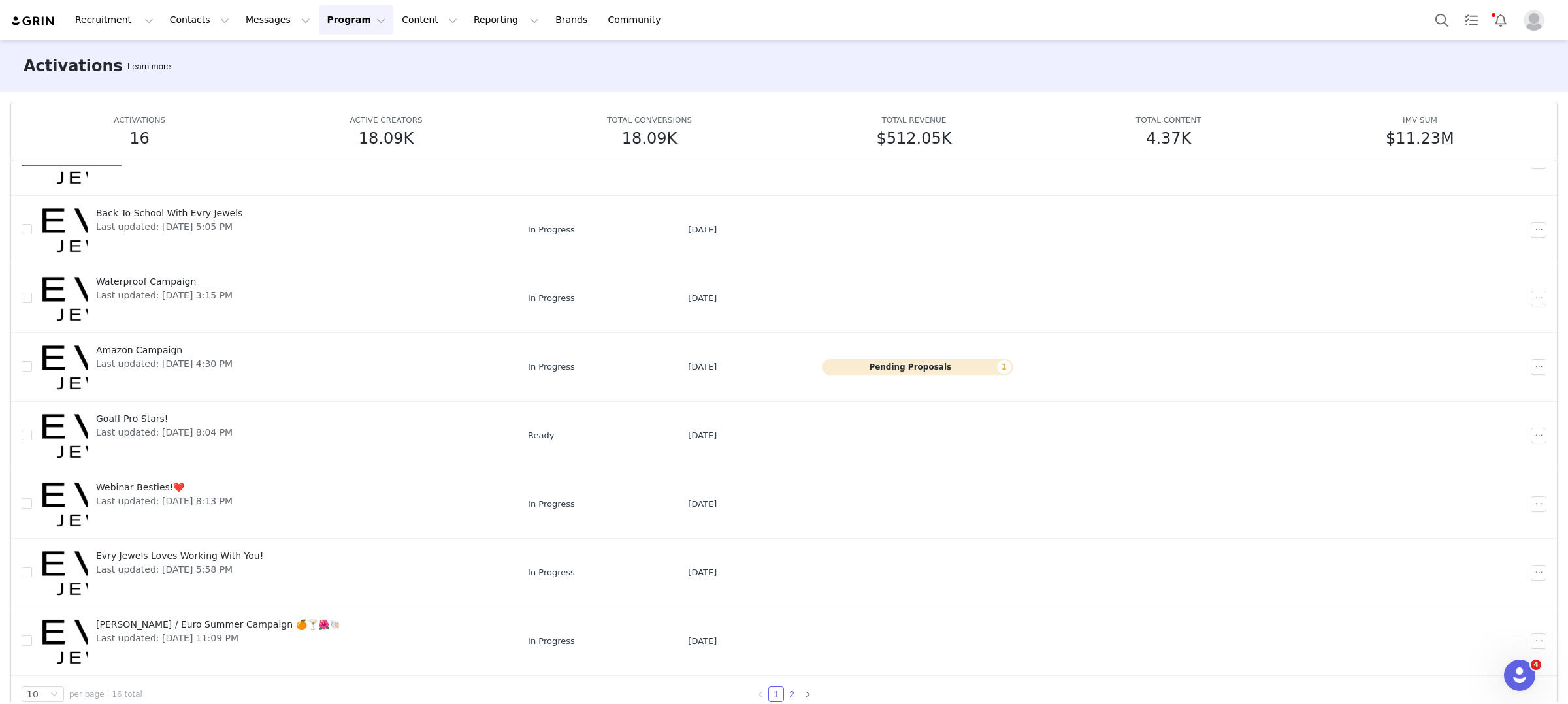
click at [794, 691] on link "2" at bounding box center [791, 694] width 14 height 14
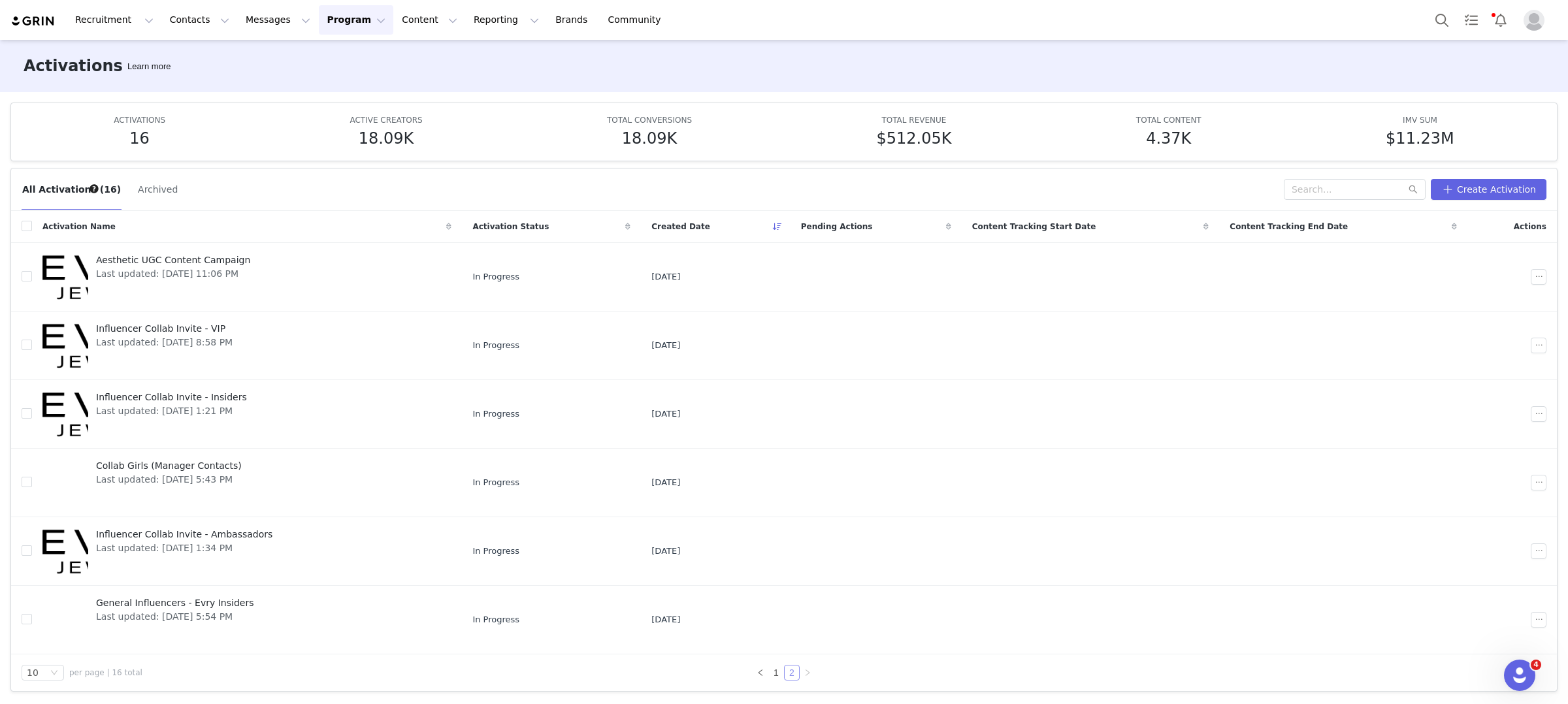
scroll to position [4, 0]
click at [211, 398] on span "Influencer Collab Invite - Insiders" at bounding box center [171, 398] width 151 height 13
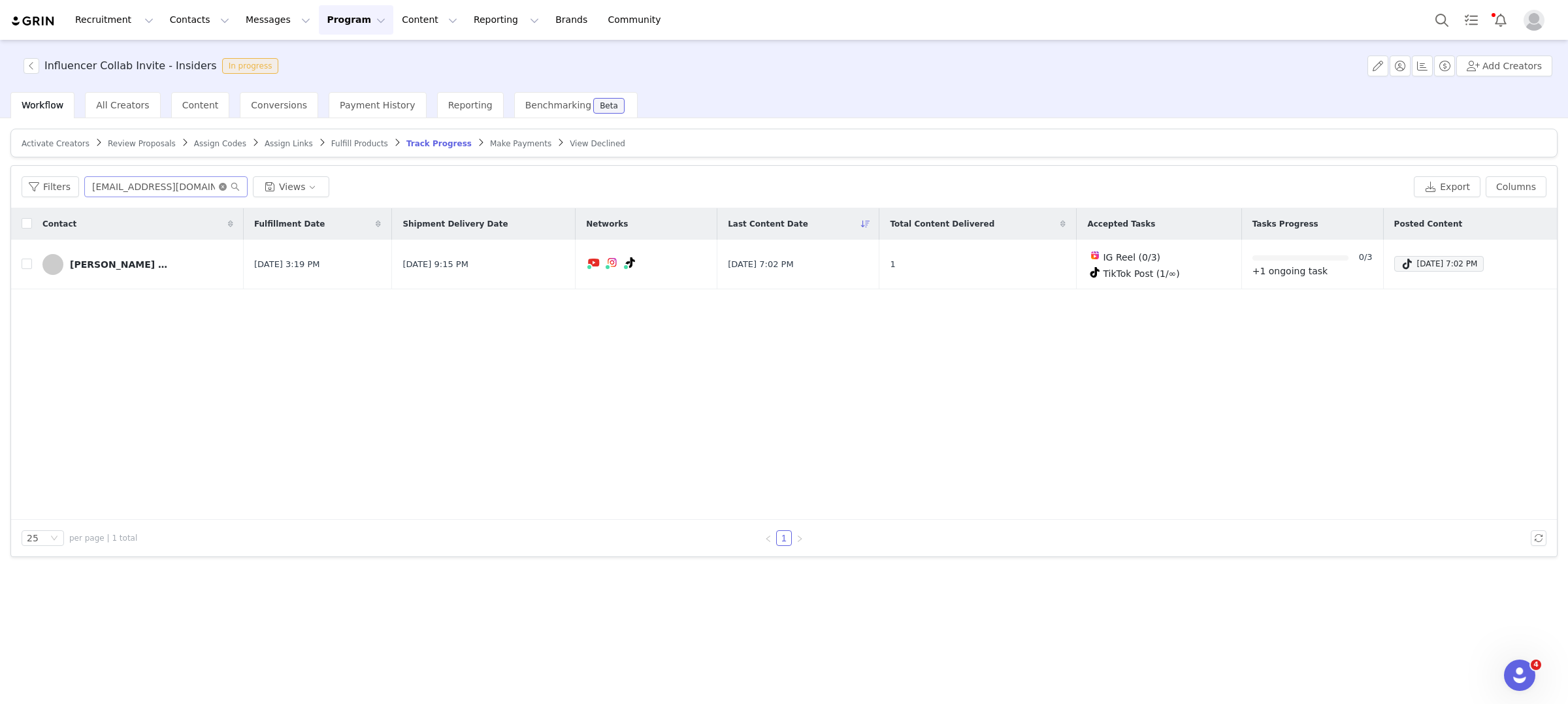
click at [221, 187] on icon "icon: close-circle" at bounding box center [222, 186] width 8 height 8
click at [142, 187] on input "text" at bounding box center [166, 186] width 164 height 21
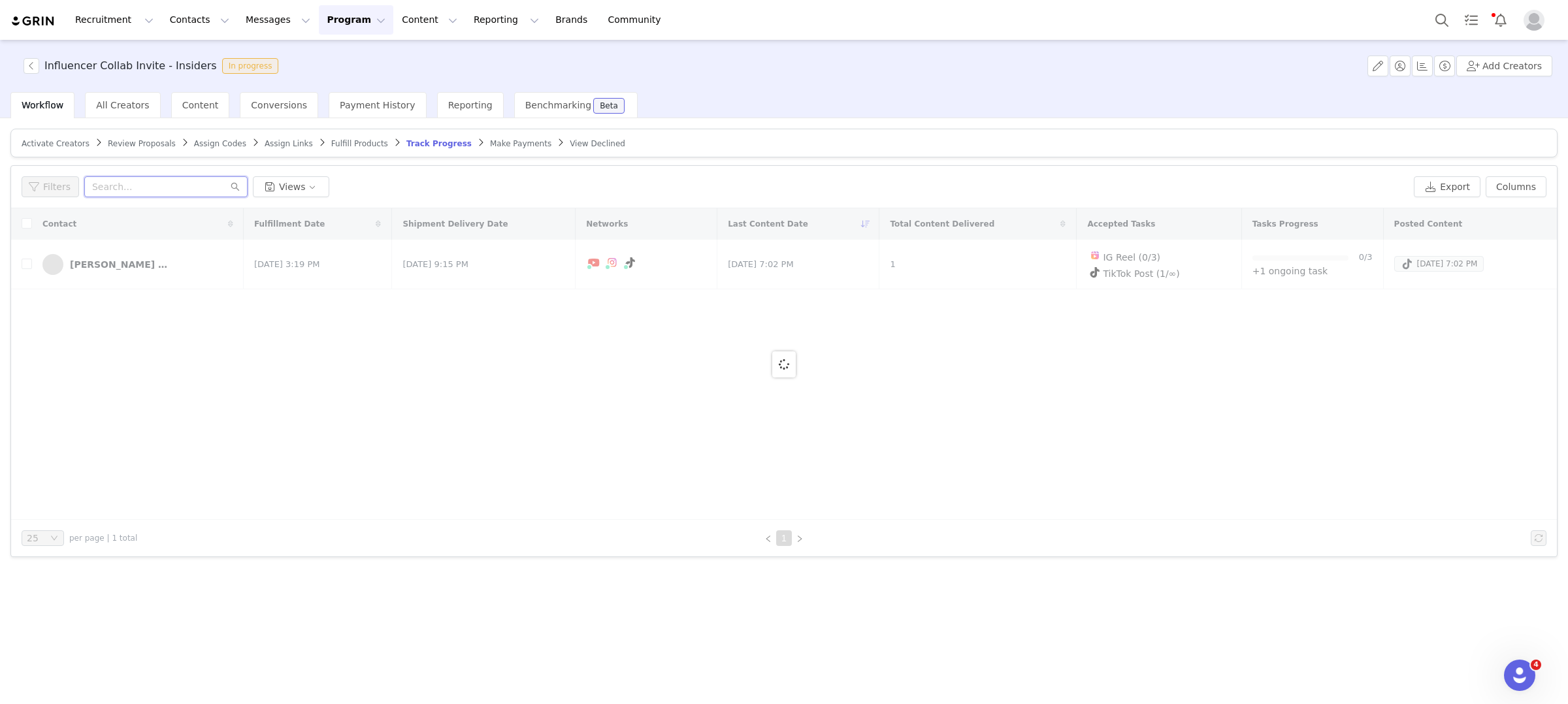
paste input "[EMAIL_ADDRESS][DOMAIN_NAME]"
type input "[EMAIL_ADDRESS][DOMAIN_NAME]"
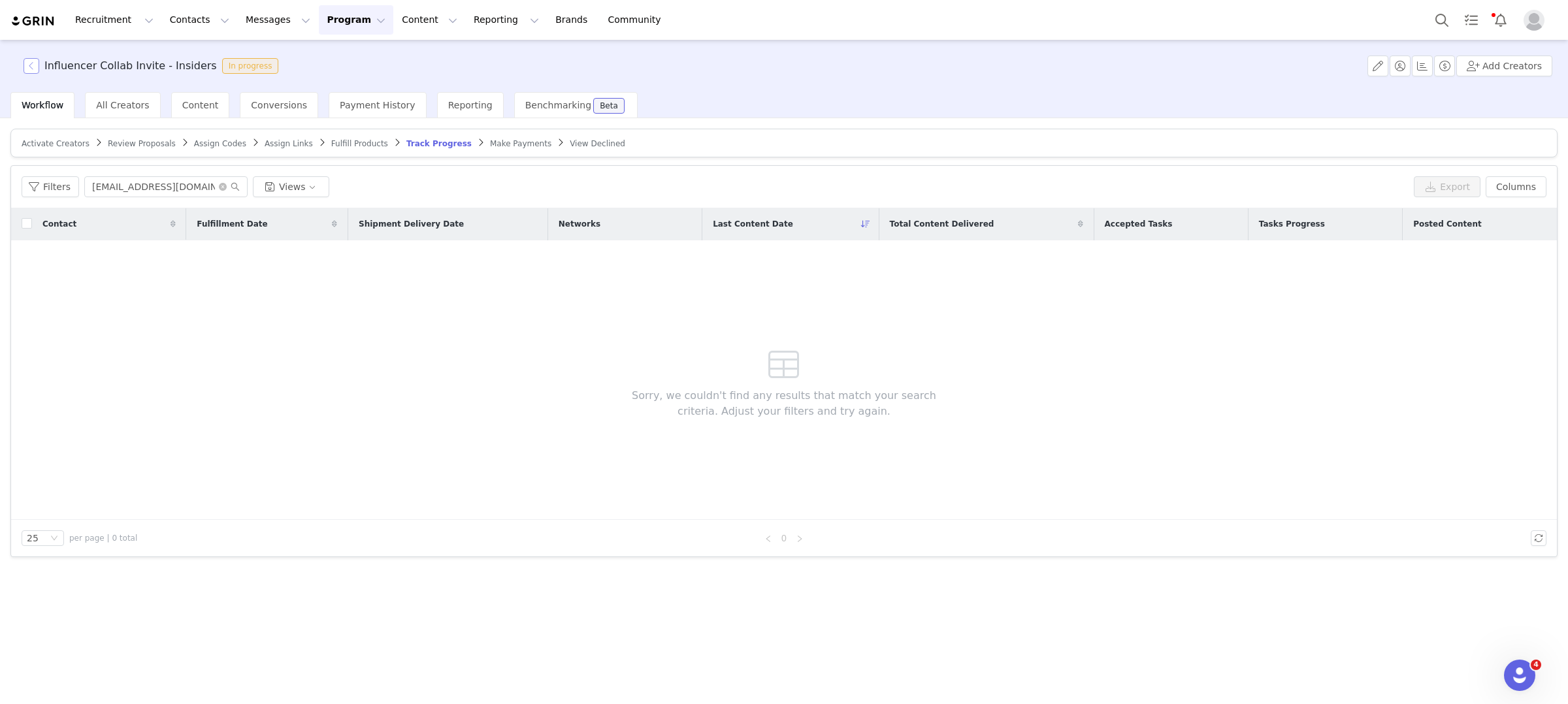
click at [33, 58] on button "button" at bounding box center [31, 66] width 16 height 16
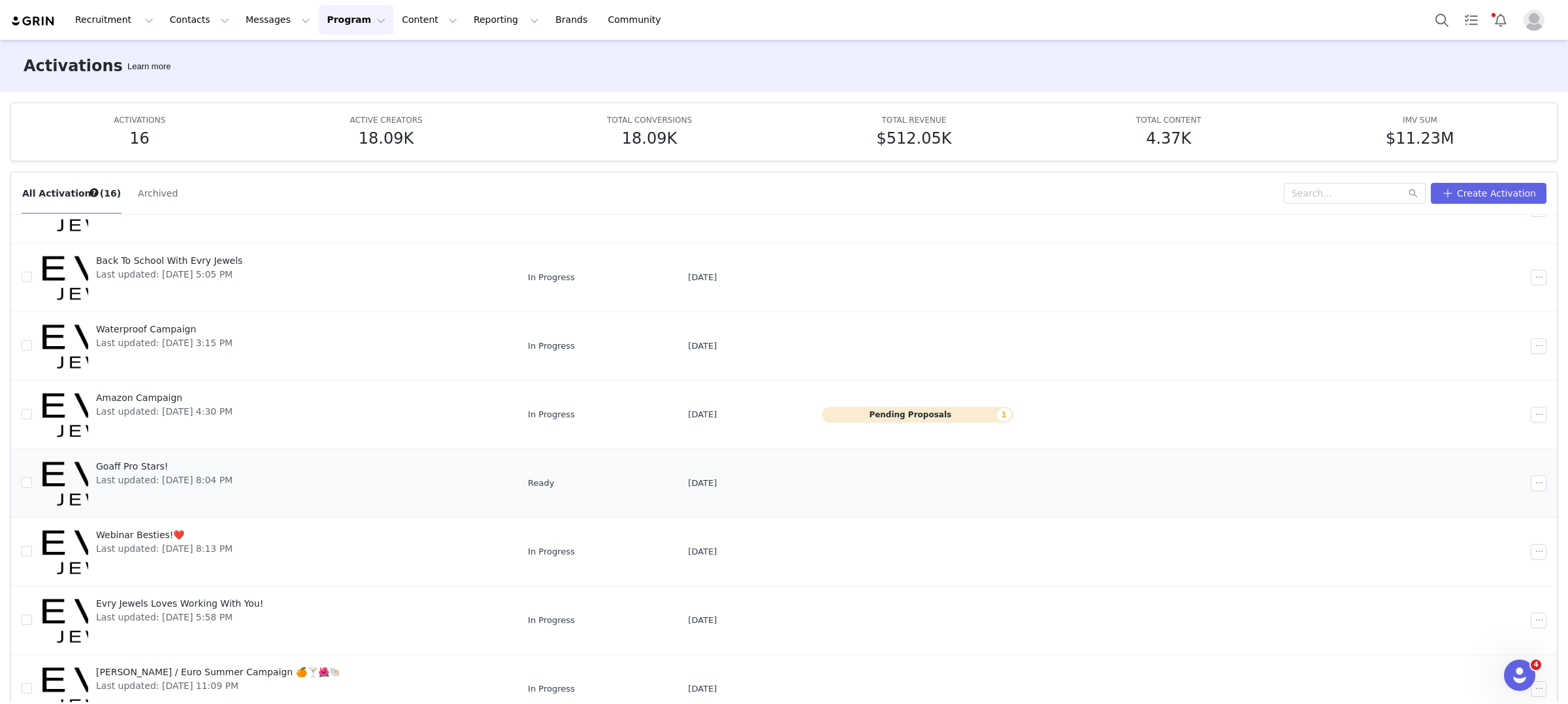
scroll to position [68, 0]
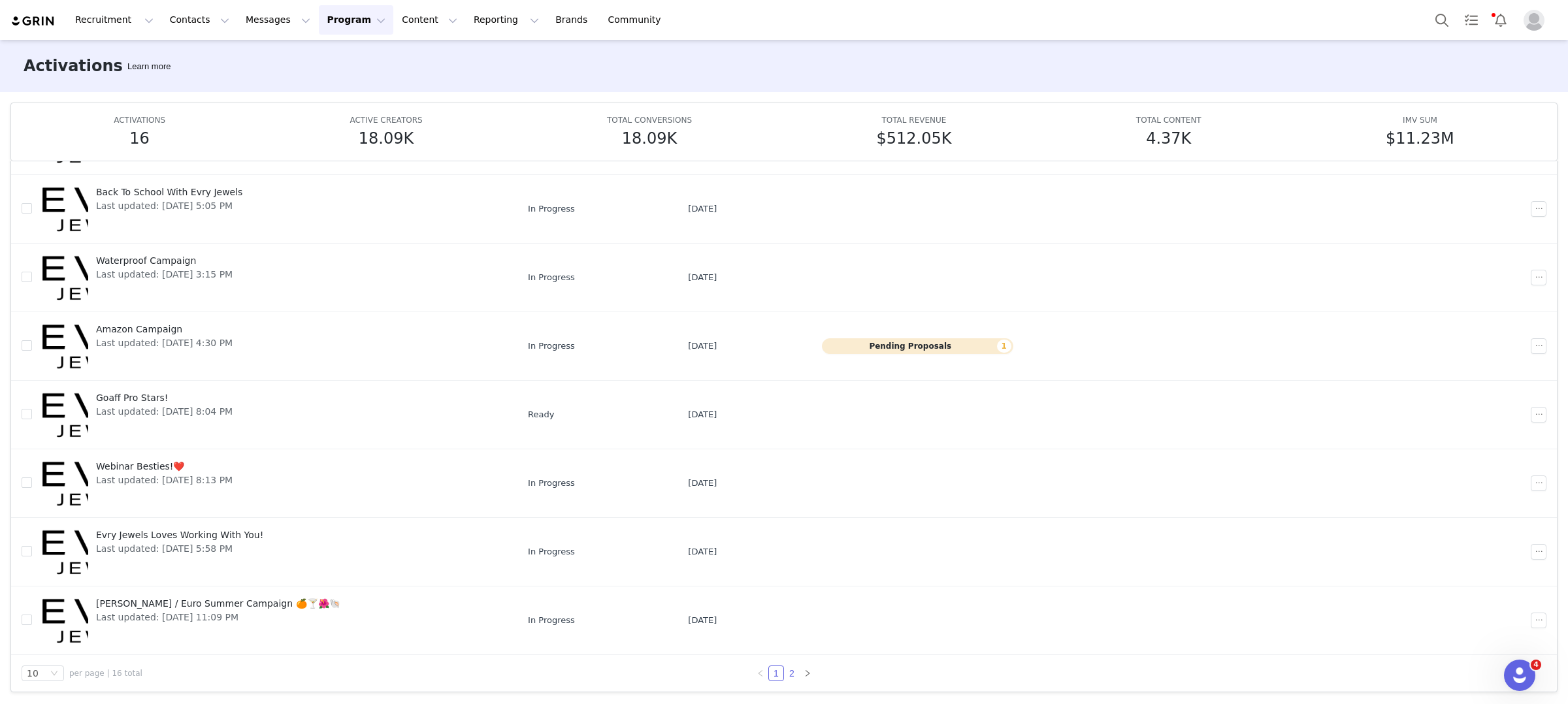
click at [795, 670] on link "2" at bounding box center [791, 673] width 14 height 14
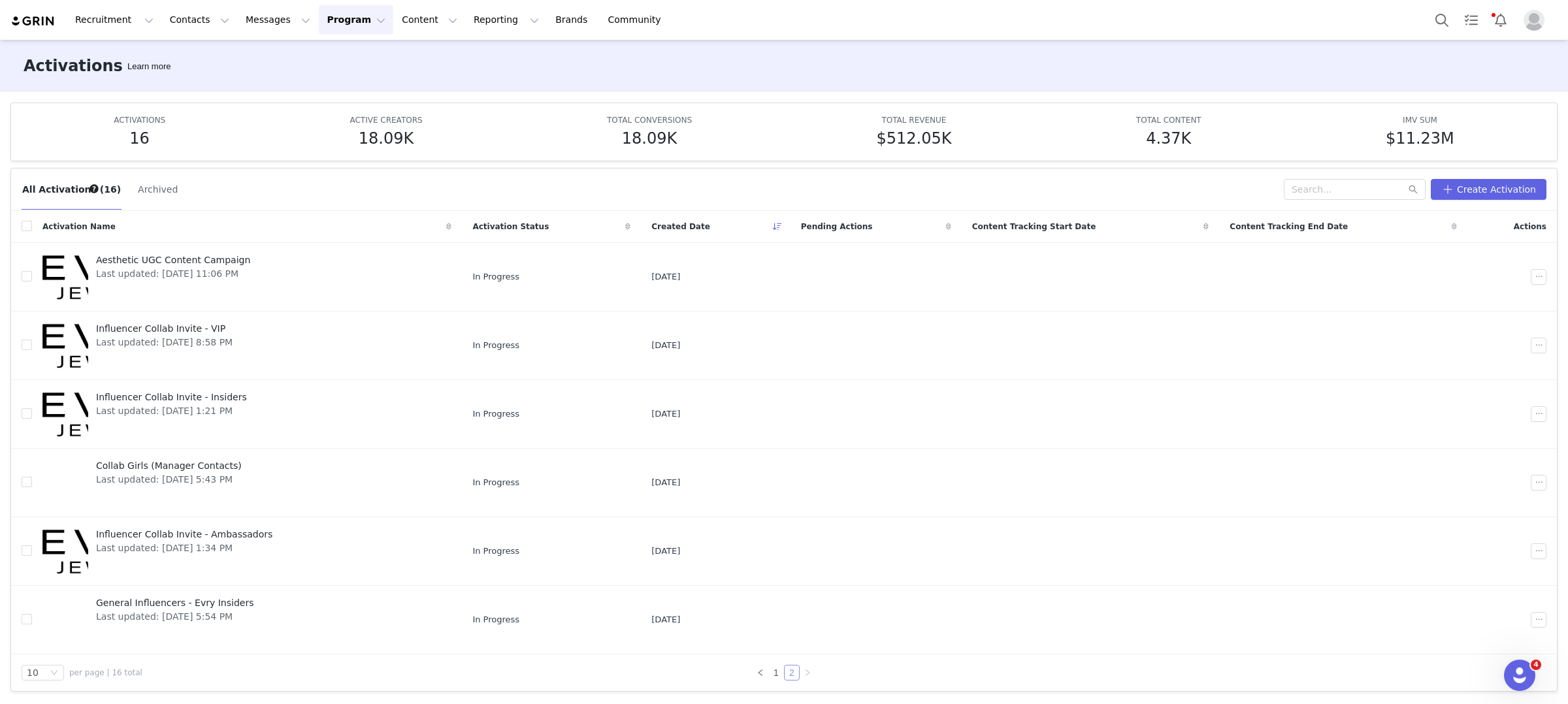
scroll to position [4, 0]
click at [200, 529] on span "Influencer Collab Invite - Ambassadors" at bounding box center [184, 534] width 176 height 13
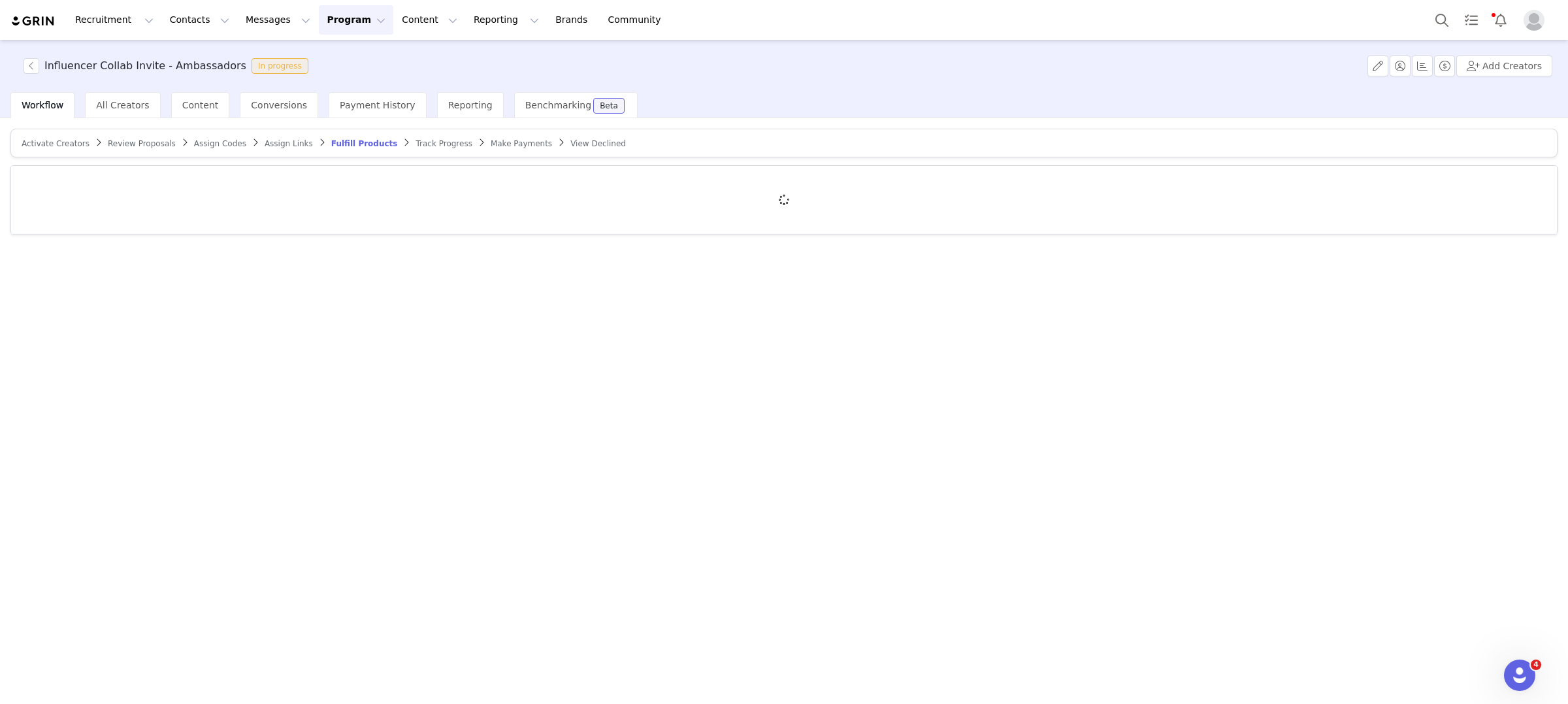
click at [377, 312] on div "Activate Creators Review Proposals Assign Codes Assign Links Fulfill Products T…" at bounding box center [784, 410] width 1568 height 584
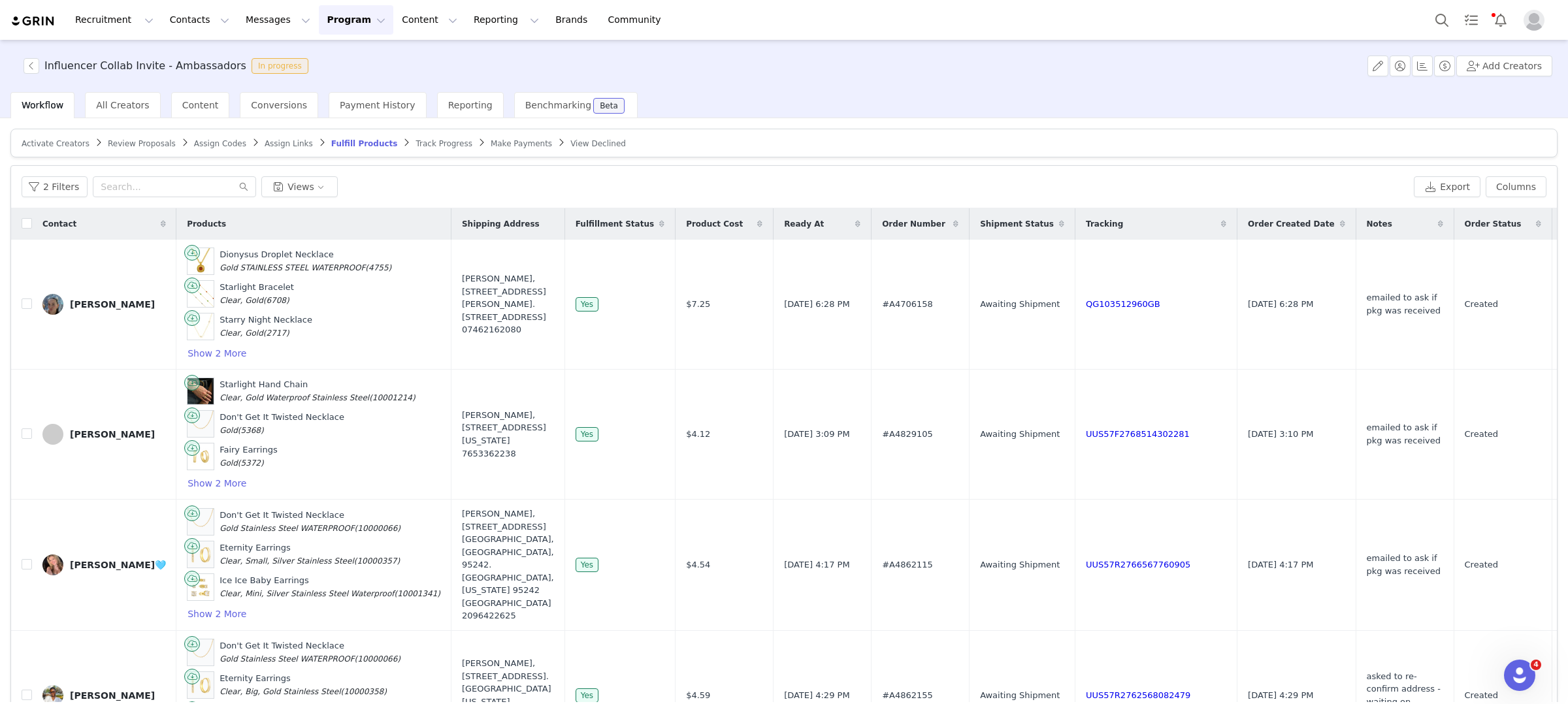
click at [433, 142] on span "Track Progress" at bounding box center [443, 144] width 56 height 9
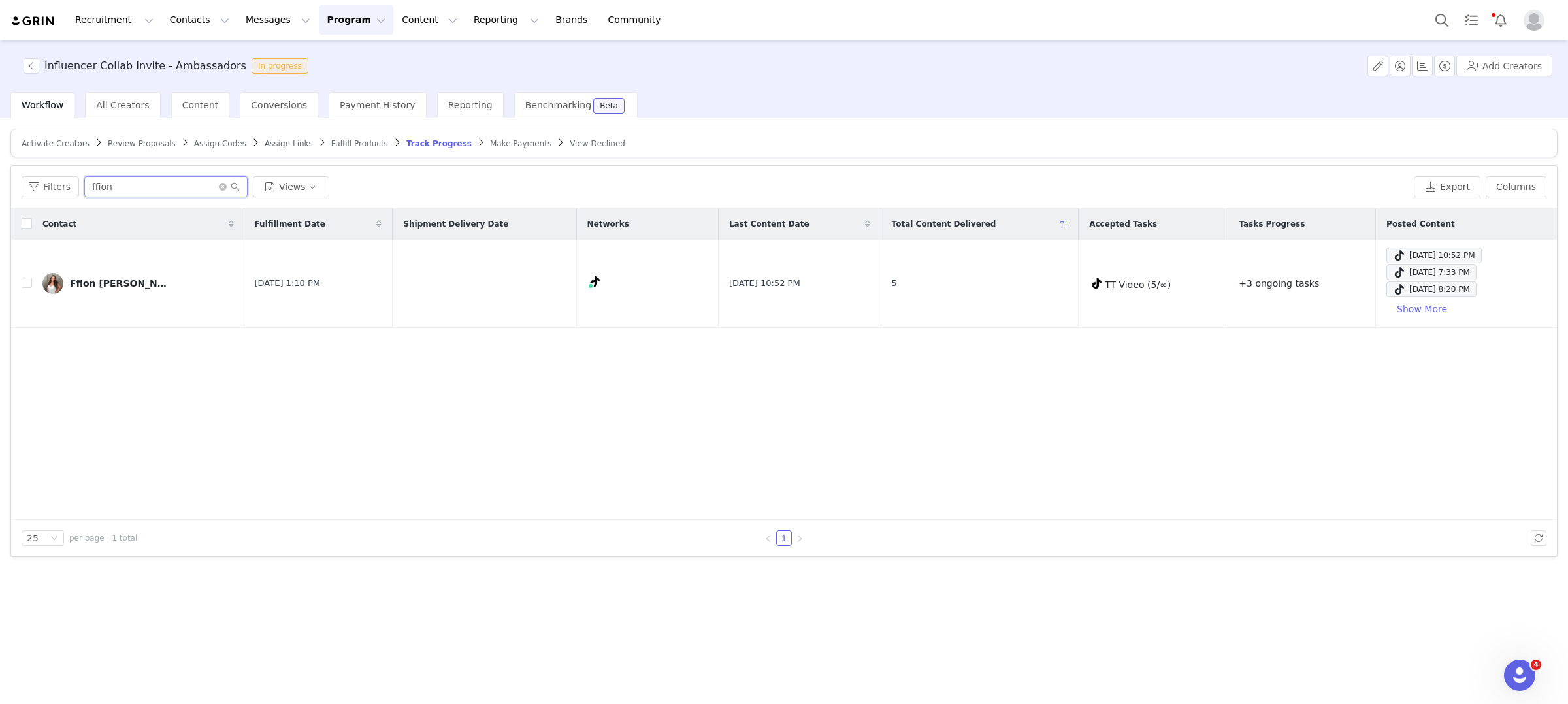
drag, startPoint x: 148, startPoint y: 186, endPoint x: 14, endPoint y: 175, distance: 134.5
click at [14, 178] on div "Filters ffion Views Export Columns" at bounding box center [784, 187] width 1545 height 43
paste input "[EMAIL_ADDRESS][DOMAIN_NAME]"
type input "[EMAIL_ADDRESS][DOMAIN_NAME]"
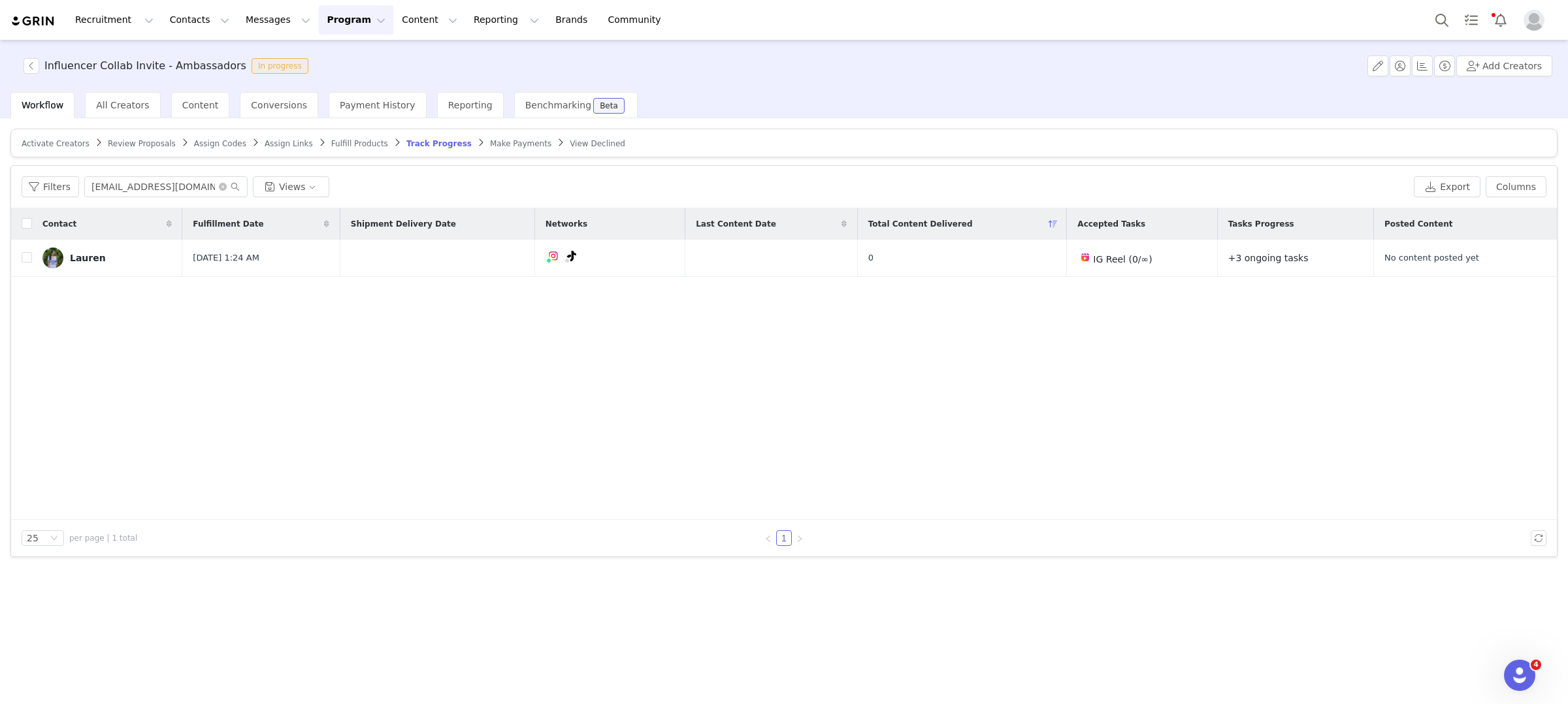
scroll to position [0, 0]
click at [1454, 260] on button "button" at bounding box center [1454, 258] width 16 height 16
click at [1336, 254] on div "Select Task" at bounding box center [1342, 256] width 160 height 19
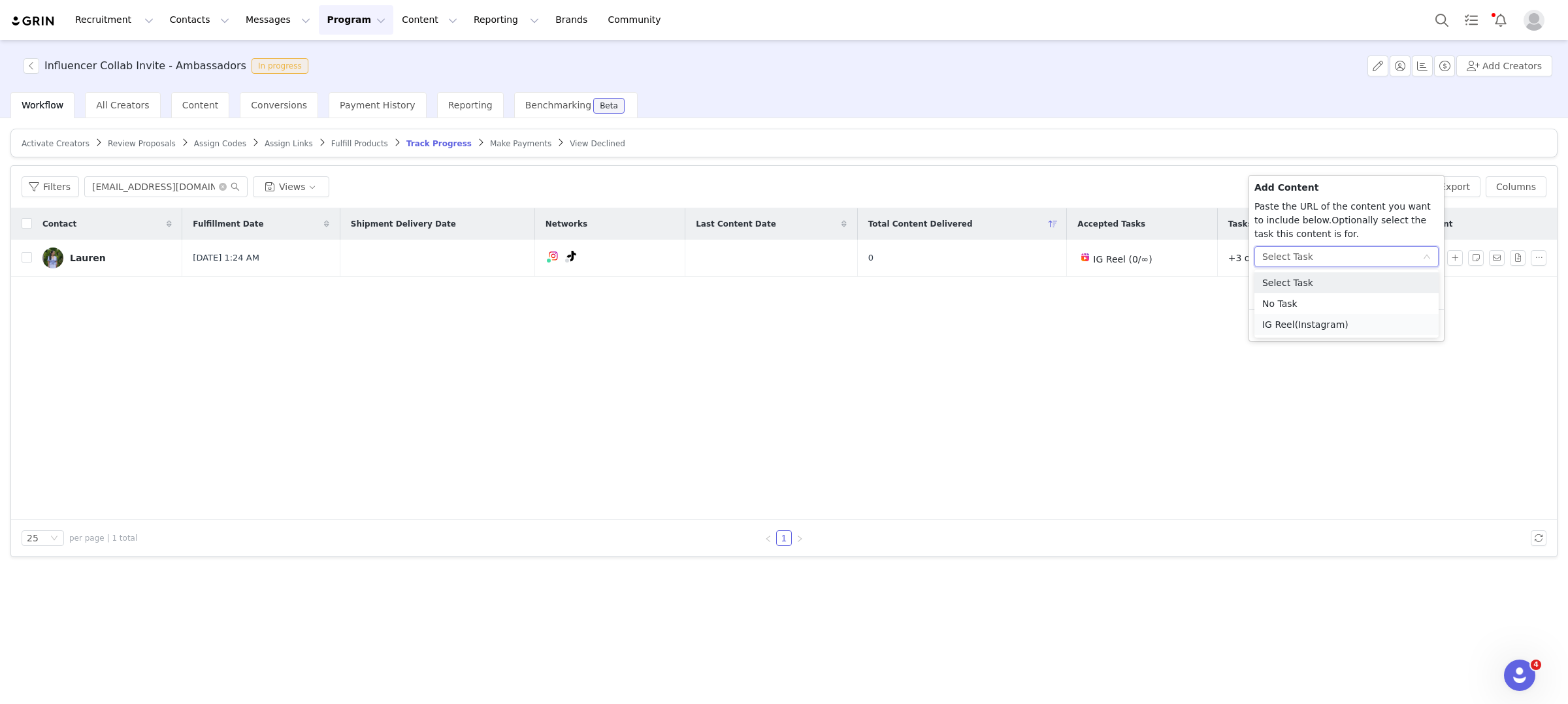
click at [1307, 324] on span "(Instagram)" at bounding box center [1322, 324] width 53 height 11
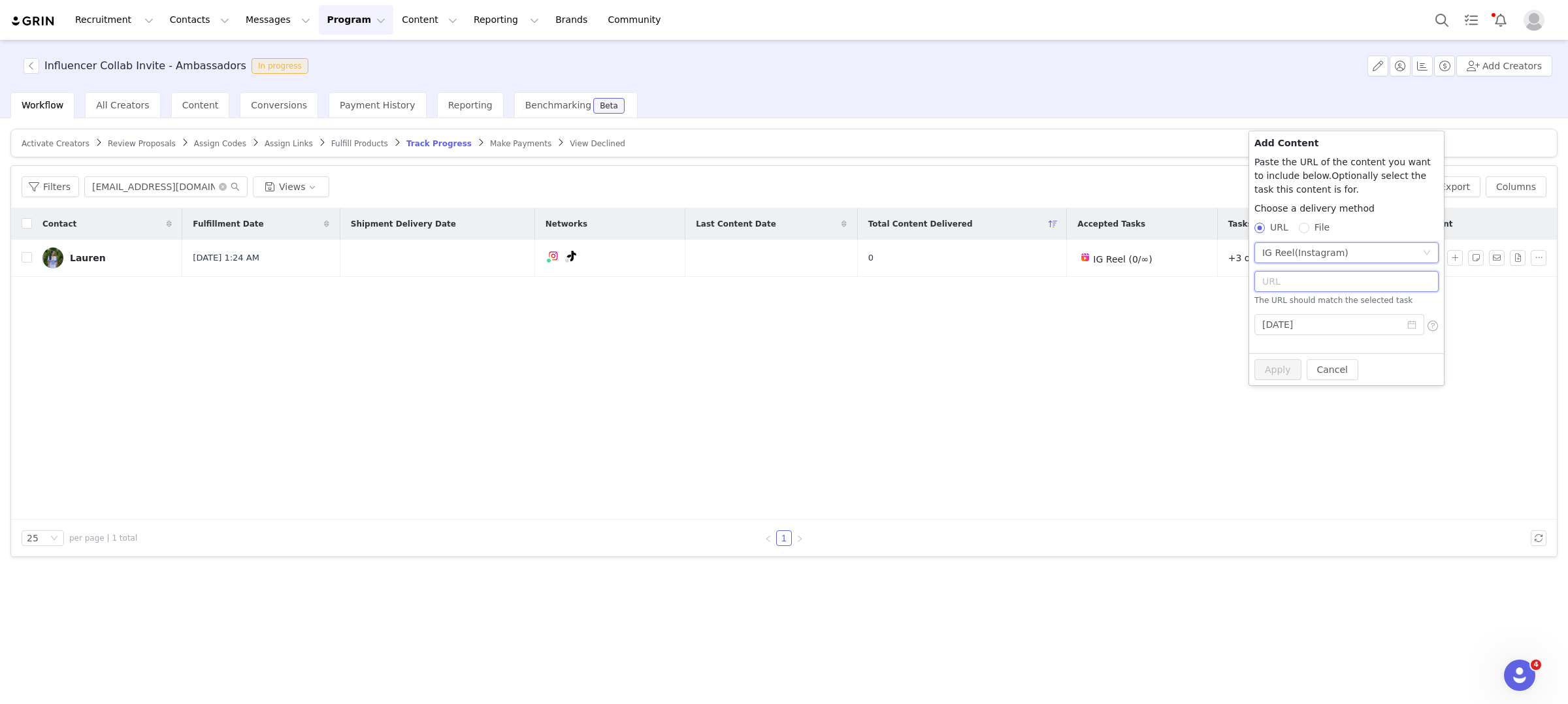
click at [1297, 287] on input "text" at bounding box center [1347, 281] width 185 height 21
paste input "[URL][DOMAIN_NAME]"
type input "[URL][DOMAIN_NAME]"
click at [1264, 368] on button "Apply" at bounding box center [1278, 362] width 47 height 21
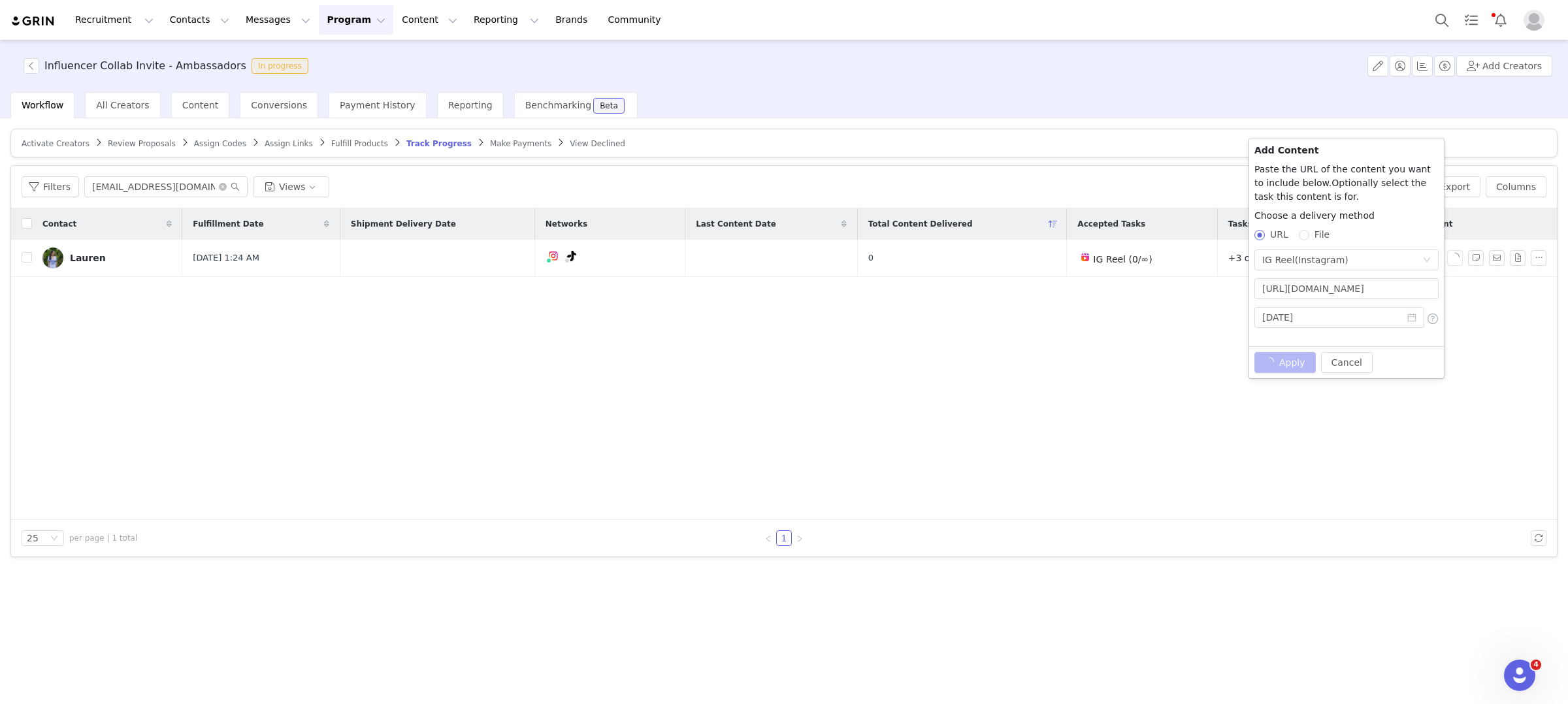
scroll to position [0, 0]
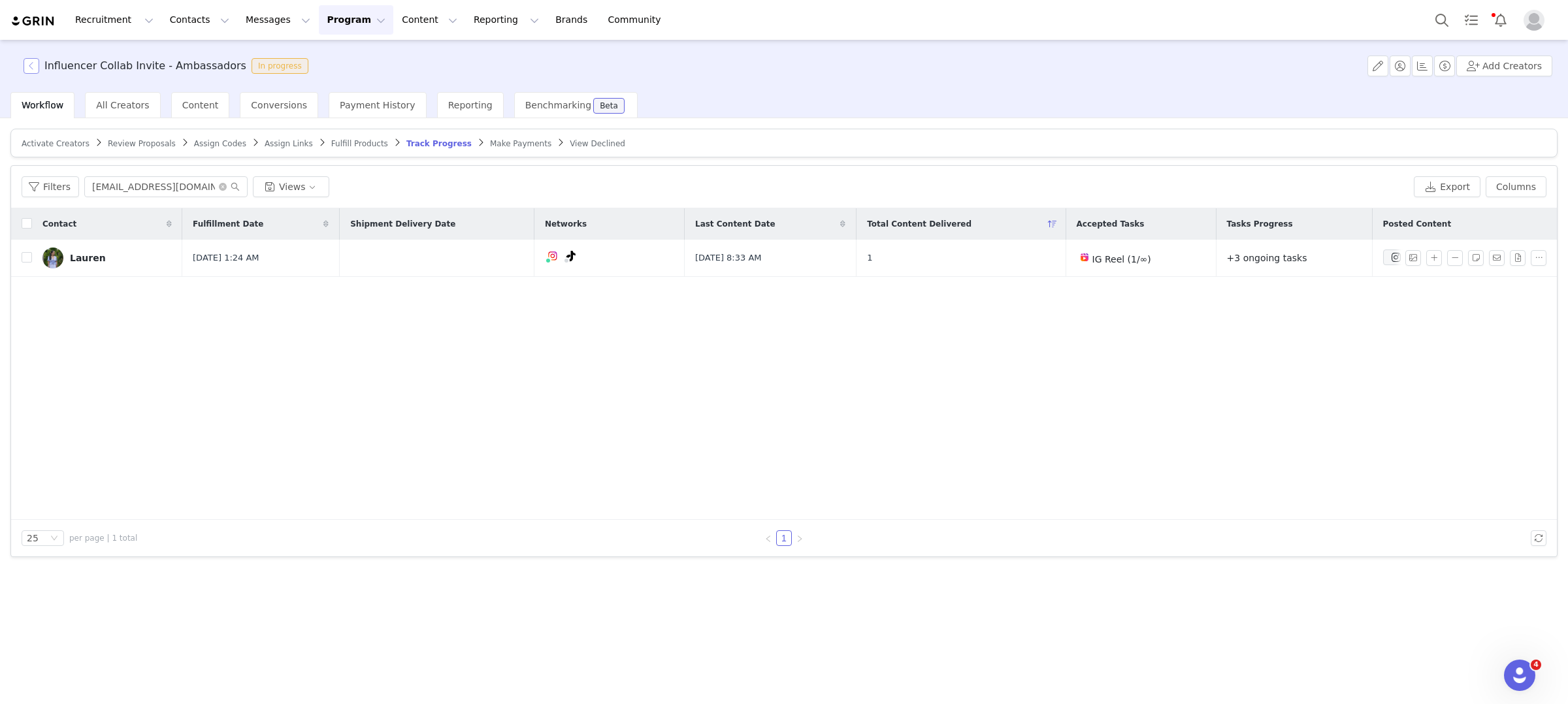
click at [31, 67] on button "button" at bounding box center [31, 66] width 16 height 16
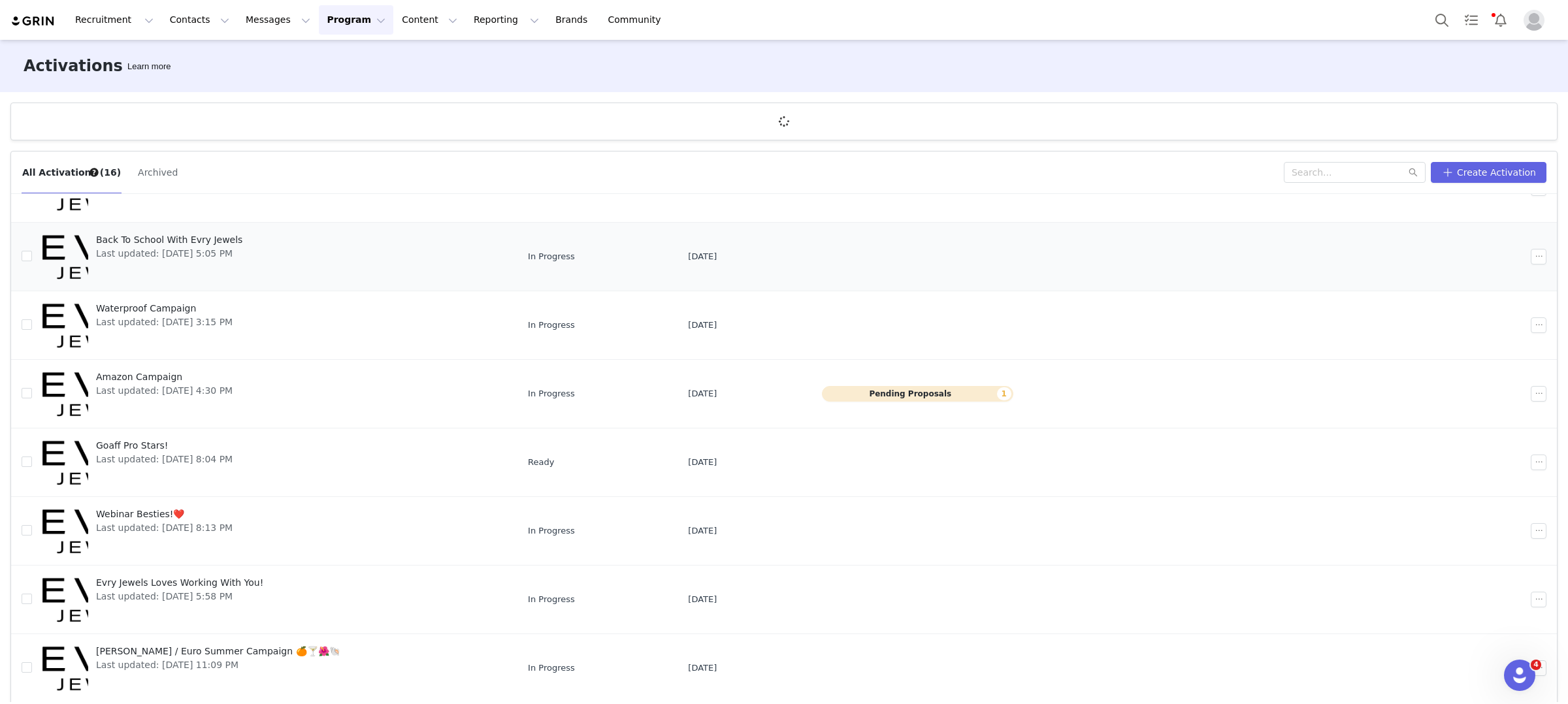
scroll to position [48, 0]
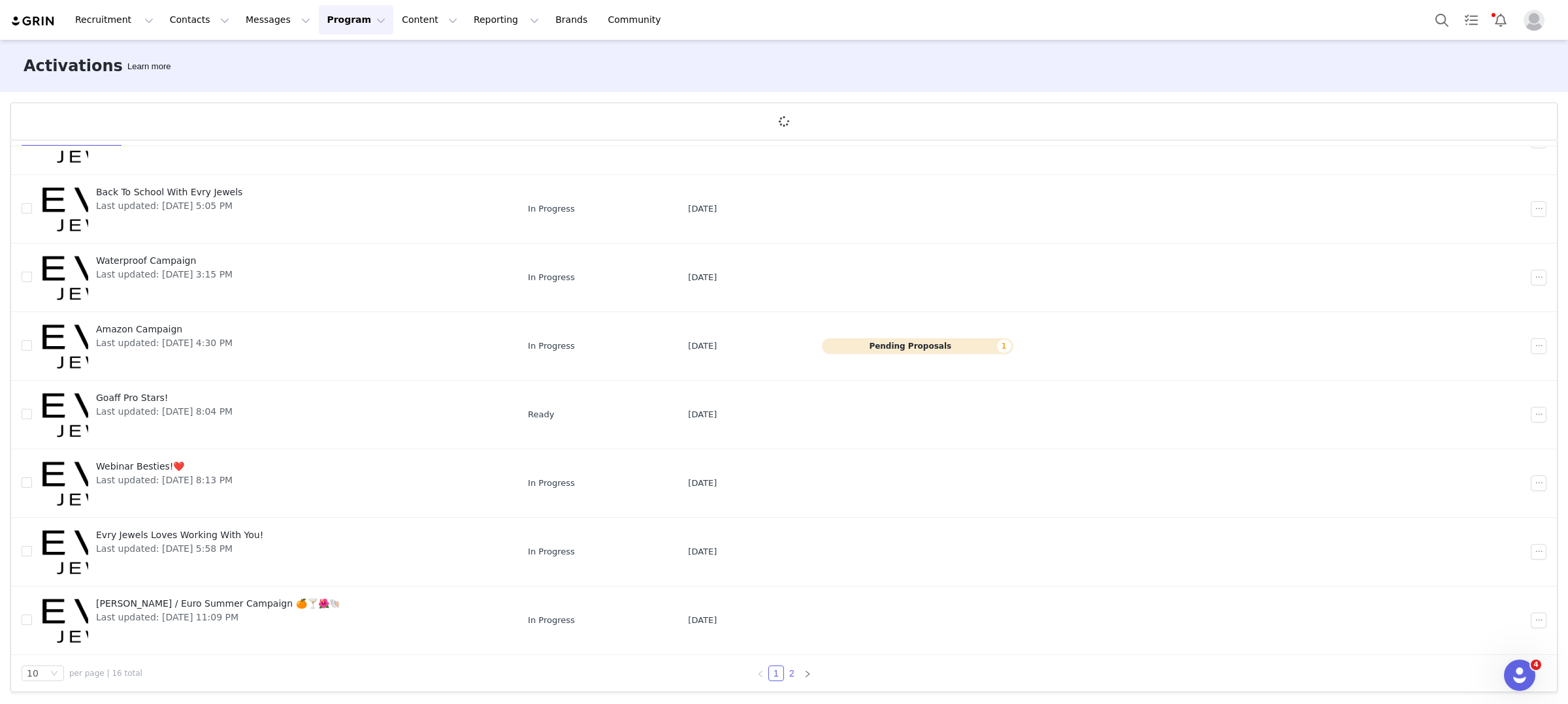
click at [787, 675] on link "2" at bounding box center [791, 673] width 14 height 14
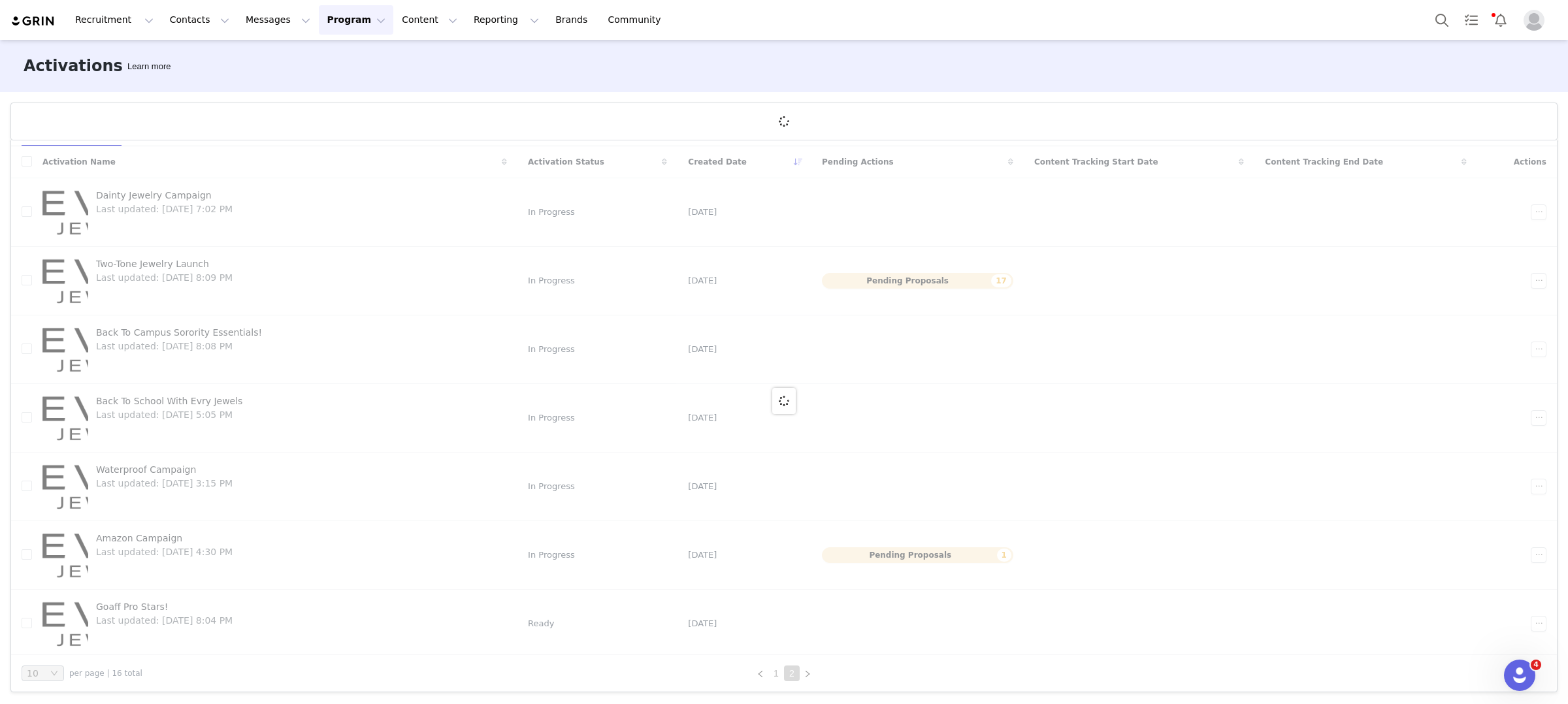
scroll to position [0, 0]
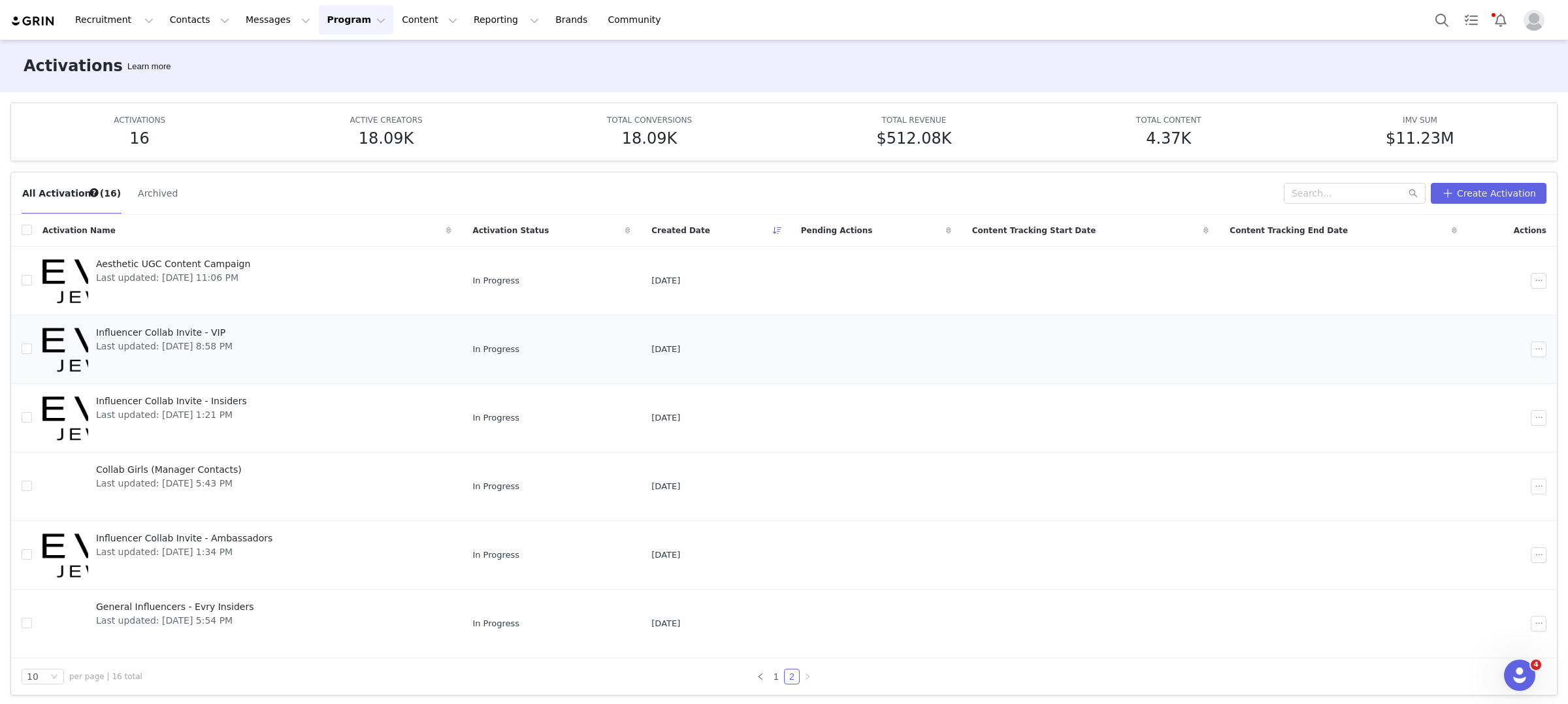
click at [230, 340] on span "Last updated: [DATE] 8:58 PM" at bounding box center [164, 347] width 136 height 13
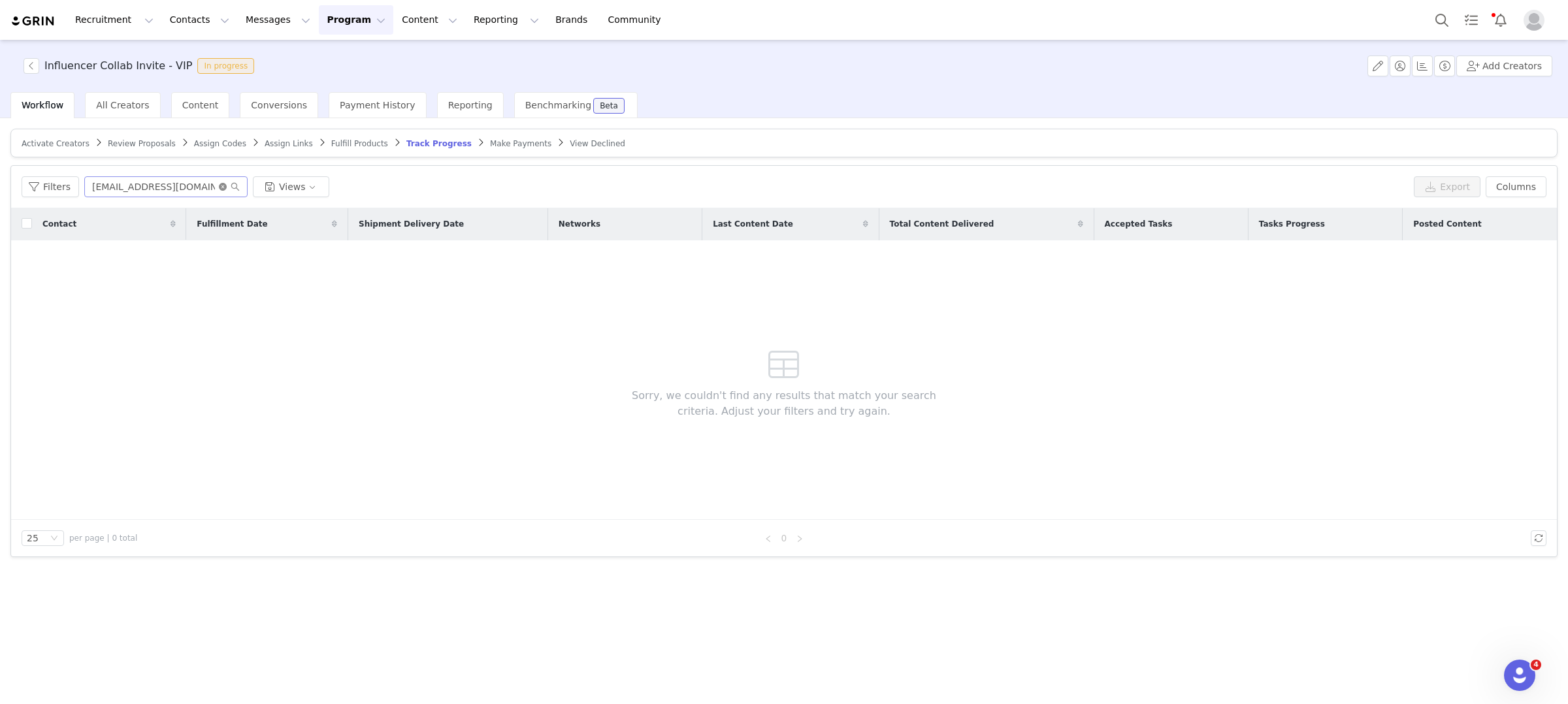
click at [221, 185] on icon "icon: close-circle" at bounding box center [222, 186] width 8 height 8
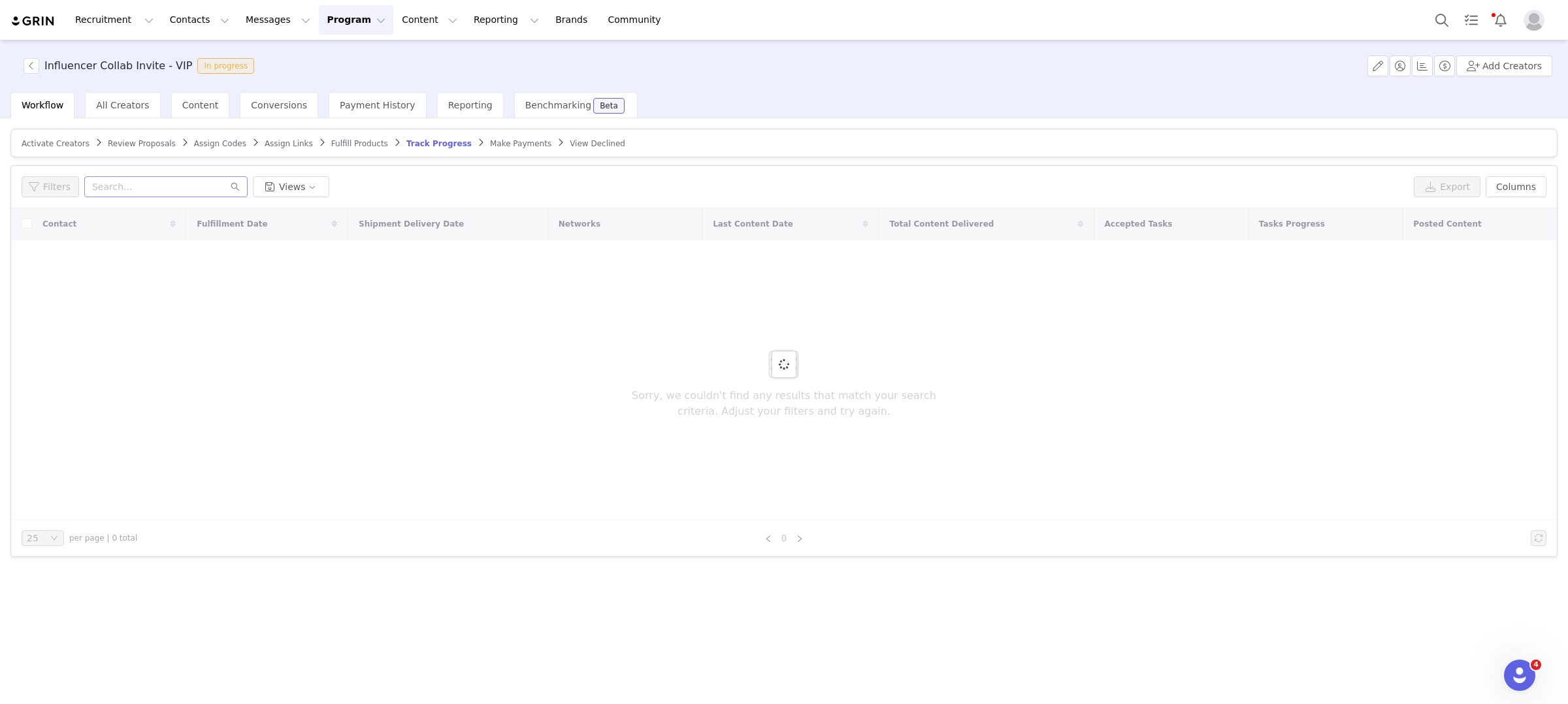
click at [93, 364] on div at bounding box center [784, 363] width 1545 height 311
click at [138, 179] on input "text" at bounding box center [166, 186] width 164 height 21
paste input "[URL][DOMAIN_NAME]"
type input "[URL][DOMAIN_NAME]"
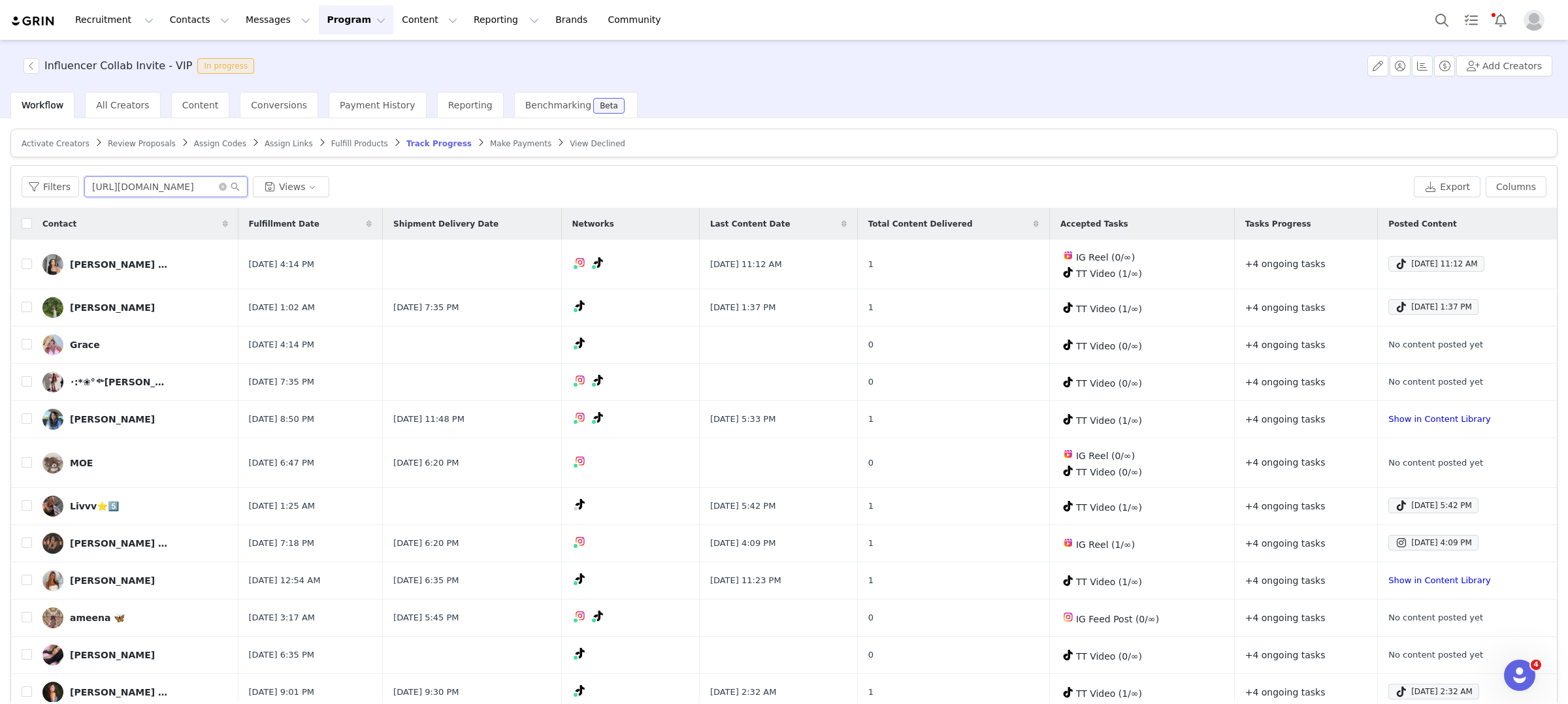
scroll to position [0, 13]
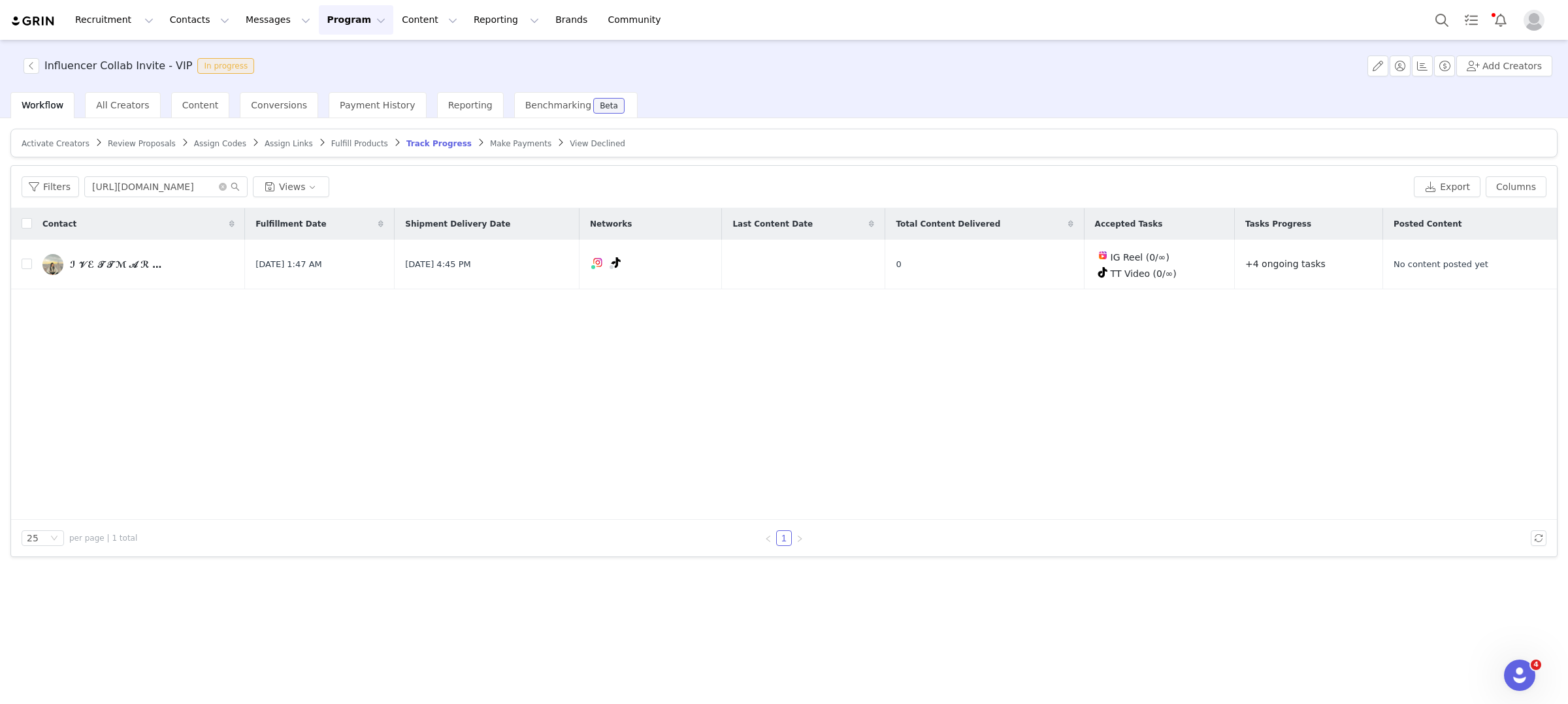
click at [584, 432] on div "Contact Fulfillment Date Shipment Delivery Date Networks Last Content Date Tota…" at bounding box center [784, 363] width 1545 height 311
click at [1459, 263] on button "button" at bounding box center [1454, 264] width 16 height 16
click at [1334, 262] on div "Select Task" at bounding box center [1342, 262] width 160 height 19
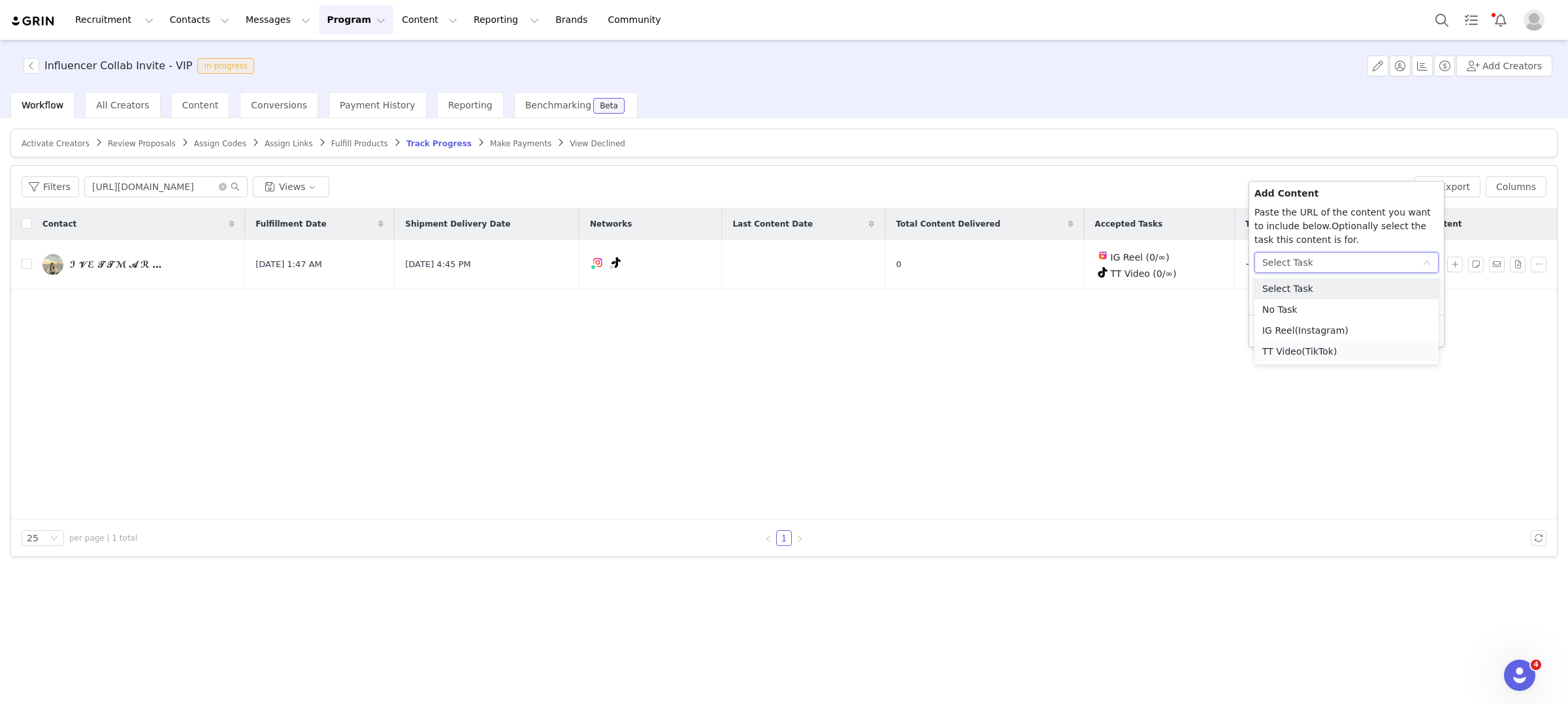
click at [1314, 355] on span "(TikTok)" at bounding box center [1320, 352] width 35 height 11
click at [1302, 300] on input "text" at bounding box center [1347, 304] width 185 height 21
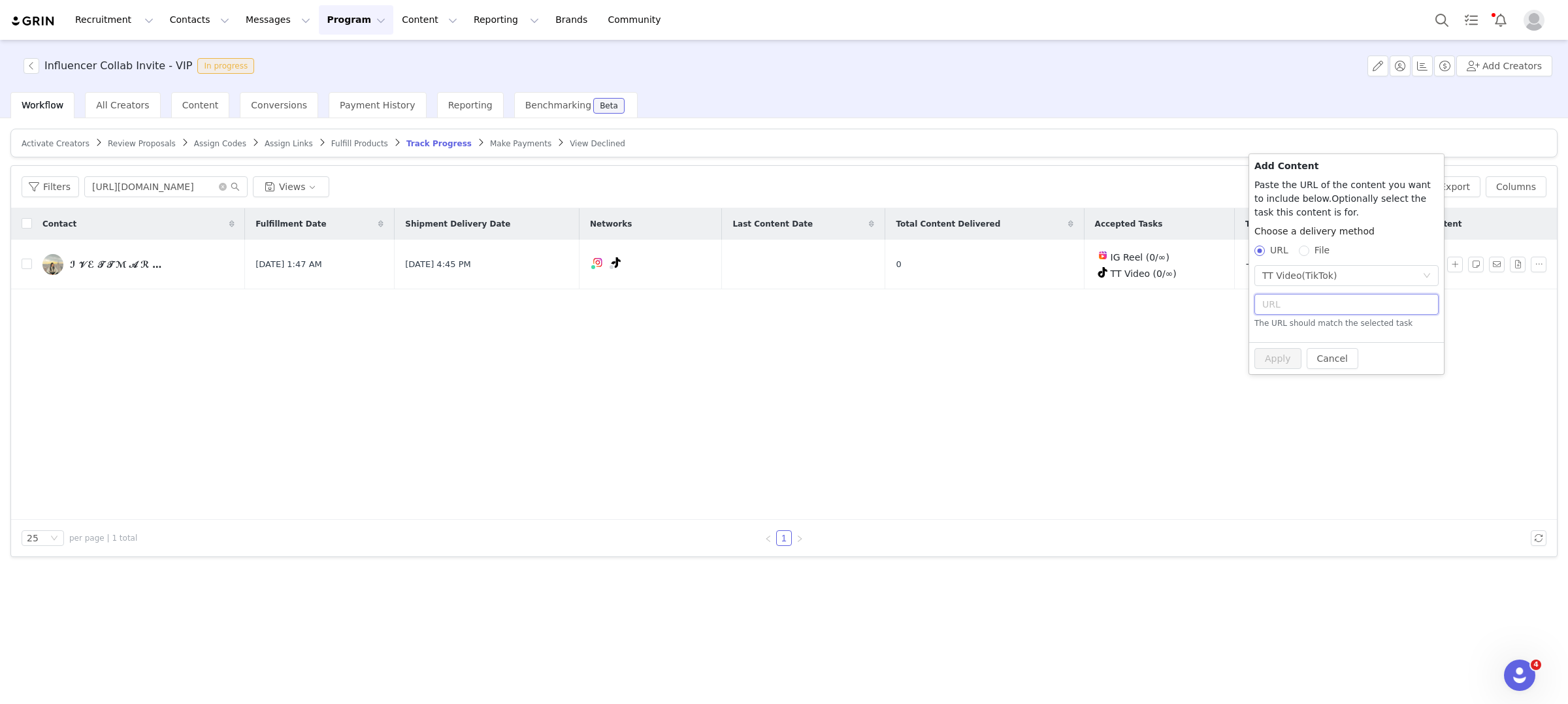
paste input "[URL][DOMAIN_NAME]"
type input "[URL][DOMAIN_NAME]"
click at [1271, 342] on button "Apply" at bounding box center [1278, 351] width 47 height 21
click at [351, 142] on span "Fulfill Products" at bounding box center [360, 144] width 57 height 9
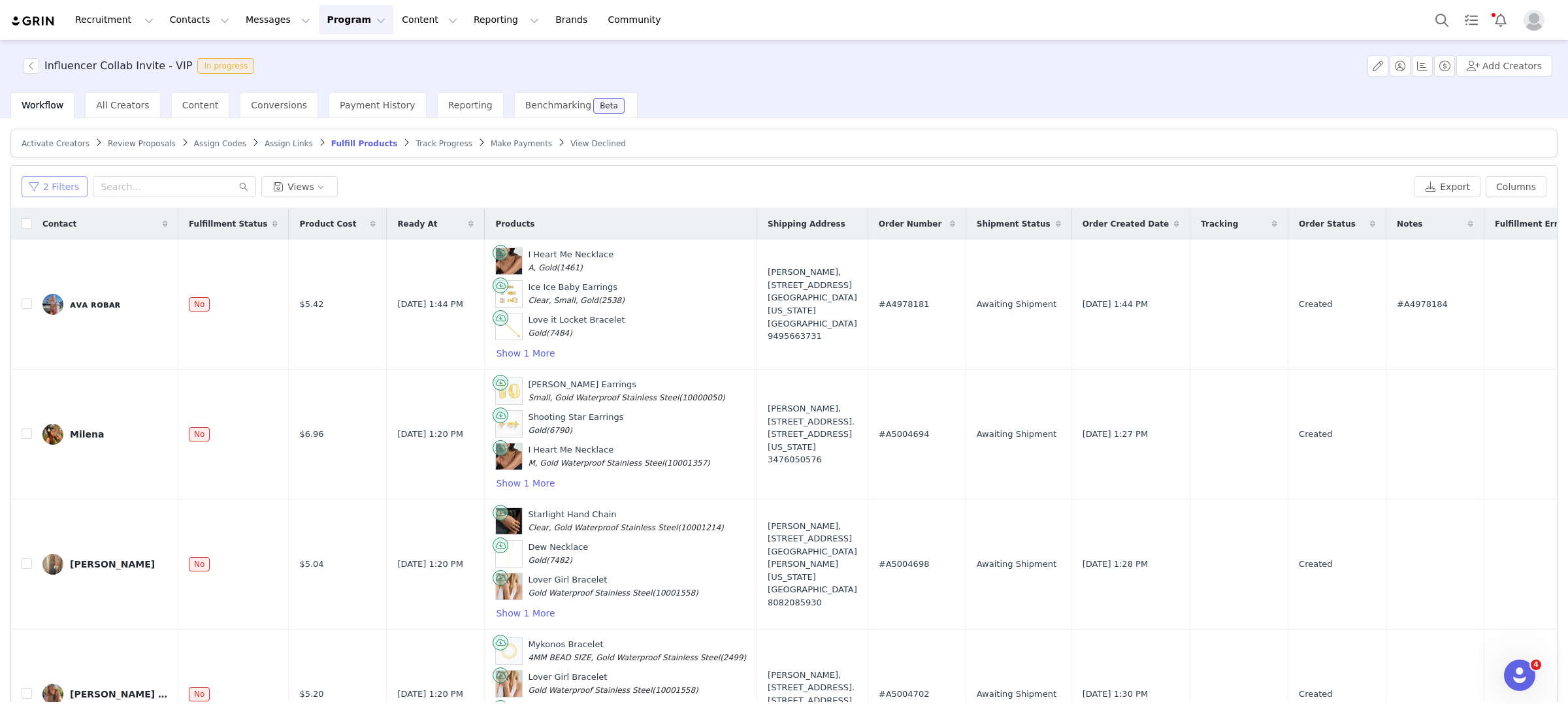
click at [50, 183] on button "2 Filters" at bounding box center [54, 186] width 66 height 21
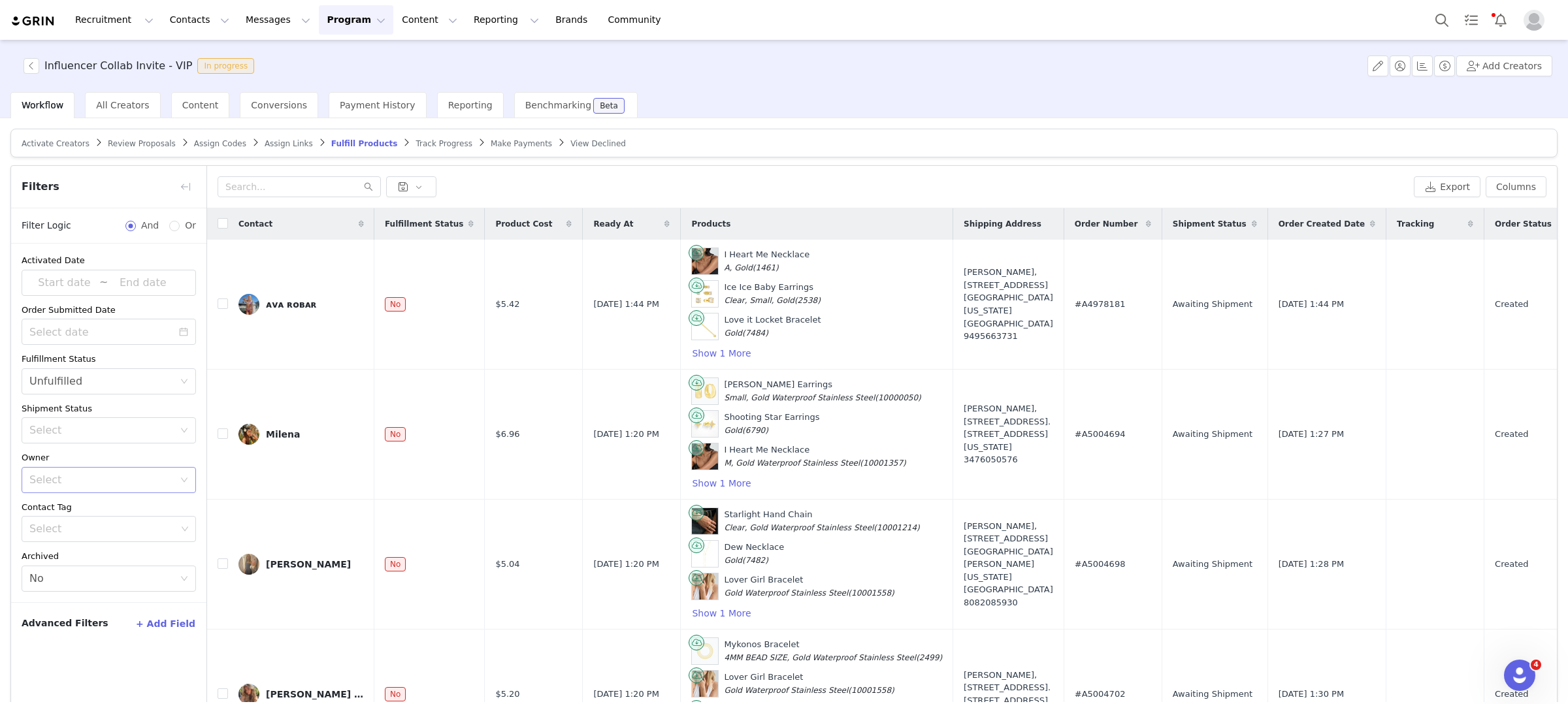
scroll to position [62, 0]
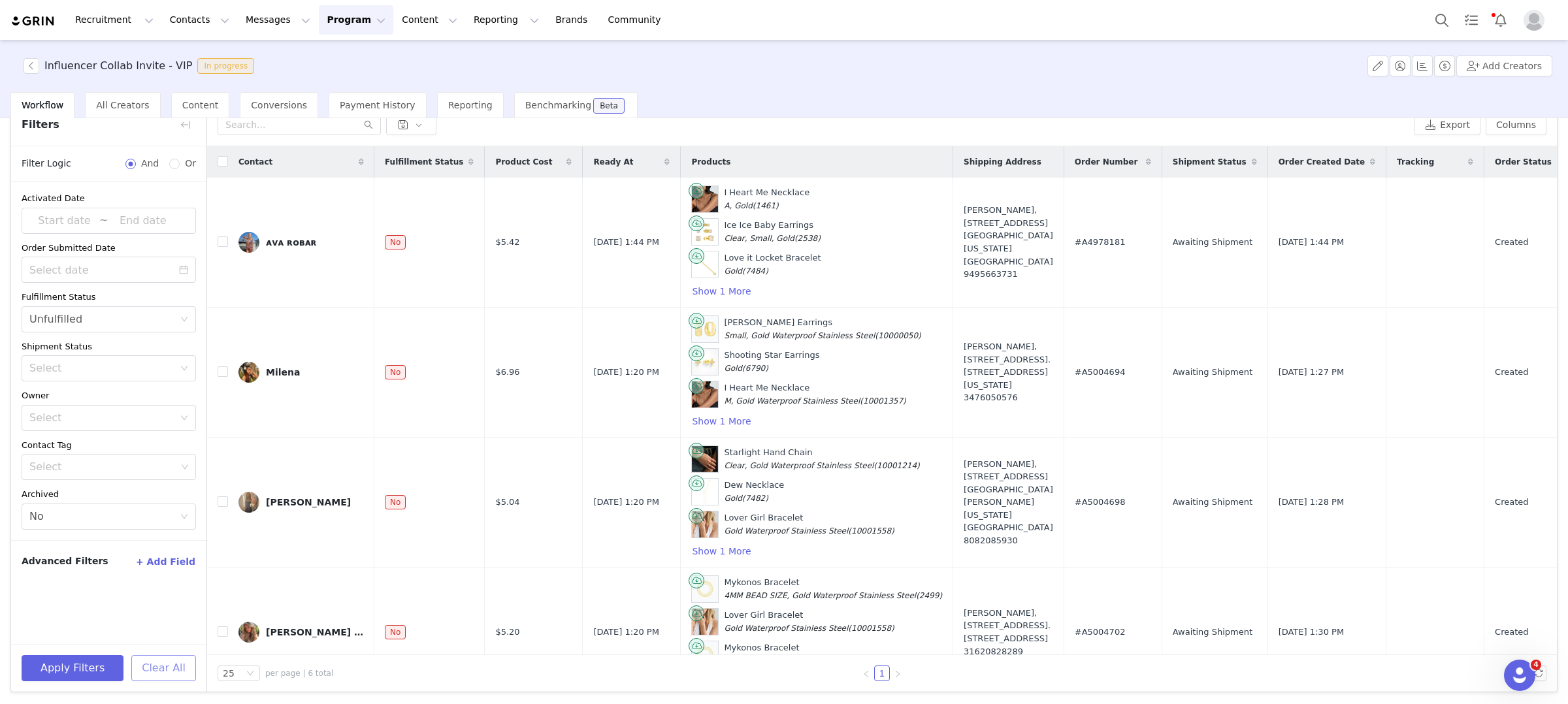
click at [170, 666] on button "Clear All" at bounding box center [163, 667] width 64 height 26
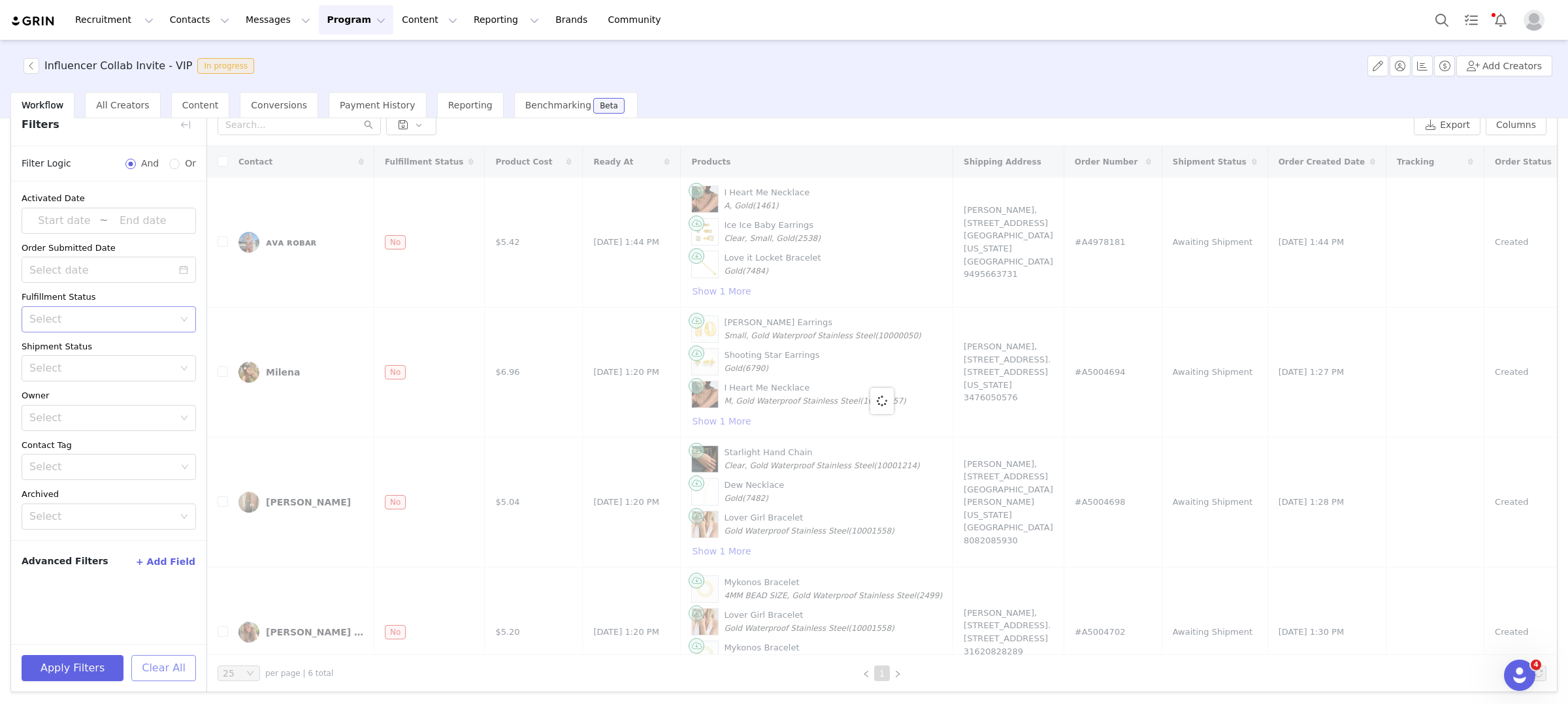
click at [94, 317] on div "Select" at bounding box center [101, 320] width 145 height 13
click at [83, 370] on li "Unfulfilled" at bounding box center [109, 368] width 175 height 21
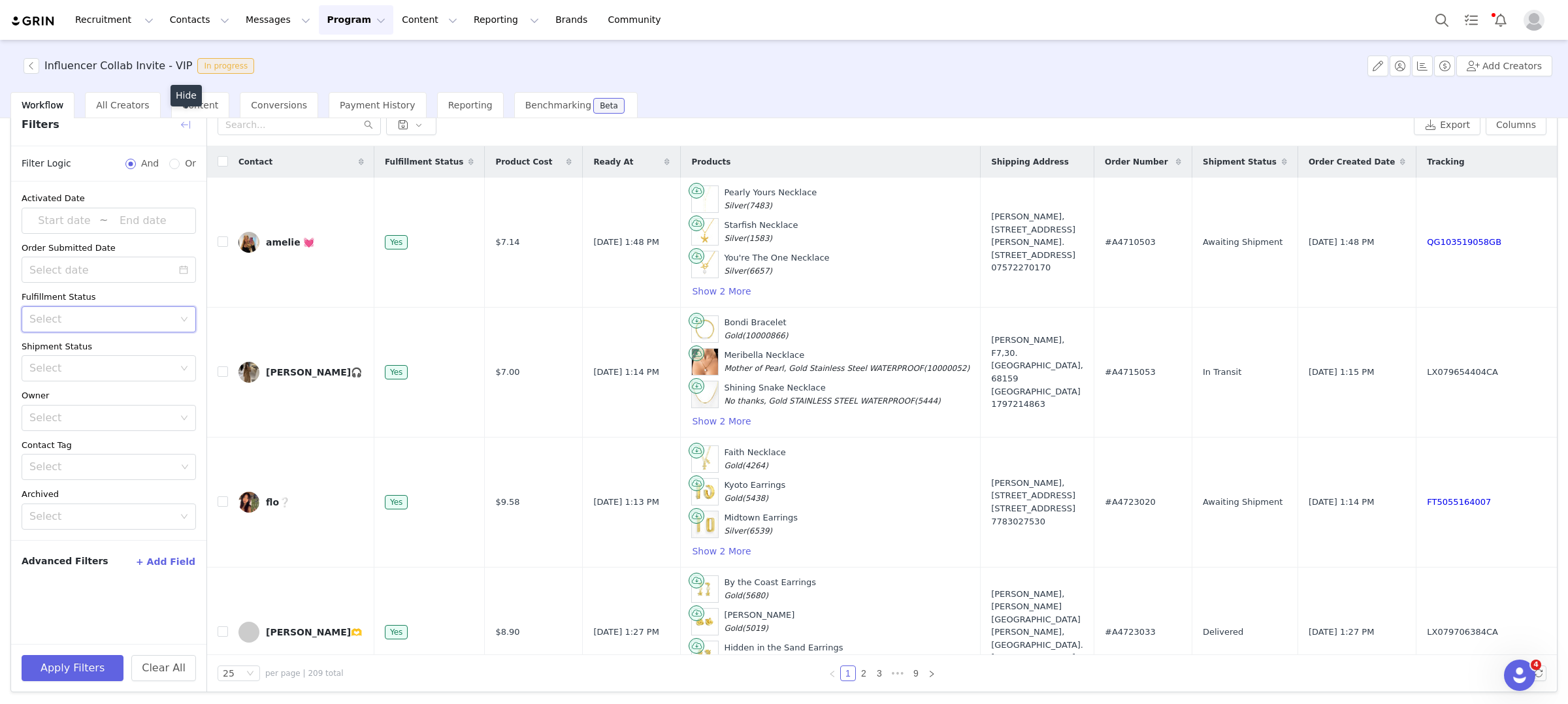
click at [190, 123] on button "button" at bounding box center [185, 124] width 21 height 21
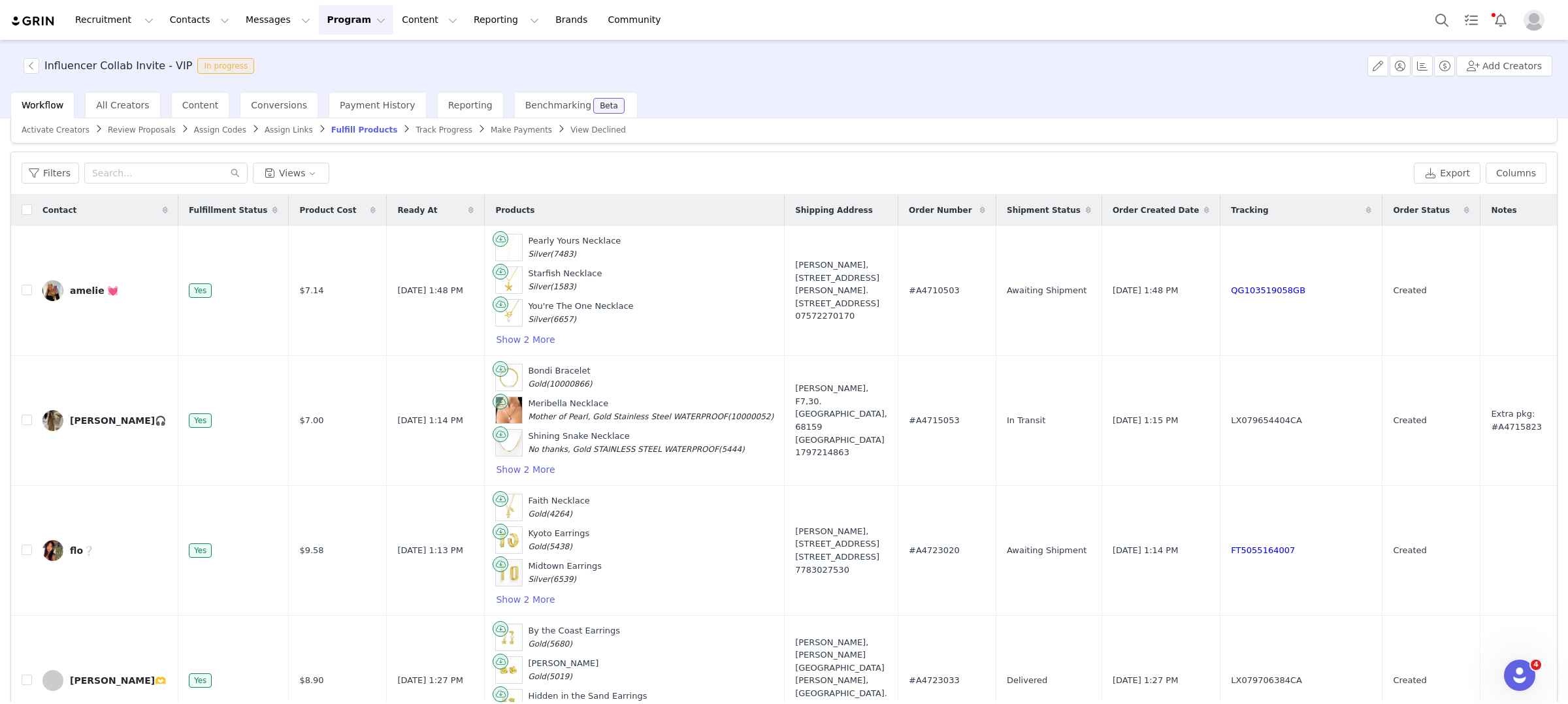
scroll to position [0, 0]
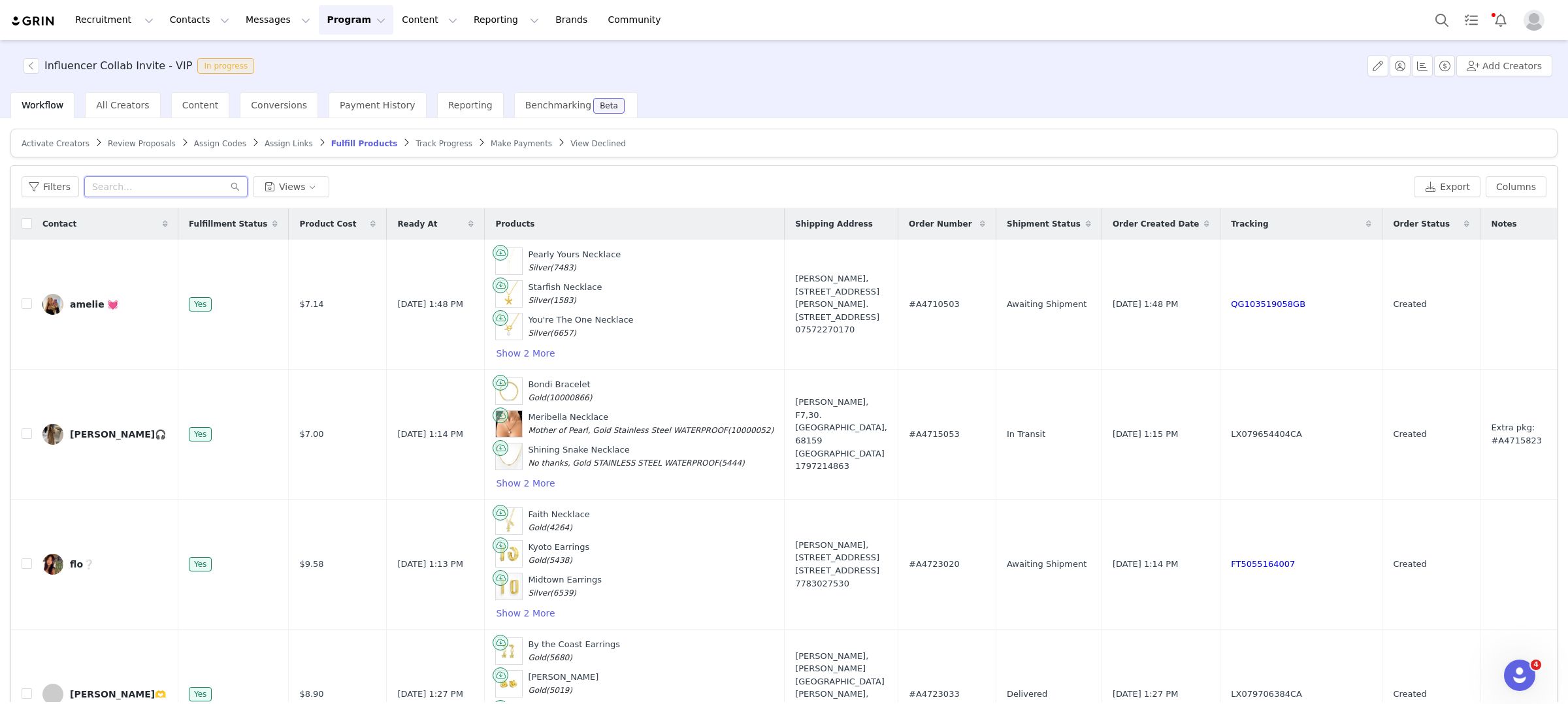
click at [163, 190] on input "text" at bounding box center [166, 186] width 164 height 21
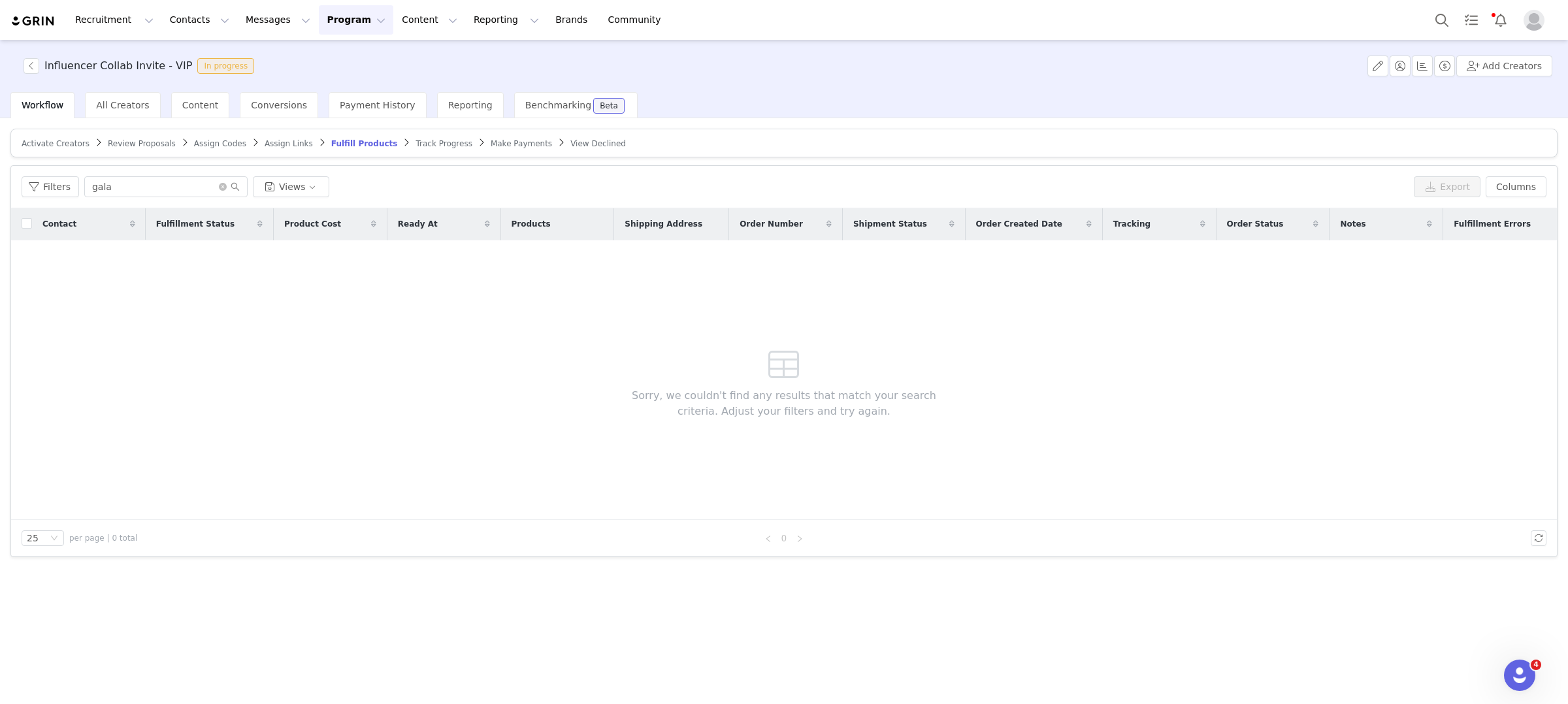
click at [172, 198] on div "Filters gala Views Export Columns" at bounding box center [784, 187] width 1545 height 43
drag, startPoint x: 173, startPoint y: 191, endPoint x: 0, endPoint y: 170, distance: 174.3
click at [0, 170] on div "Activate Creators Review Proposals Assign Codes Assign Links Fulfill Products T…" at bounding box center [784, 410] width 1568 height 584
paste input "[PERSON_NAME][EMAIL_ADDRESS][DOMAIN_NAME]"
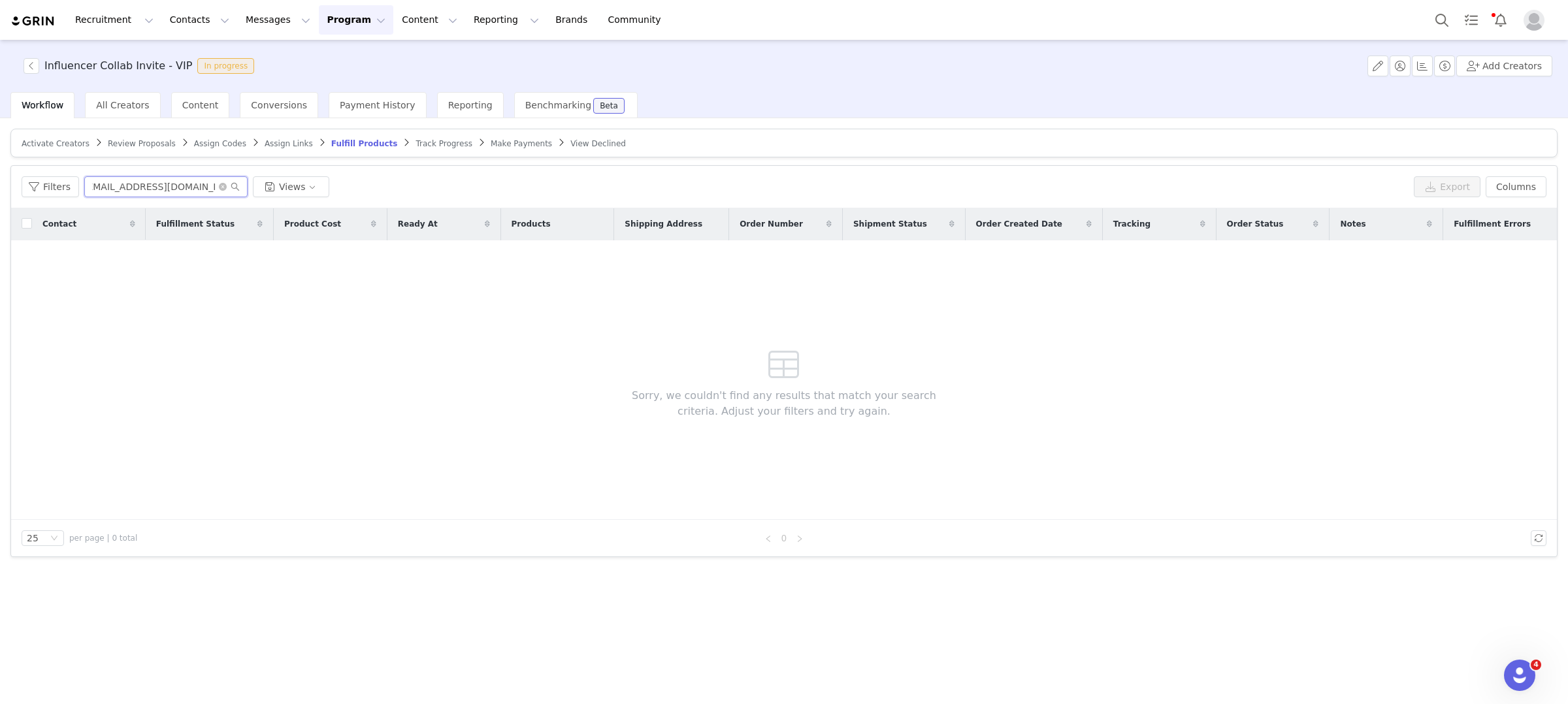
type input "[EMAIL_ADDRESS][DOMAIN_NAME]"
click at [80, 142] on span "Activate Creators" at bounding box center [55, 144] width 68 height 9
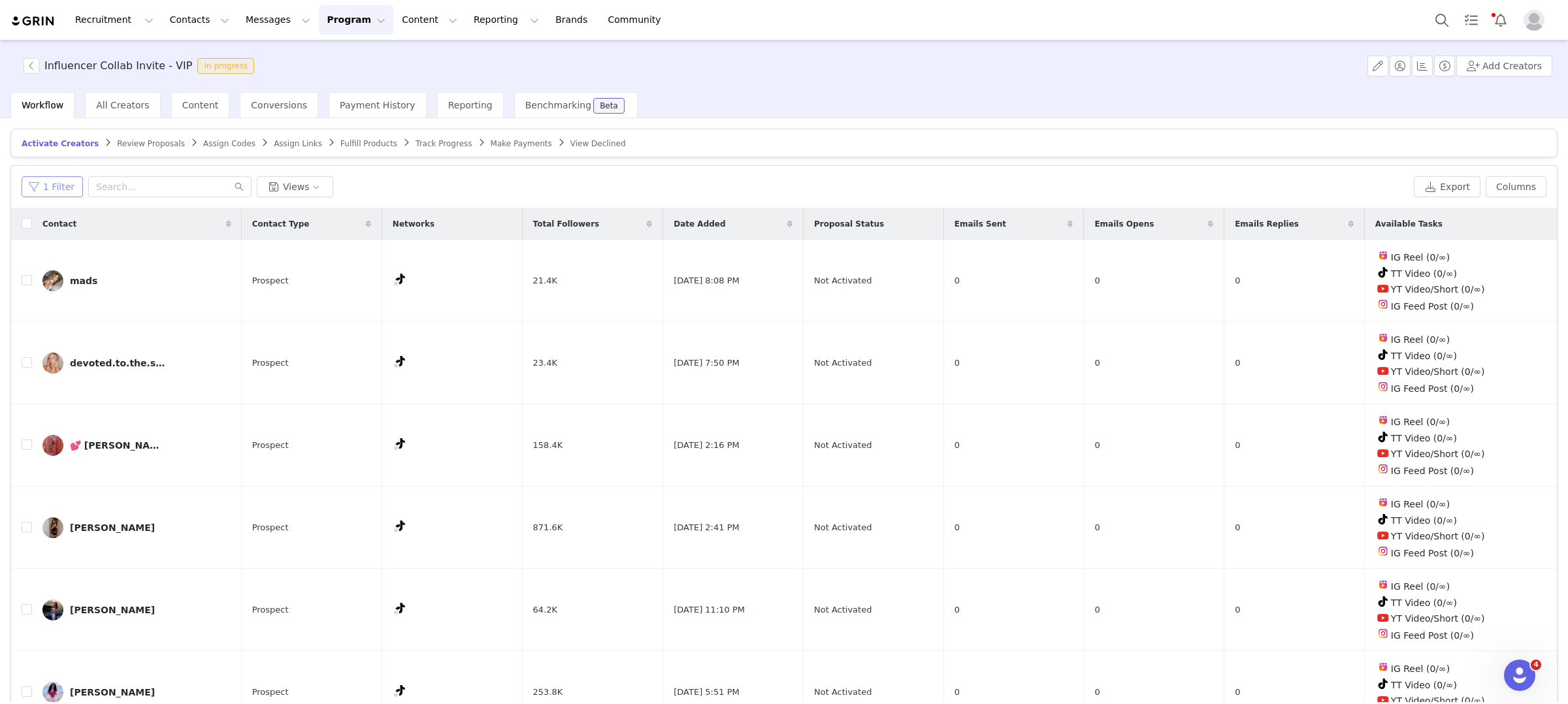
click at [50, 177] on button "1 Filter" at bounding box center [53, 186] width 62 height 21
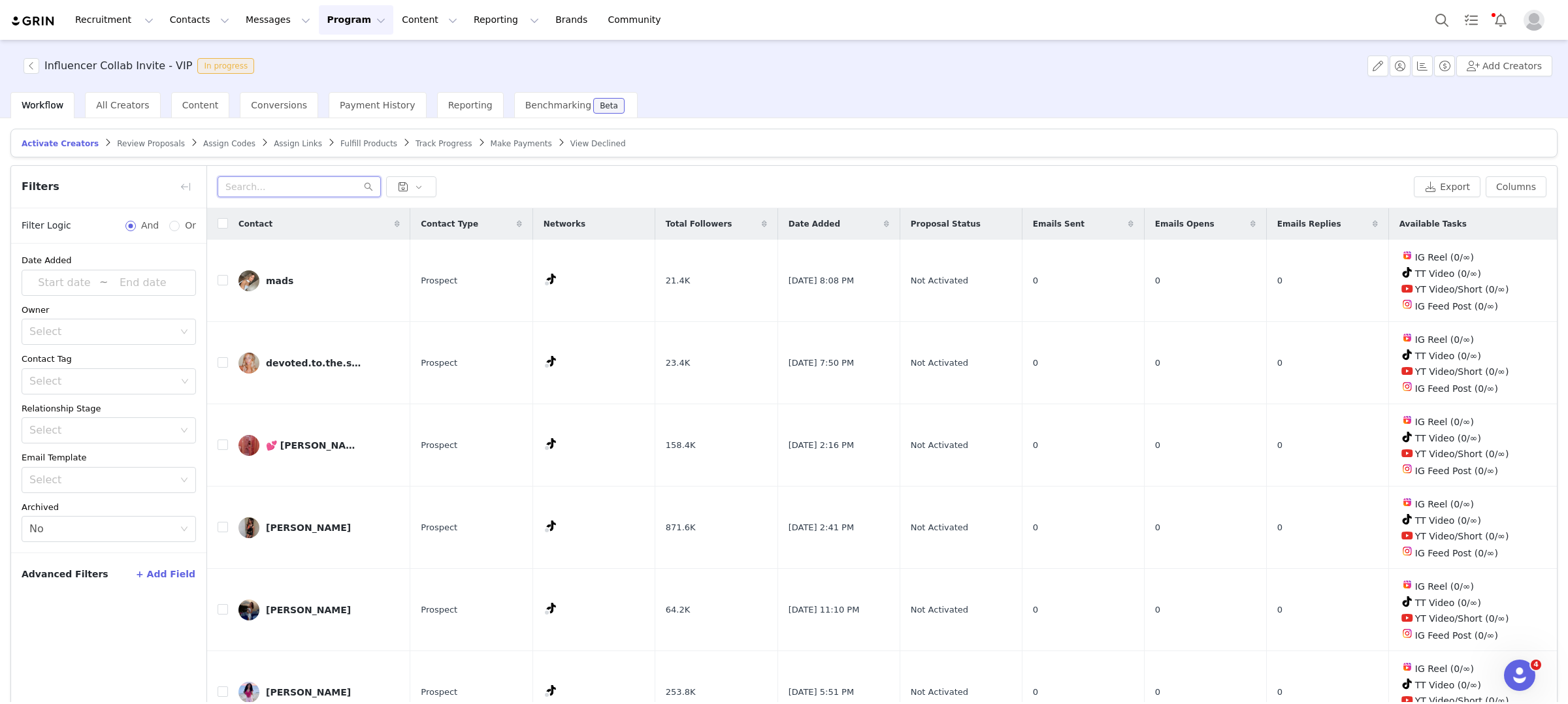
click at [323, 184] on input "text" at bounding box center [299, 186] width 164 height 21
paste input "[EMAIL_ADDRESS][DOMAIN_NAME]"
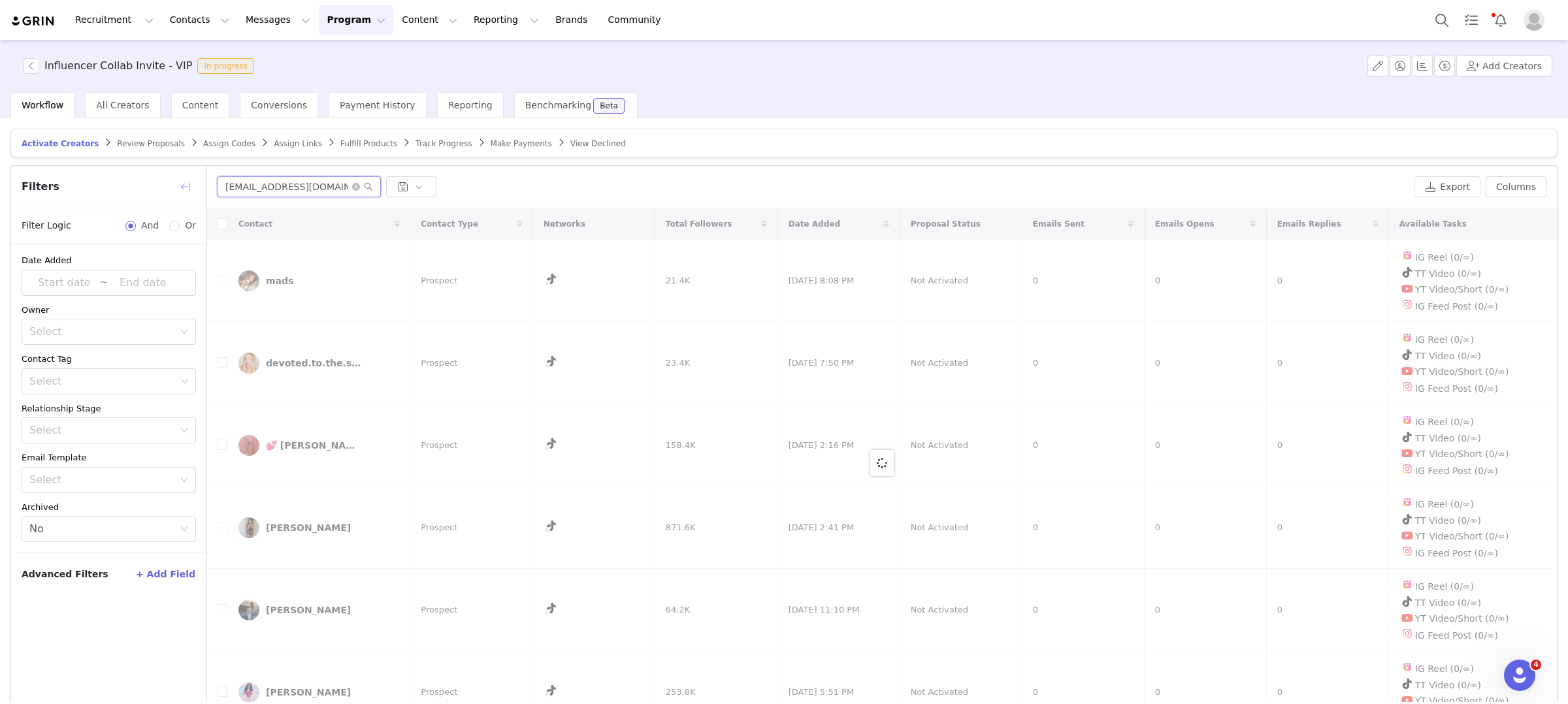
type input "[EMAIL_ADDRESS][DOMAIN_NAME]"
click at [190, 186] on button "button" at bounding box center [185, 186] width 21 height 21
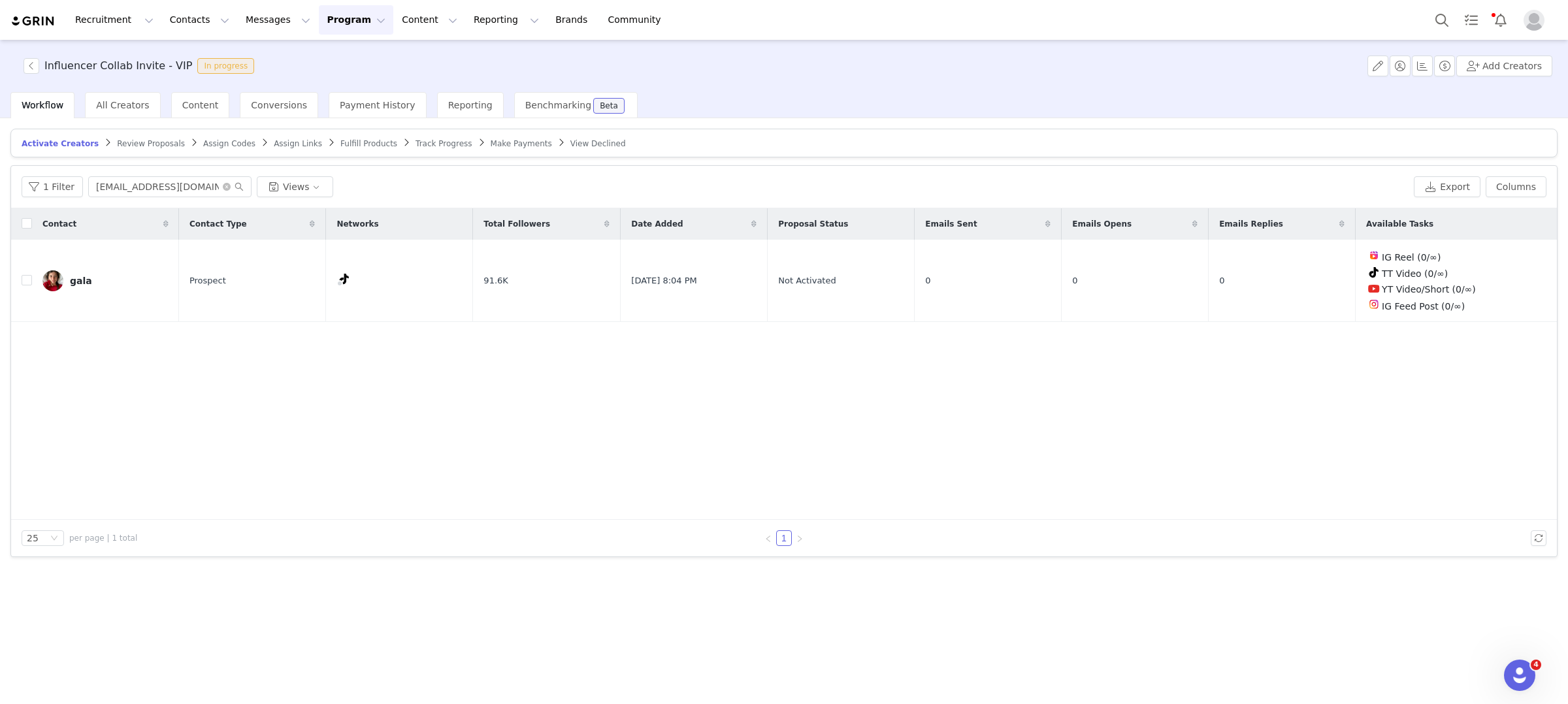
click at [813, 453] on div "Contact Contact Type Networks Total Followers Date Added Proposal Status Emails…" at bounding box center [784, 363] width 1545 height 311
